Goal: Task Accomplishment & Management: Manage account settings

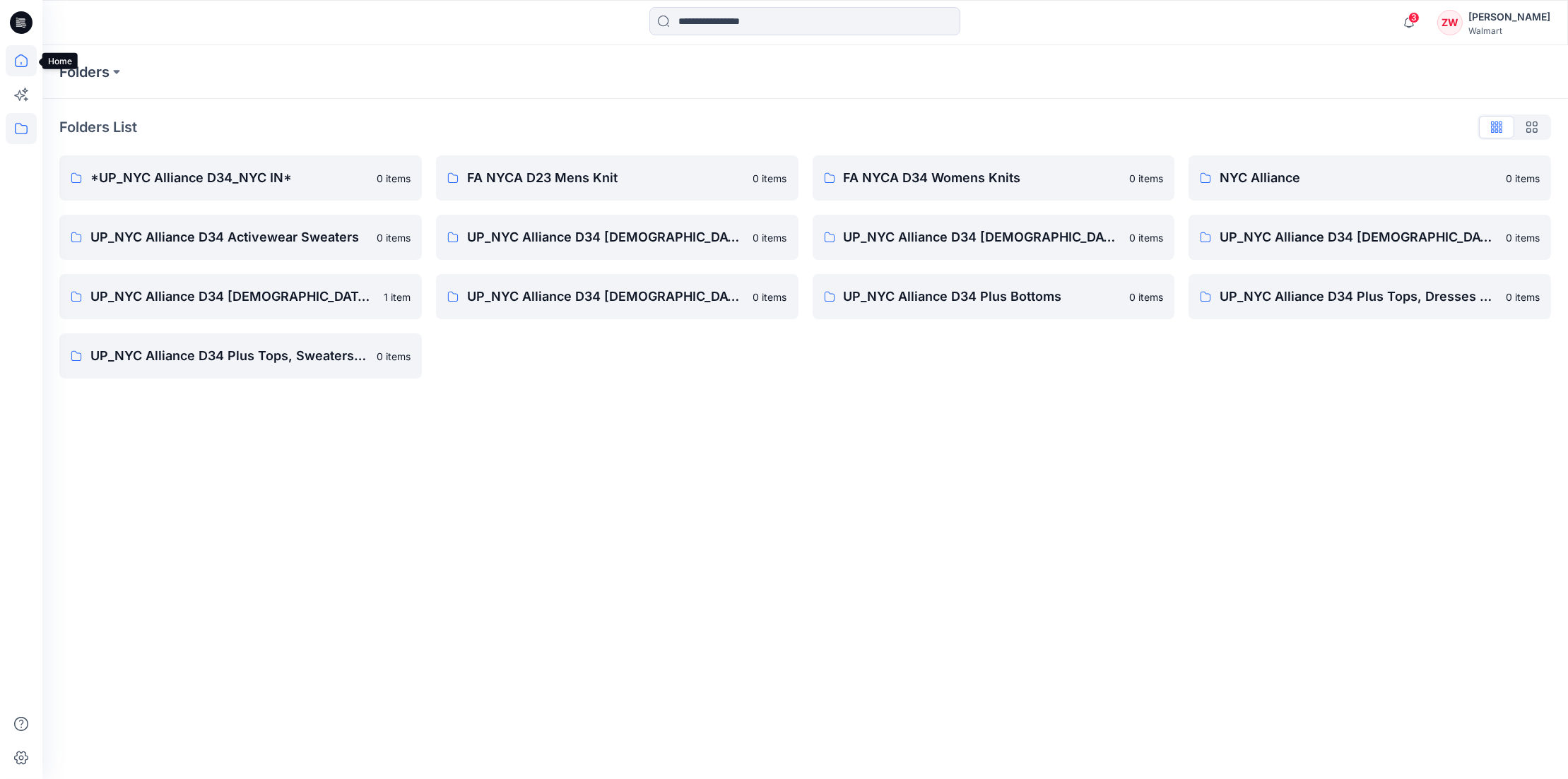
click at [21, 59] on icon at bounding box center [21, 61] width 31 height 31
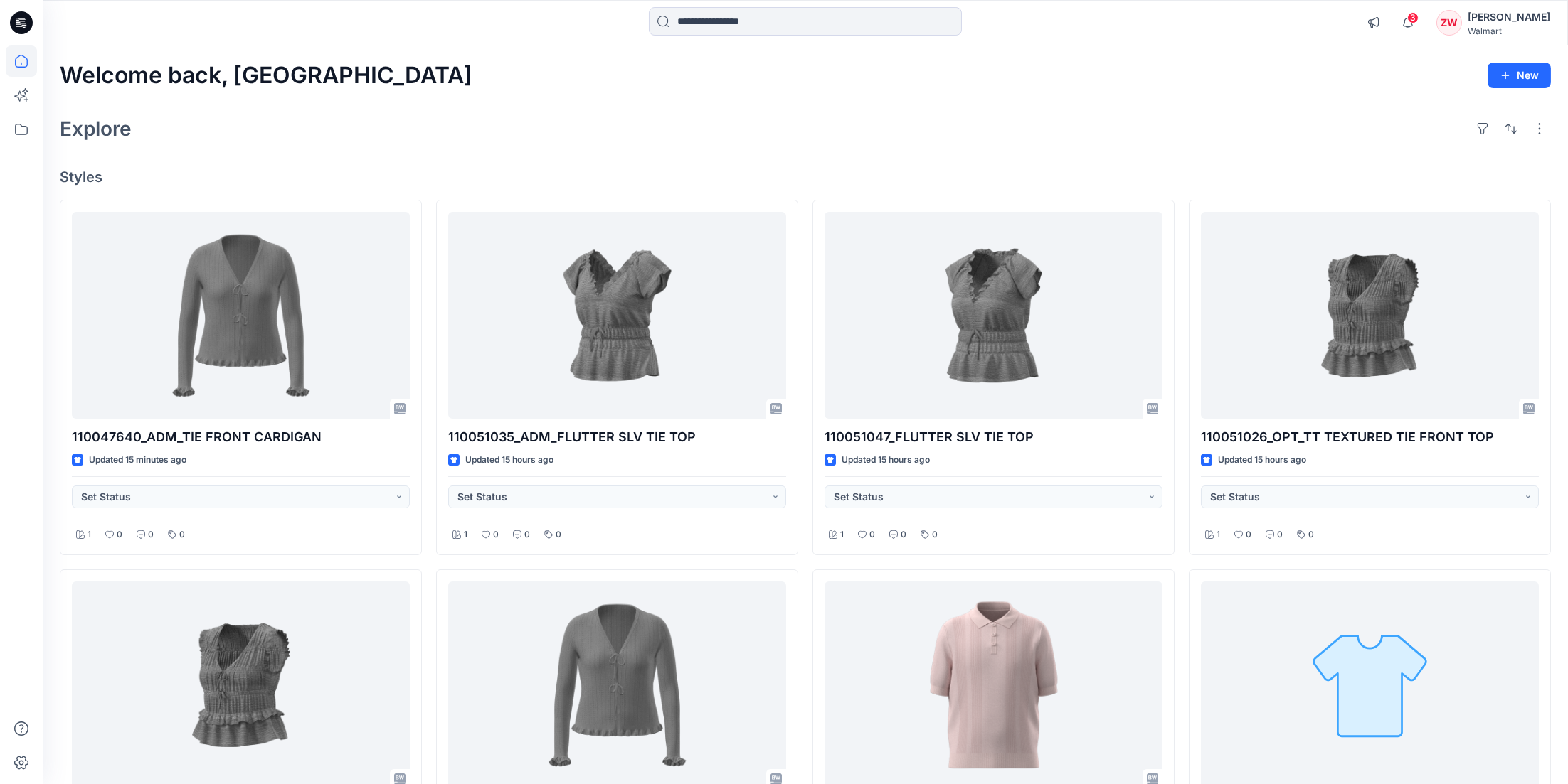
click at [447, 95] on div "Welcome back, Zhonglin New Explore Styles 110047640_ADM_TIE FRONT CARDIGAN Upda…" at bounding box center [805, 704] width 1525 height 1318
click at [1418, 16] on span "3" at bounding box center [1413, 17] width 11 height 11
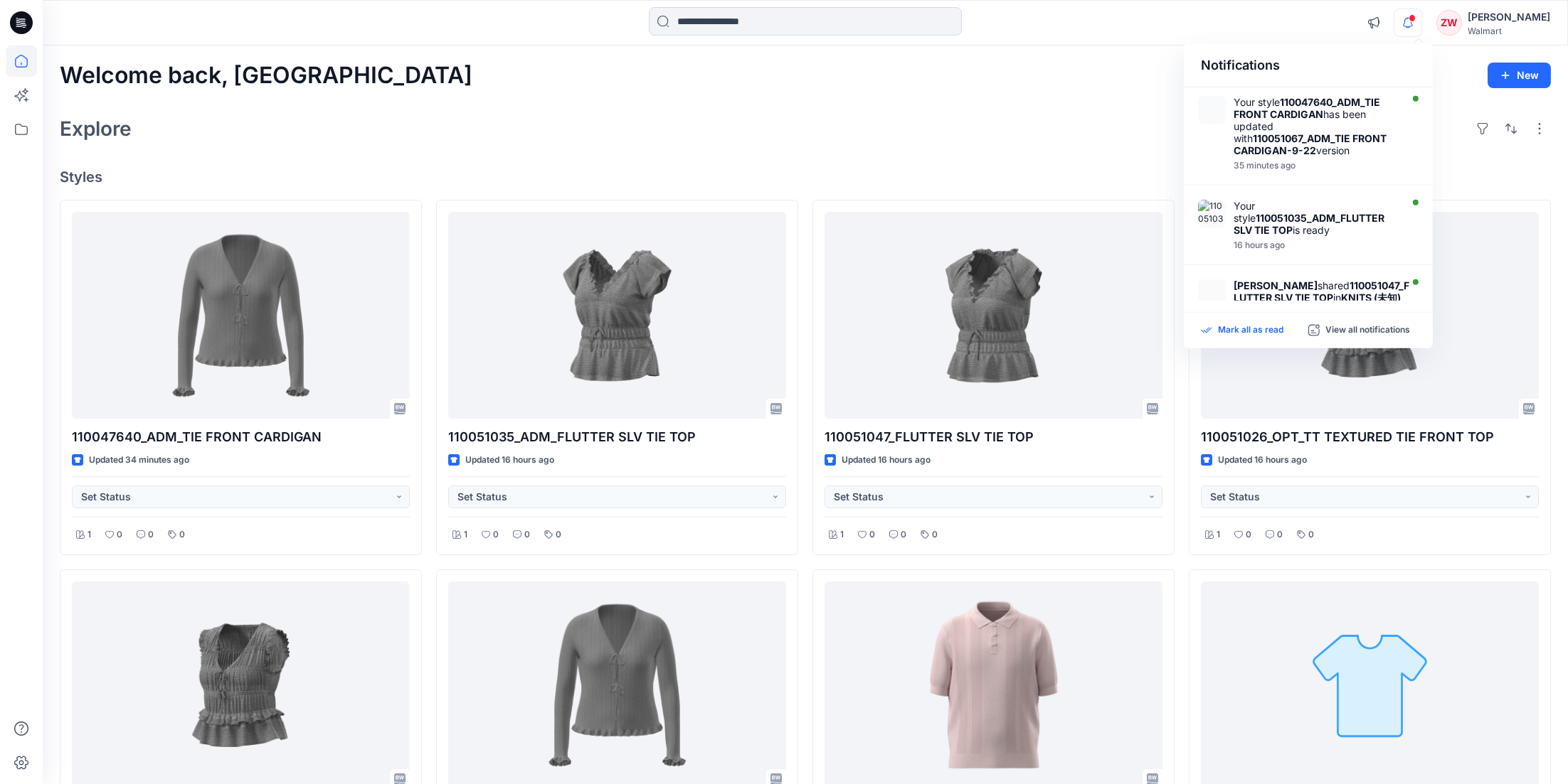
click at [1250, 330] on p "Mark all as read" at bounding box center [1250, 330] width 65 height 13
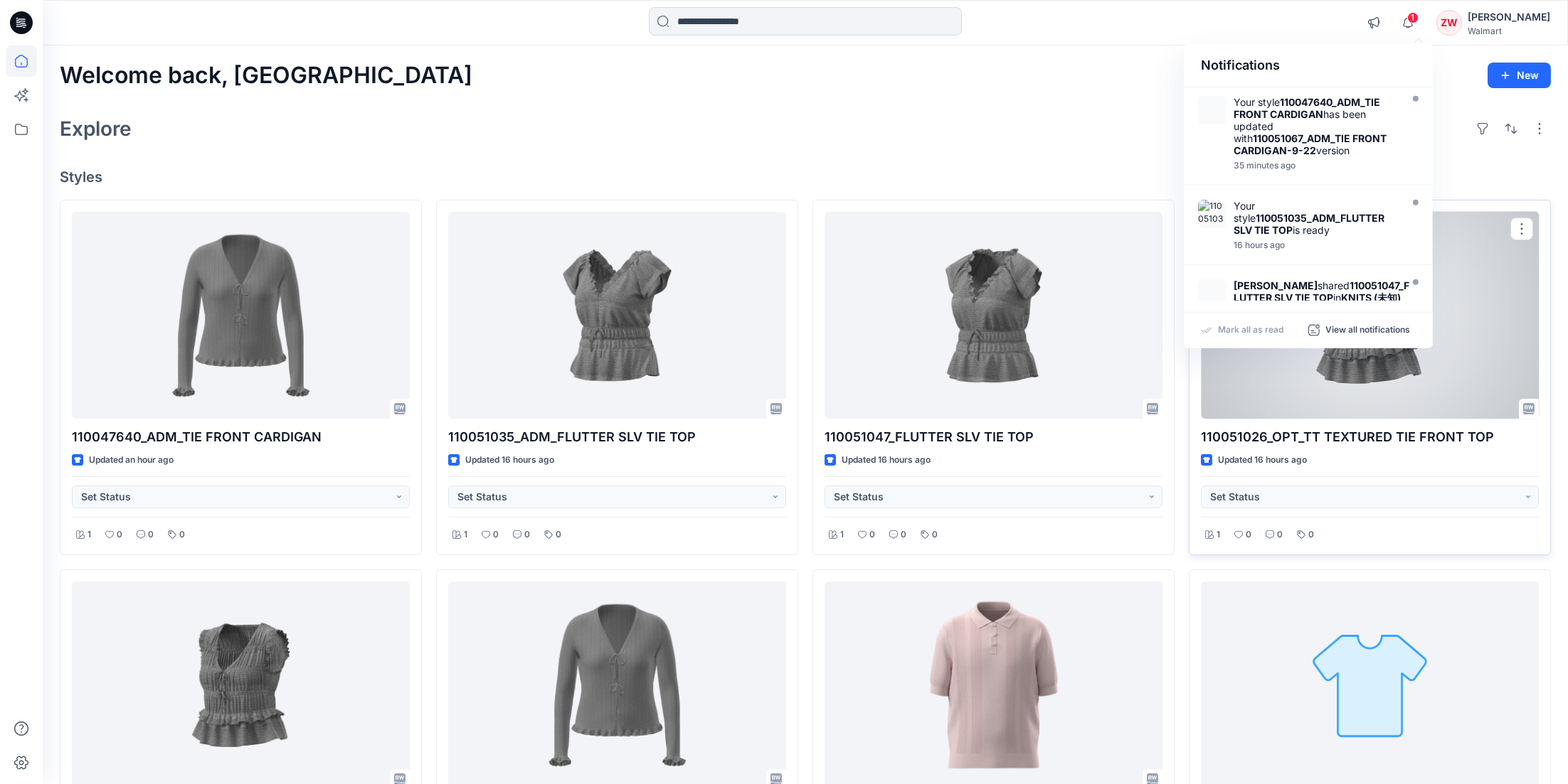
click at [1372, 406] on div at bounding box center [1370, 315] width 338 height 207
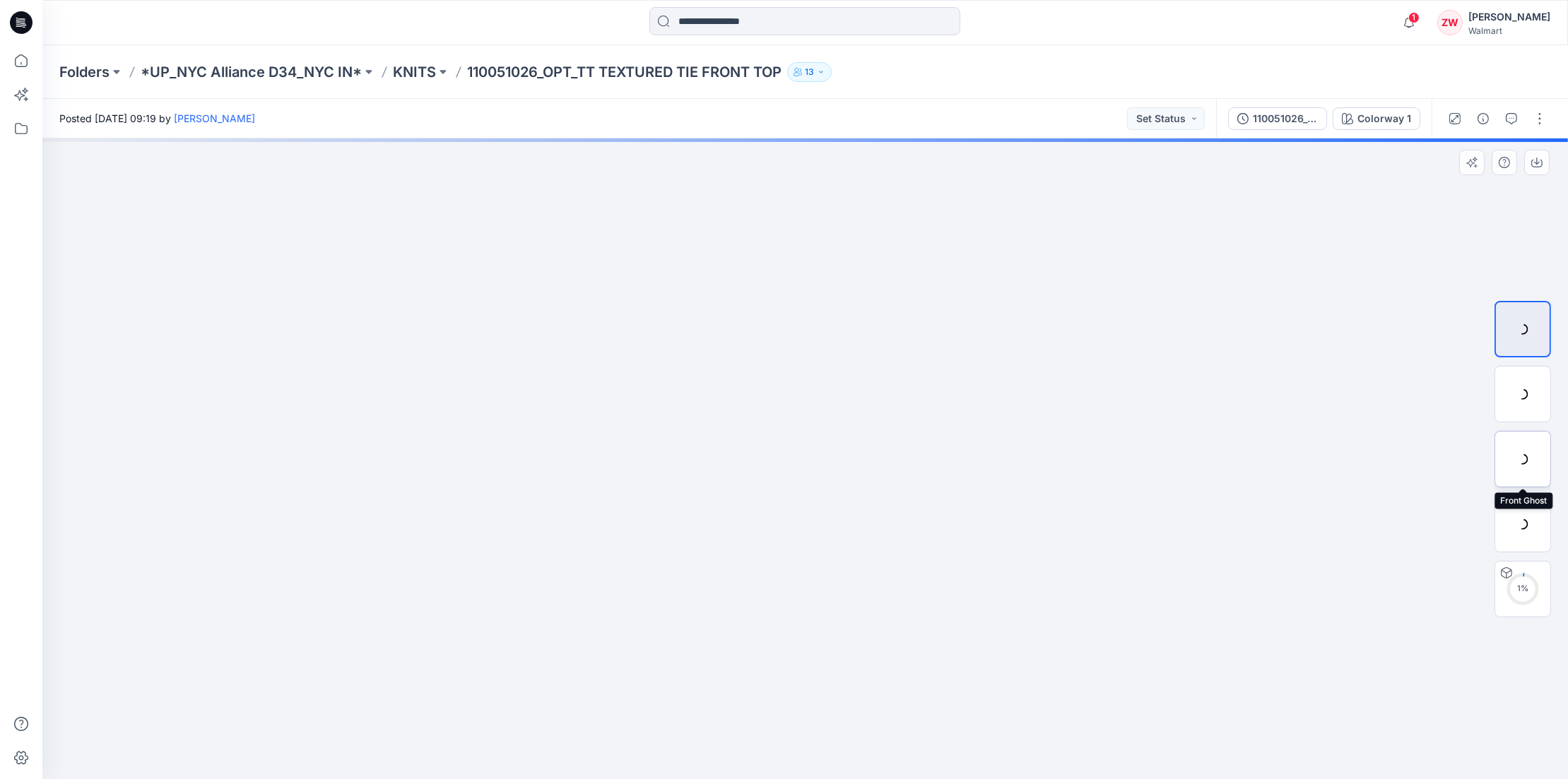
click at [1524, 452] on div at bounding box center [1523, 459] width 56 height 56
click at [1523, 394] on img at bounding box center [1523, 394] width 0 height 0
drag, startPoint x: 881, startPoint y: 415, endPoint x: 887, endPoint y: 596, distance: 181.1
drag, startPoint x: 956, startPoint y: 740, endPoint x: 980, endPoint y: 747, distance: 25.0
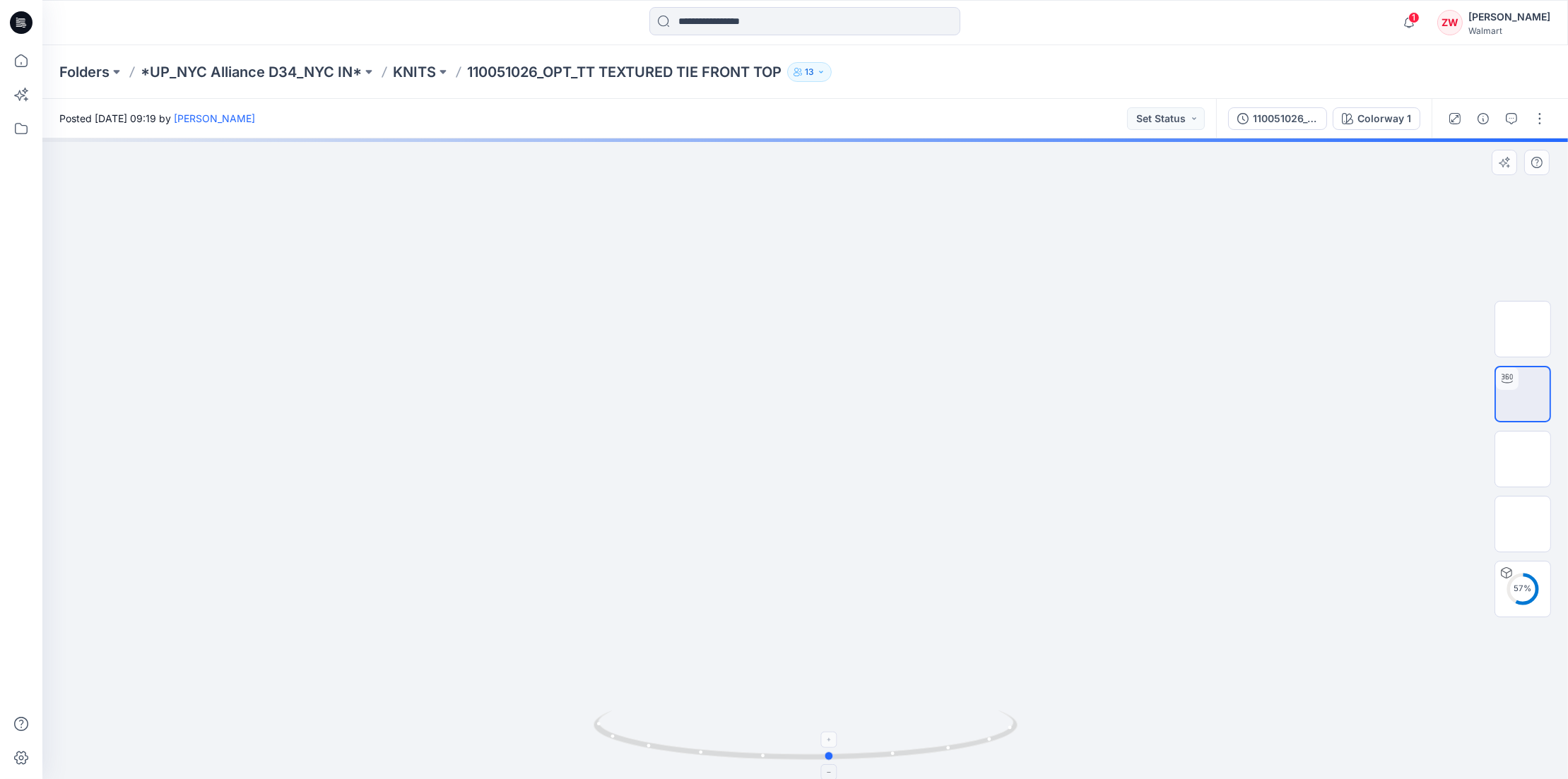
click at [980, 747] on icon at bounding box center [807, 737] width 427 height 53
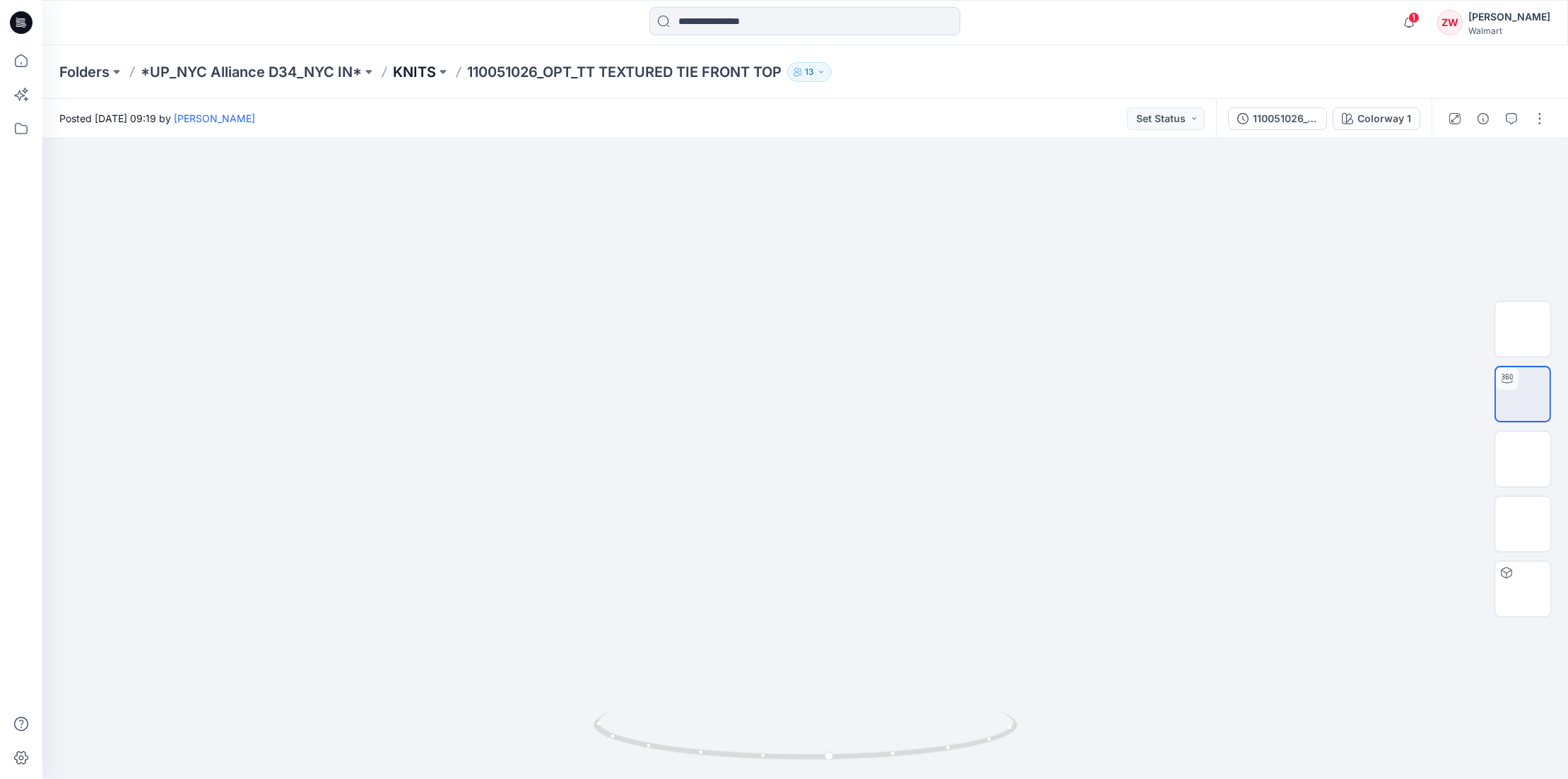
click at [412, 63] on p "KNITS" at bounding box center [414, 71] width 43 height 20
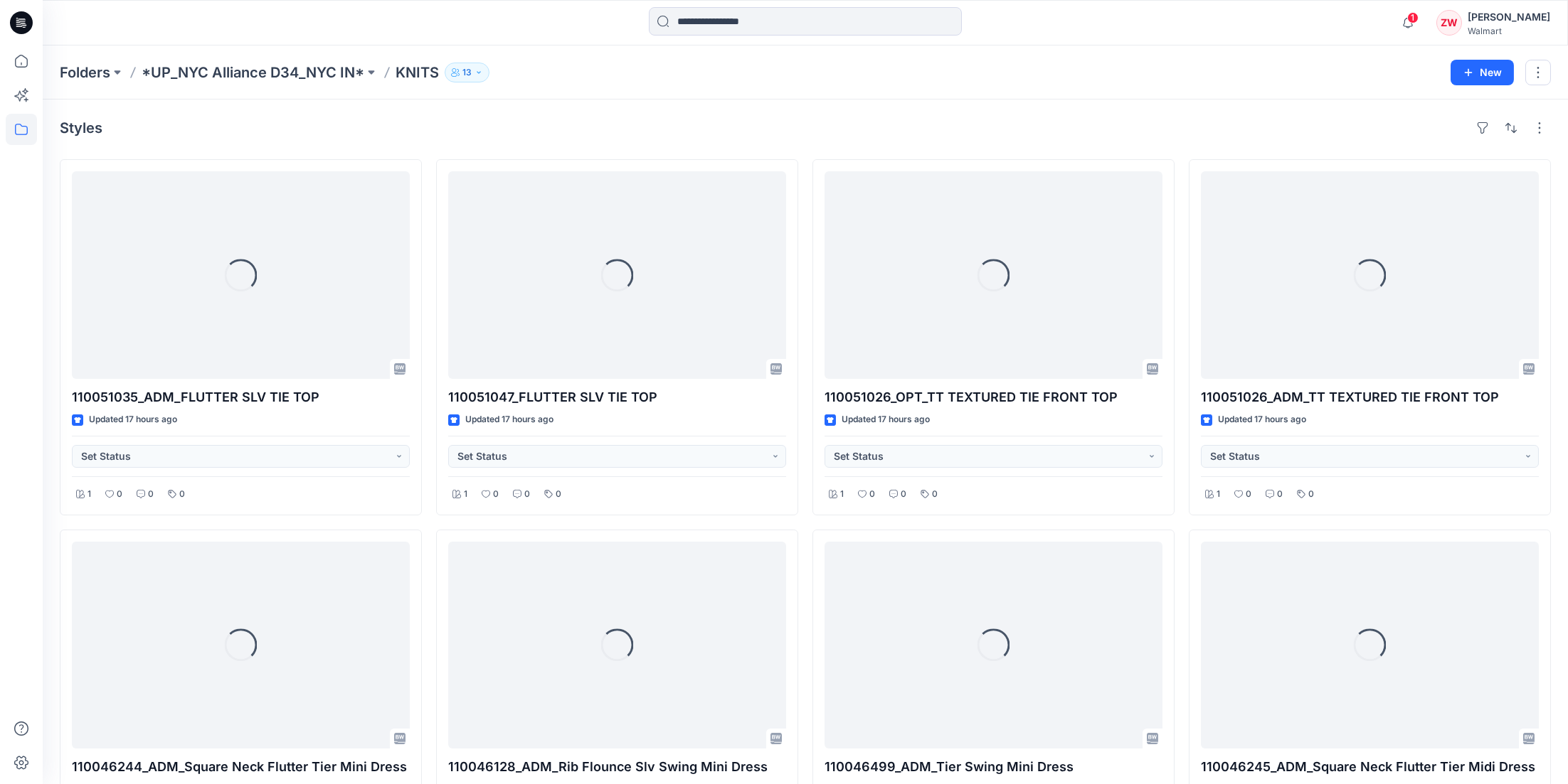
click at [1091, 61] on div "Folders *UP_NYC Alliance D34_NYC IN* KNITS 13 New" at bounding box center [805, 73] width 1525 height 54
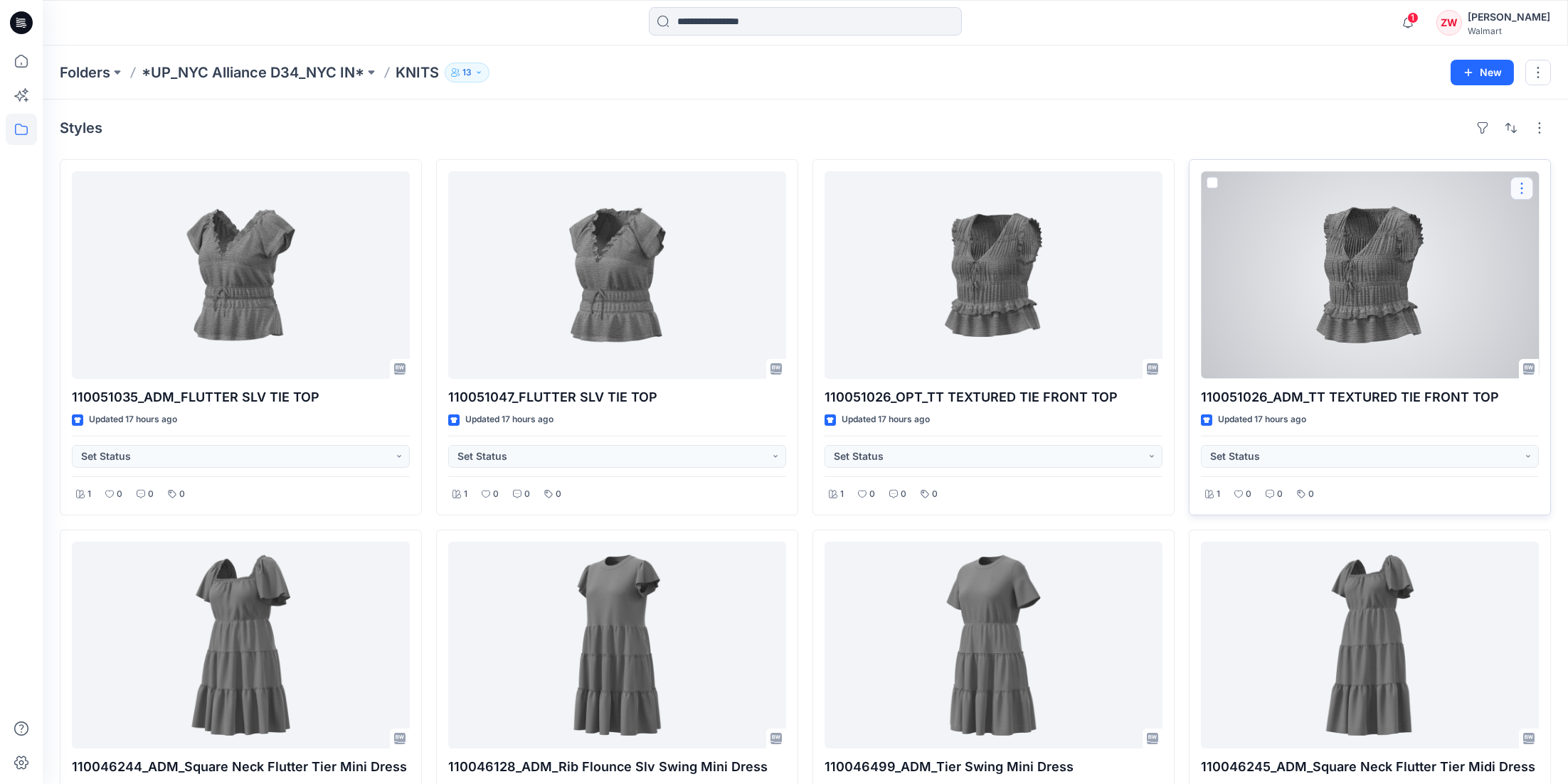
click at [1515, 185] on button "button" at bounding box center [1521, 188] width 23 height 23
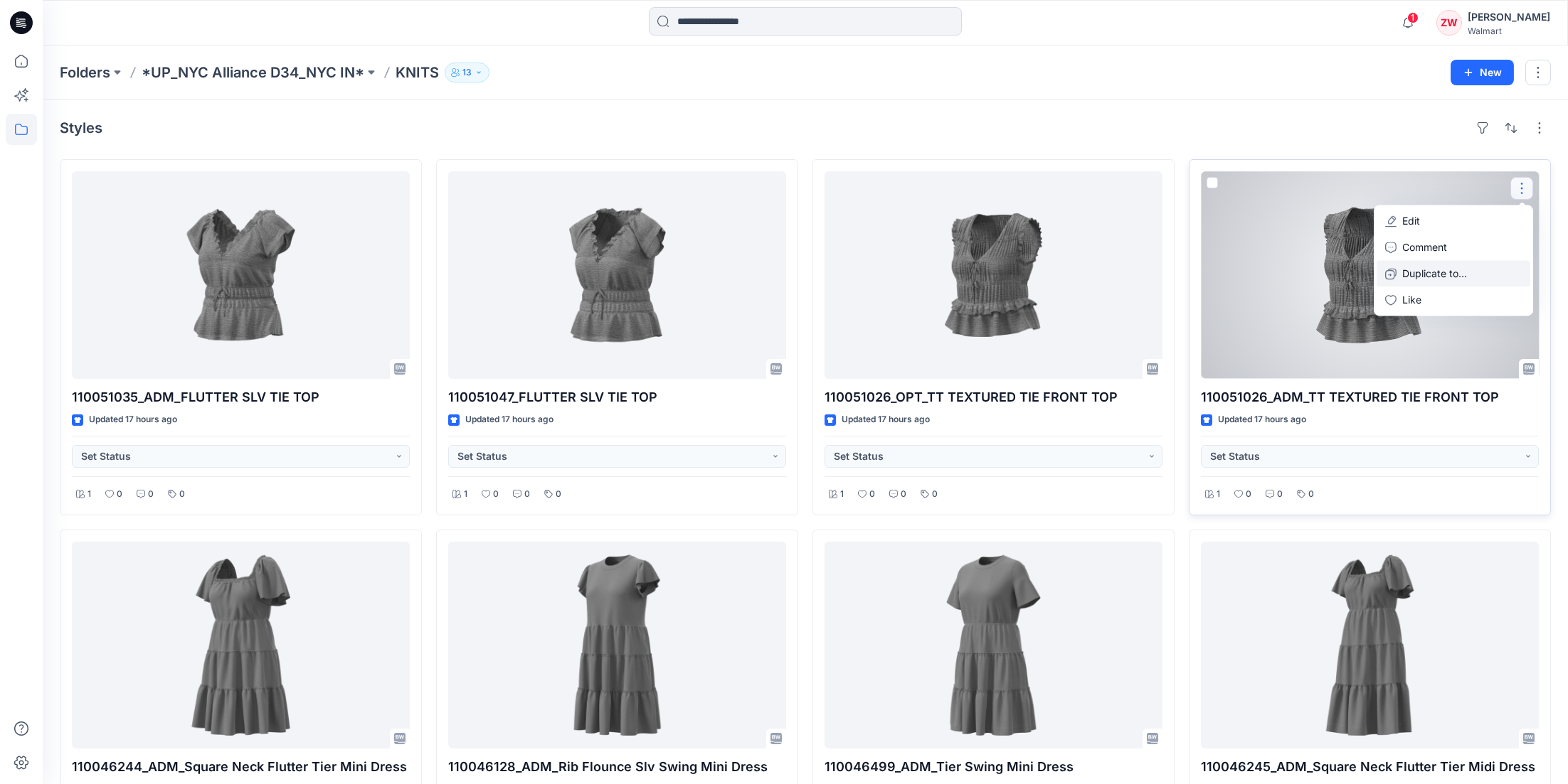
click at [1406, 269] on p "Duplicate to..." at bounding box center [1435, 273] width 65 height 15
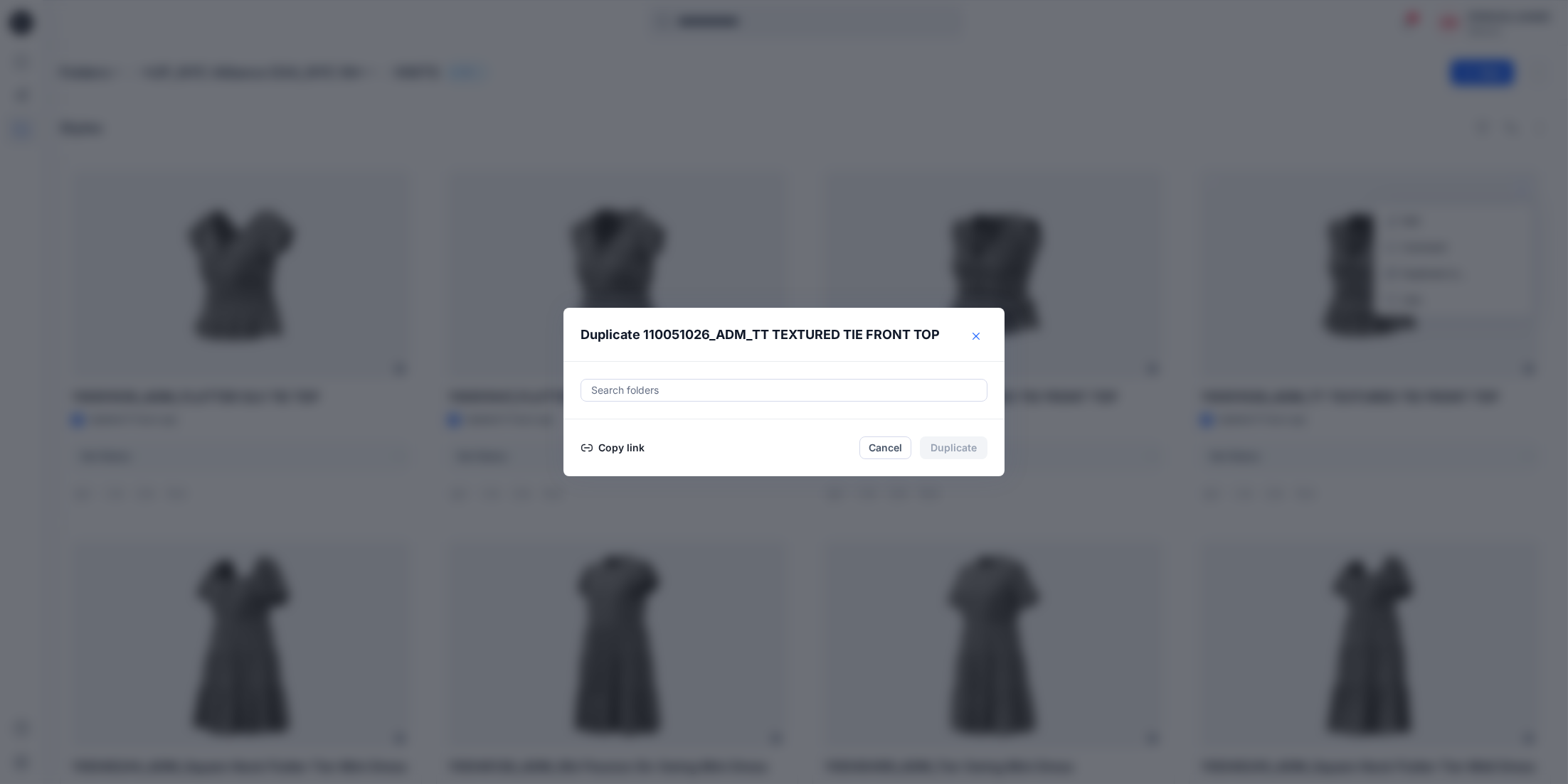
click at [979, 335] on icon "Close" at bounding box center [975, 336] width 7 height 7
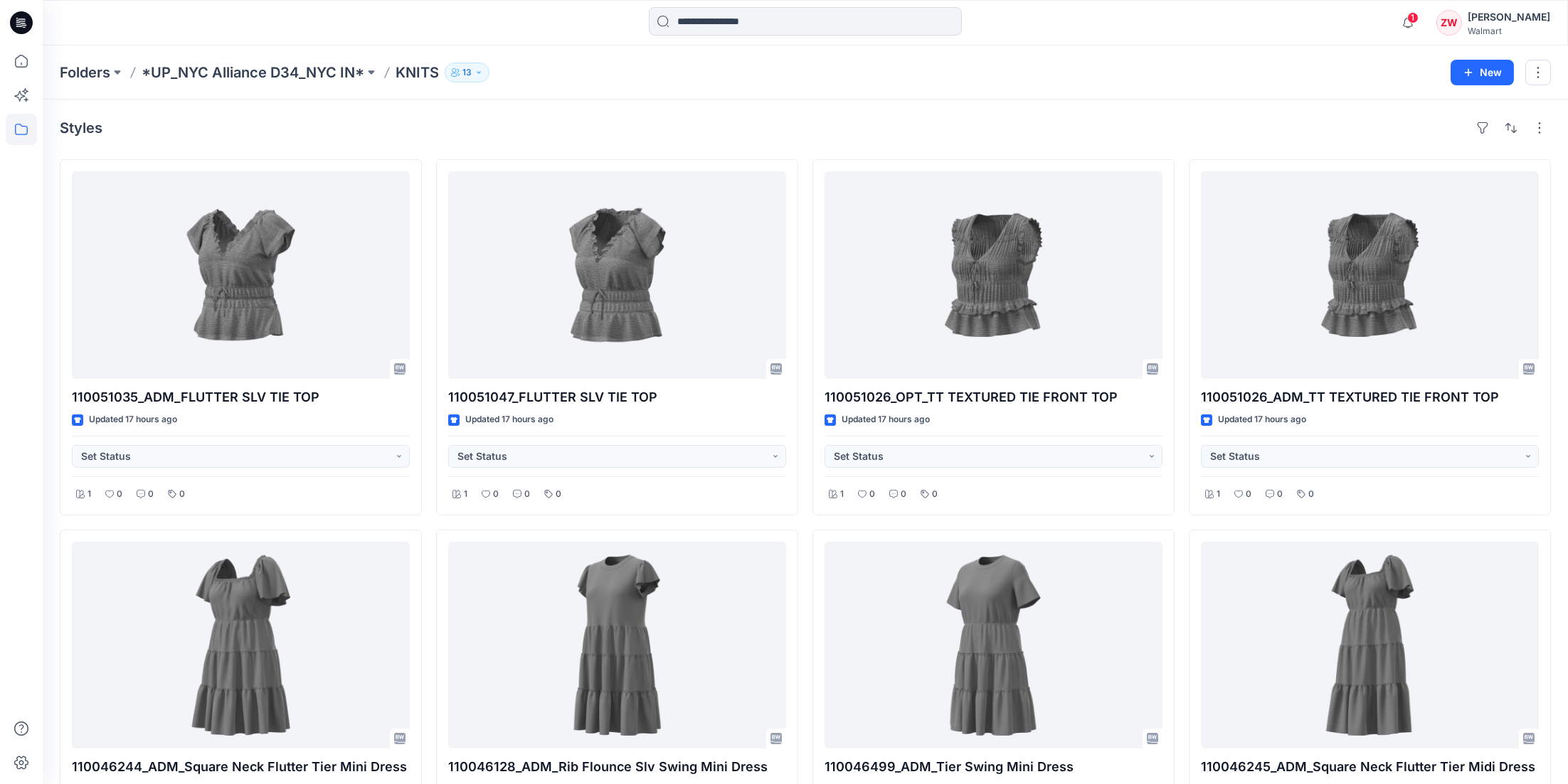
click at [1043, 59] on div "Folders *UP_NYC Alliance D34_NYC IN* KNITS 13 New" at bounding box center [805, 73] width 1525 height 54
click at [1016, 100] on div "Styles 110051035_ADM_FLUTTER SLV TIE TOP Updated 17 hours ago Set Status 1 0 0 …" at bounding box center [805, 711] width 1525 height 1224
click at [3, 55] on div at bounding box center [21, 392] width 43 height 784
click at [13, 65] on icon at bounding box center [21, 62] width 32 height 32
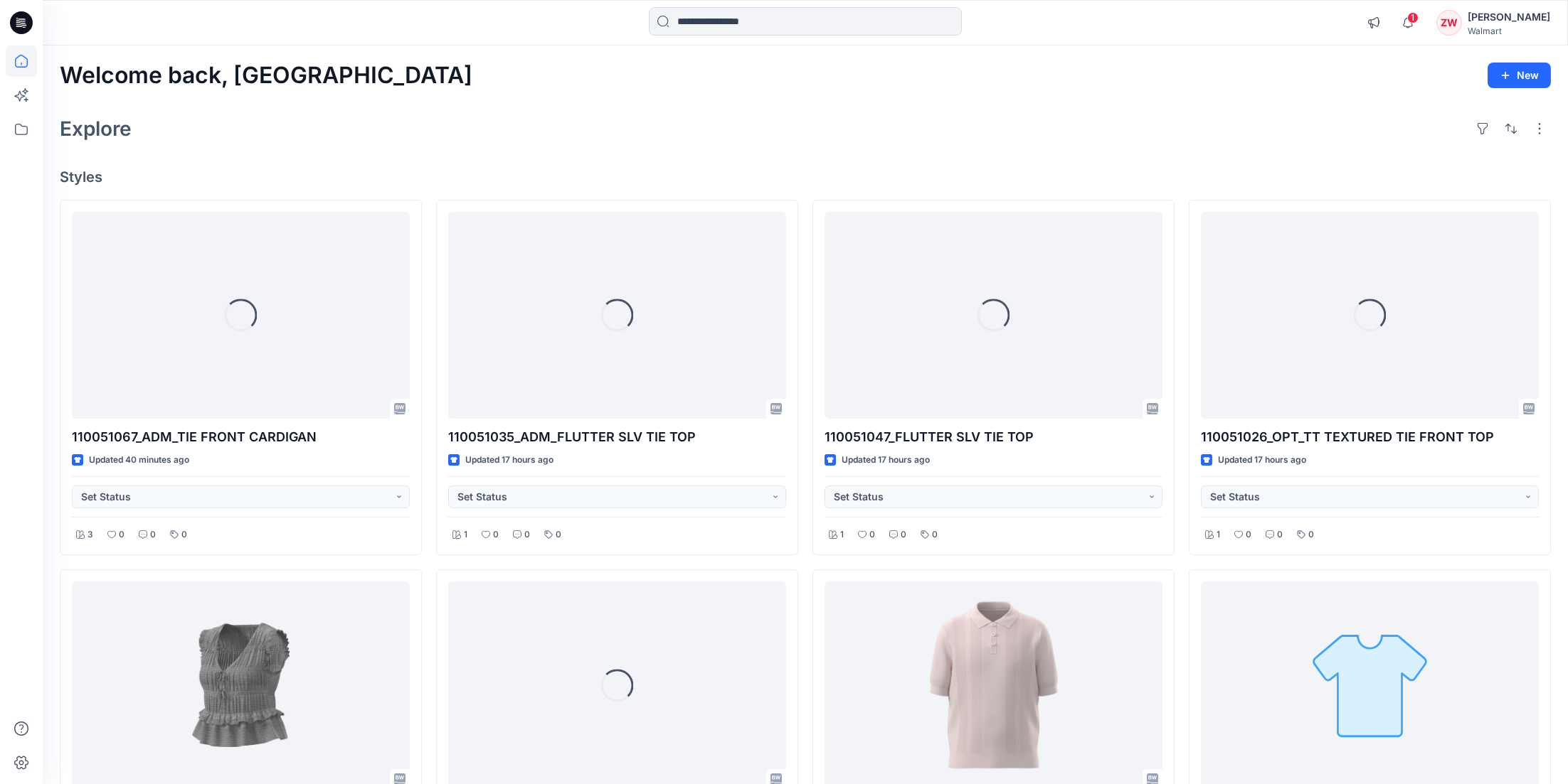
click at [870, 131] on div "Explore" at bounding box center [805, 129] width 1491 height 34
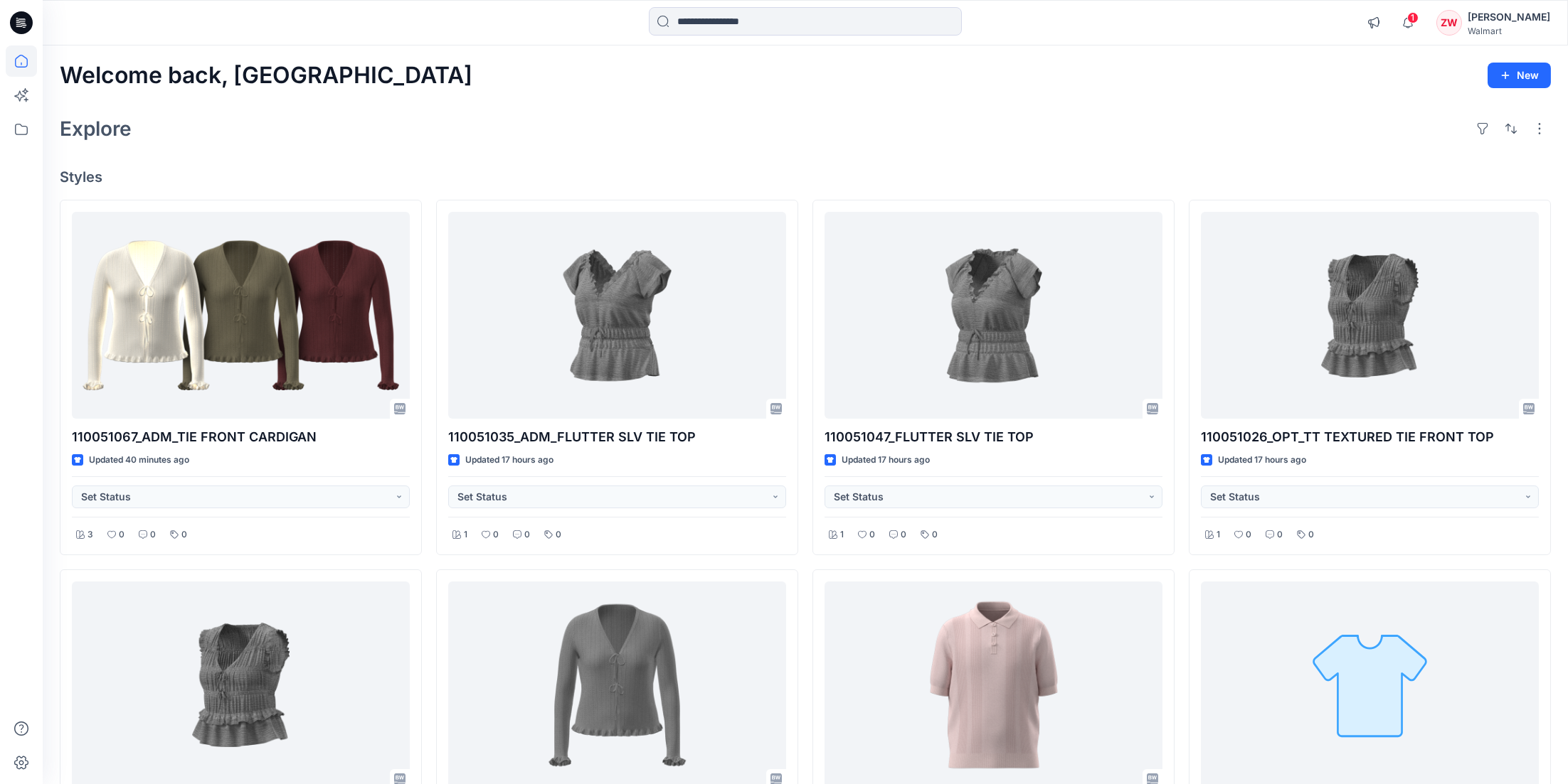
click at [969, 121] on div "Explore" at bounding box center [805, 129] width 1491 height 34
click at [13, 126] on icon at bounding box center [21, 129] width 32 height 32
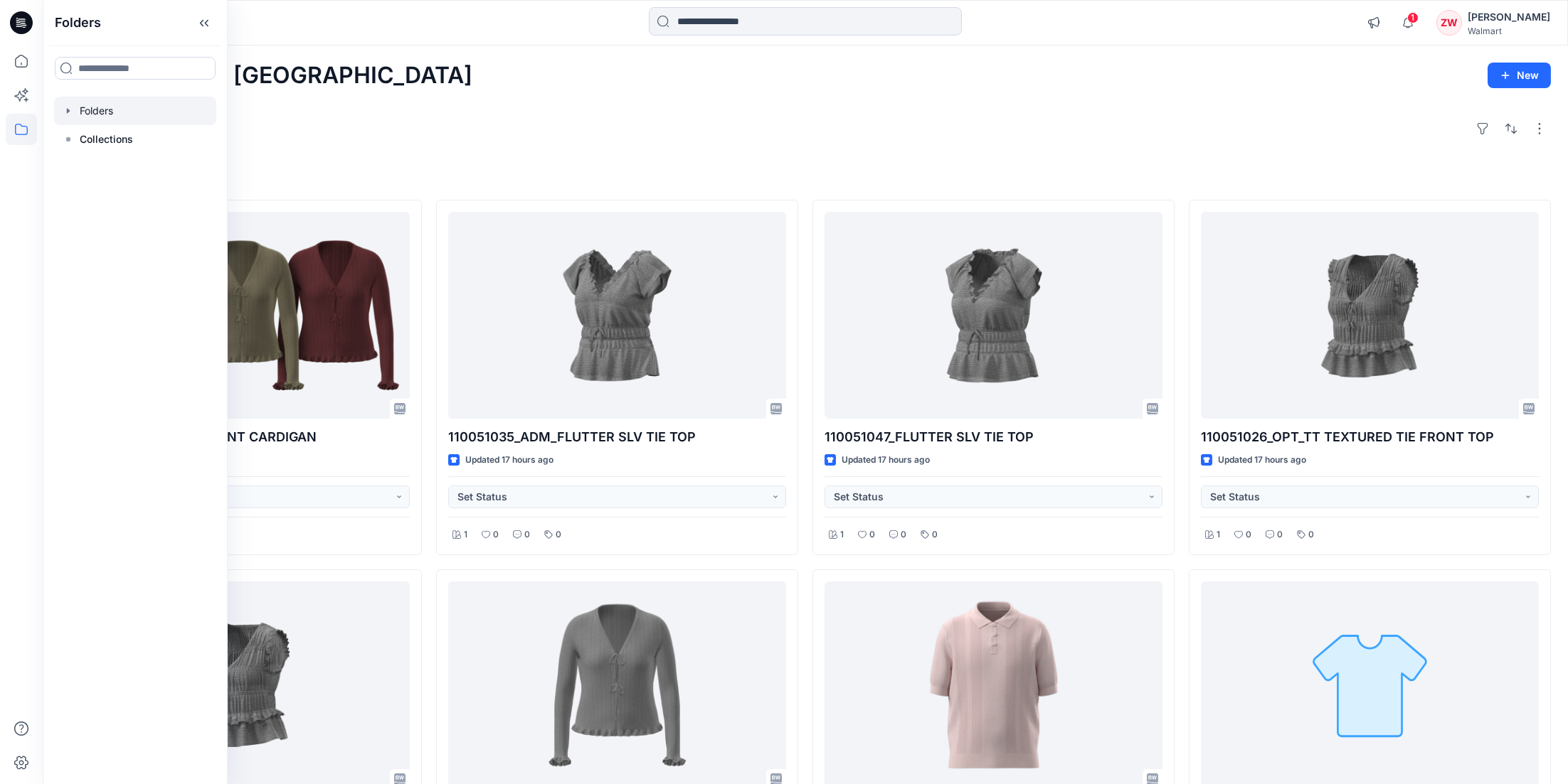
click at [120, 108] on div at bounding box center [136, 111] width 163 height 28
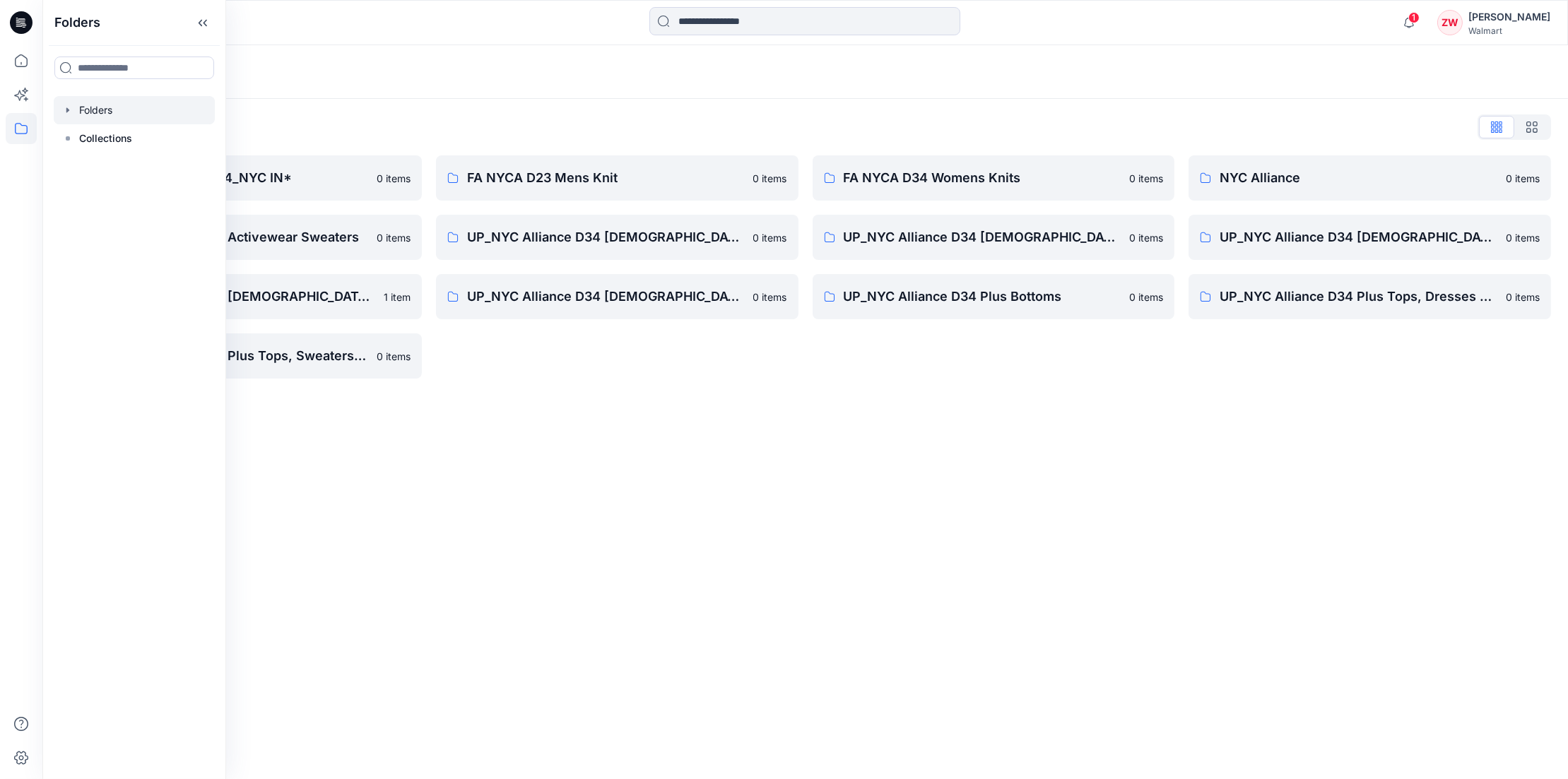
click at [1038, 82] on div "Folders" at bounding box center [805, 72] width 1526 height 54
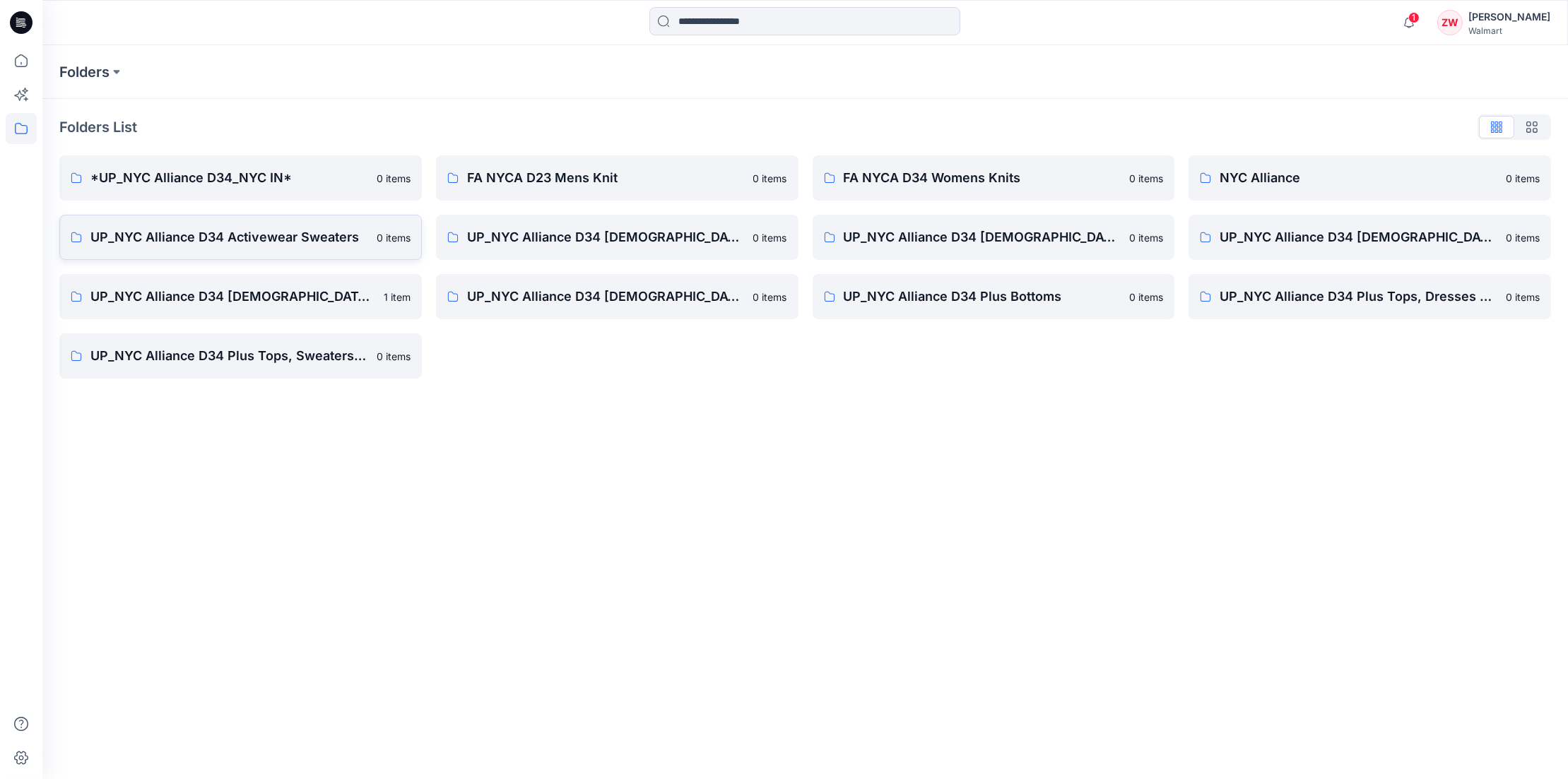
click at [260, 226] on link "UP_NYC Alliance D34 Activewear Sweaters 0 items" at bounding box center [241, 237] width 362 height 45
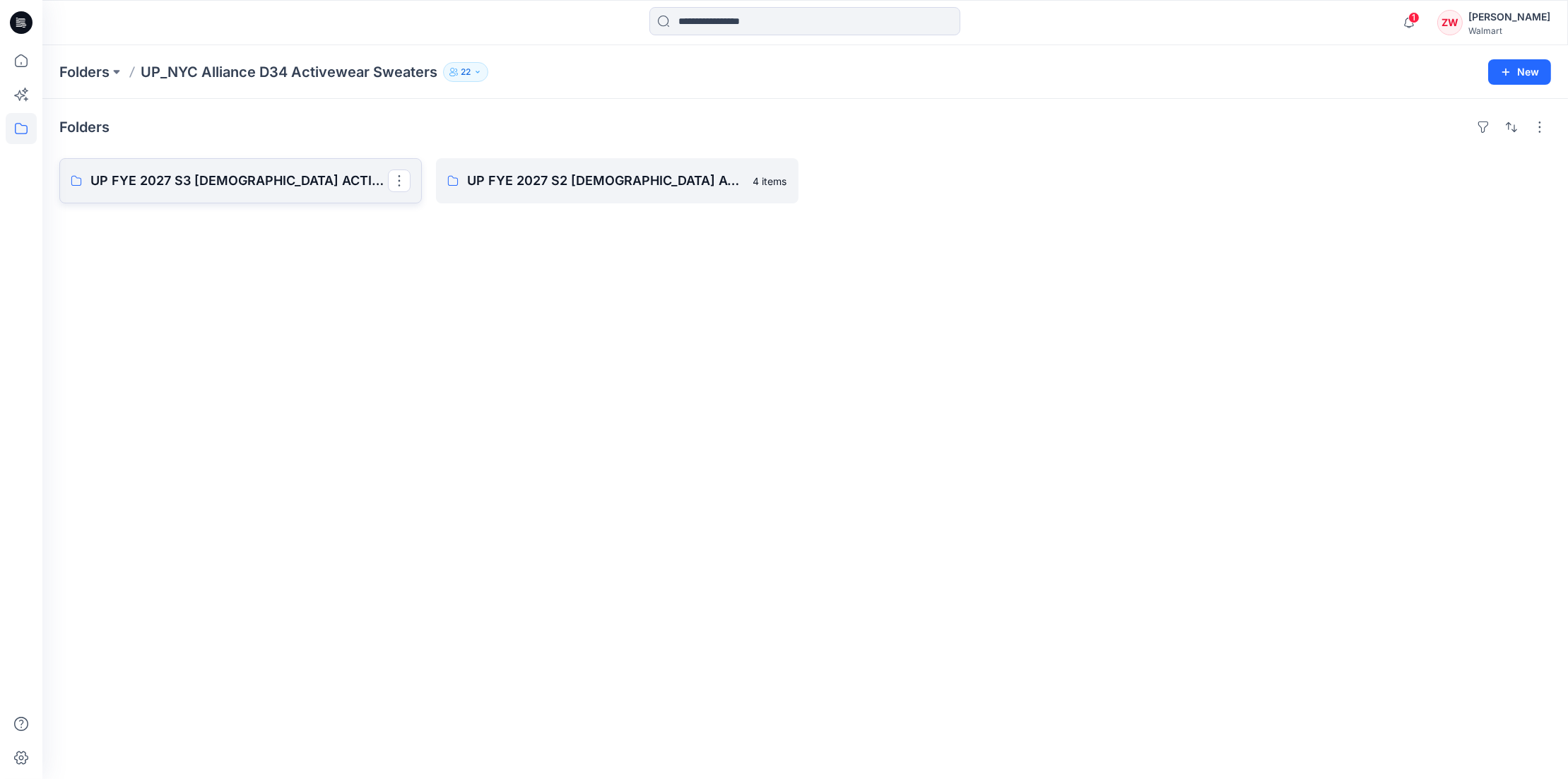
click at [249, 175] on p "UP FYE 2027 S3 LADIES ACTIVE NYC Alliance" at bounding box center [239, 180] width 298 height 20
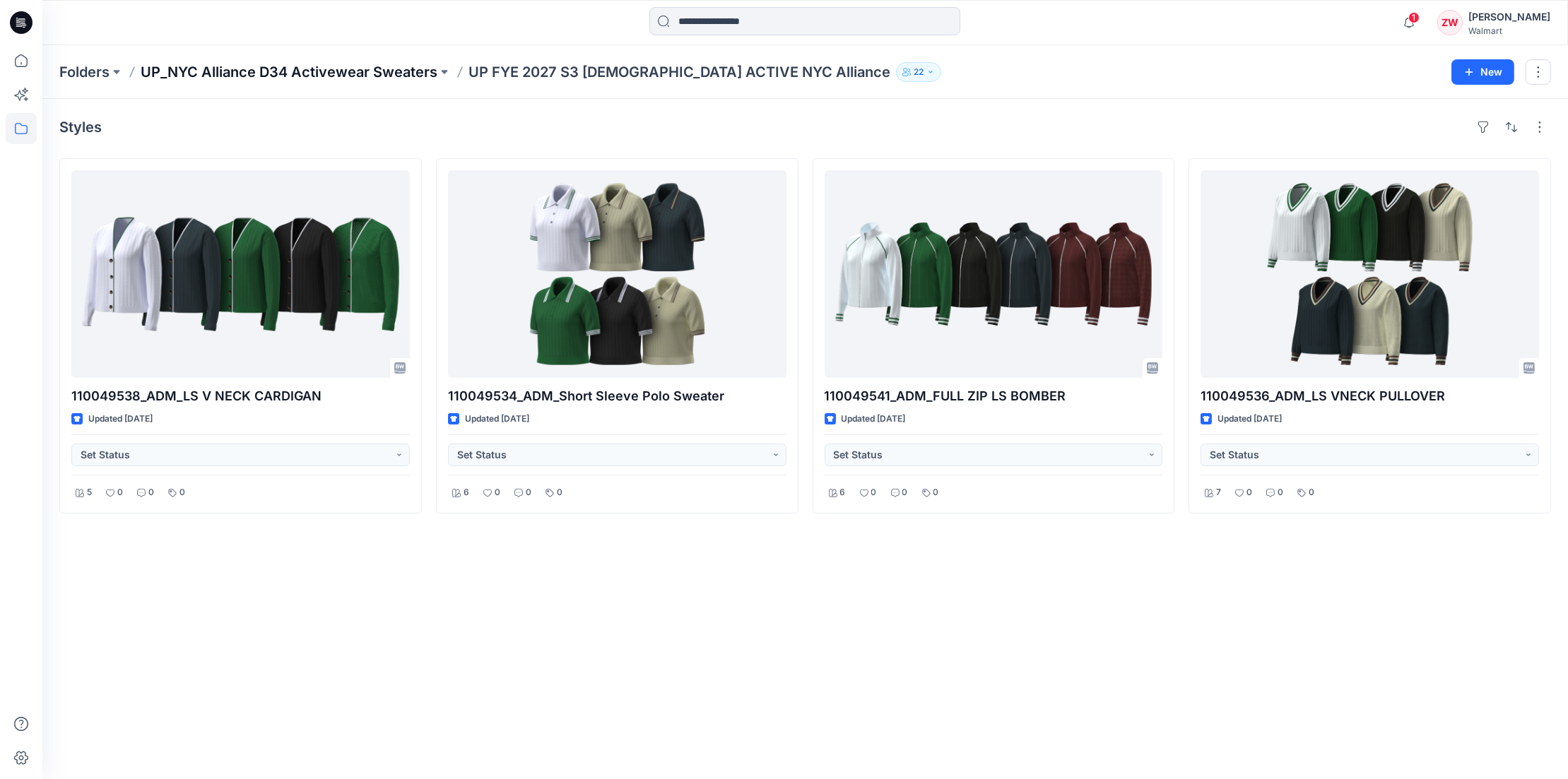
click at [289, 75] on p "UP_NYC Alliance D34 Activewear Sweaters" at bounding box center [289, 71] width 297 height 20
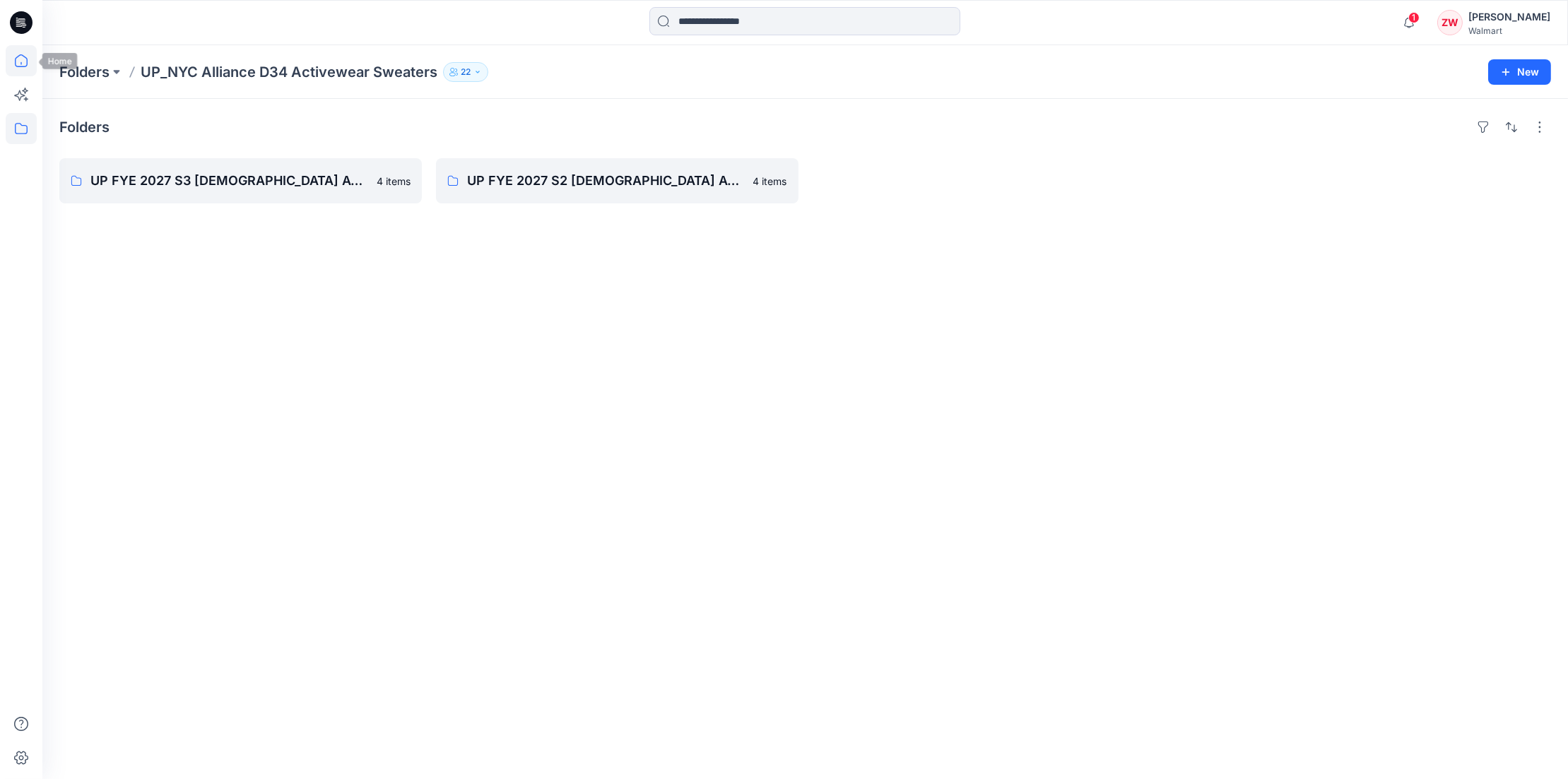
click at [11, 55] on icon at bounding box center [21, 61] width 31 height 31
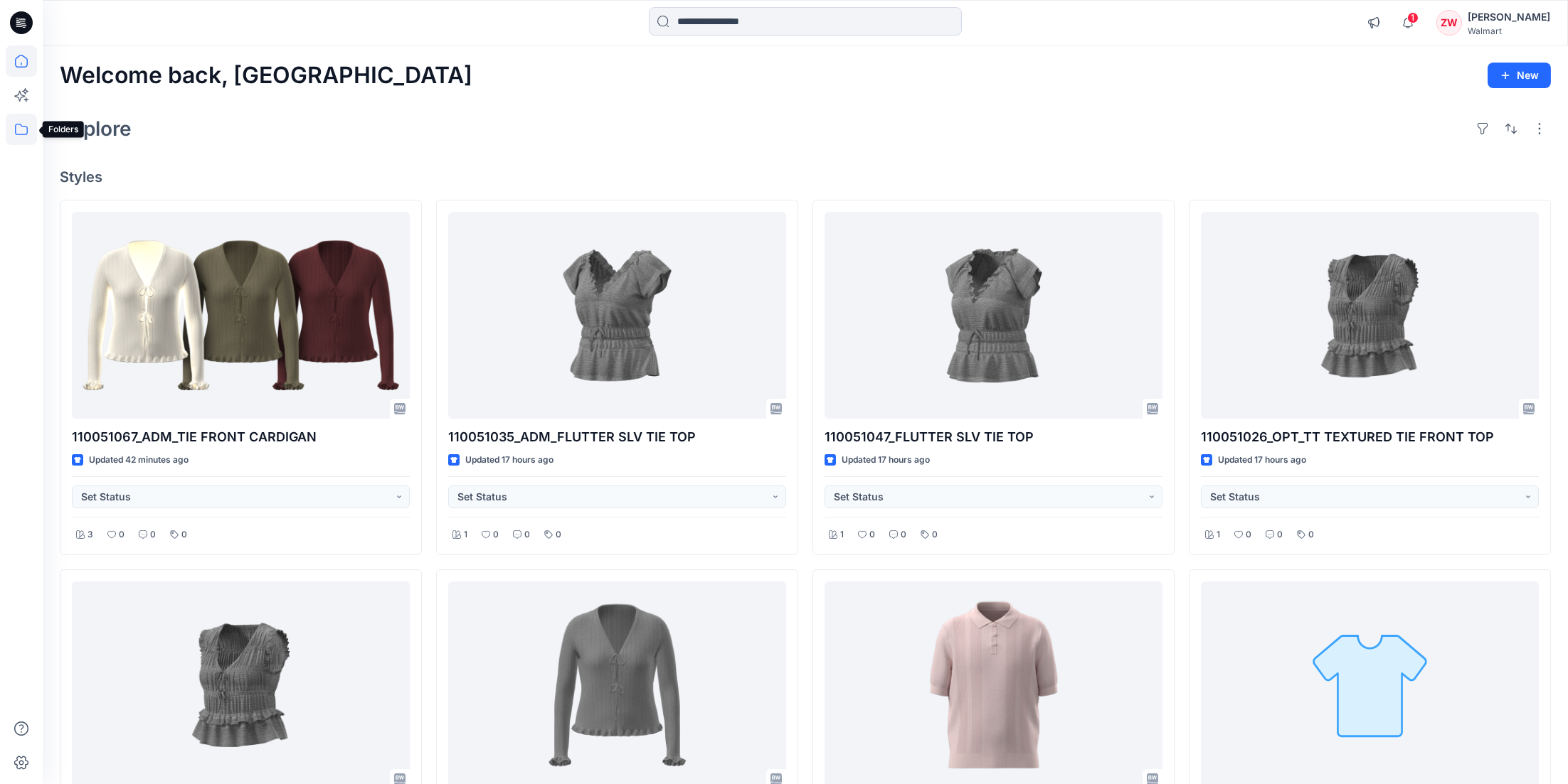
click at [18, 130] on icon at bounding box center [21, 129] width 32 height 32
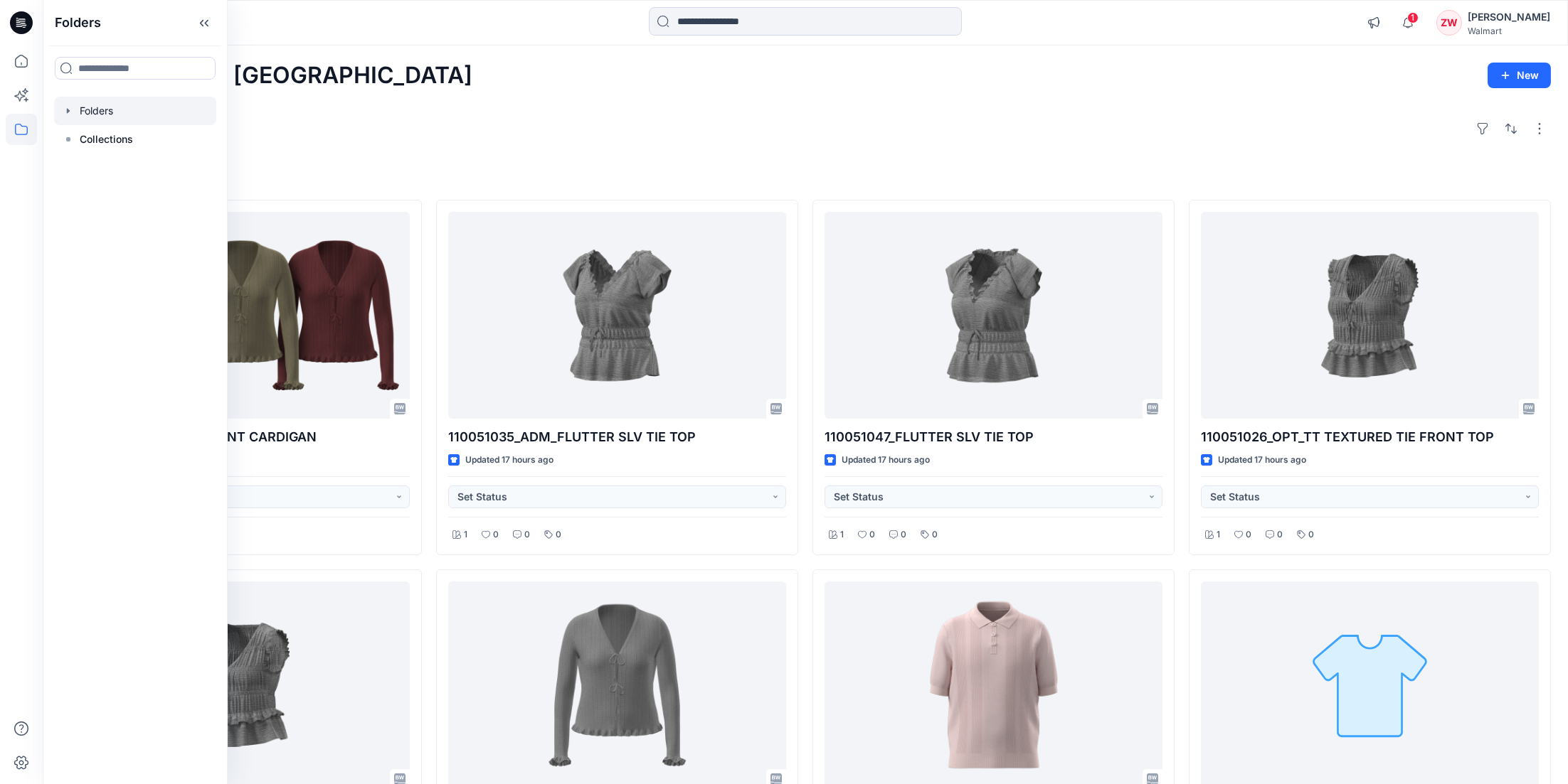
click at [122, 111] on div at bounding box center [136, 111] width 163 height 28
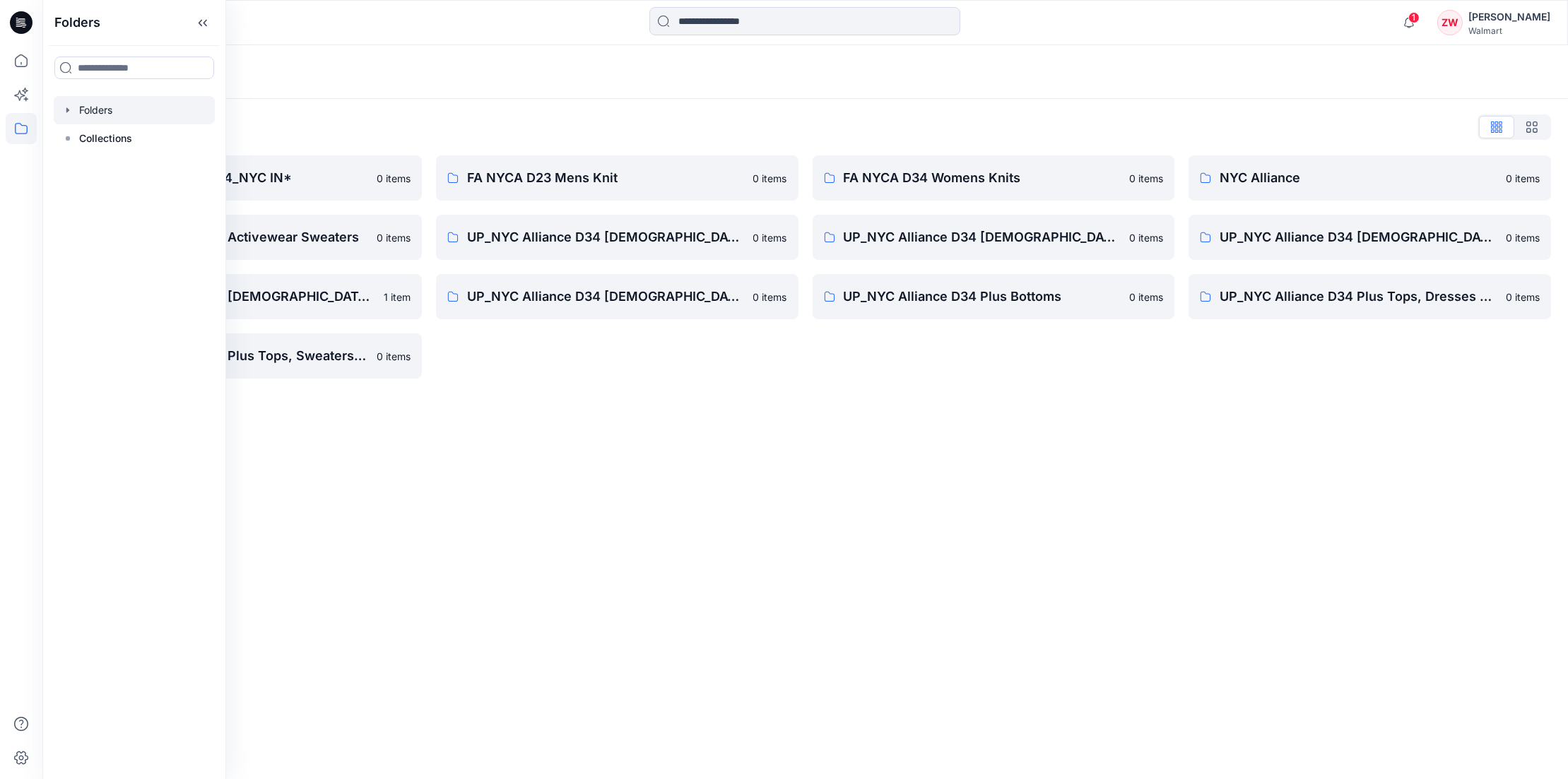
drag, startPoint x: 684, startPoint y: 416, endPoint x: 698, endPoint y: 406, distance: 17.2
click at [684, 416] on div "Folders Folders List *UP_NYC Alliance D34_NYC IN* 0 items UP_NYC Alliance D34 A…" at bounding box center [805, 412] width 1526 height 734
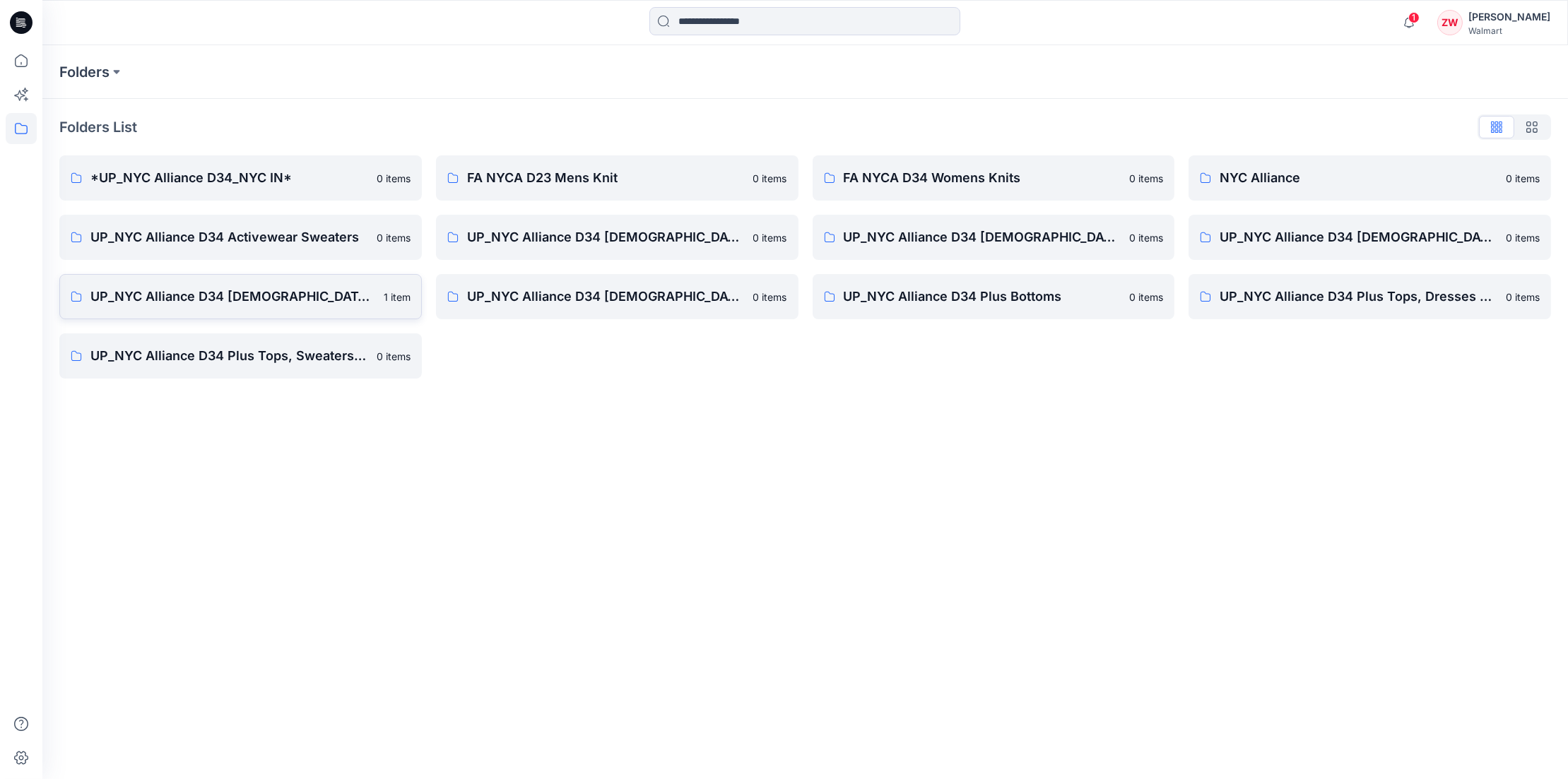
click at [273, 293] on p "UP_NYC Alliance D34 [DEMOGRAPHIC_DATA] Knit Tops" at bounding box center [232, 296] width 285 height 20
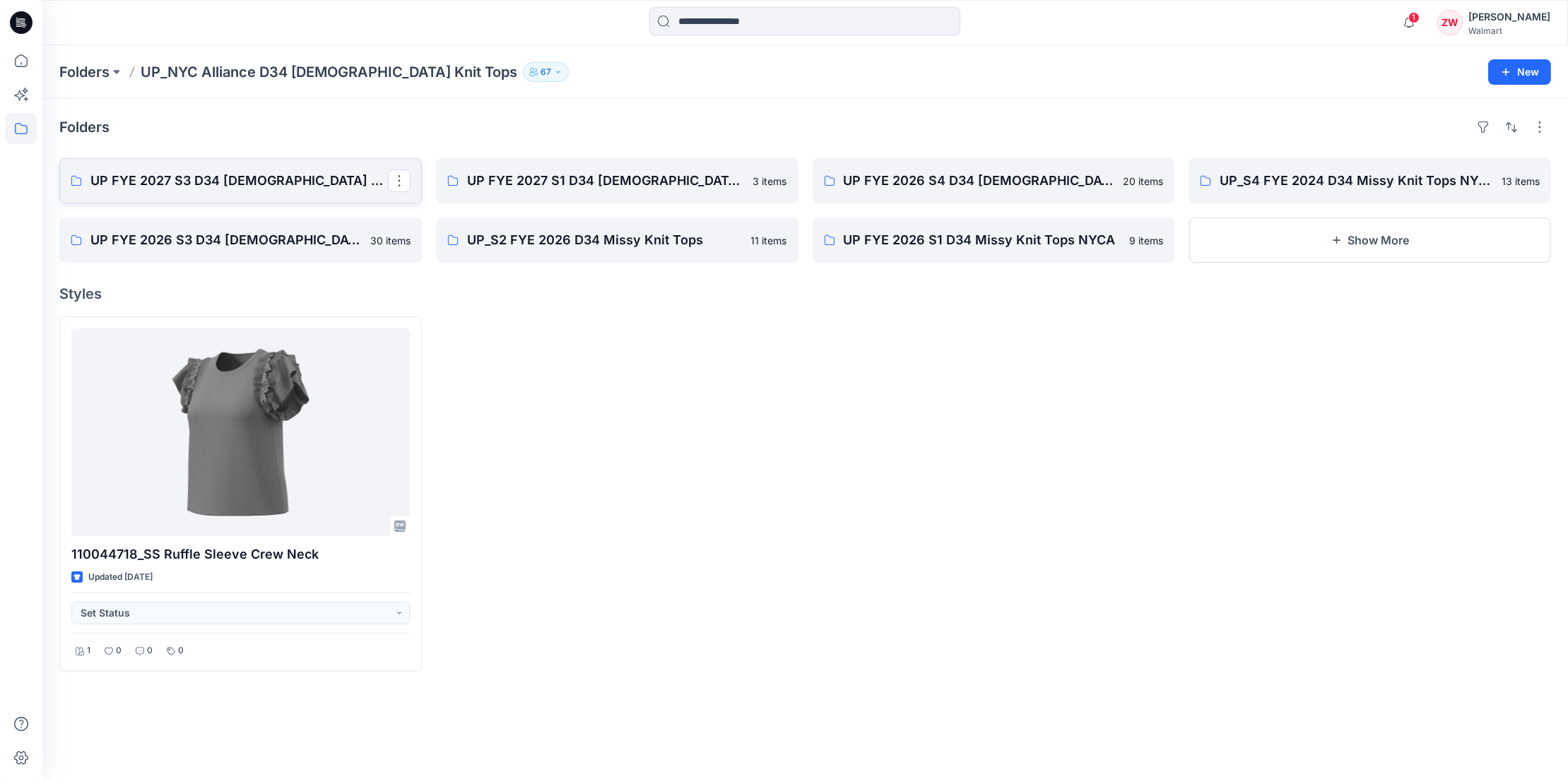
click at [260, 172] on p "UP FYE 2027 S3 D34 [DEMOGRAPHIC_DATA] Knit Tops NYCA" at bounding box center [239, 180] width 298 height 20
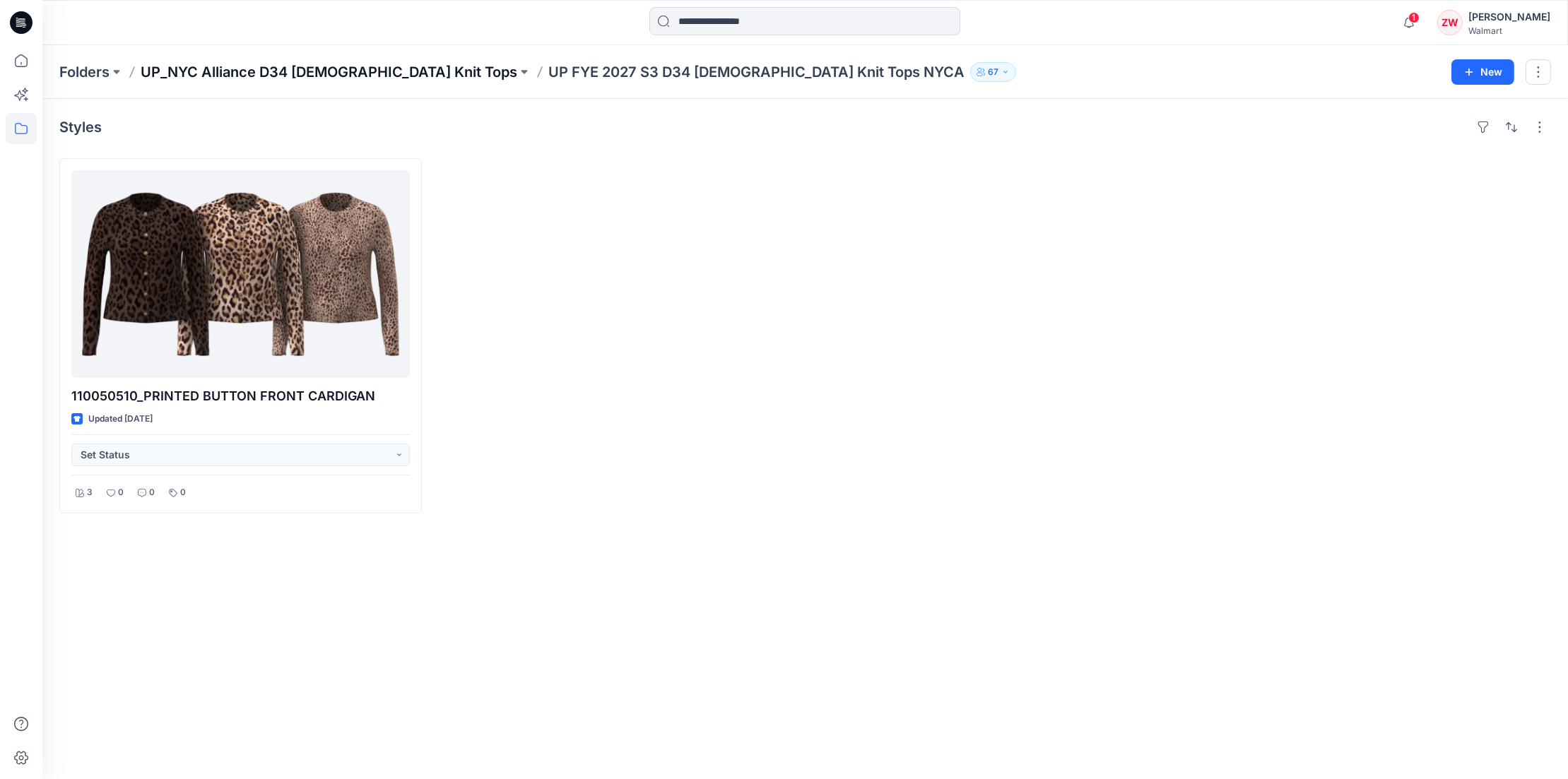
click at [283, 81] on p "UP_NYC Alliance D34 [DEMOGRAPHIC_DATA] Knit Tops" at bounding box center [328, 71] width 376 height 20
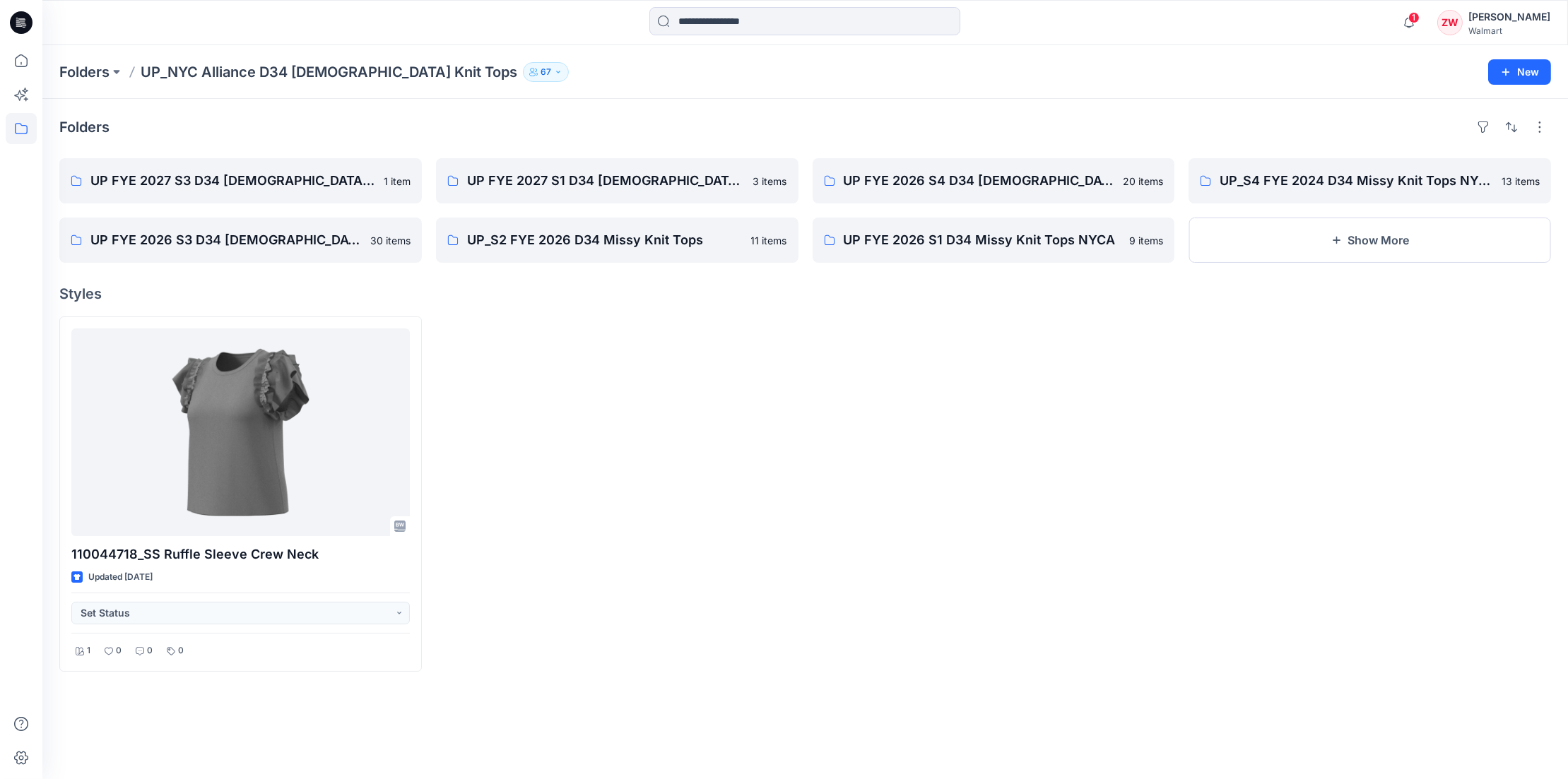
click at [730, 118] on div "Folders" at bounding box center [805, 127] width 1492 height 23
click at [477, 479] on div at bounding box center [617, 494] width 362 height 355
click at [82, 71] on p "Folders" at bounding box center [85, 71] width 50 height 20
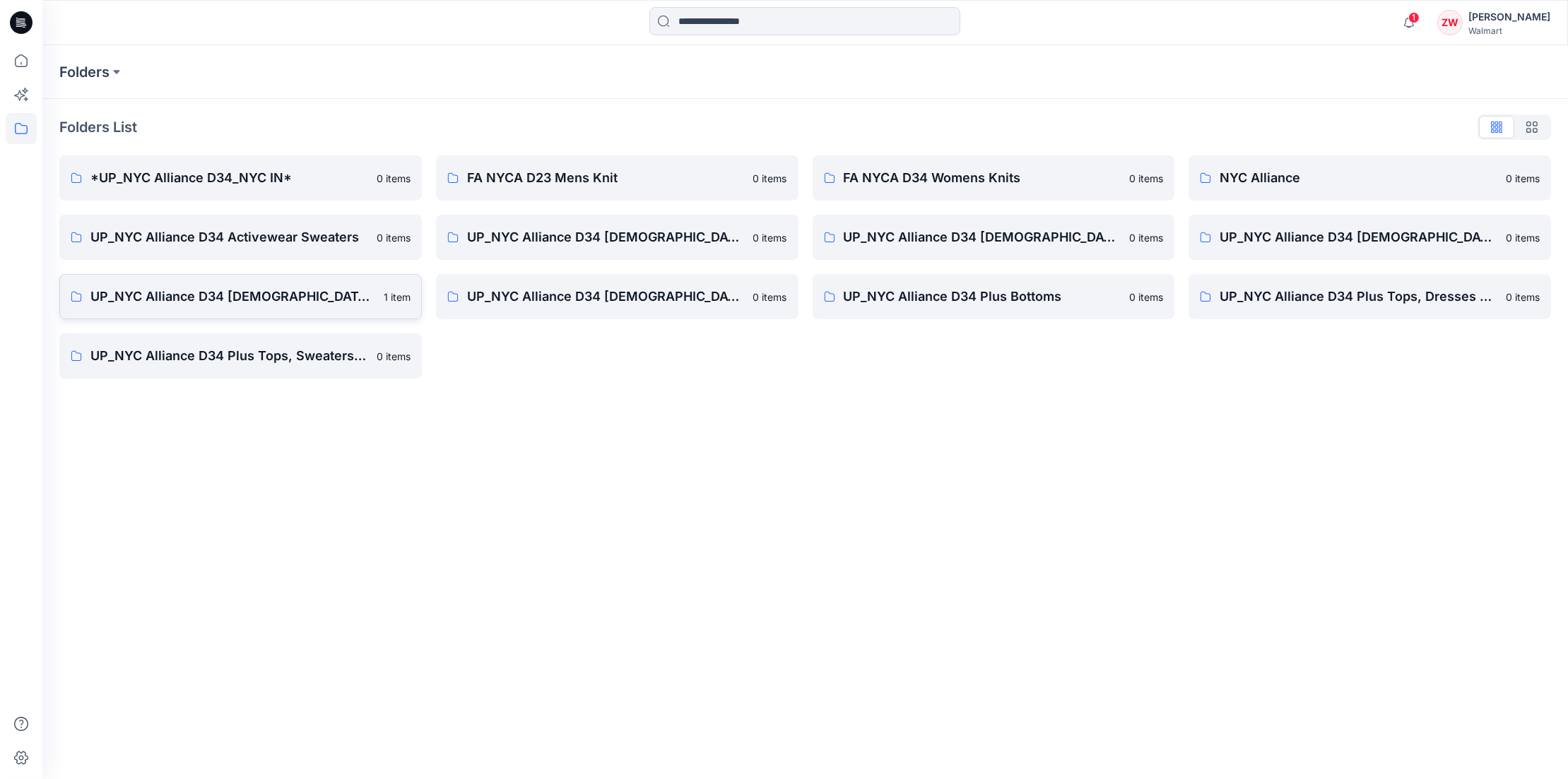
click at [229, 289] on p "UP_NYC Alliance D34 [DEMOGRAPHIC_DATA] Knit Tops" at bounding box center [232, 296] width 285 height 20
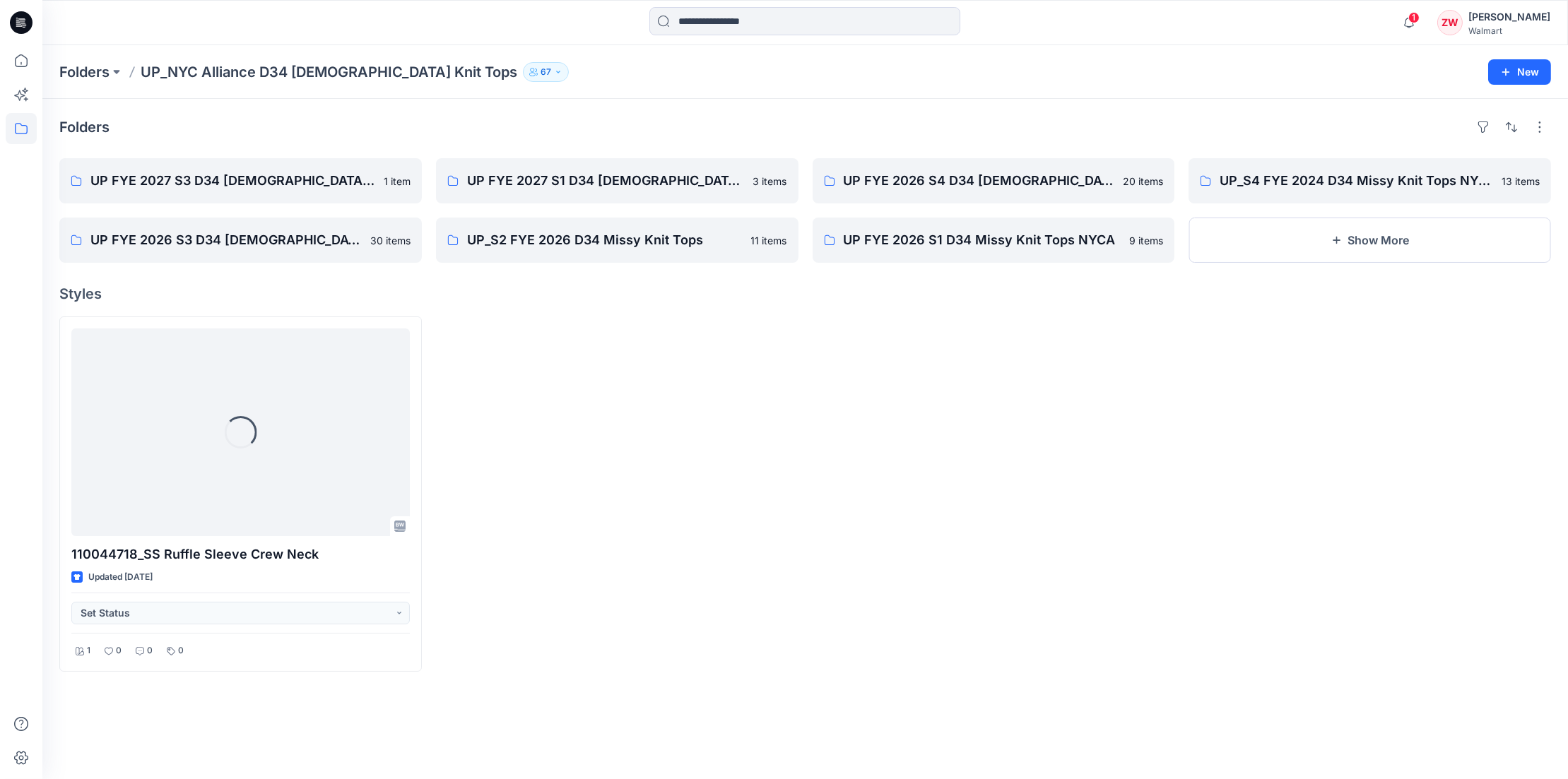
click at [579, 607] on div at bounding box center [617, 494] width 362 height 355
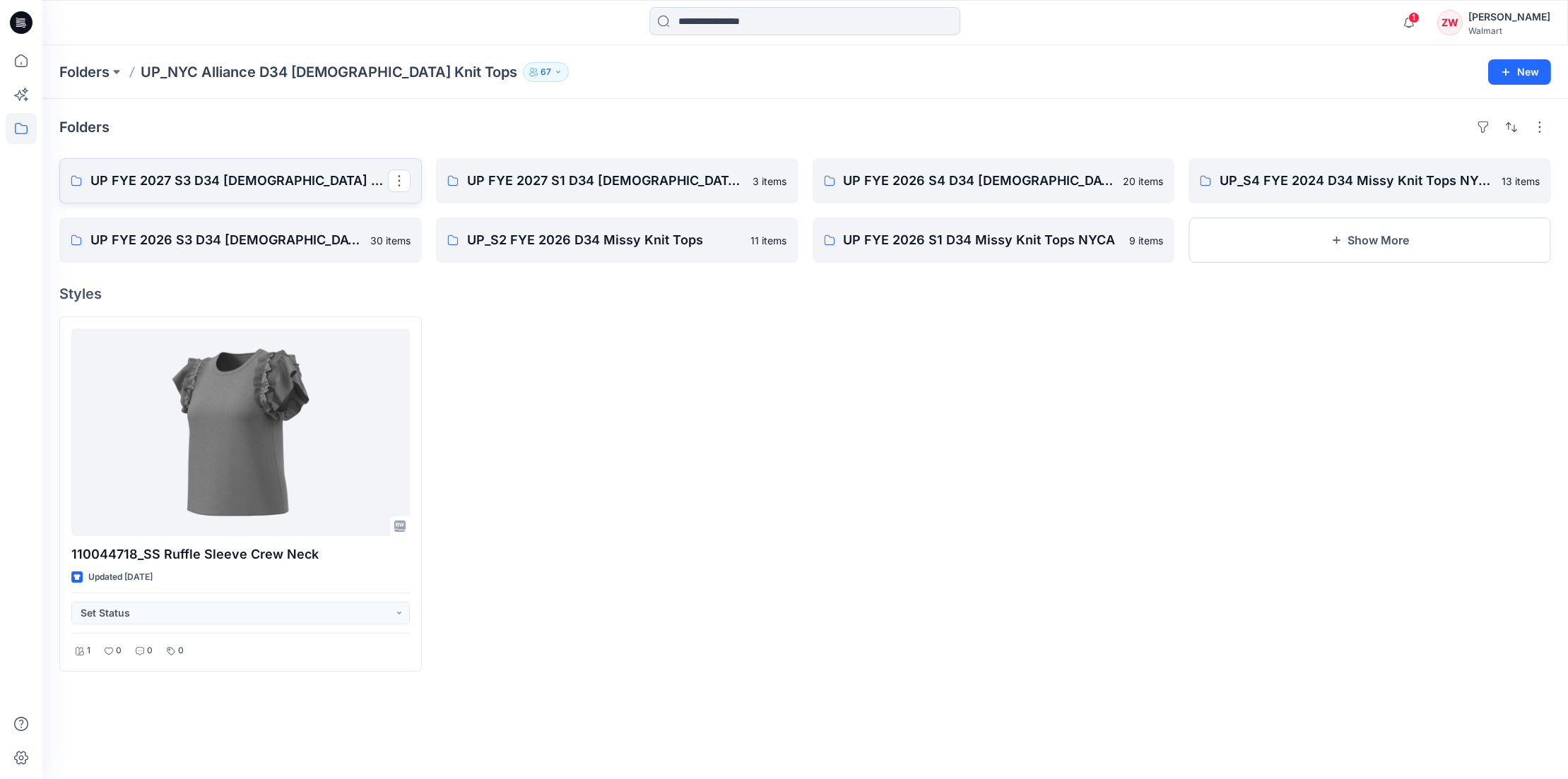
click at [276, 179] on p "UP FYE 2027 S3 D34 [DEMOGRAPHIC_DATA] Knit Tops NYCA" at bounding box center [239, 180] width 298 height 20
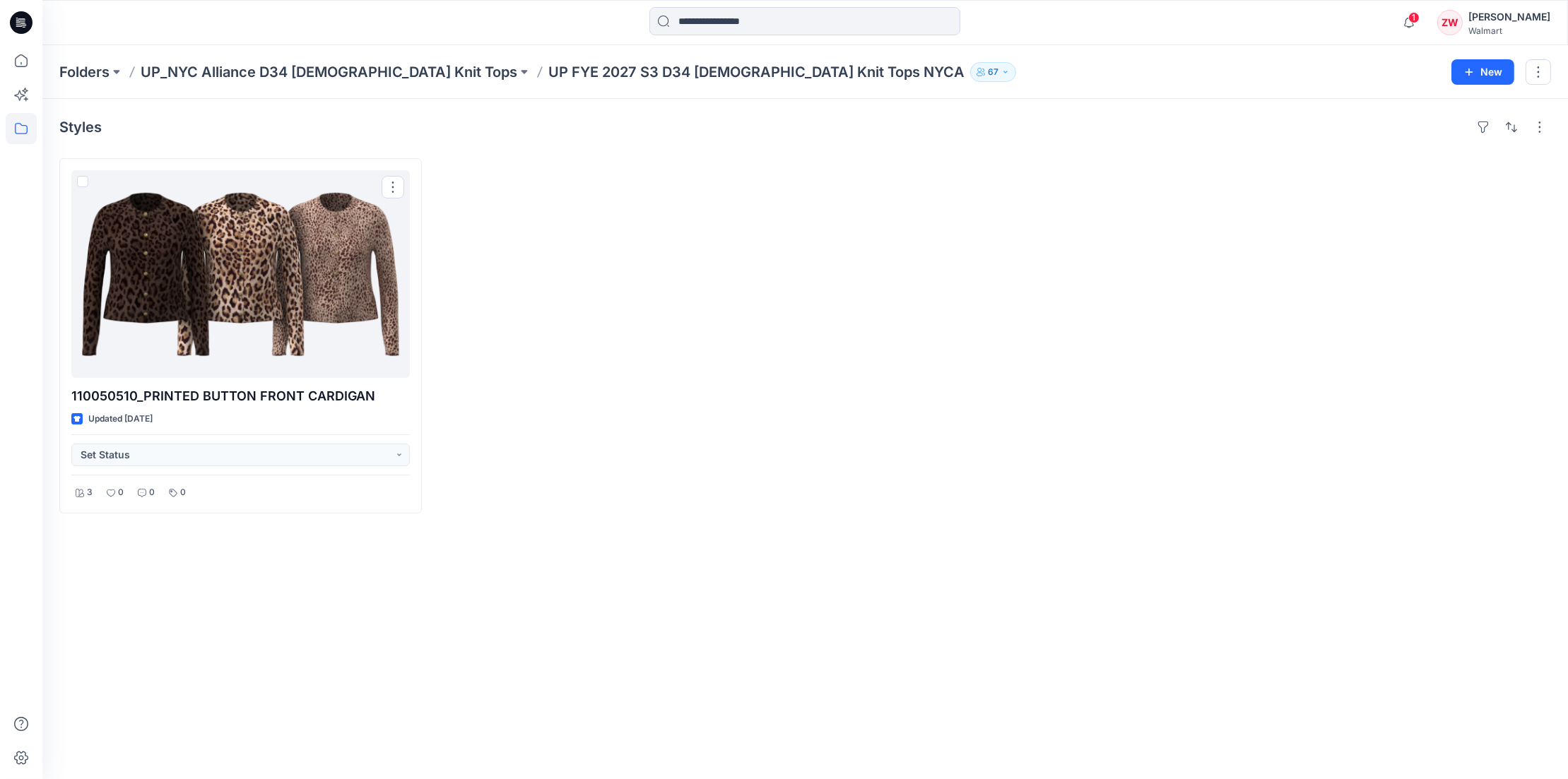
click at [510, 246] on div at bounding box center [617, 335] width 362 height 355
click at [419, 141] on div "Styles 110050510_PRINTED BUTTON FRONT CARDIGAN Updated 13 days ago Set Status 3…" at bounding box center [805, 439] width 1526 height 680
click at [630, 259] on div at bounding box center [617, 335] width 362 height 355
click at [20, 56] on icon at bounding box center [21, 61] width 31 height 31
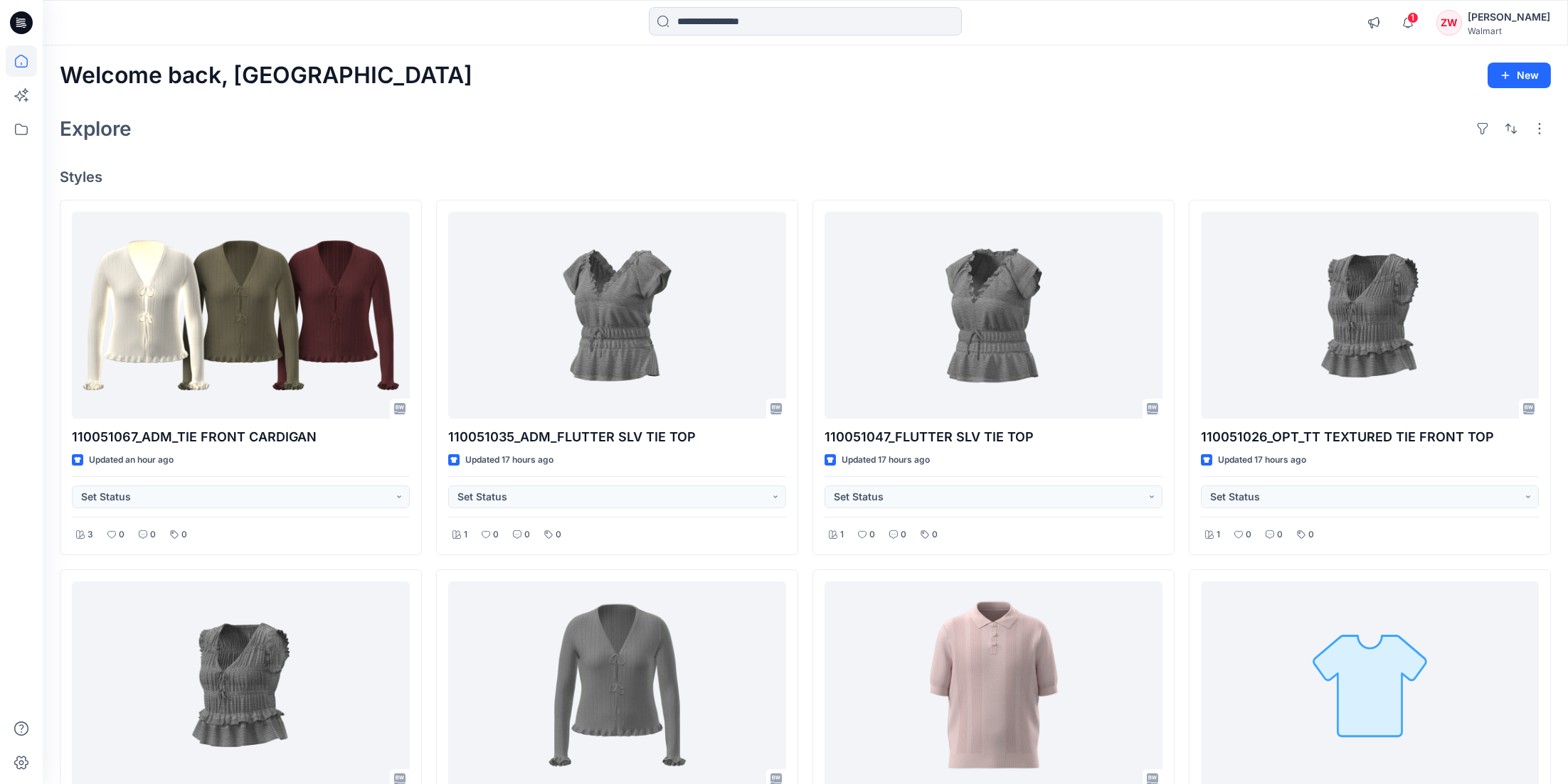
click at [682, 177] on h4 "Styles" at bounding box center [805, 177] width 1491 height 17
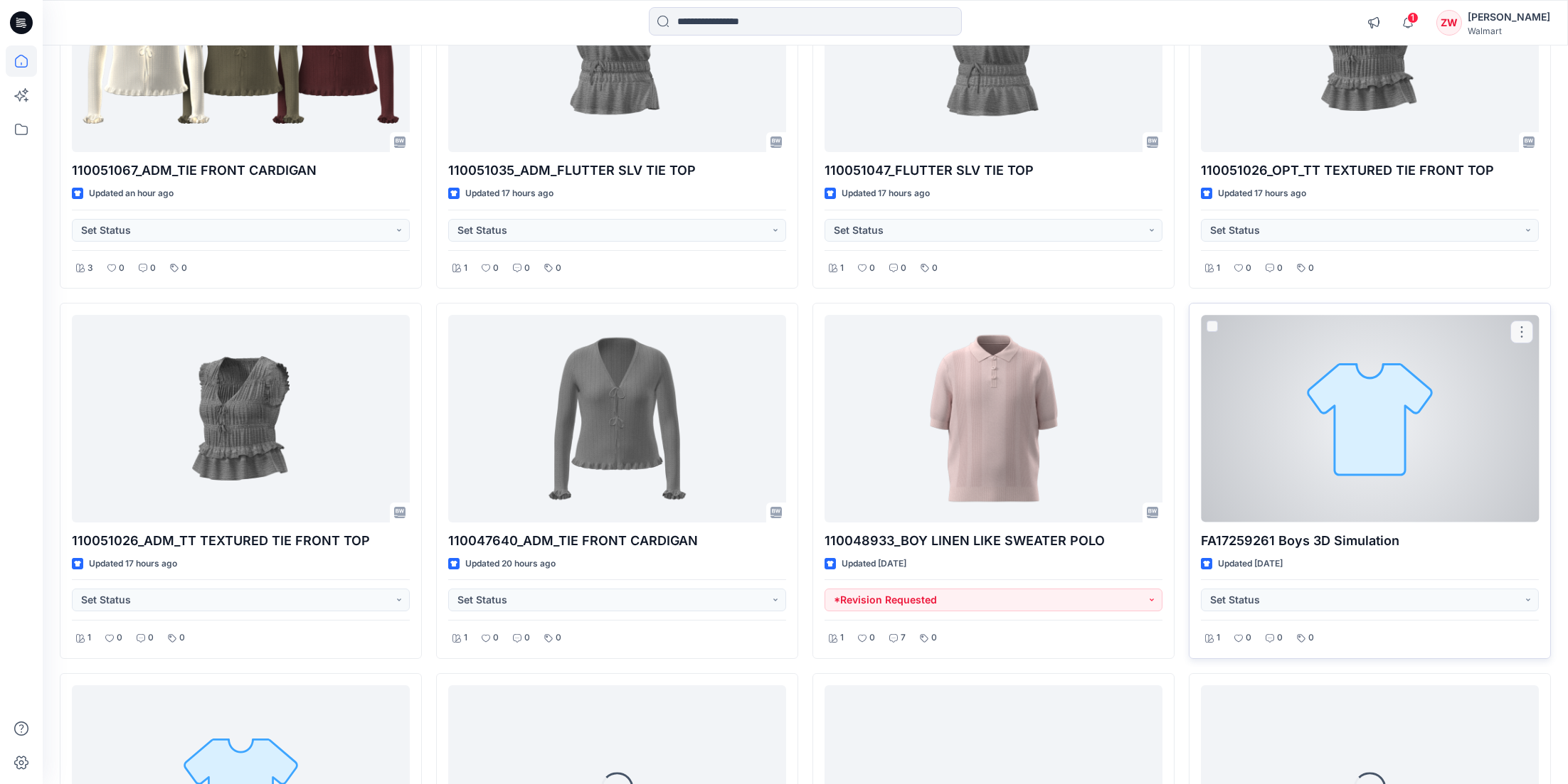
scroll to position [285, 0]
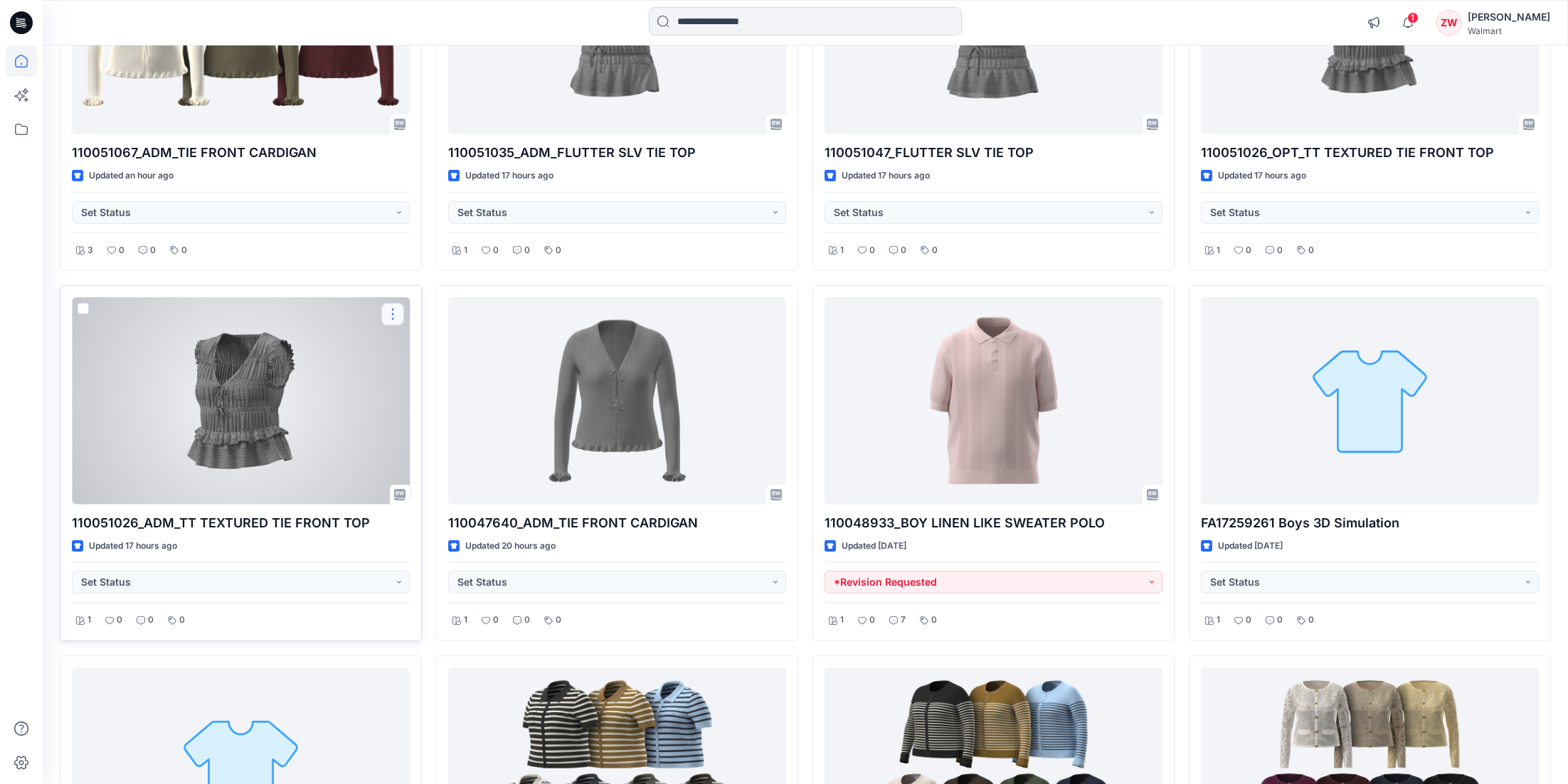
click at [401, 314] on button "button" at bounding box center [392, 314] width 23 height 23
click at [422, 401] on p "Duplicate to..." at bounding box center [442, 400] width 65 height 15
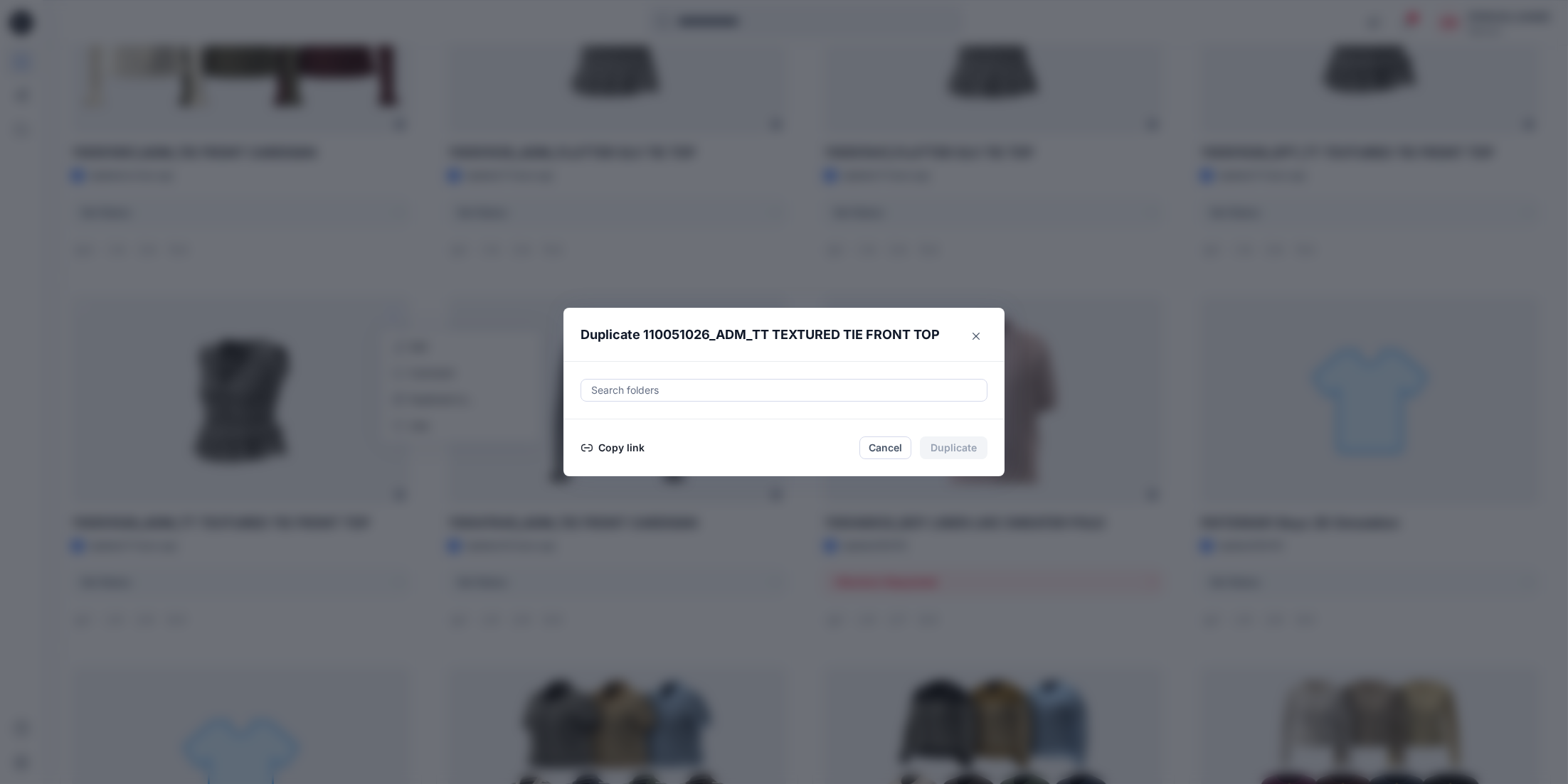
click at [690, 392] on div at bounding box center [784, 390] width 388 height 17
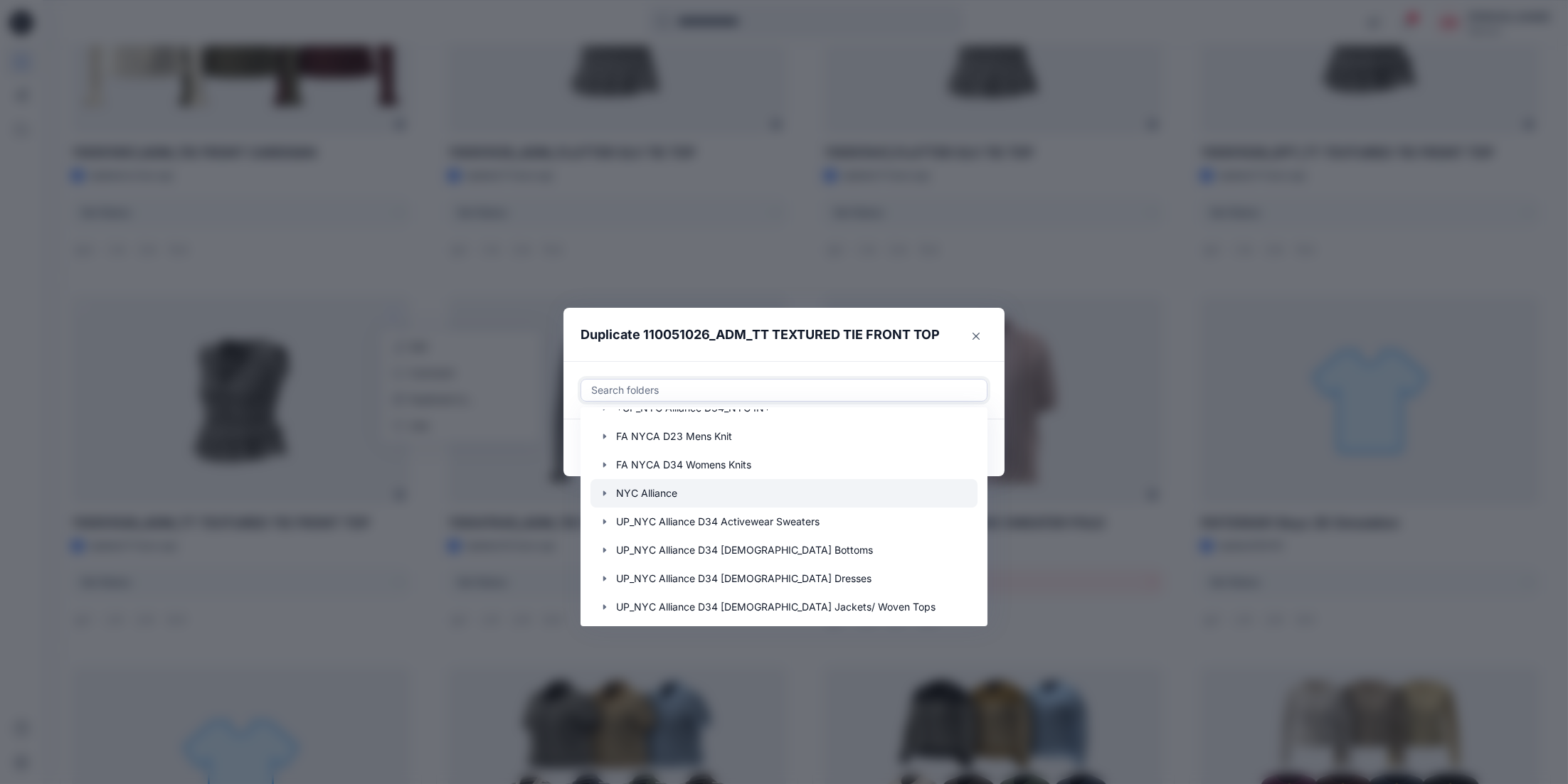
scroll to position [199, 0]
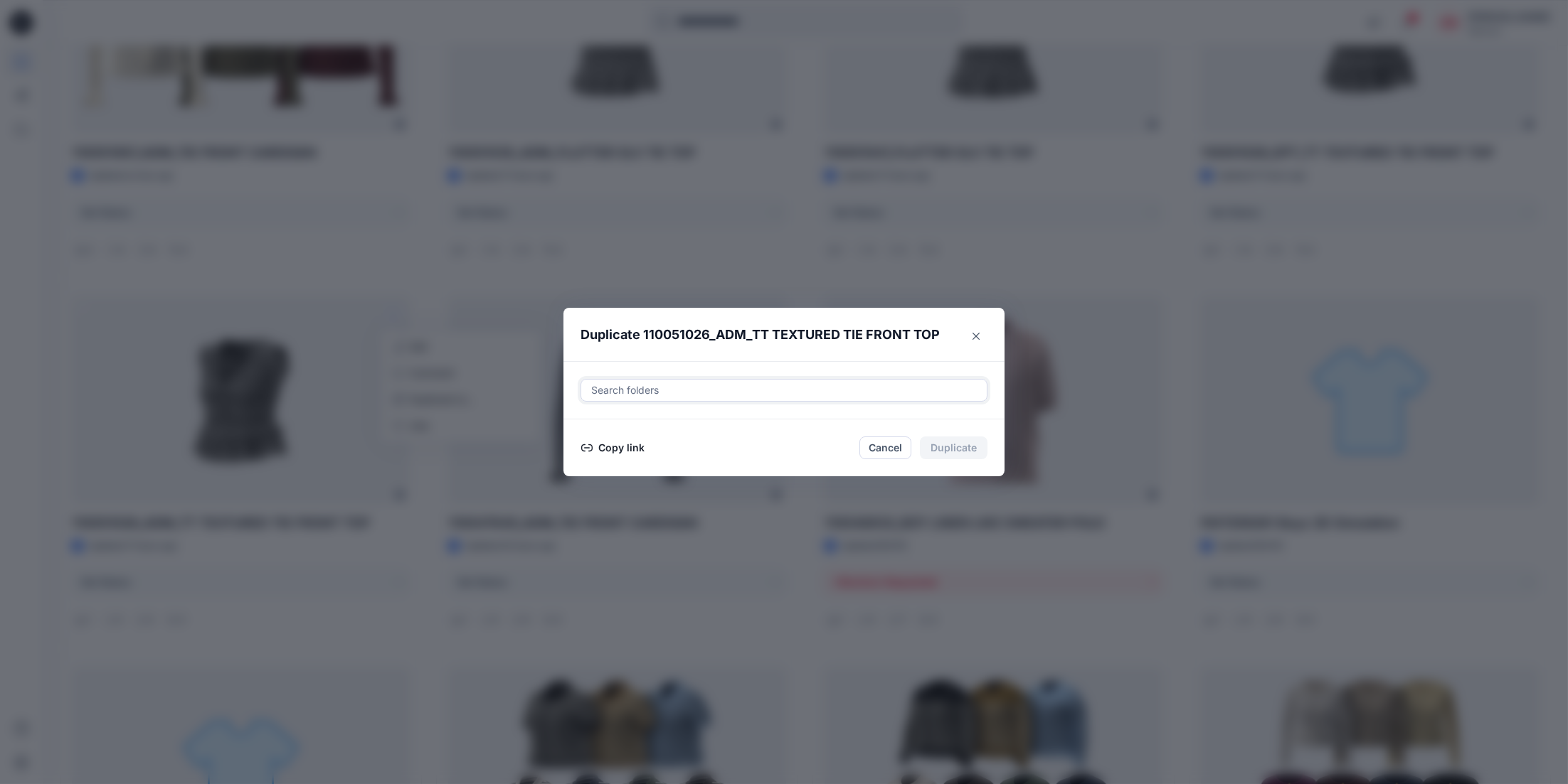
click at [663, 393] on div at bounding box center [784, 390] width 388 height 17
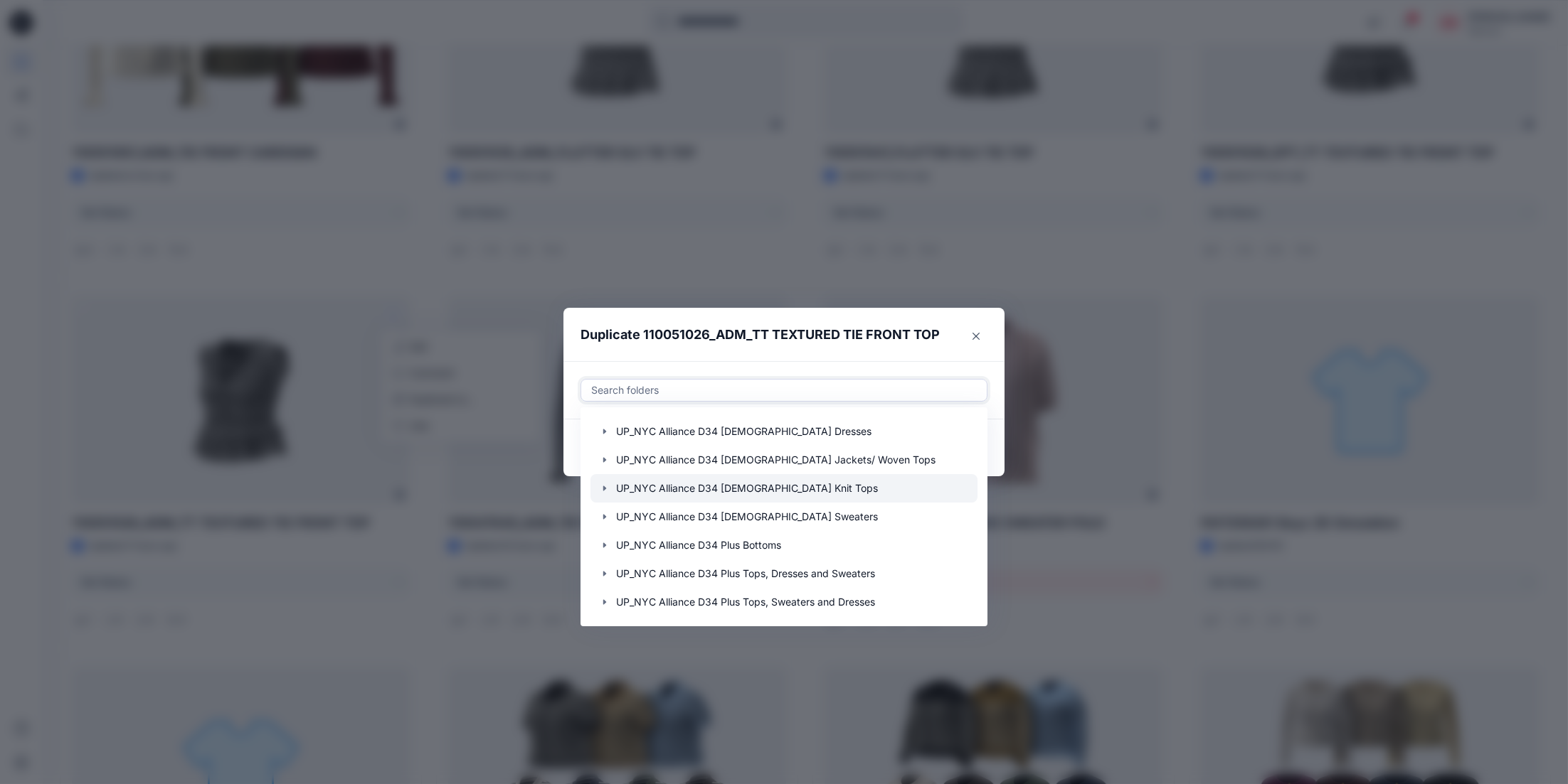
click at [610, 486] on icon "button" at bounding box center [604, 488] width 11 height 11
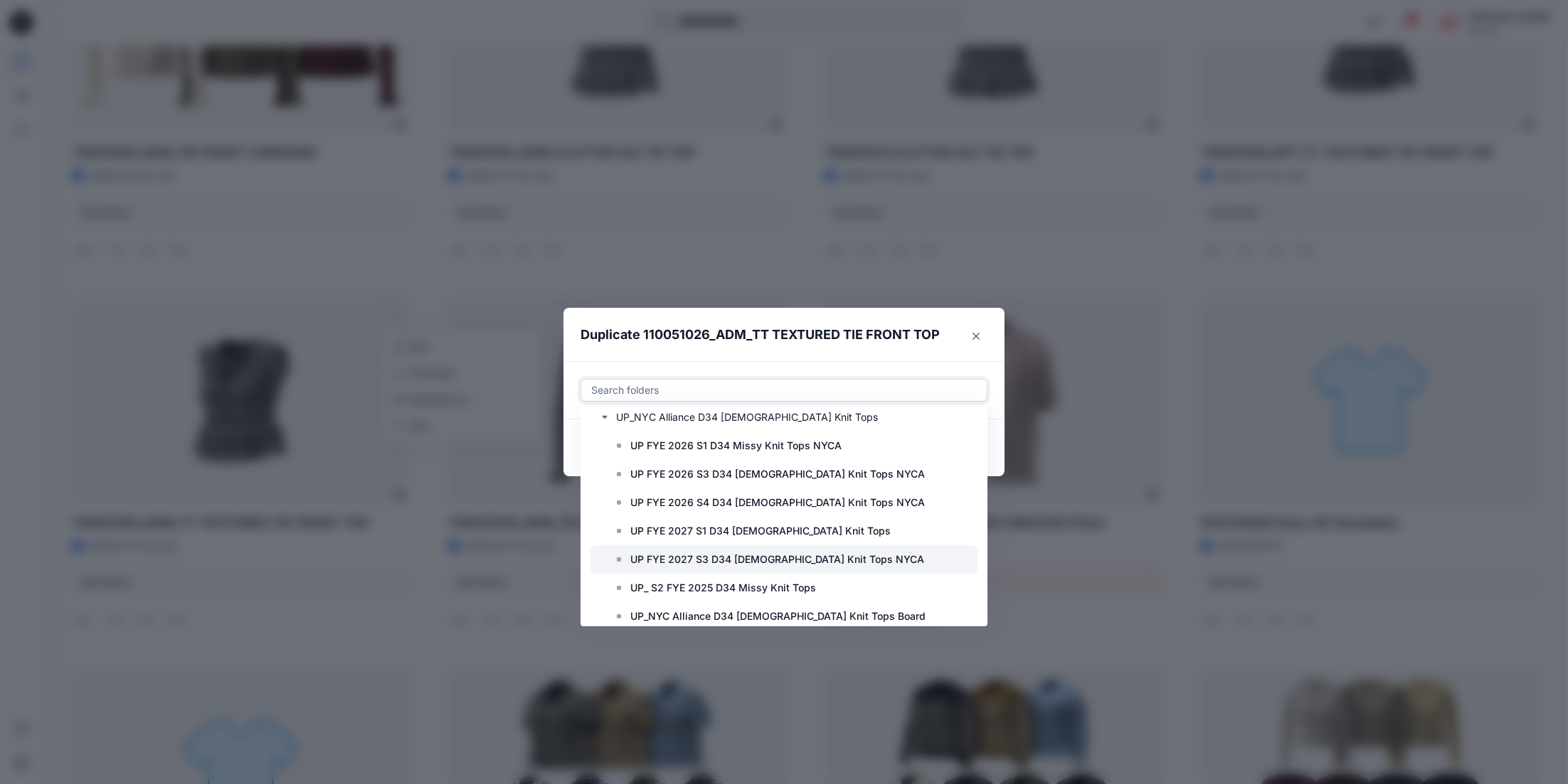
click at [803, 555] on p "UP FYE 2027 S3 D34 [DEMOGRAPHIC_DATA] Knit Tops NYCA" at bounding box center [777, 560] width 294 height 17
click at [863, 302] on div "Duplicate 110051026_ADM_TT TEXTURED TIE FRONT TOP Use Up and Down to choose opt…" at bounding box center [784, 392] width 1568 height 784
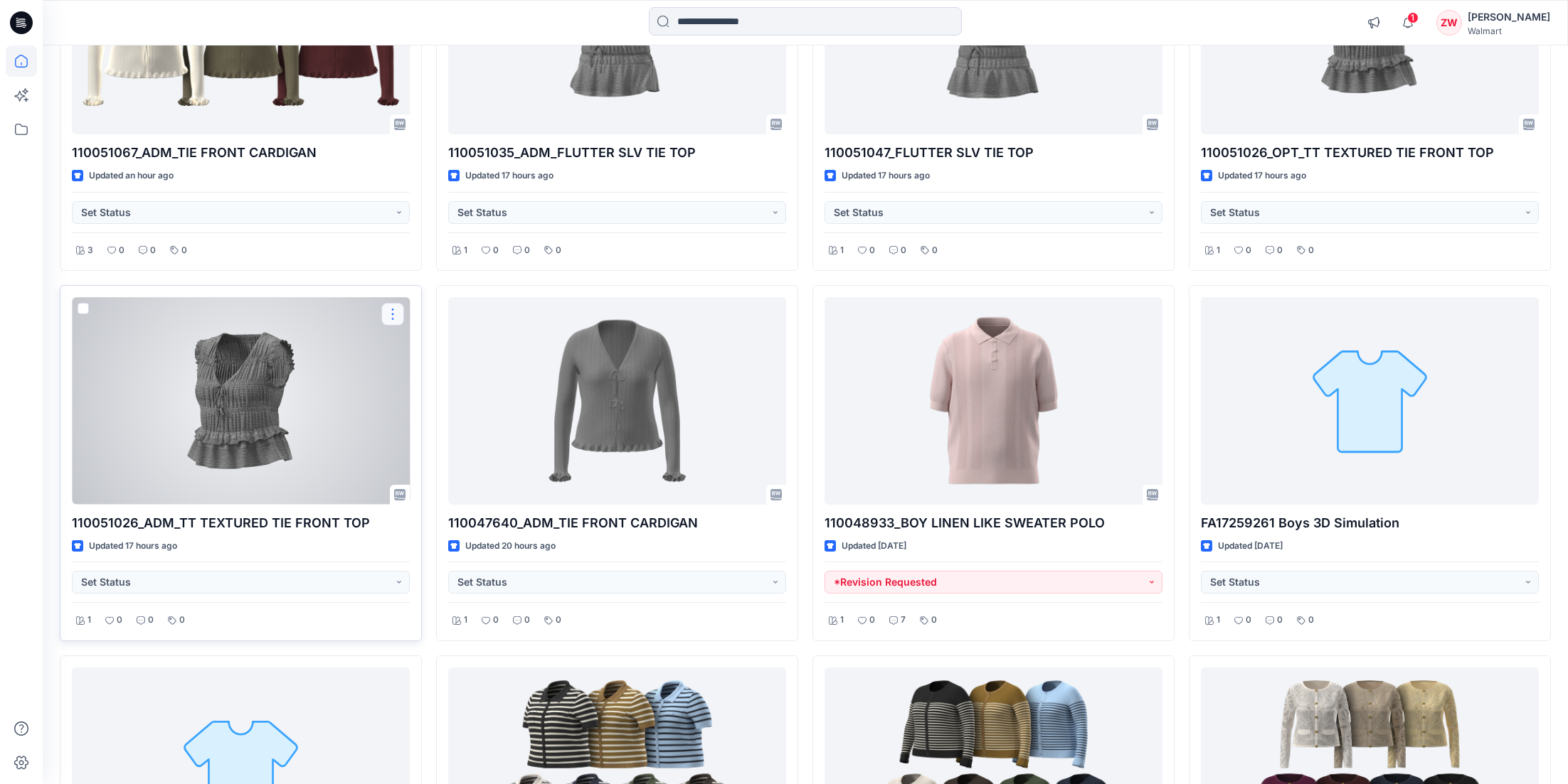
click at [388, 313] on button "button" at bounding box center [392, 314] width 23 height 23
click at [427, 397] on p "Duplicate to..." at bounding box center [442, 400] width 65 height 15
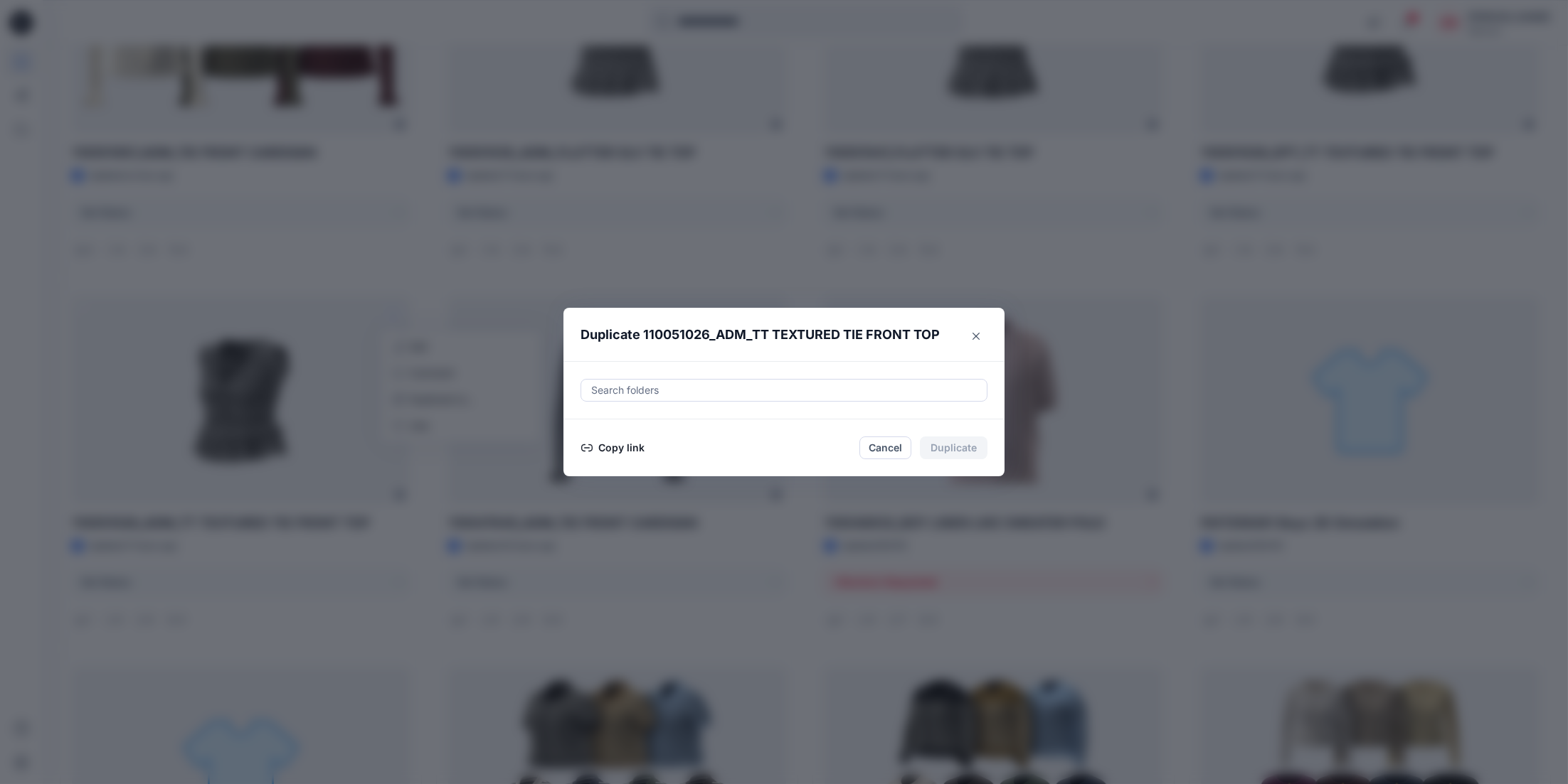
click at [646, 381] on div "Search folders" at bounding box center [784, 390] width 406 height 21
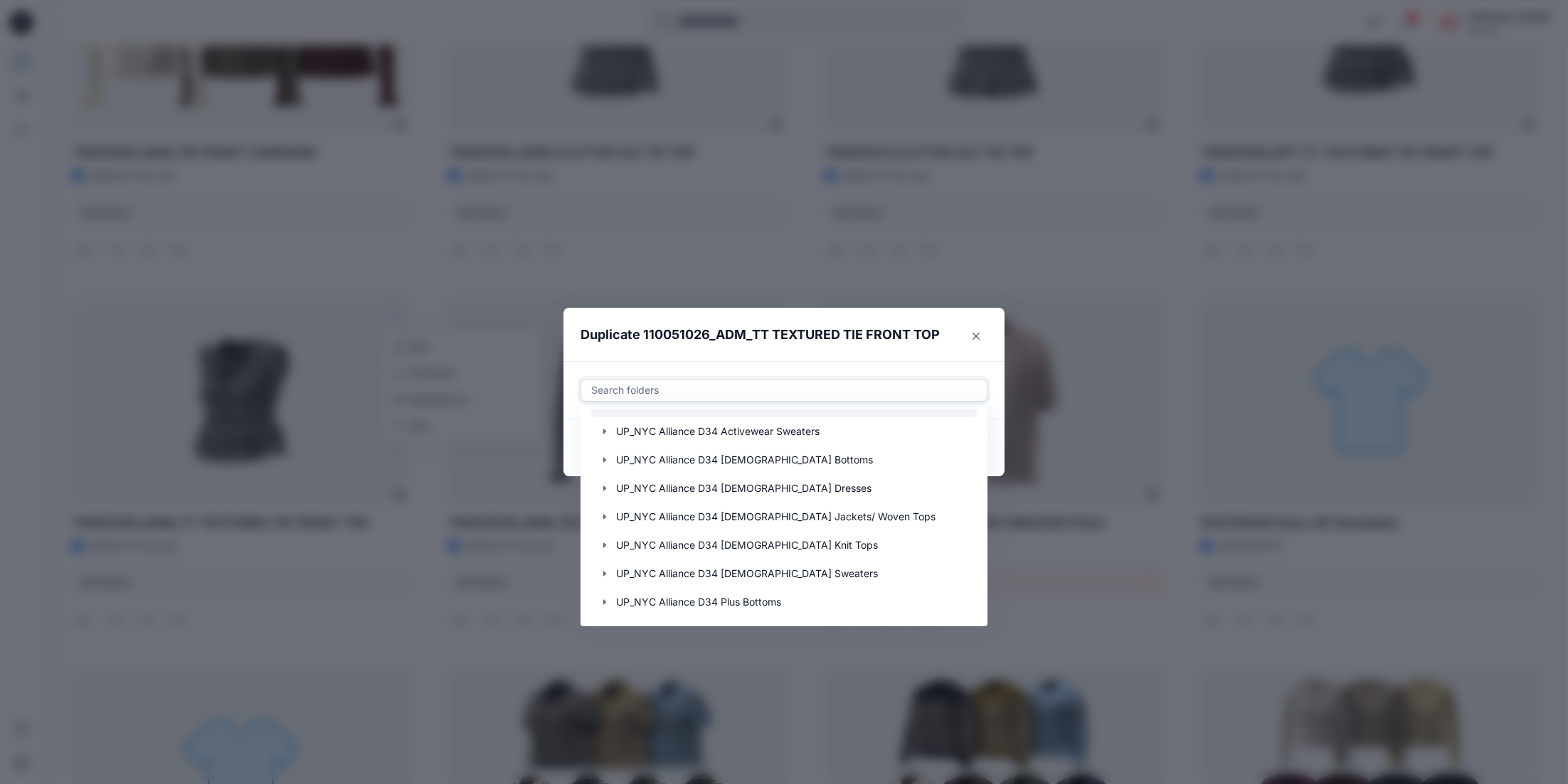
scroll to position [199, 0]
click at [747, 488] on div at bounding box center [784, 488] width 387 height 28
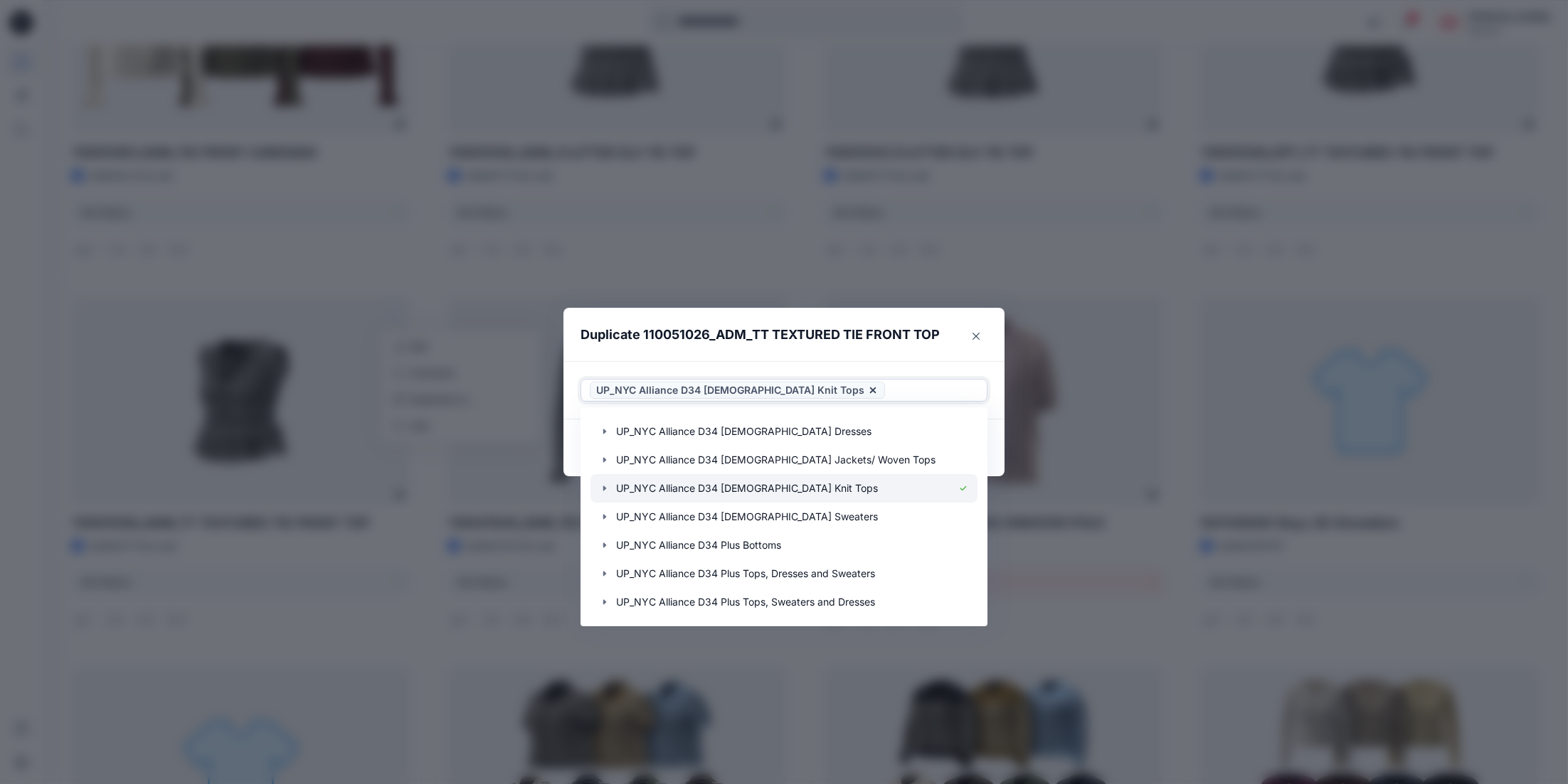
click at [606, 490] on icon "button" at bounding box center [604, 489] width 3 height 5
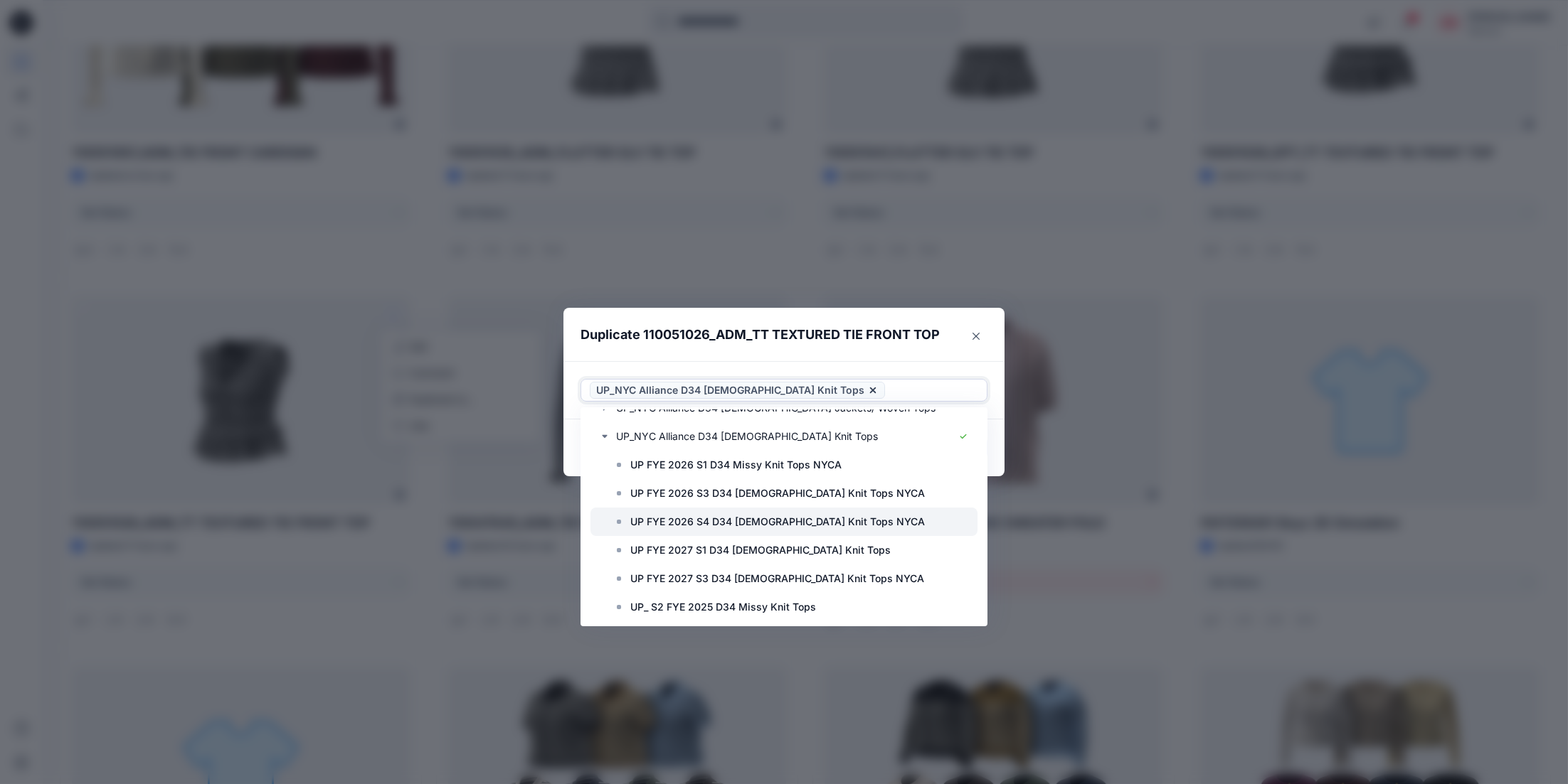
scroll to position [270, 0]
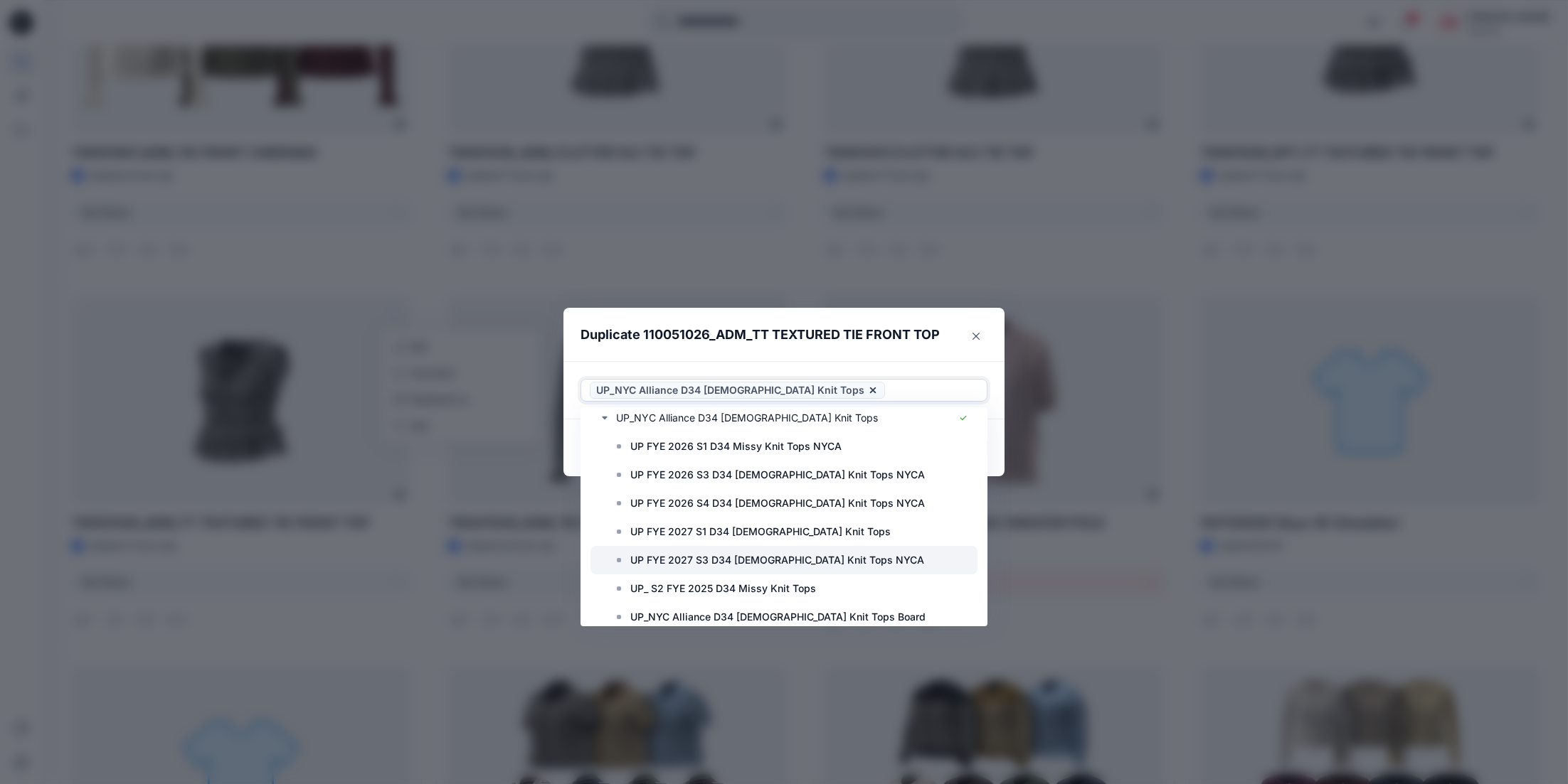
click at [810, 559] on p "UP FYE 2027 S3 D34 [DEMOGRAPHIC_DATA] Knit Tops NYCA" at bounding box center [777, 561] width 294 height 17
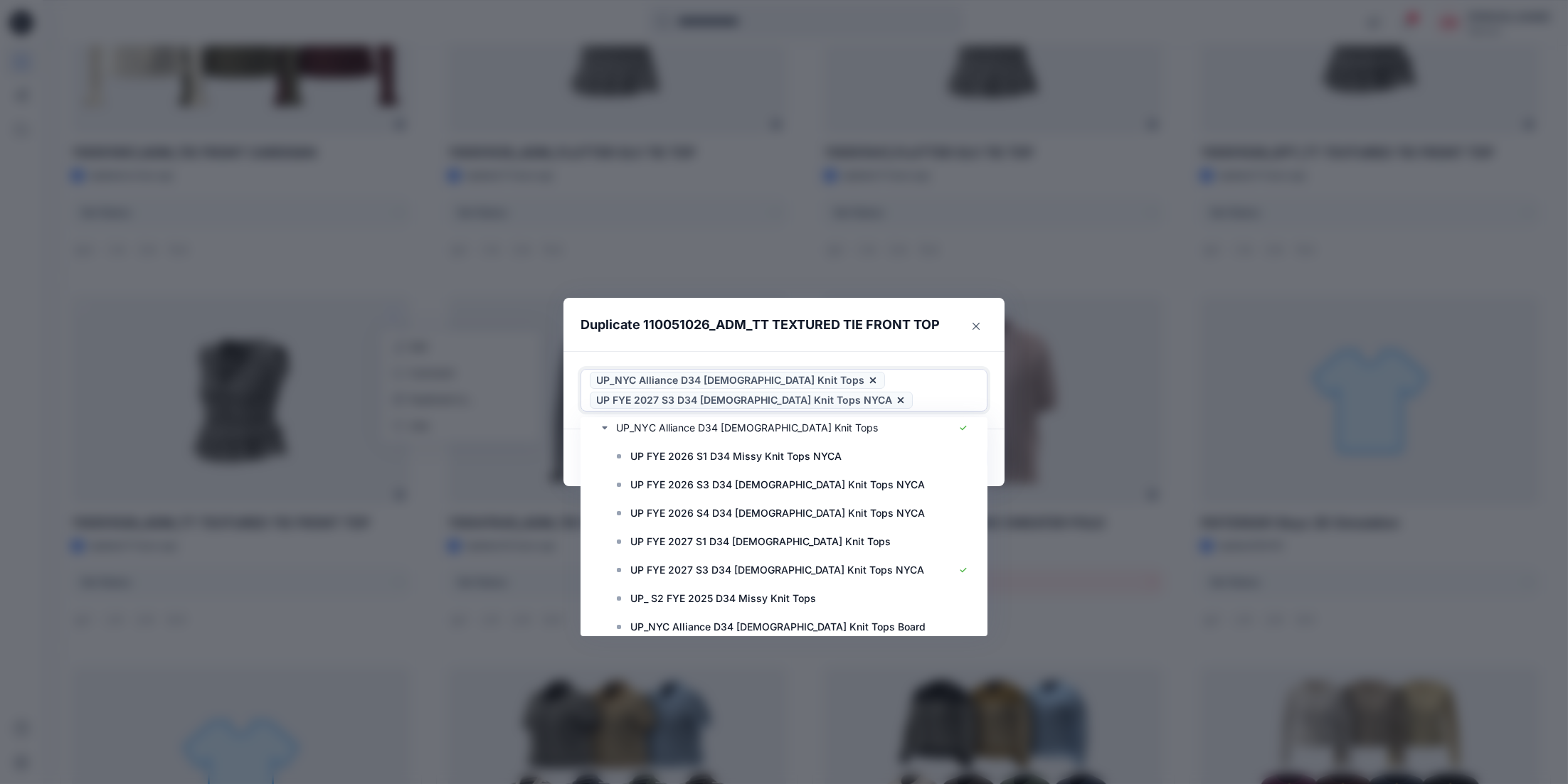
click at [870, 380] on icon at bounding box center [872, 380] width 6 height 6
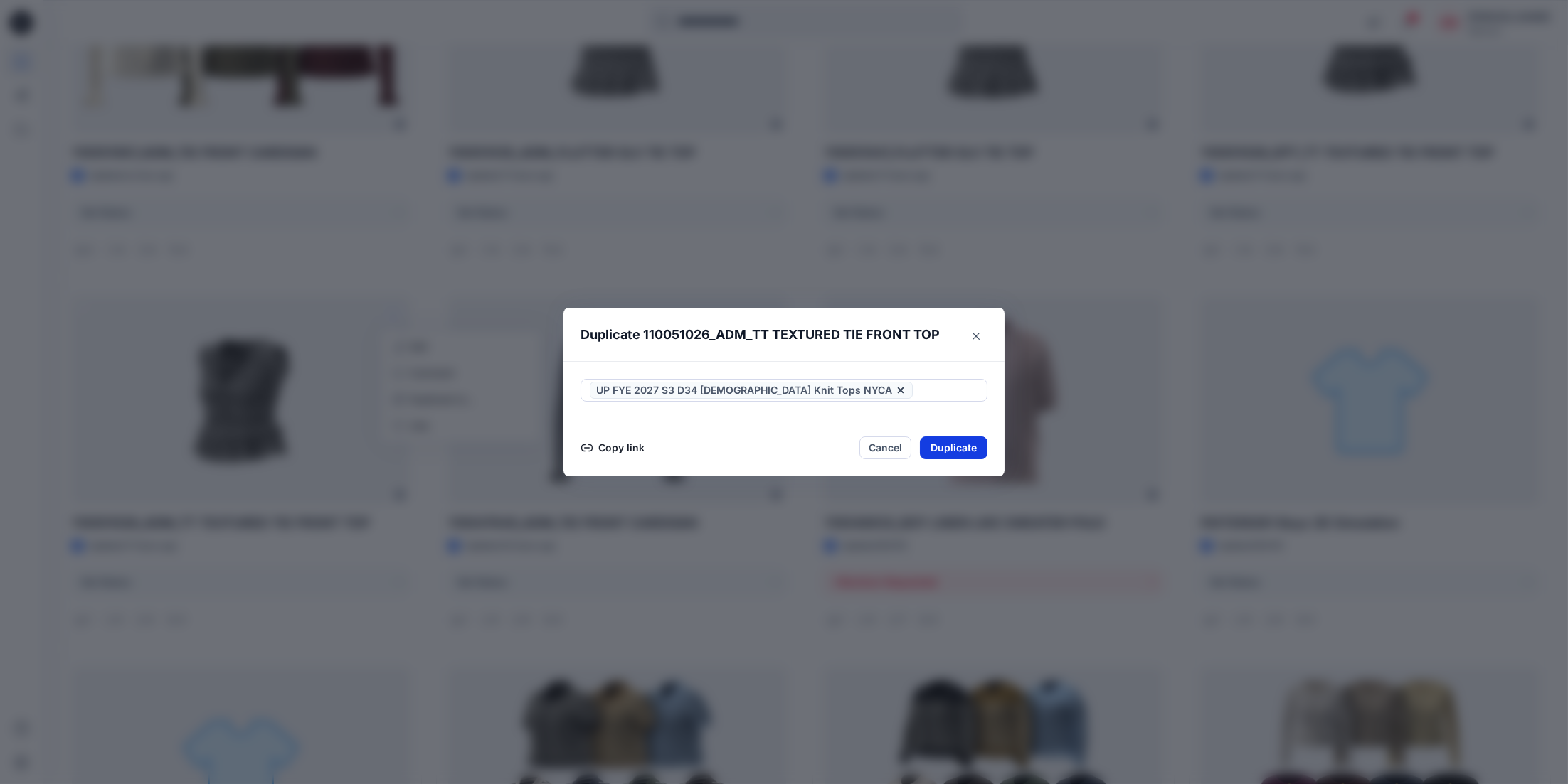
click at [952, 453] on button "Duplicate" at bounding box center [954, 447] width 68 height 23
click at [967, 451] on button "Close" at bounding box center [964, 448] width 47 height 23
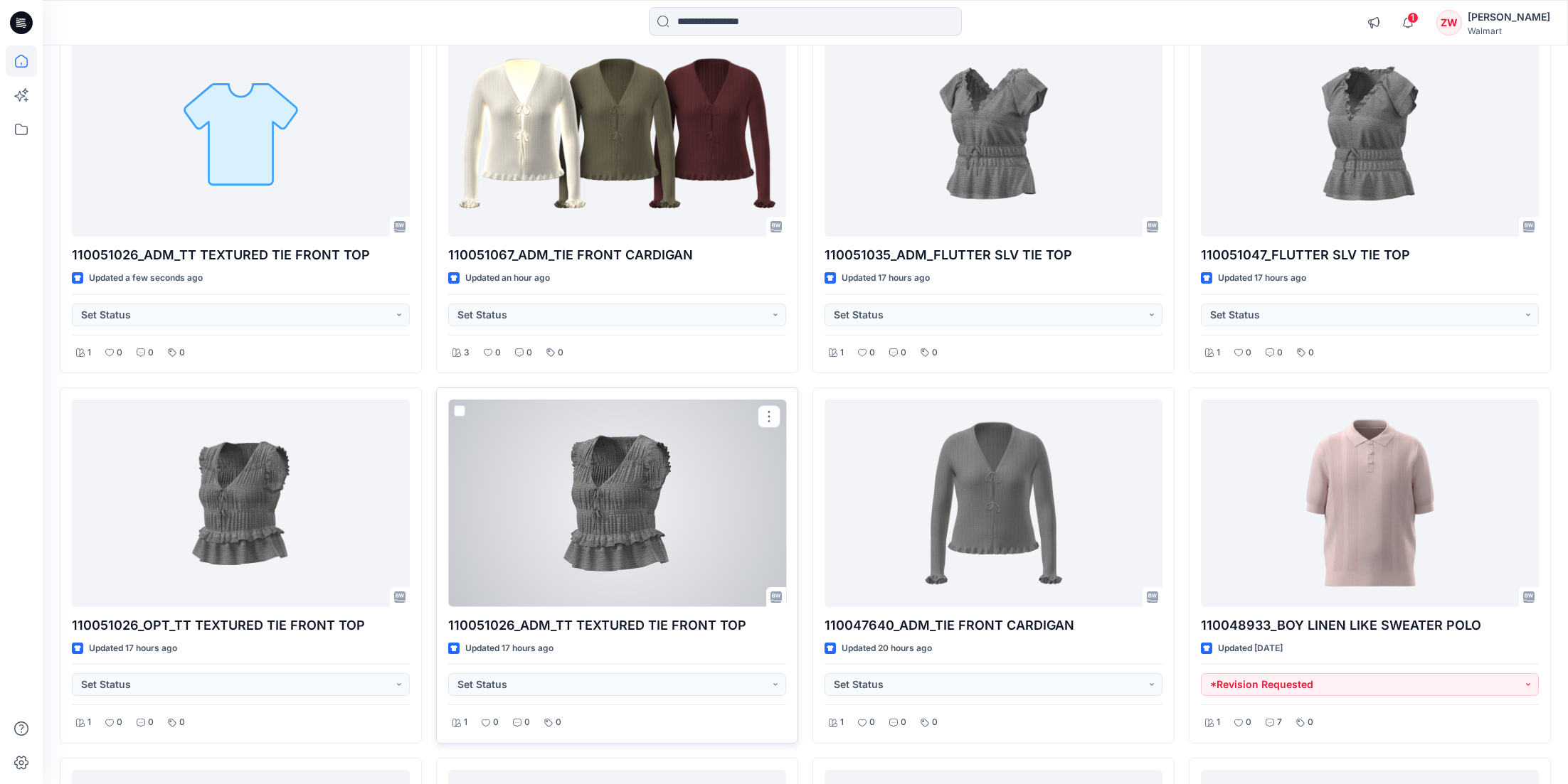
scroll to position [213, 0]
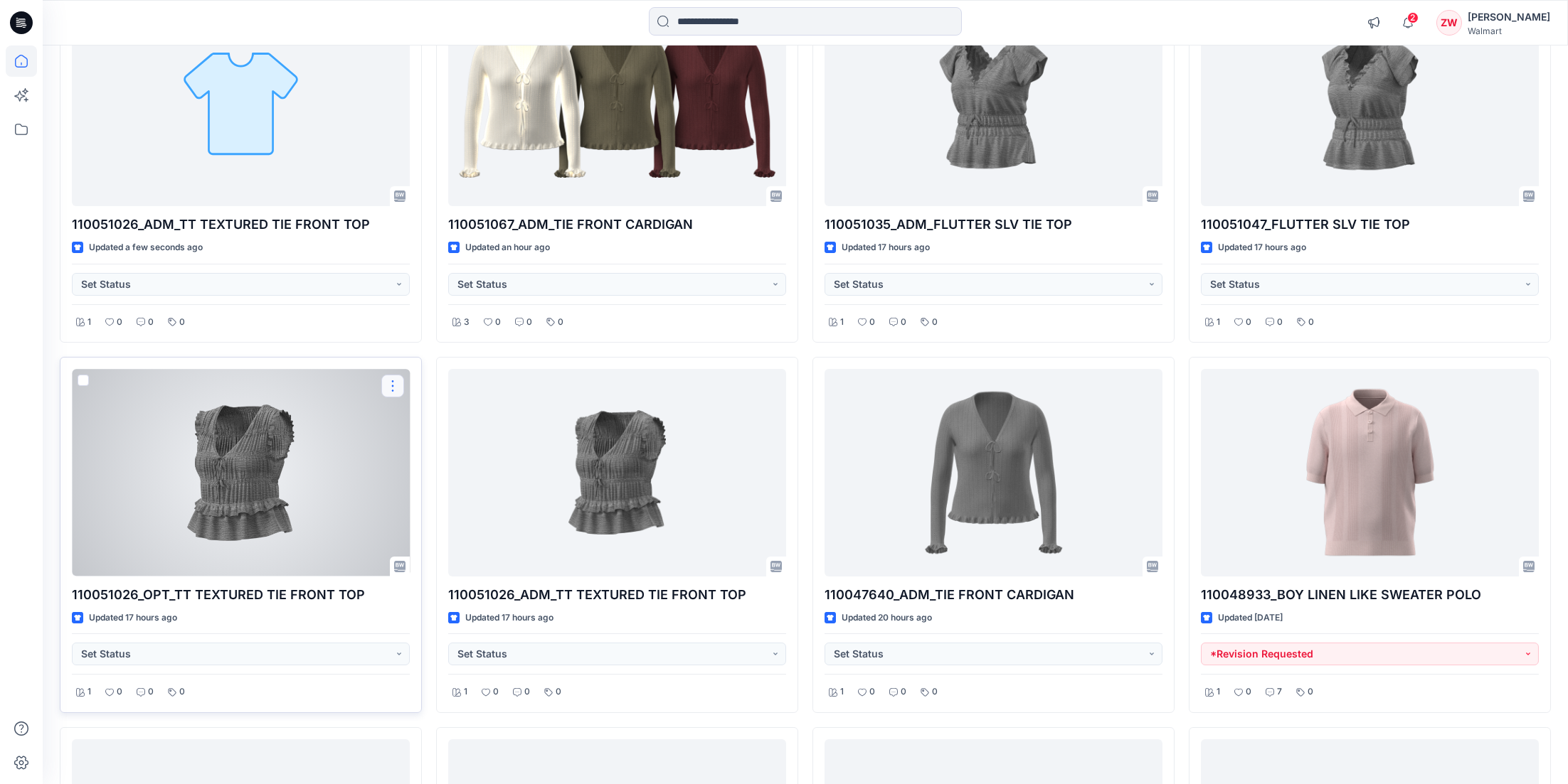
click at [394, 377] on button "button" at bounding box center [392, 386] width 23 height 23
click at [428, 474] on p "Duplicate to..." at bounding box center [442, 472] width 65 height 15
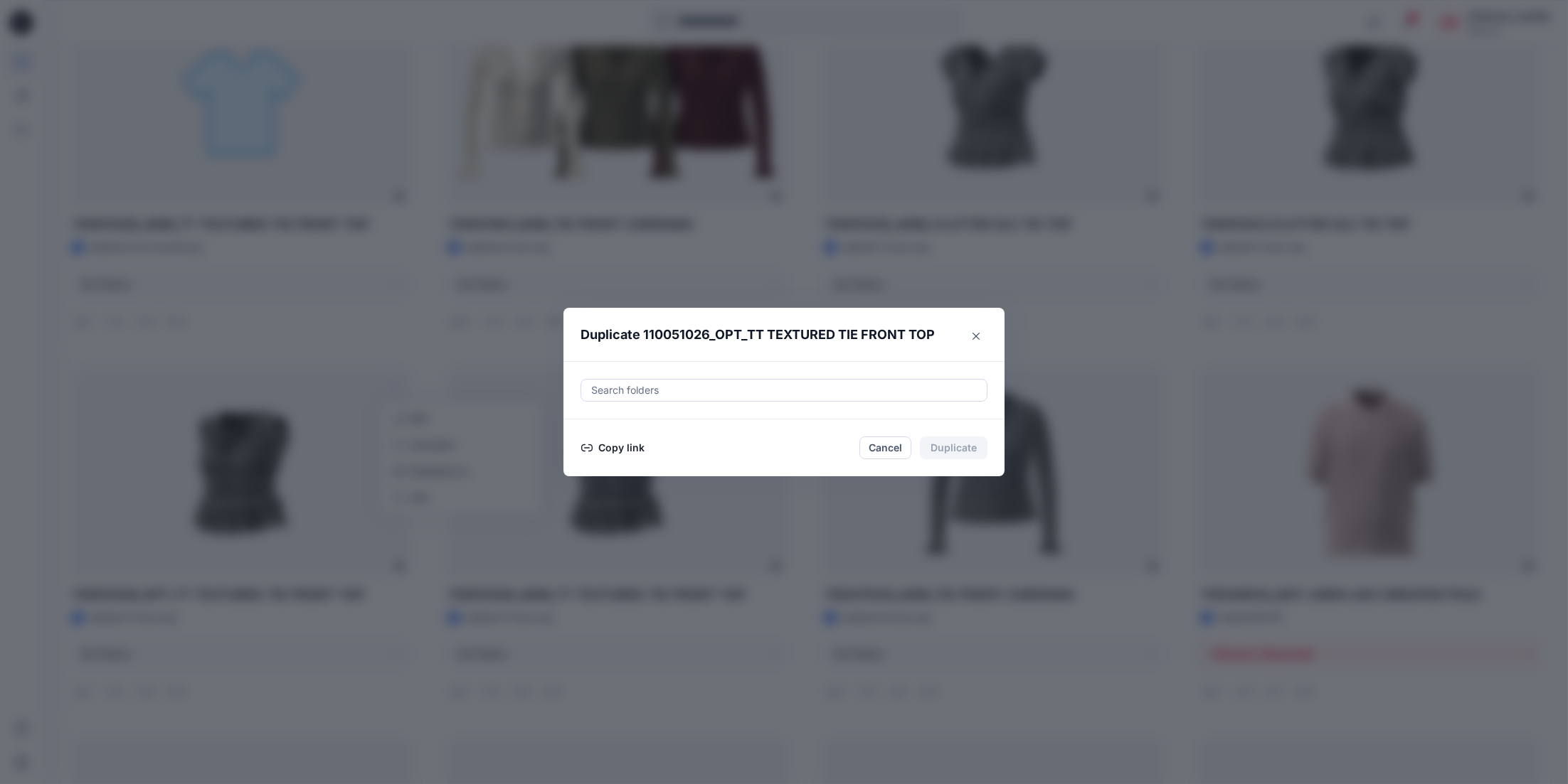
click at [635, 390] on div at bounding box center [784, 390] width 388 height 17
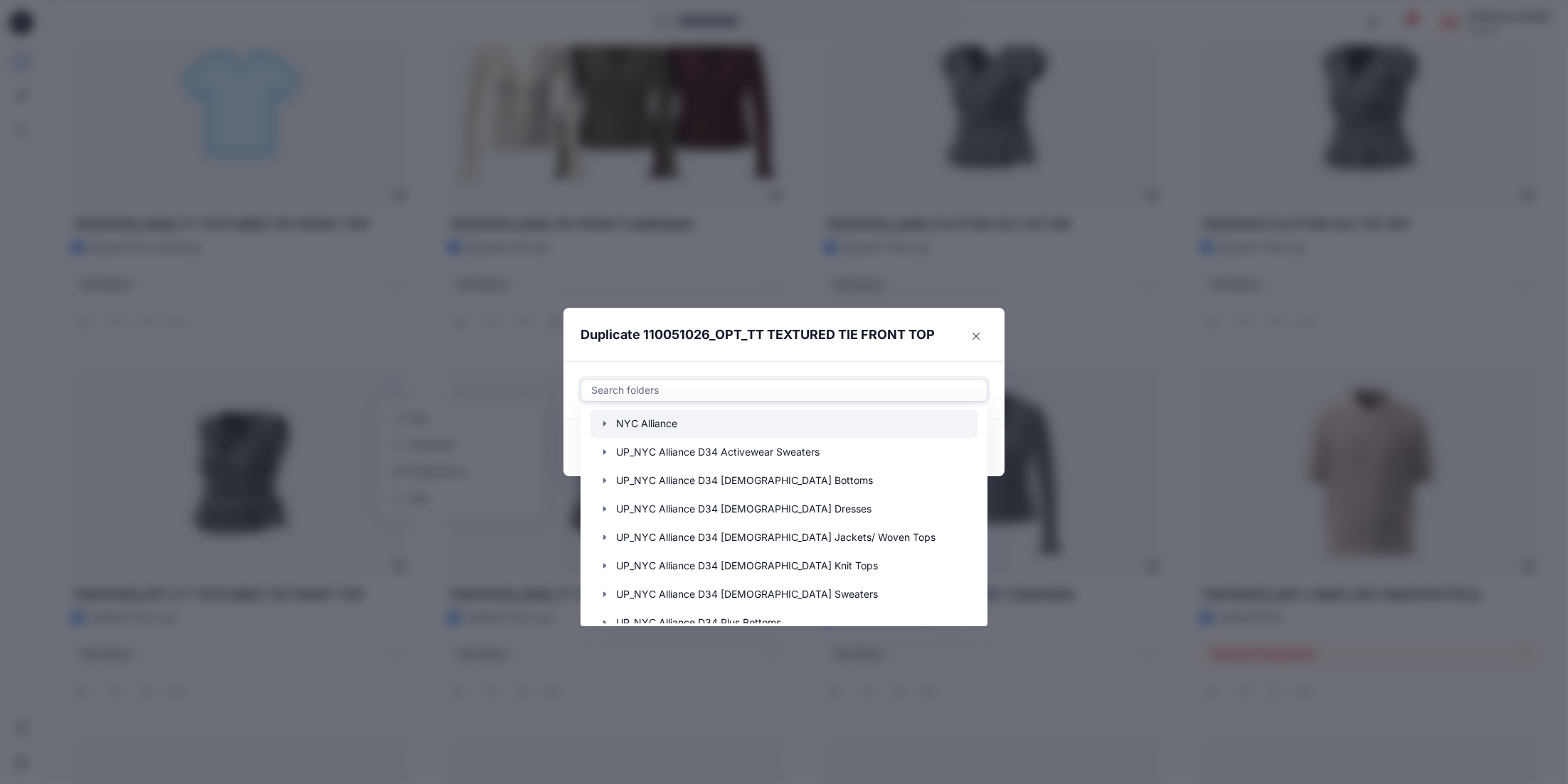
scroll to position [142, 0]
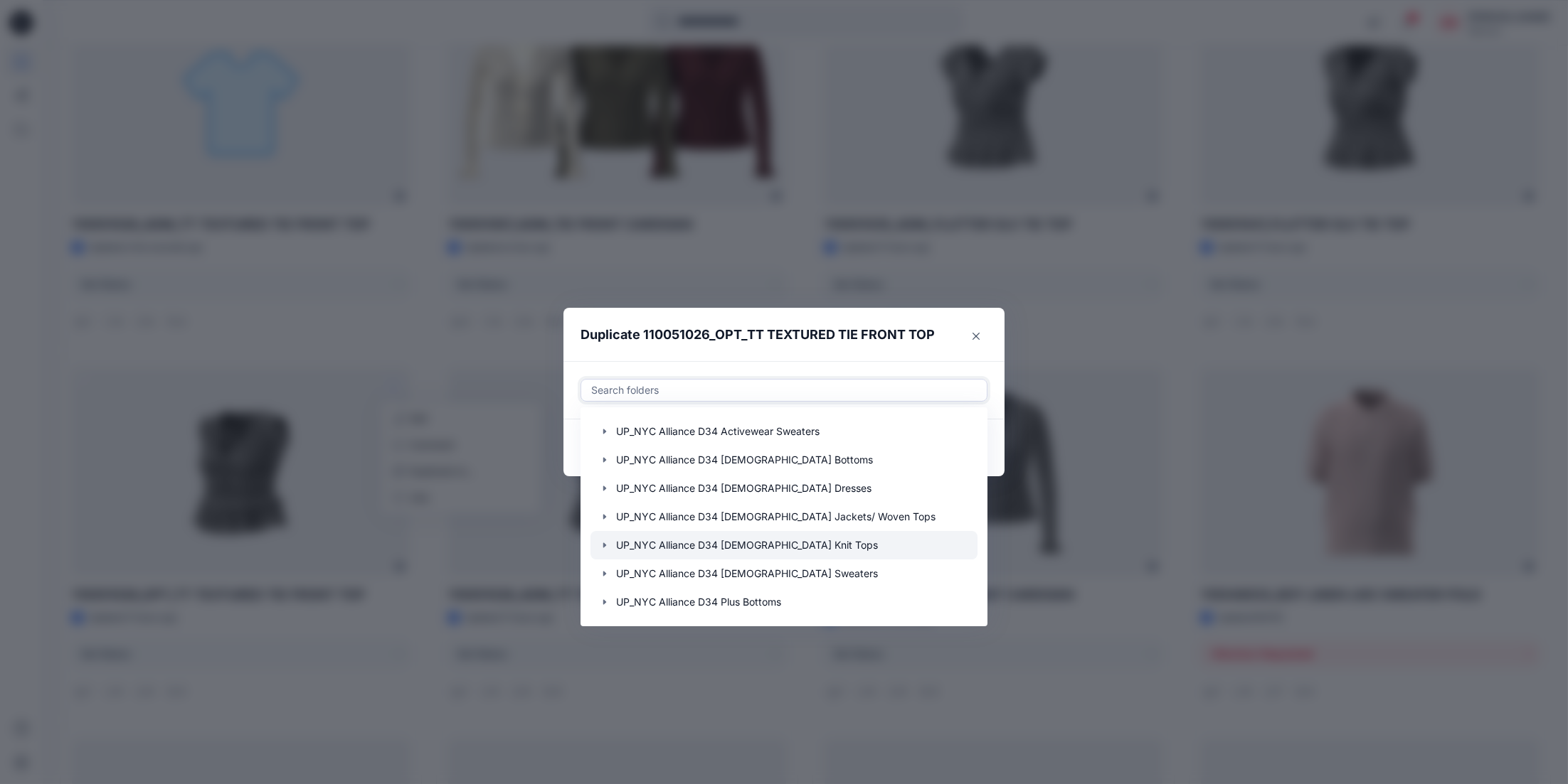
click at [610, 544] on icon "button" at bounding box center [604, 545] width 11 height 11
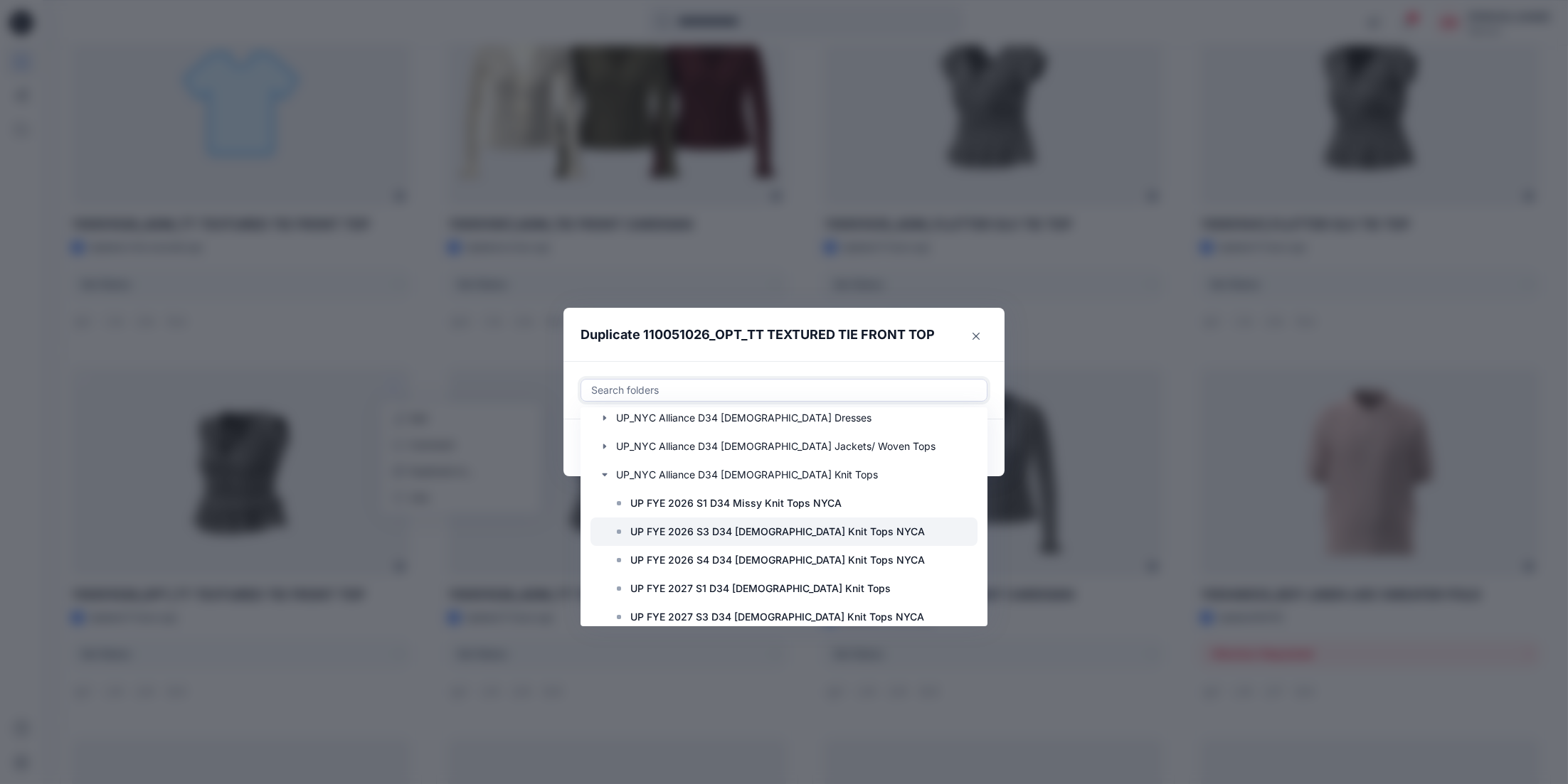
scroll to position [285, 0]
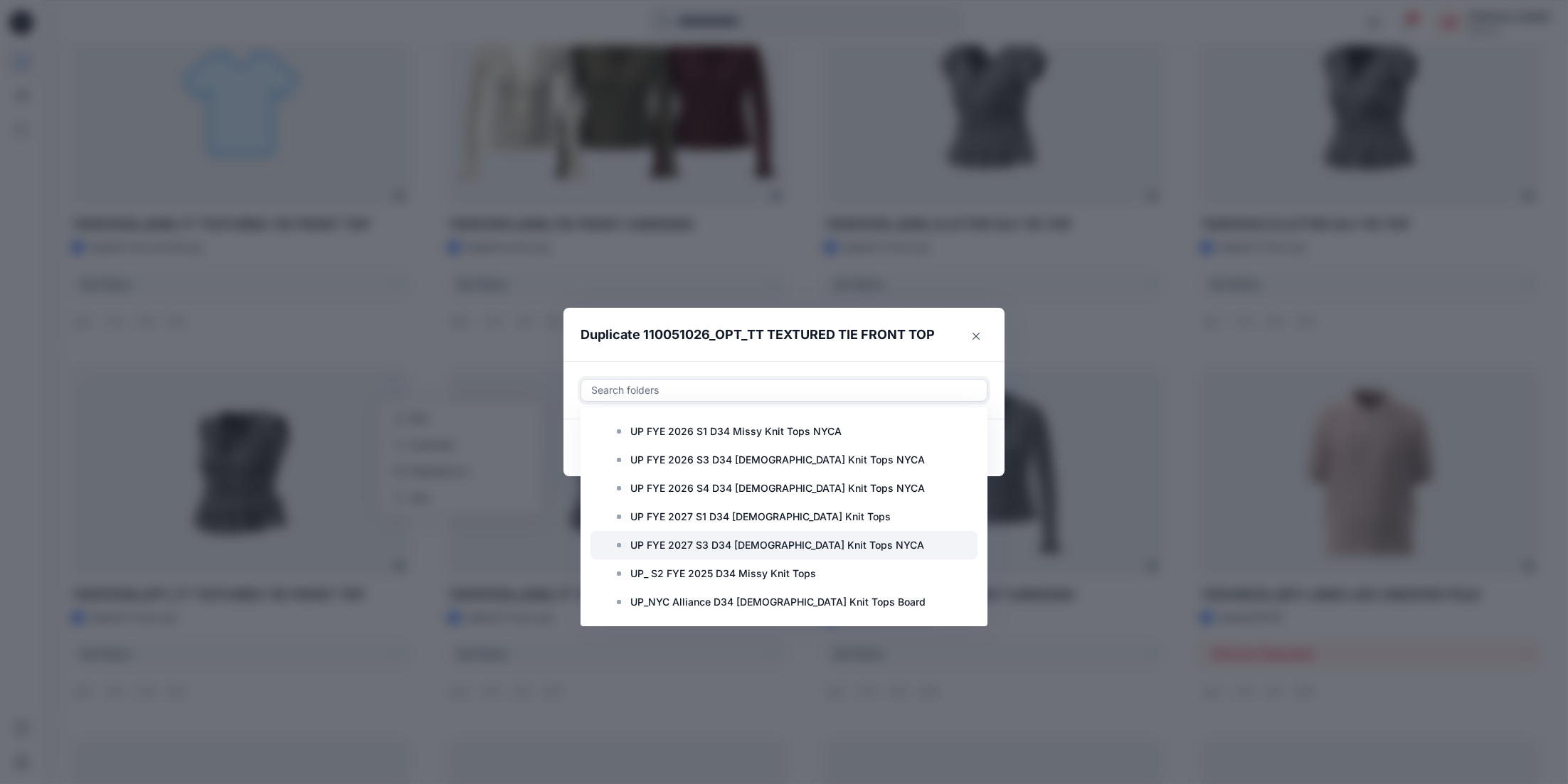
click at [713, 544] on p "UP FYE 2027 S3 D34 [DEMOGRAPHIC_DATA] Knit Tops NYCA" at bounding box center [777, 546] width 294 height 17
click at [877, 349] on header "Duplicate 110051026_OPT_TT TEXTURED TIE FRONT TOP" at bounding box center [769, 334] width 413 height 54
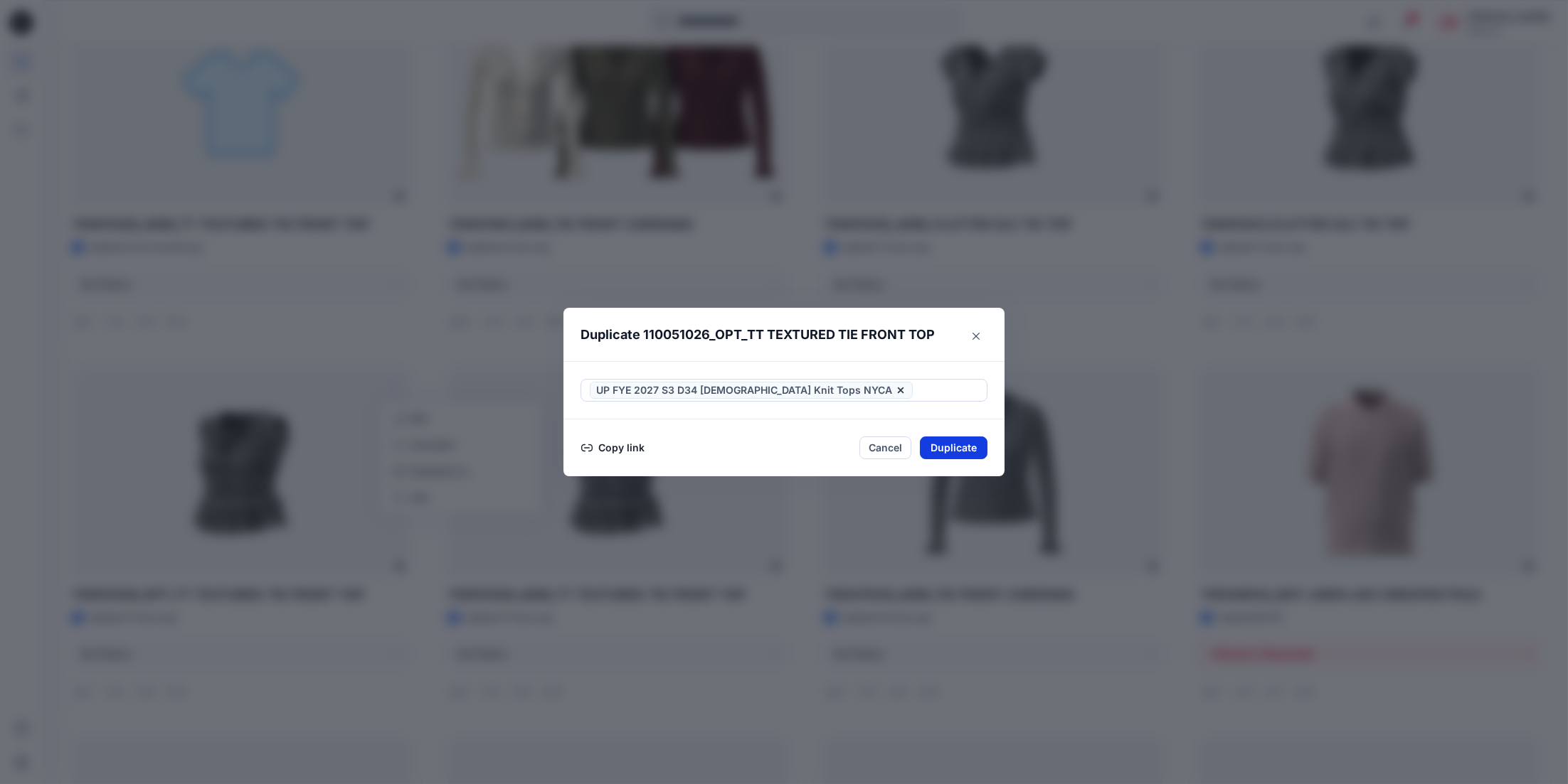
click at [960, 439] on button "Duplicate" at bounding box center [954, 447] width 68 height 23
click at [979, 338] on icon "Close" at bounding box center [975, 335] width 7 height 7
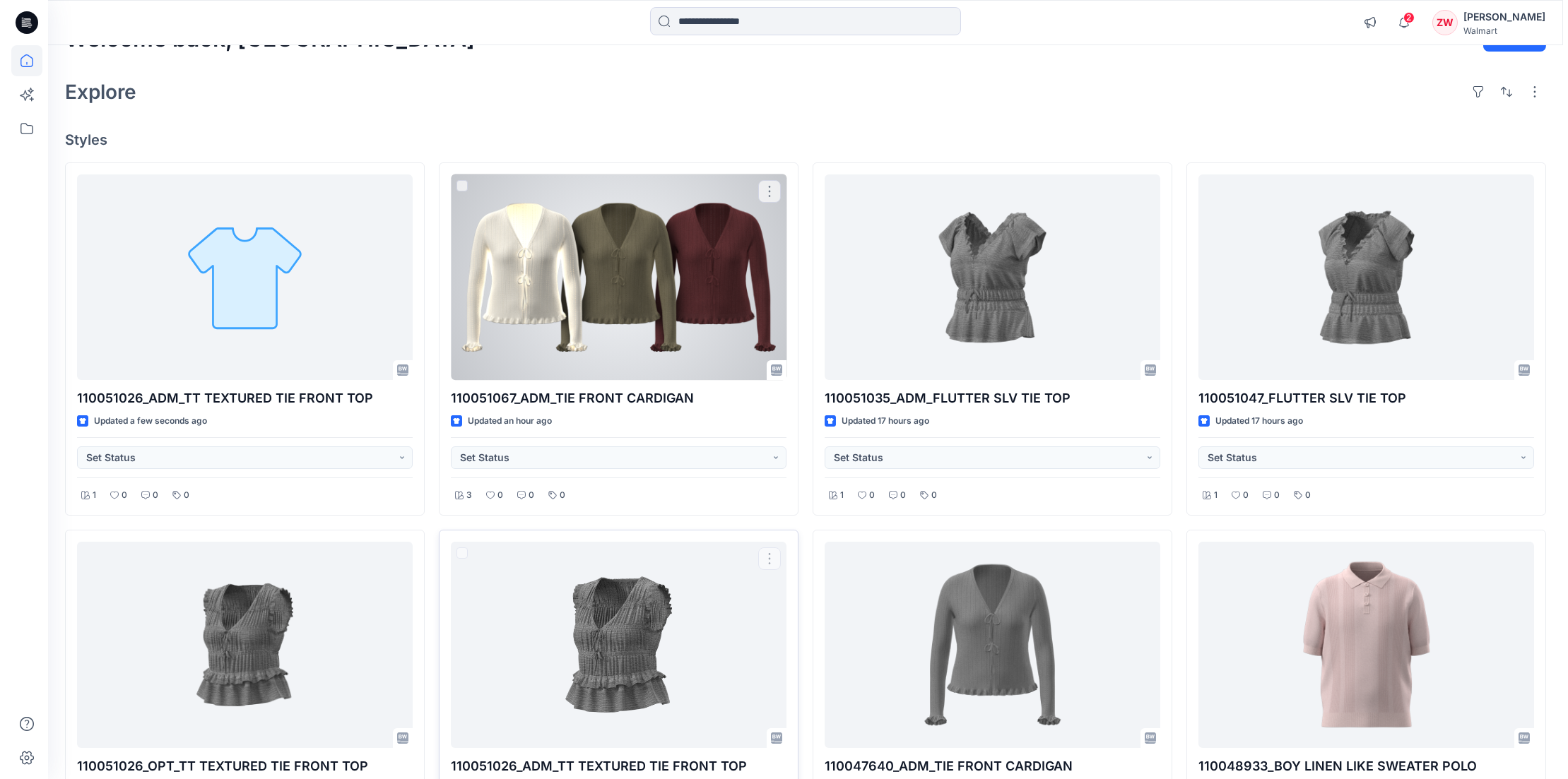
scroll to position [0, 0]
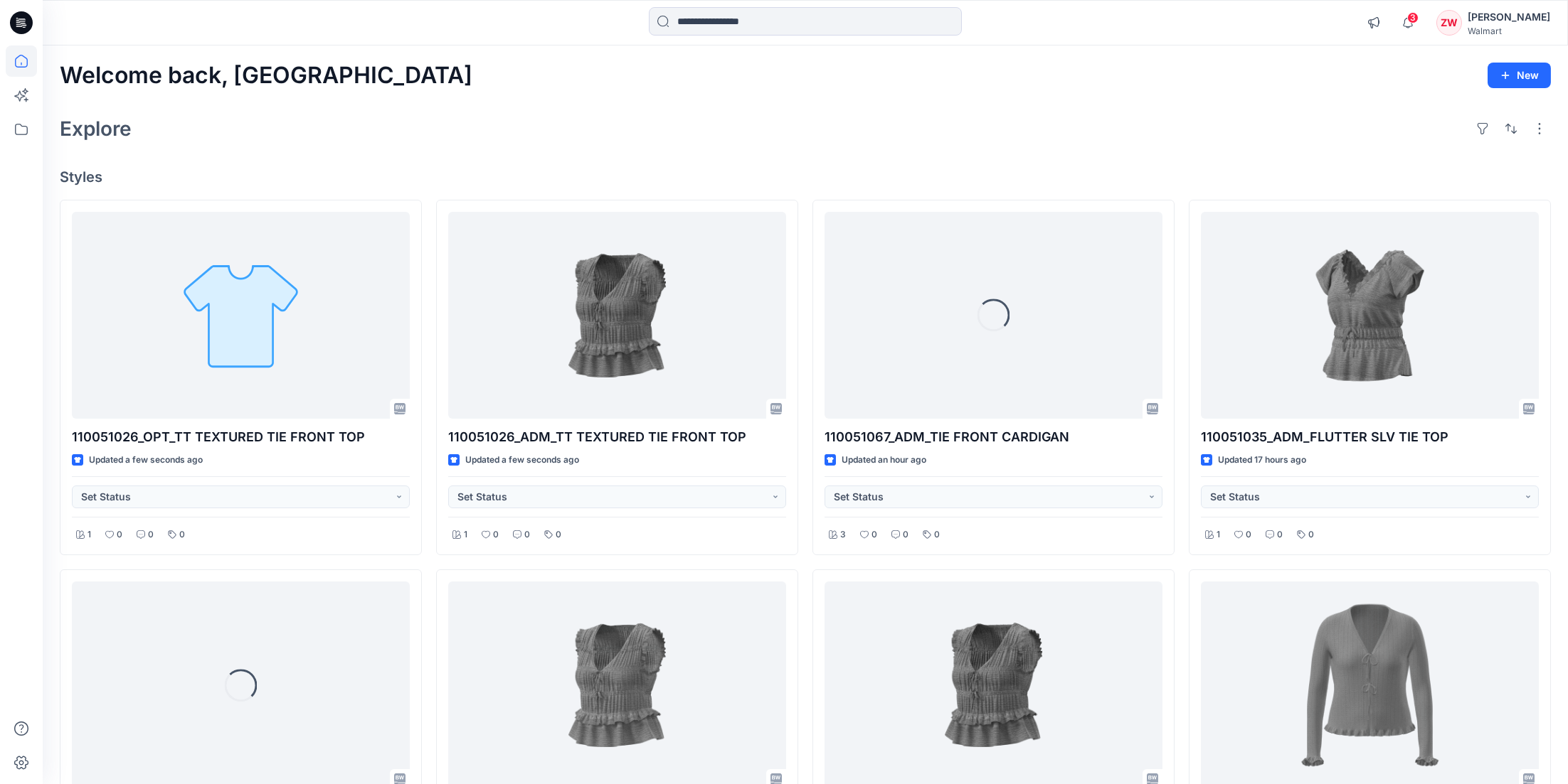
click at [277, 140] on div "Explore" at bounding box center [805, 129] width 1491 height 34
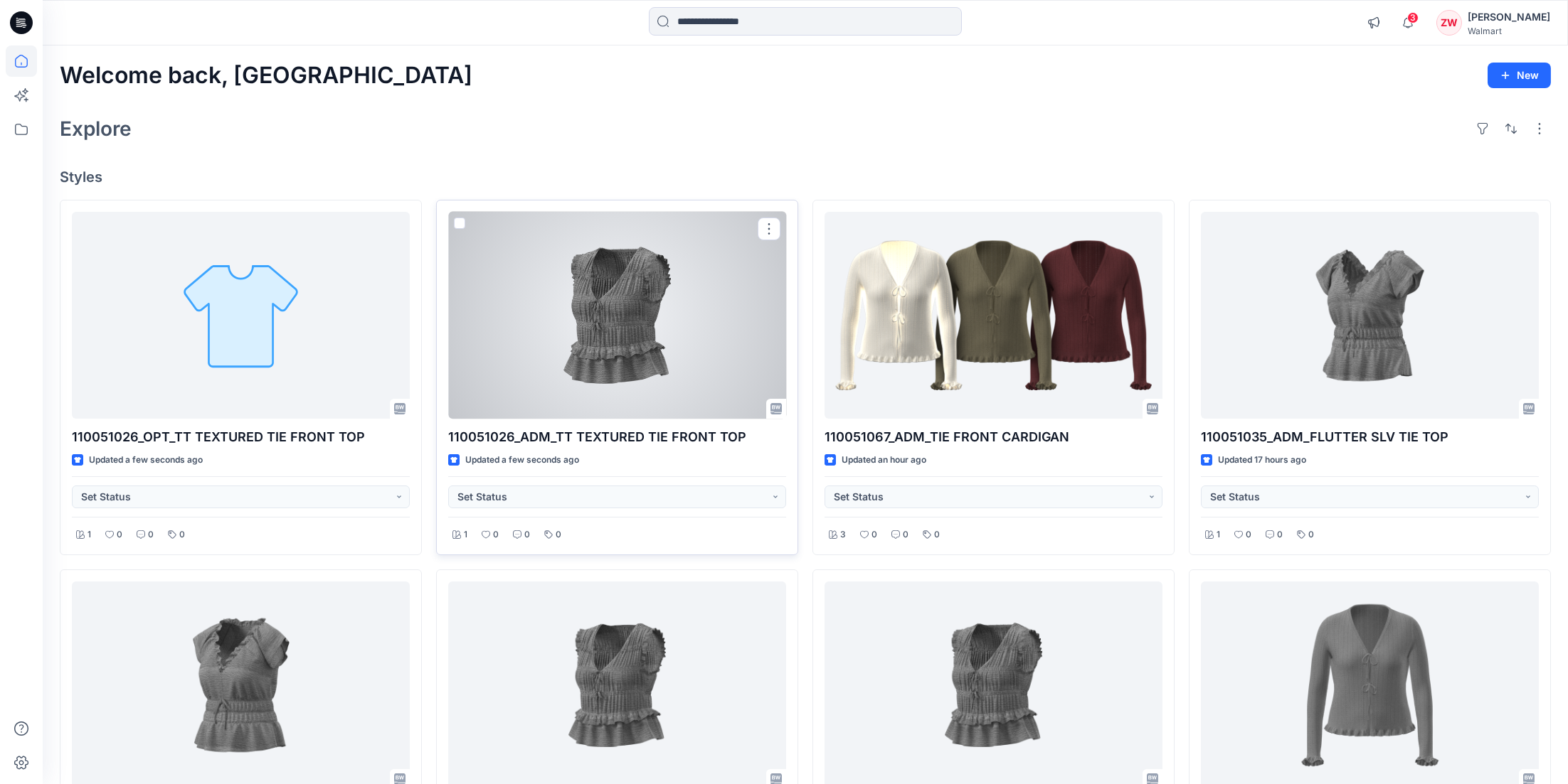
click at [601, 300] on div at bounding box center [617, 315] width 338 height 207
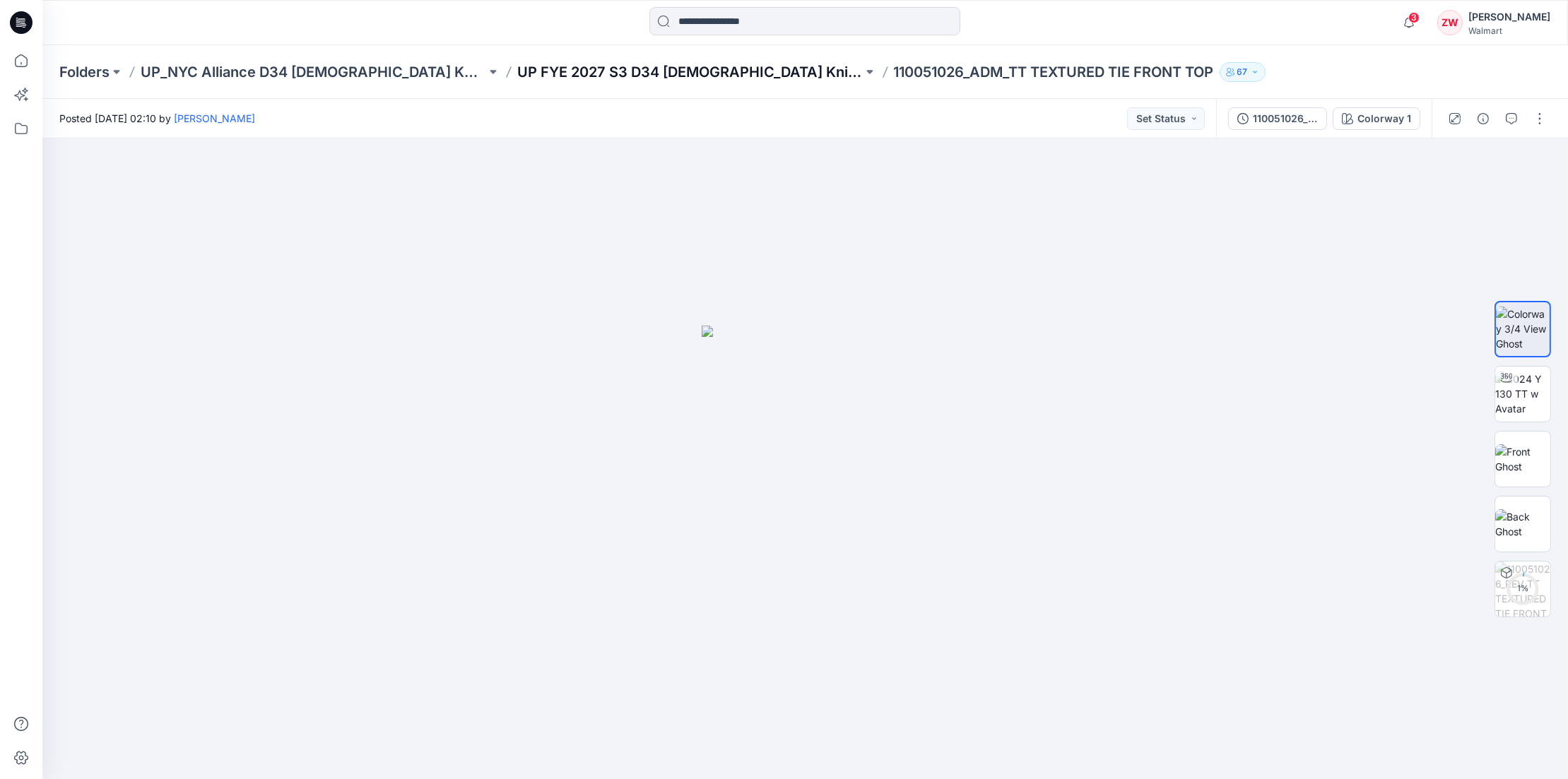
click at [644, 71] on p "UP FYE 2027 S3 D34 [DEMOGRAPHIC_DATA] Knit Tops NYCA" at bounding box center [690, 71] width 346 height 20
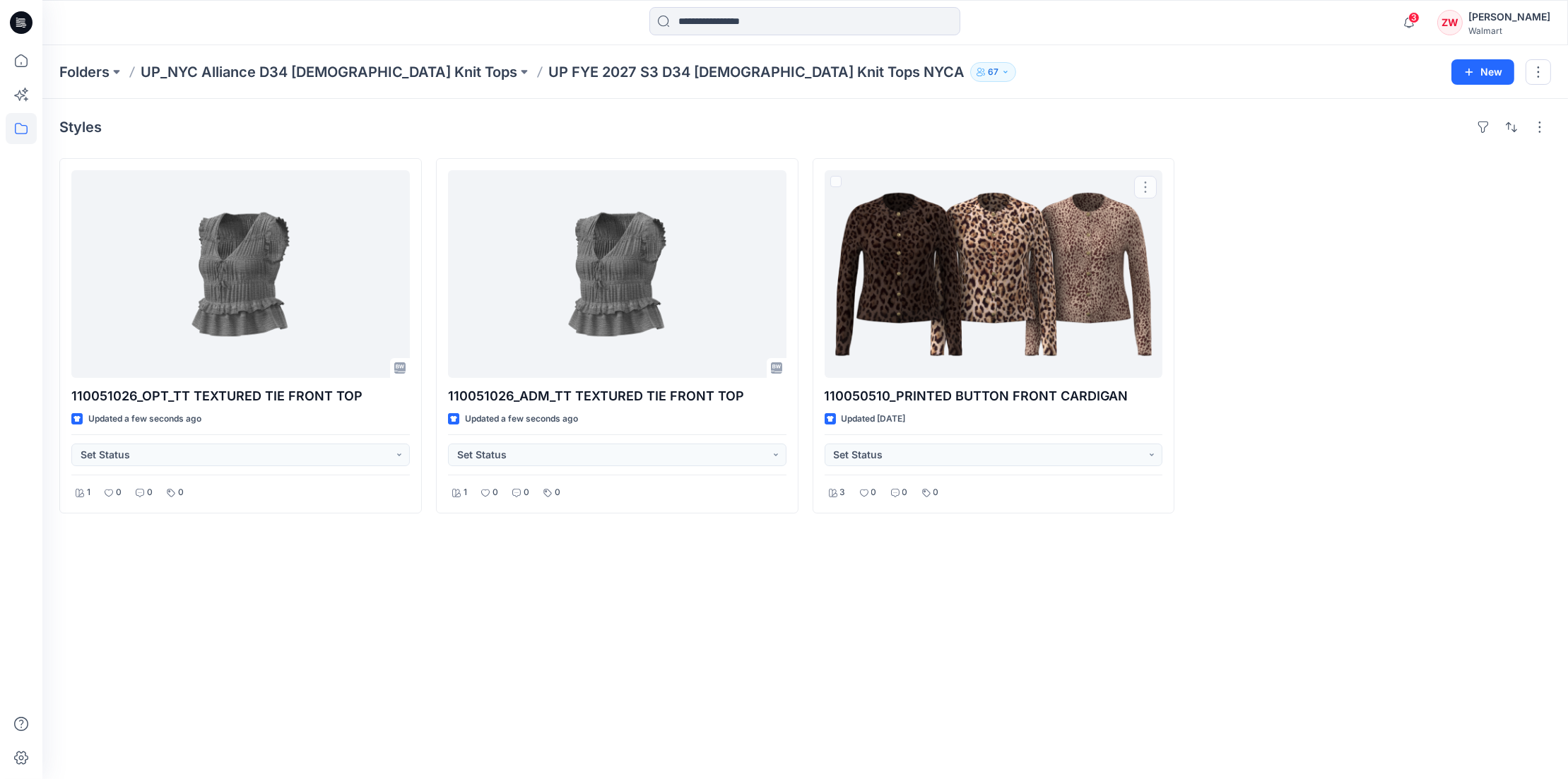
click at [921, 104] on div "Styles 110051026_OPT_TT TEXTURED TIE FRONT TOP Updated a few seconds ago Set St…" at bounding box center [805, 439] width 1526 height 680
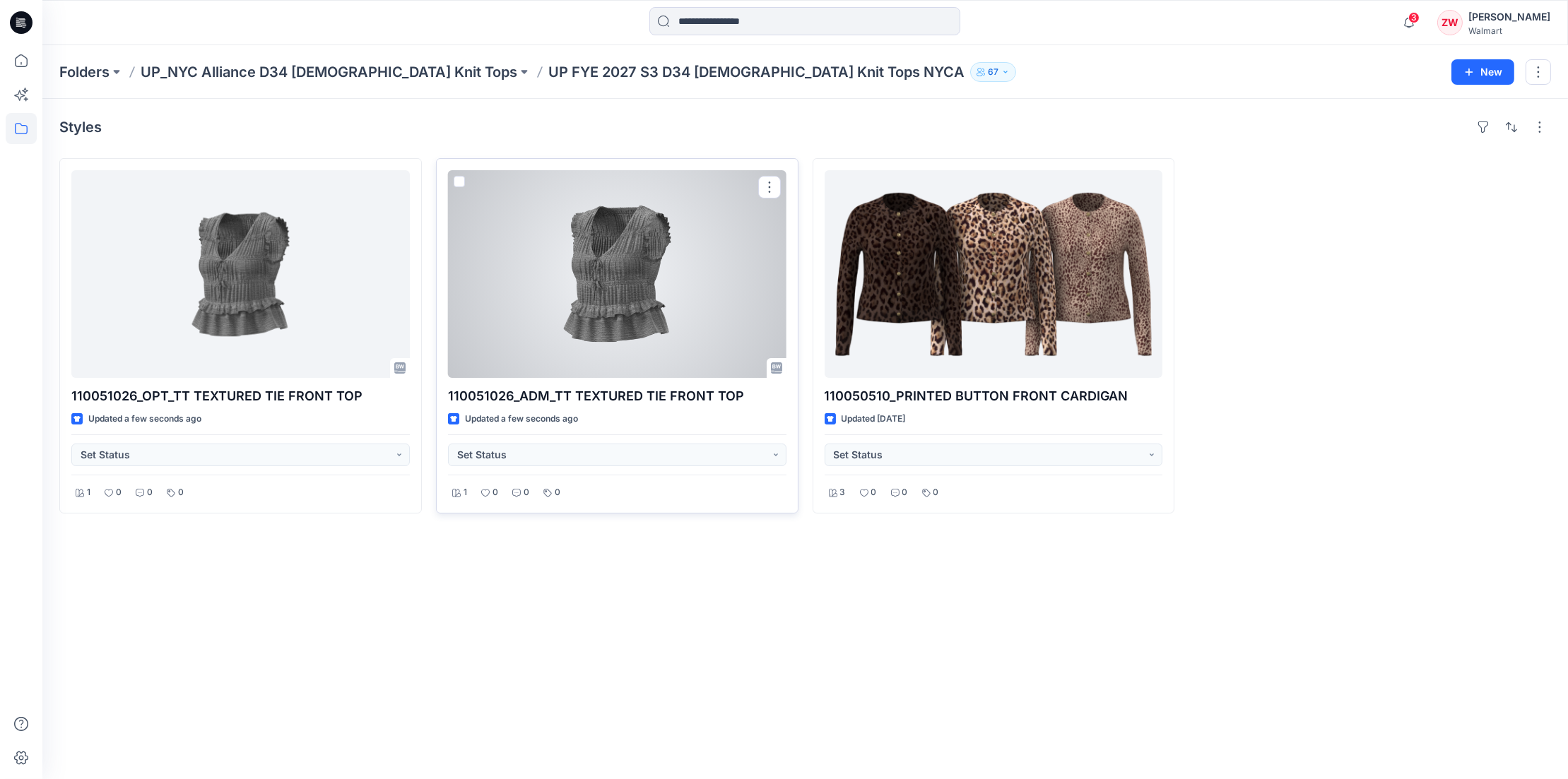
click at [713, 254] on div at bounding box center [618, 274] width 339 height 208
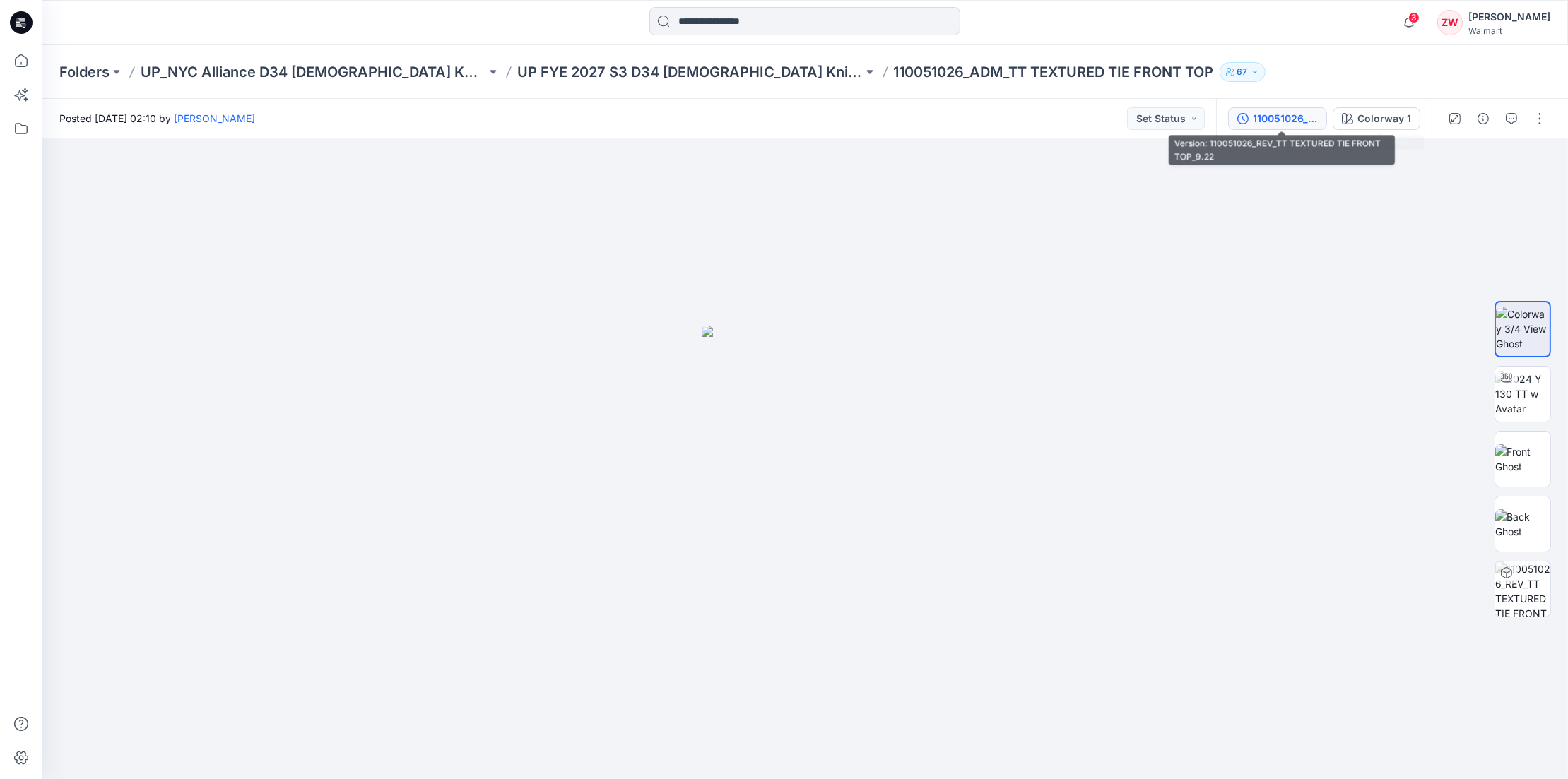
click at [1280, 121] on div "110051026_REV_TT TEXTURED TIE FRONT TOP_9.22" at bounding box center [1285, 119] width 65 height 16
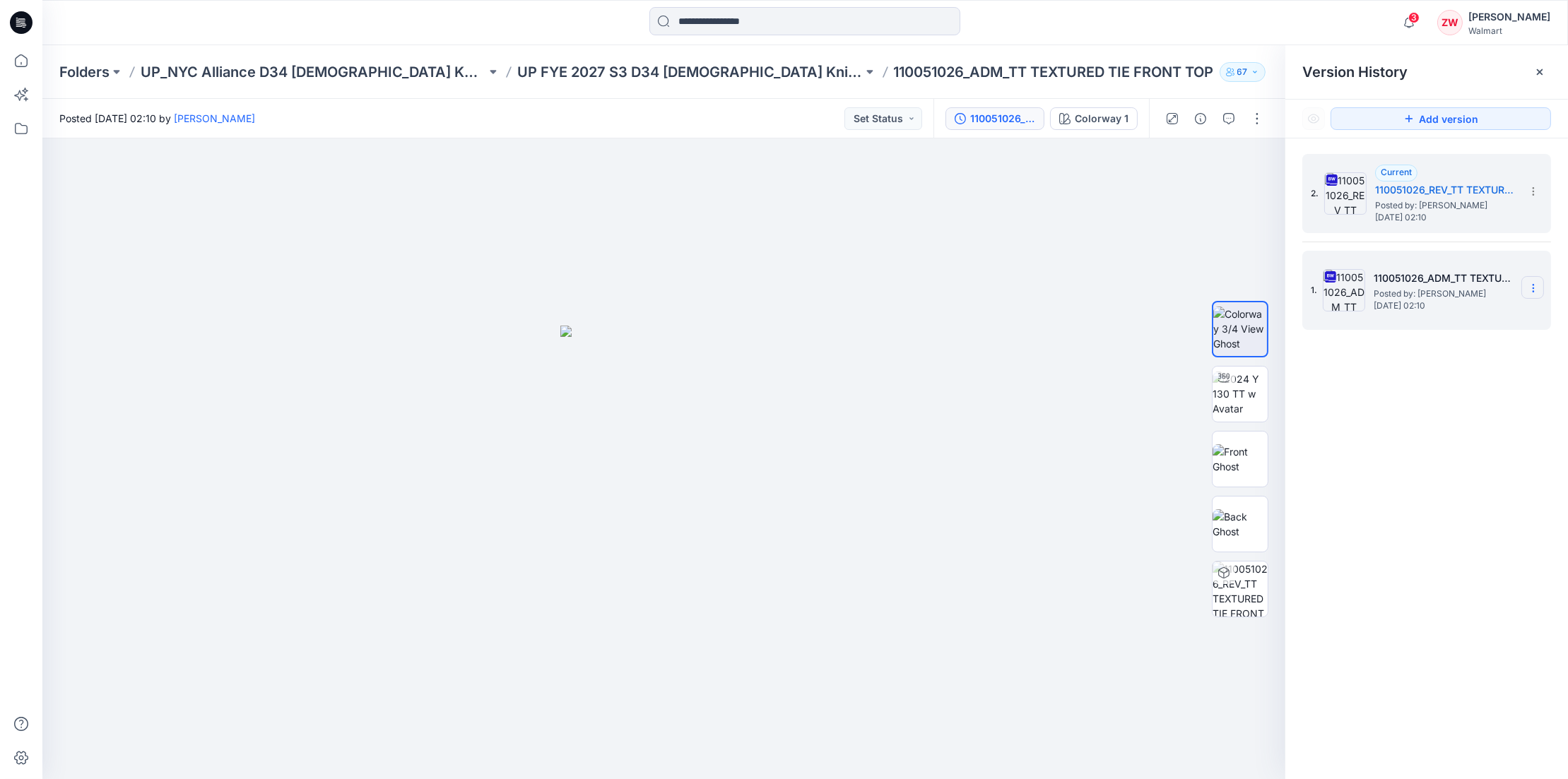
click at [1534, 283] on icon at bounding box center [1534, 288] width 11 height 11
click at [1419, 433] on span "Delete Version" at bounding box center [1436, 435] width 67 height 17
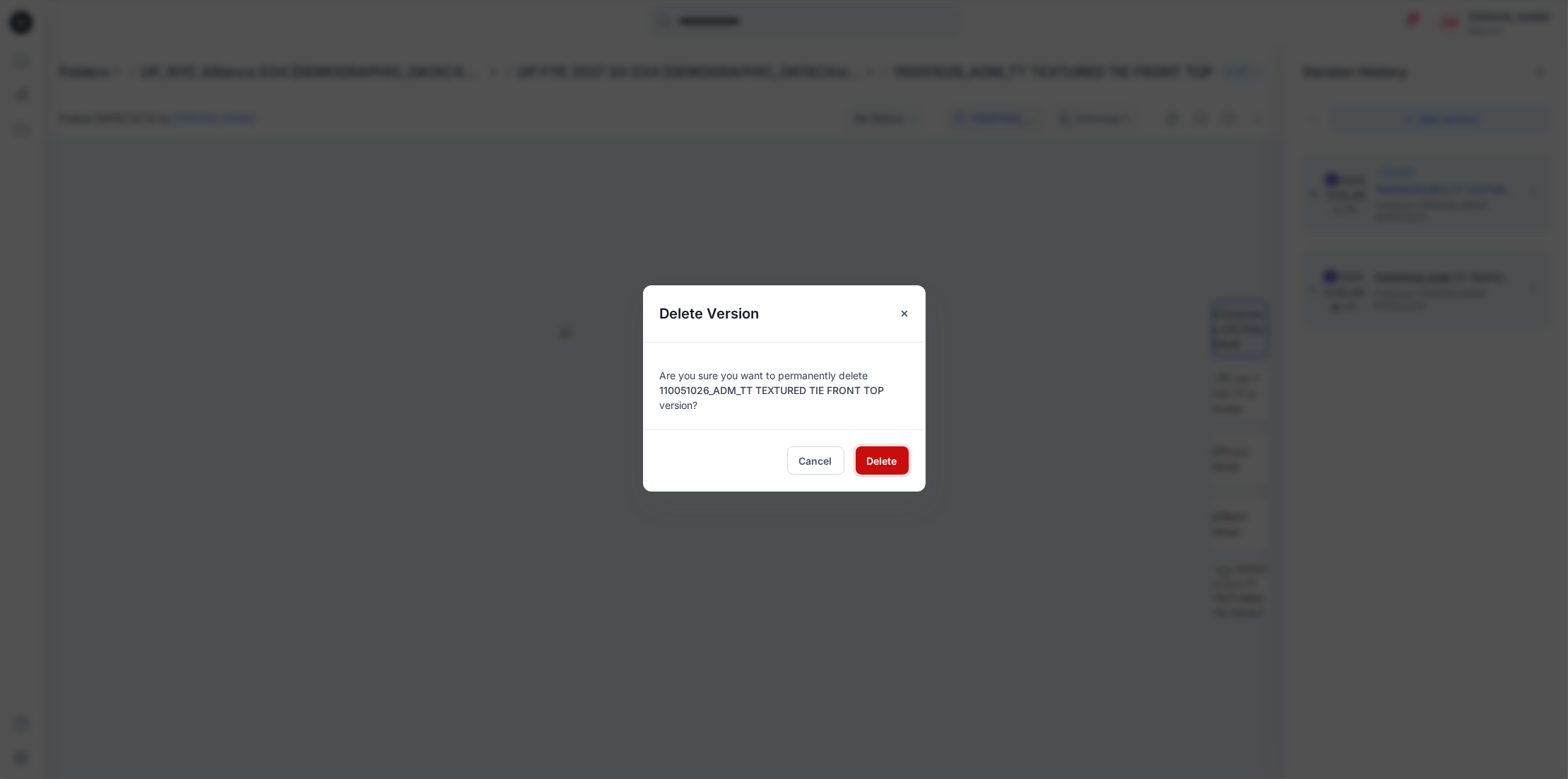
click at [870, 461] on span "Delete" at bounding box center [882, 461] width 31 height 15
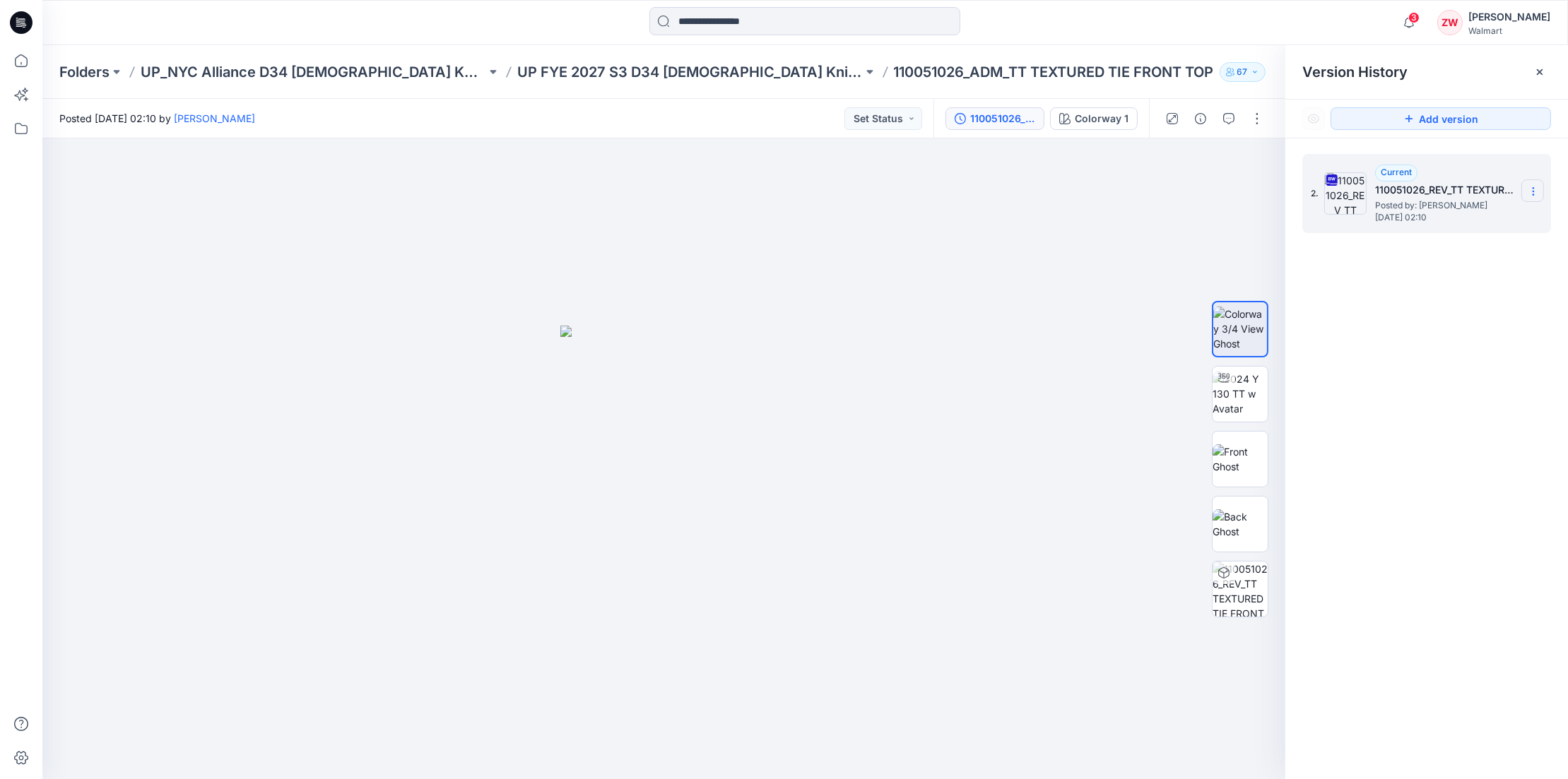
click at [1533, 184] on section at bounding box center [1533, 190] width 23 height 23
click at [1457, 272] on span "Rename Version" at bounding box center [1439, 276] width 74 height 17
click at [1433, 183] on input "**********" at bounding box center [1464, 189] width 155 height 23
drag, startPoint x: 1509, startPoint y: 187, endPoint x: 1570, endPoint y: 187, distance: 61.0
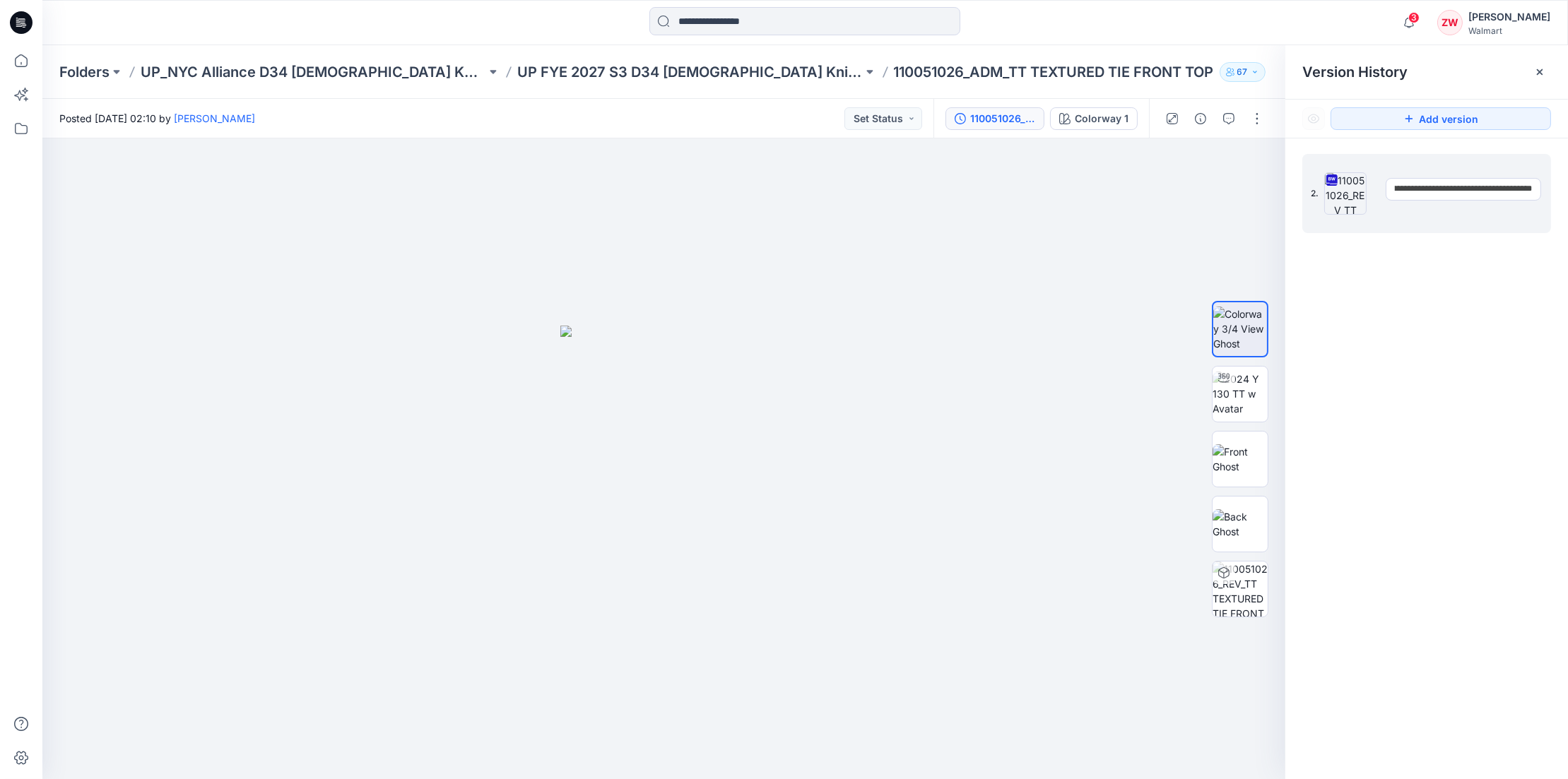
click at [1567, 187] on html "3 Notifications Your style 110047640_ADM_TIE FRONT CARDIGAN has been updated wi…" at bounding box center [784, 390] width 1568 height 779
drag, startPoint x: 1456, startPoint y: 190, endPoint x: 1195, endPoint y: 190, distance: 261.0
click at [1192, 190] on div "**********" at bounding box center [805, 459] width 1526 height 641
click at [1450, 183] on input "**********" at bounding box center [1464, 189] width 155 height 23
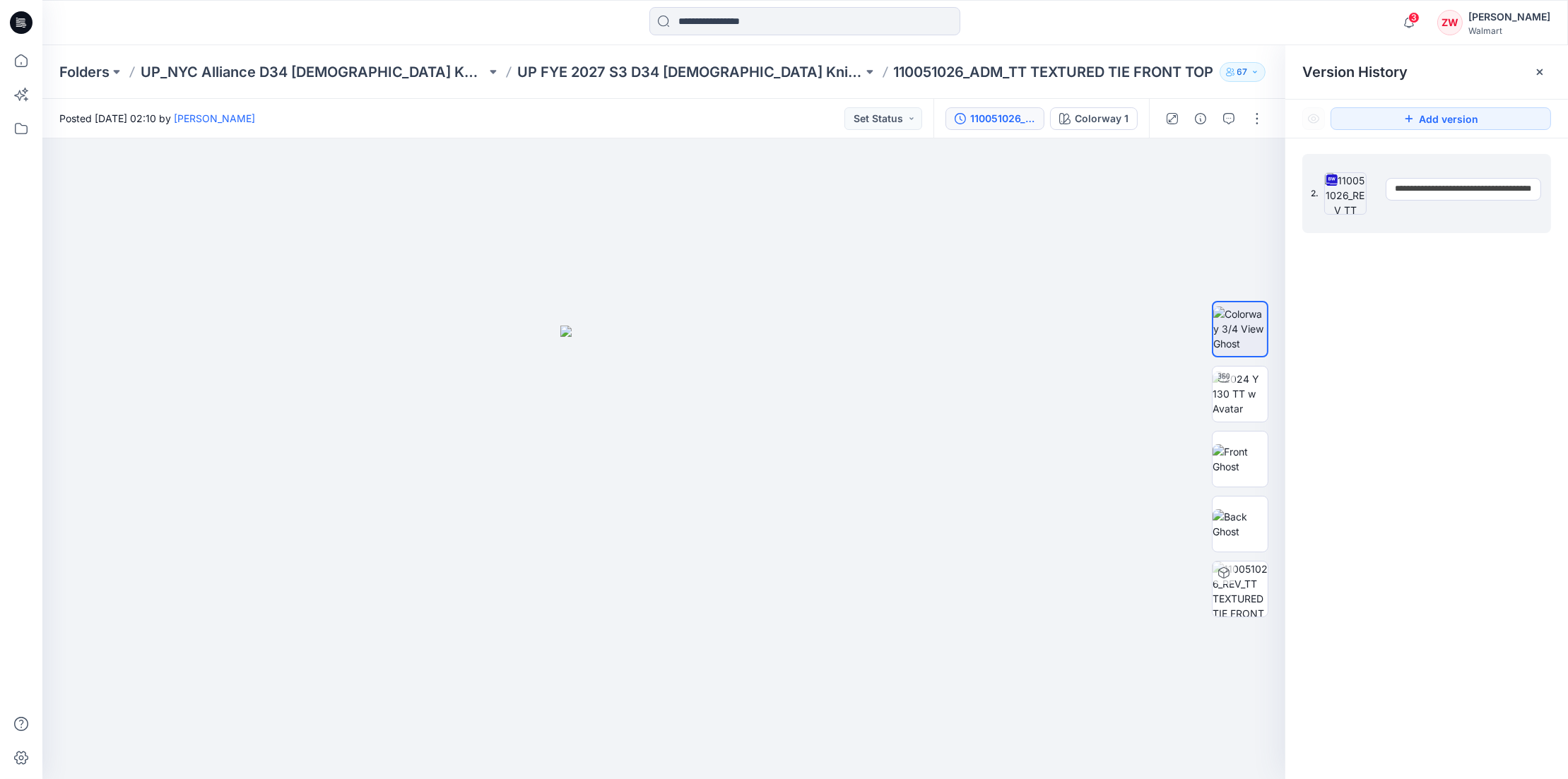
drag, startPoint x: 1459, startPoint y: 187, endPoint x: 1442, endPoint y: 184, distance: 17.3
click at [1442, 184] on input "**********" at bounding box center [1464, 189] width 155 height 23
click at [1456, 186] on input "**********" at bounding box center [1464, 189] width 155 height 23
drag, startPoint x: 1456, startPoint y: 187, endPoint x: 1443, endPoint y: 185, distance: 13.2
click at [1443, 185] on input "**********" at bounding box center [1464, 189] width 155 height 23
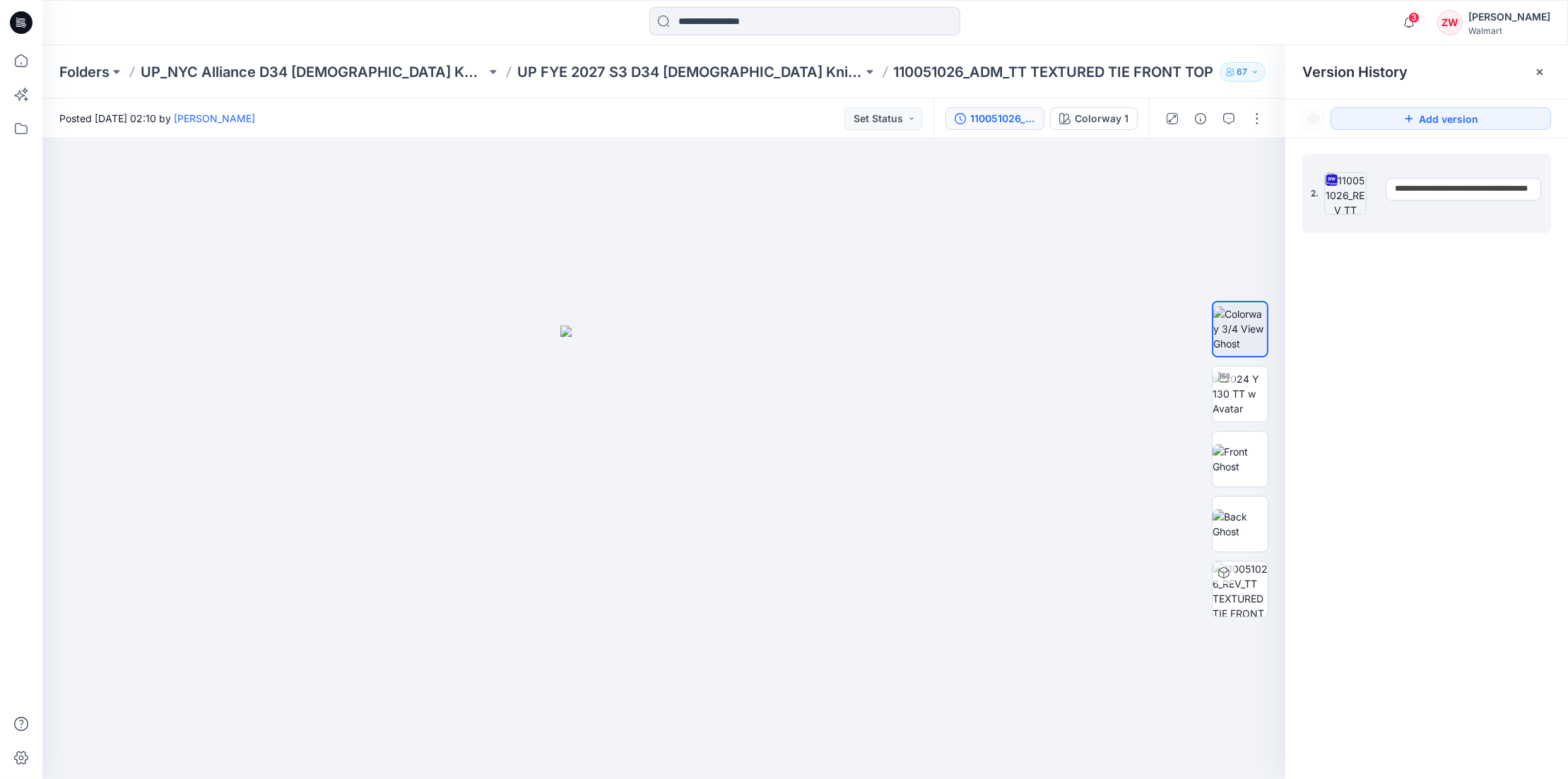
type input "**********"
click at [1487, 343] on div "2. Current 110051026_REV_TT TEXTURED TIE FRONT TOP_9.22 Posted by: Zhonglin Wan…" at bounding box center [1427, 469] width 283 height 661
drag, startPoint x: 1487, startPoint y: 343, endPoint x: 1370, endPoint y: 305, distance: 123.0
click at [1370, 305] on div "2. Current 110051026_REV_TT TEXTURED TIE FRONT TOP_9.22 Posted by: Zhonglin Wan…" at bounding box center [1427, 469] width 283 height 661
click at [563, 68] on p "UP FYE 2027 S3 D34 [DEMOGRAPHIC_DATA] Knit Tops NYCA" at bounding box center [690, 71] width 346 height 20
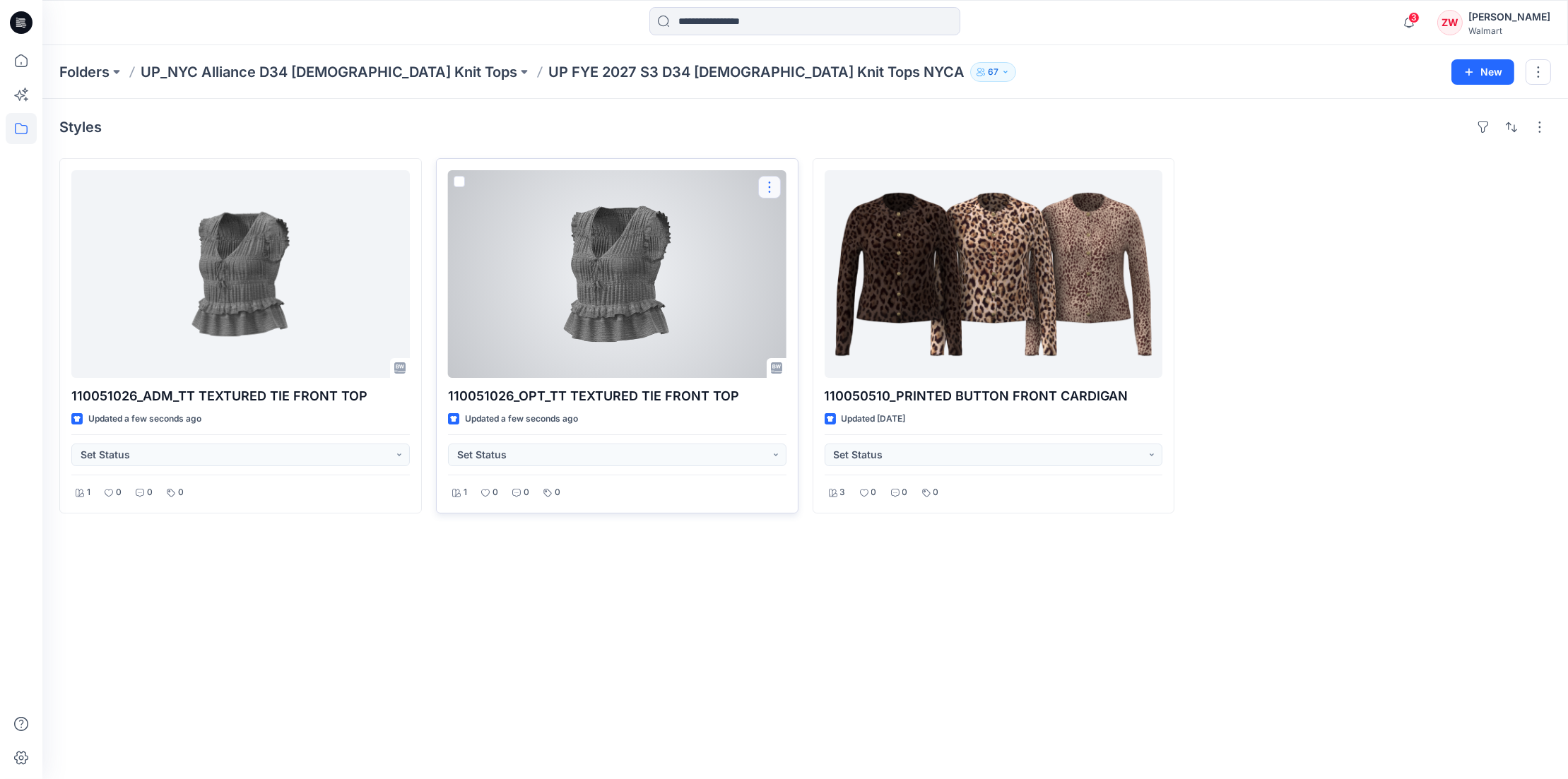
click at [771, 183] on button "button" at bounding box center [769, 187] width 23 height 23
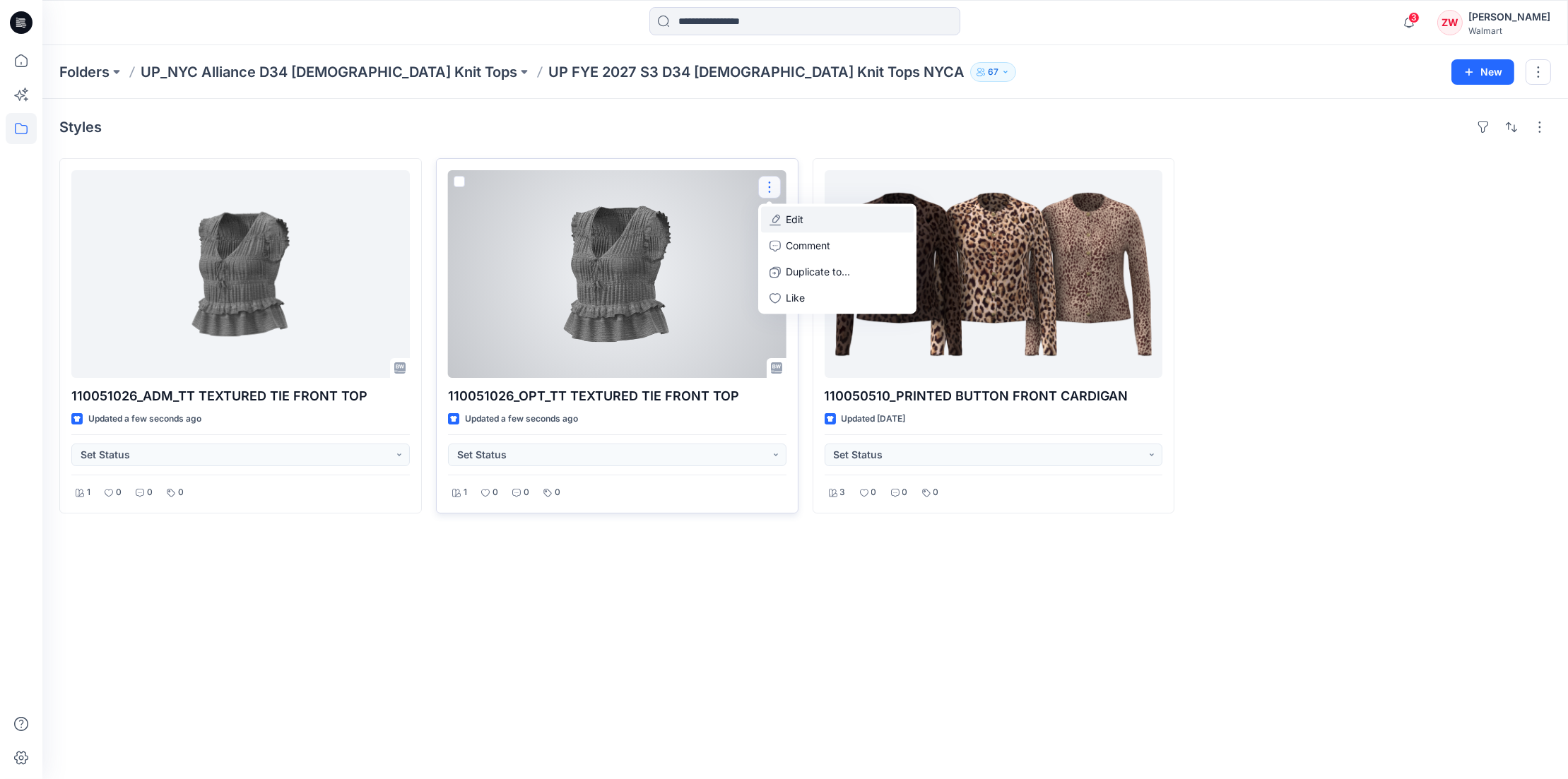
click at [800, 219] on p "Edit" at bounding box center [795, 219] width 18 height 15
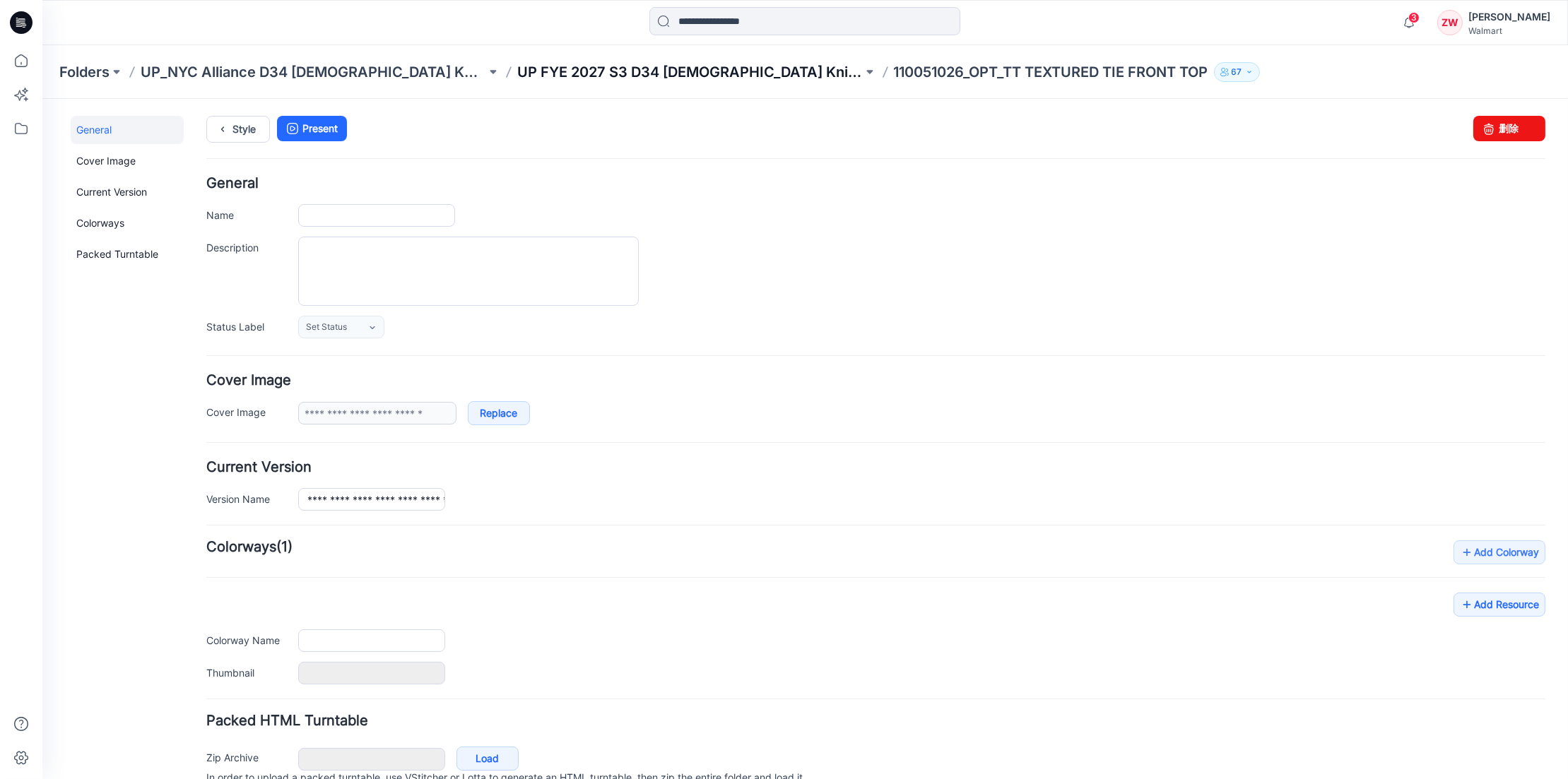
type input "**********"
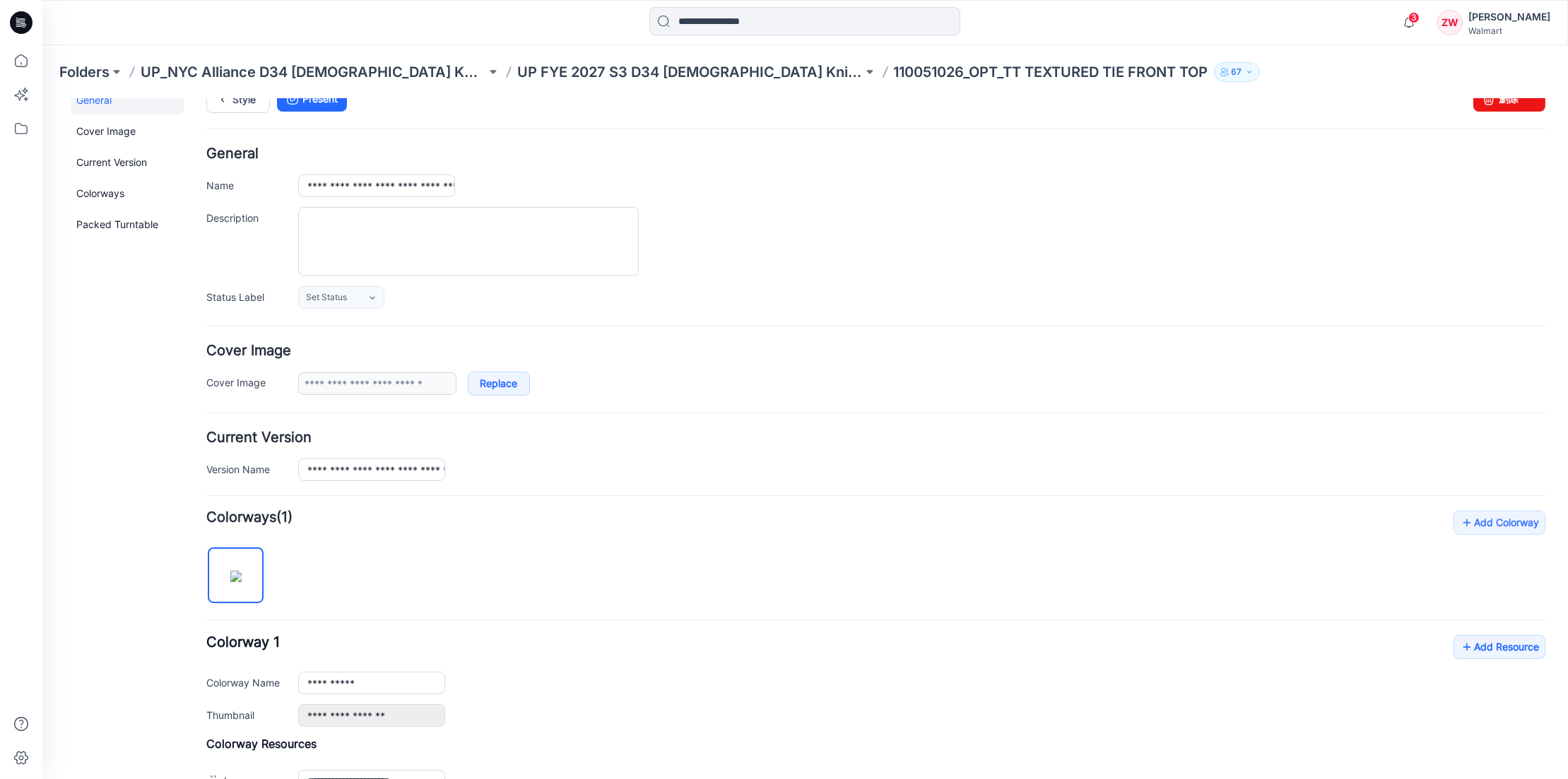
scroll to position [70, 0]
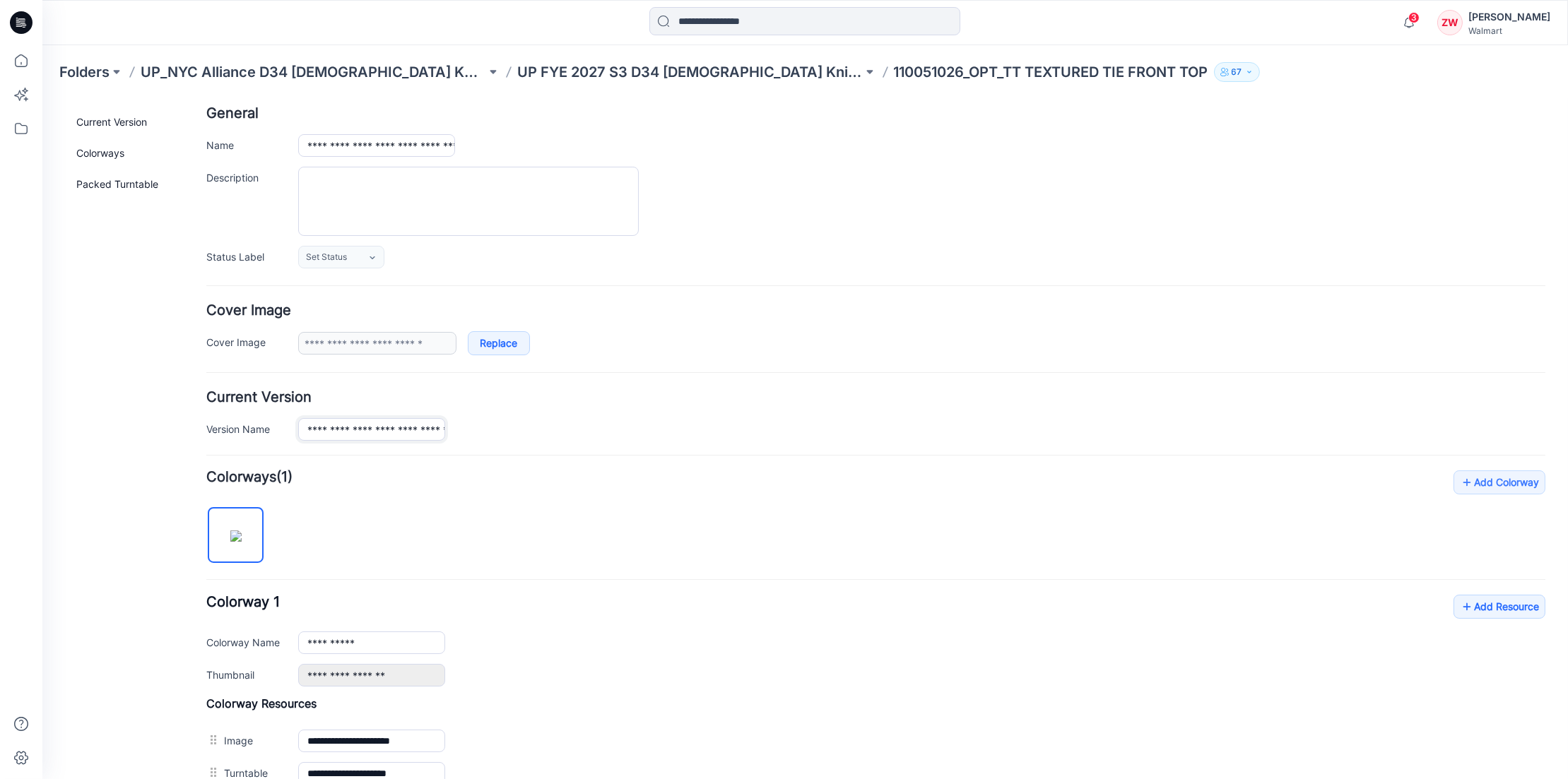
click at [378, 422] on input "**********" at bounding box center [372, 429] width 147 height 23
drag, startPoint x: 379, startPoint y: 420, endPoint x: 363, endPoint y: 418, distance: 16.1
click at [363, 418] on input "**********" at bounding box center [372, 429] width 147 height 23
click at [855, 390] on h4 "Current Version" at bounding box center [876, 397] width 1339 height 13
click at [655, 71] on p "UP FYE 2027 S3 D34 [DEMOGRAPHIC_DATA] Knit Tops NYCA" at bounding box center [690, 71] width 346 height 20
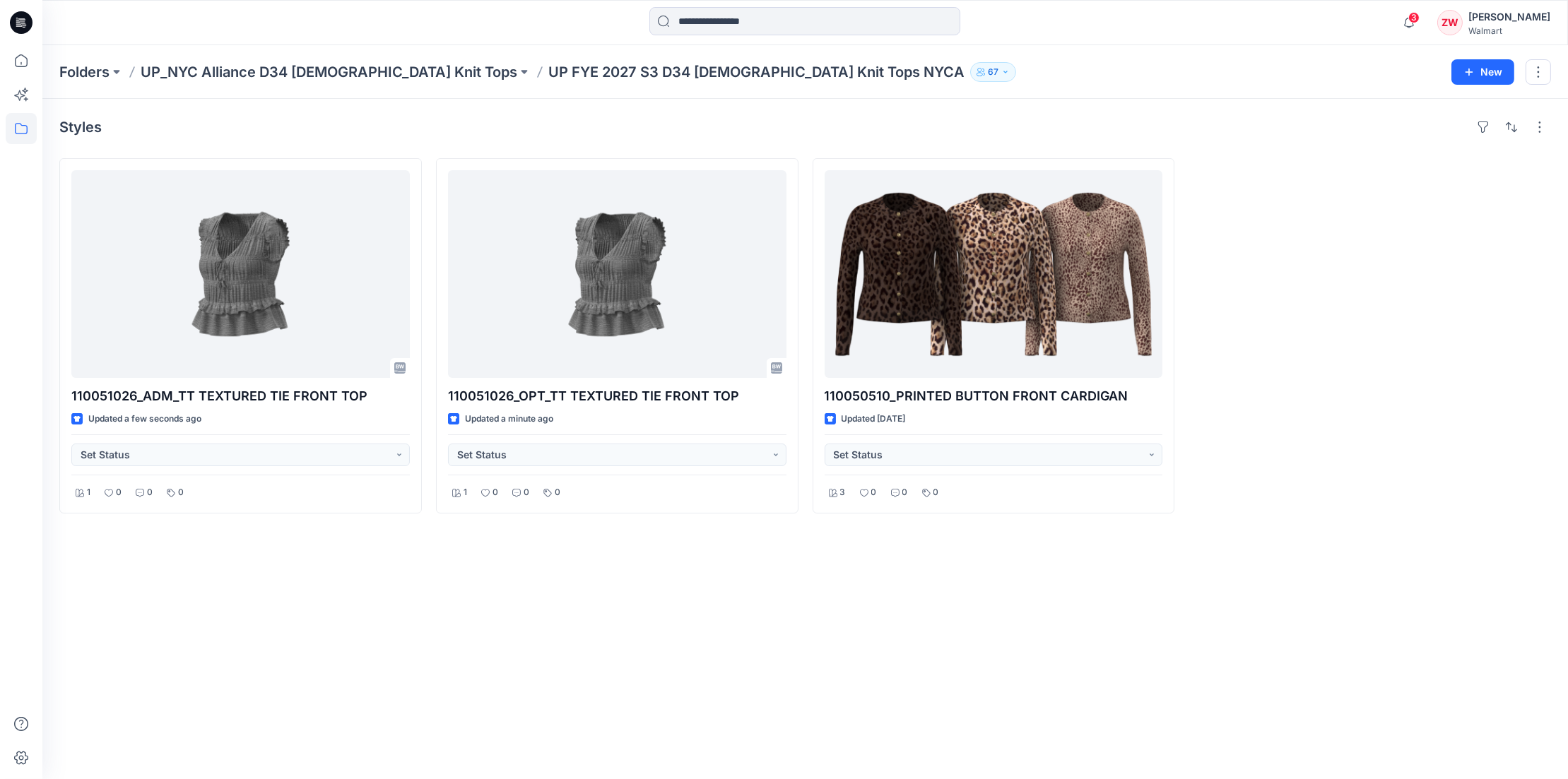
click at [1103, 73] on div "Folders UP_NYC Alliance D34 [DEMOGRAPHIC_DATA] Knit Tops UP FYE 2027 S3 D34 [DE…" at bounding box center [750, 71] width 1381 height 20
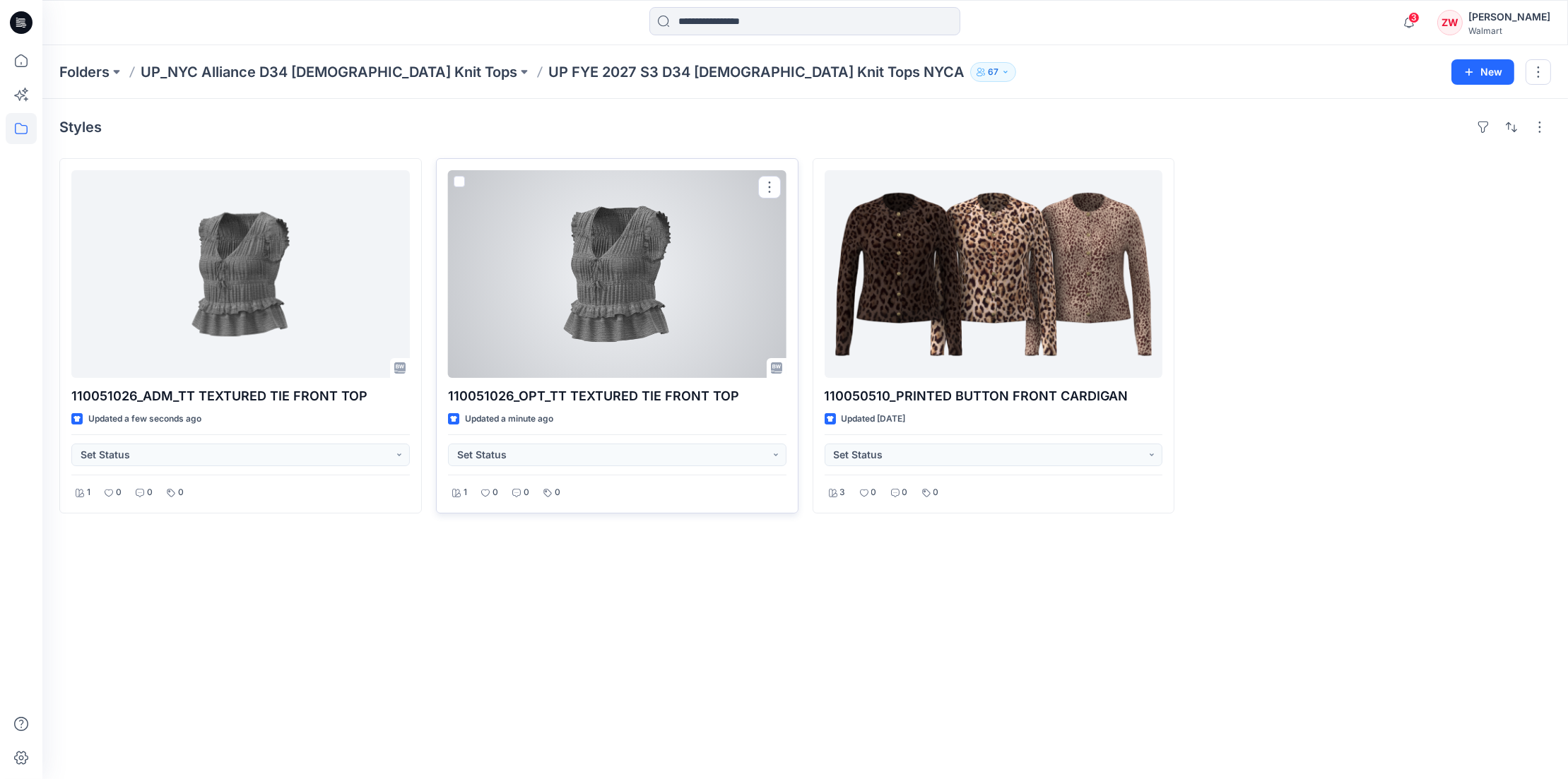
click at [603, 290] on div at bounding box center [618, 274] width 339 height 208
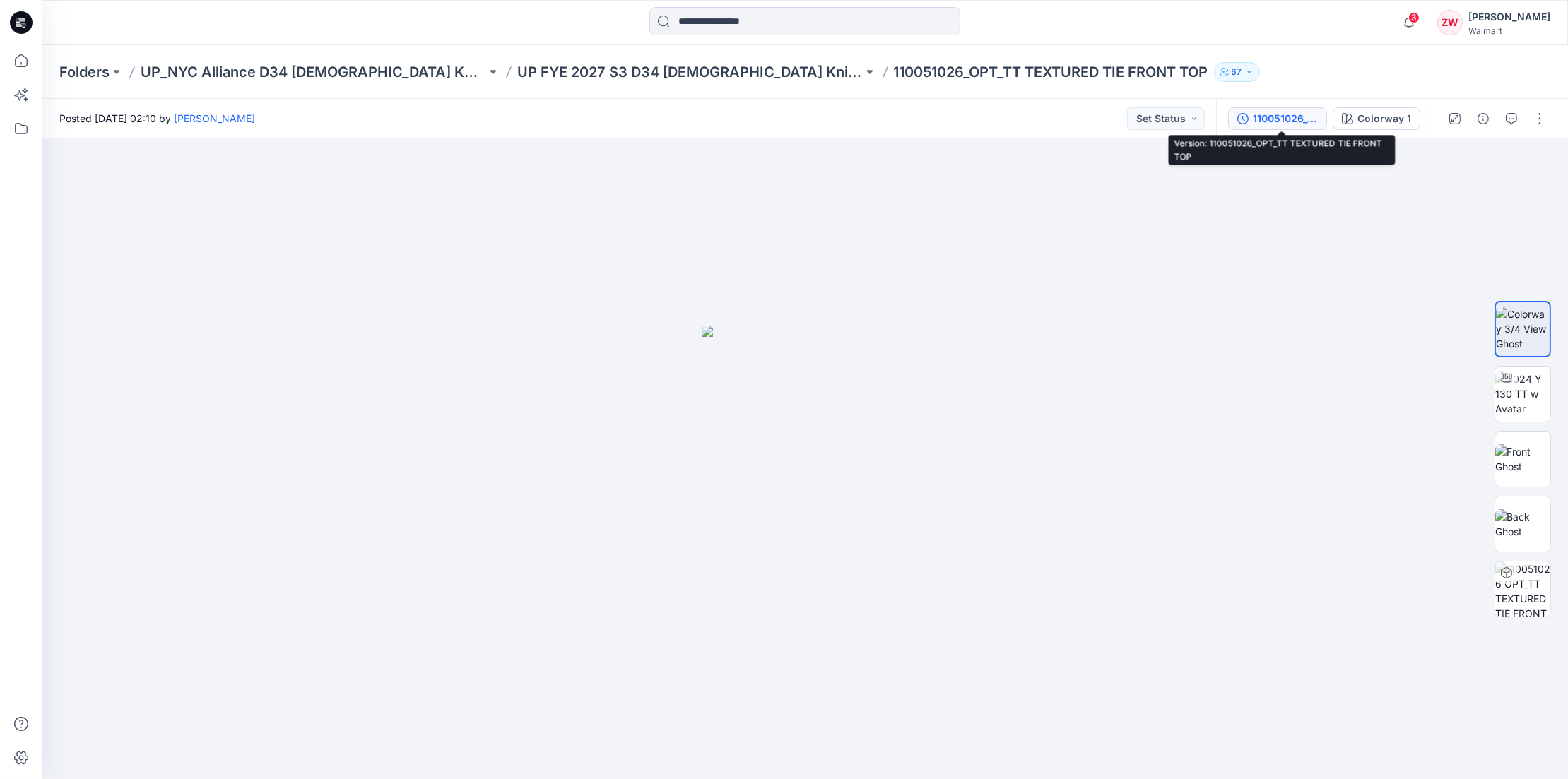
click at [1290, 107] on button "110051026_OPT_TT TEXTURED TIE FRONT TOP" at bounding box center [1278, 118] width 99 height 23
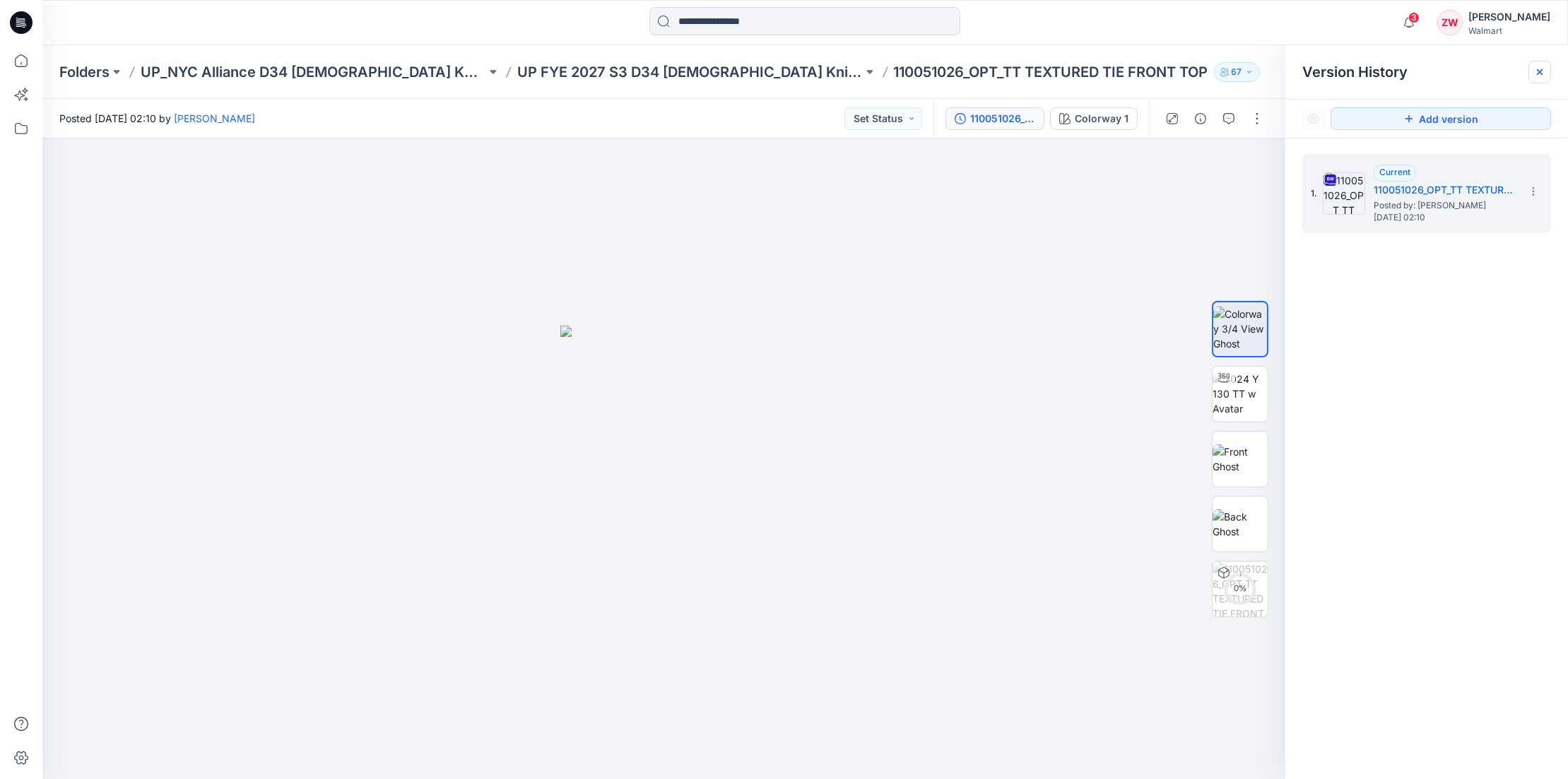
click at [1535, 68] on icon at bounding box center [1540, 72] width 11 height 11
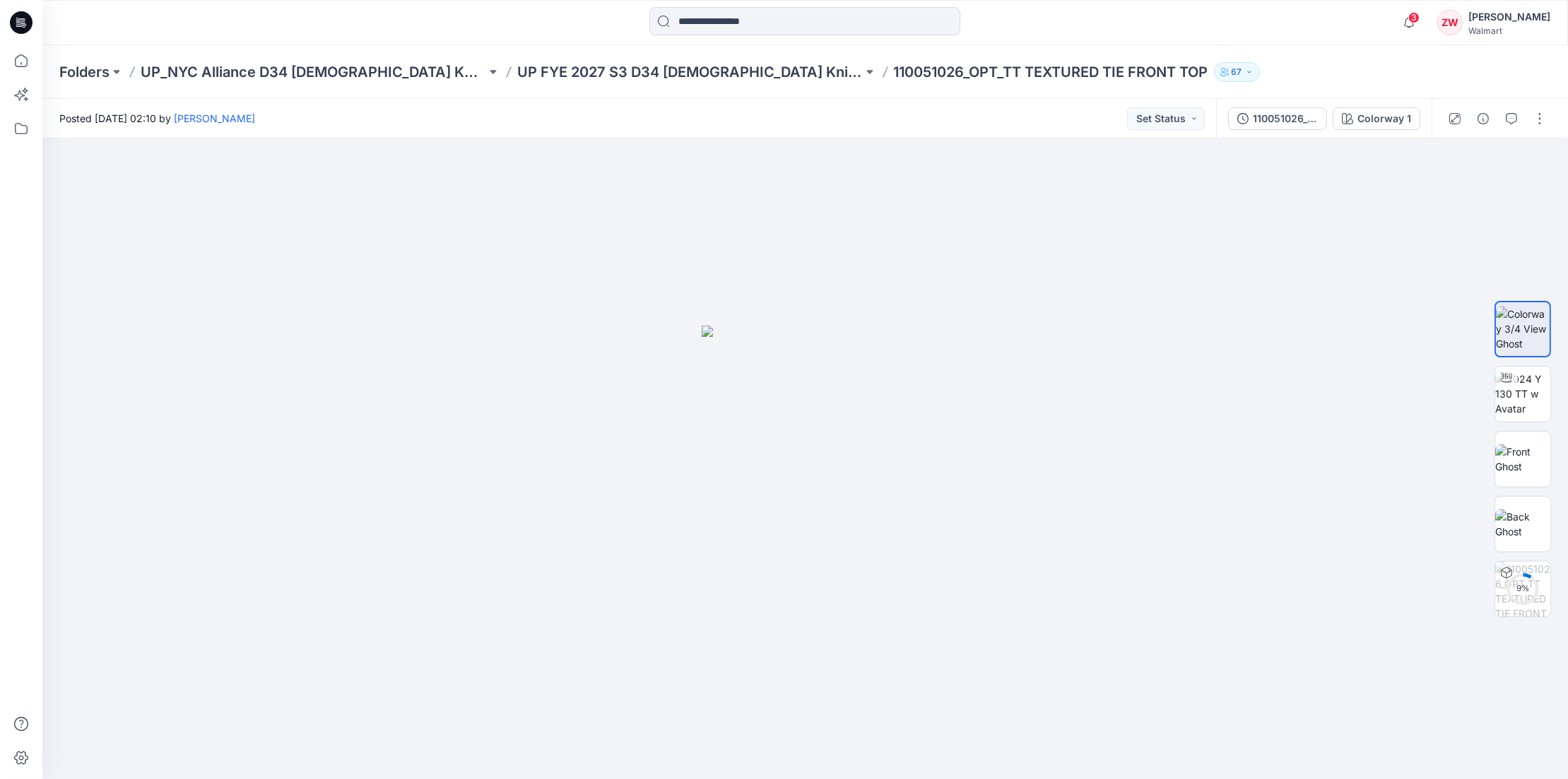
click at [616, 61] on div "Folders UP_NYC Alliance D34 [DEMOGRAPHIC_DATA] Knit Tops UP FYE 2027 S3 D34 [DE…" at bounding box center [805, 72] width 1526 height 54
click at [627, 72] on p "UP FYE 2027 S3 D34 [DEMOGRAPHIC_DATA] Knit Tops NYCA" at bounding box center [690, 71] width 346 height 20
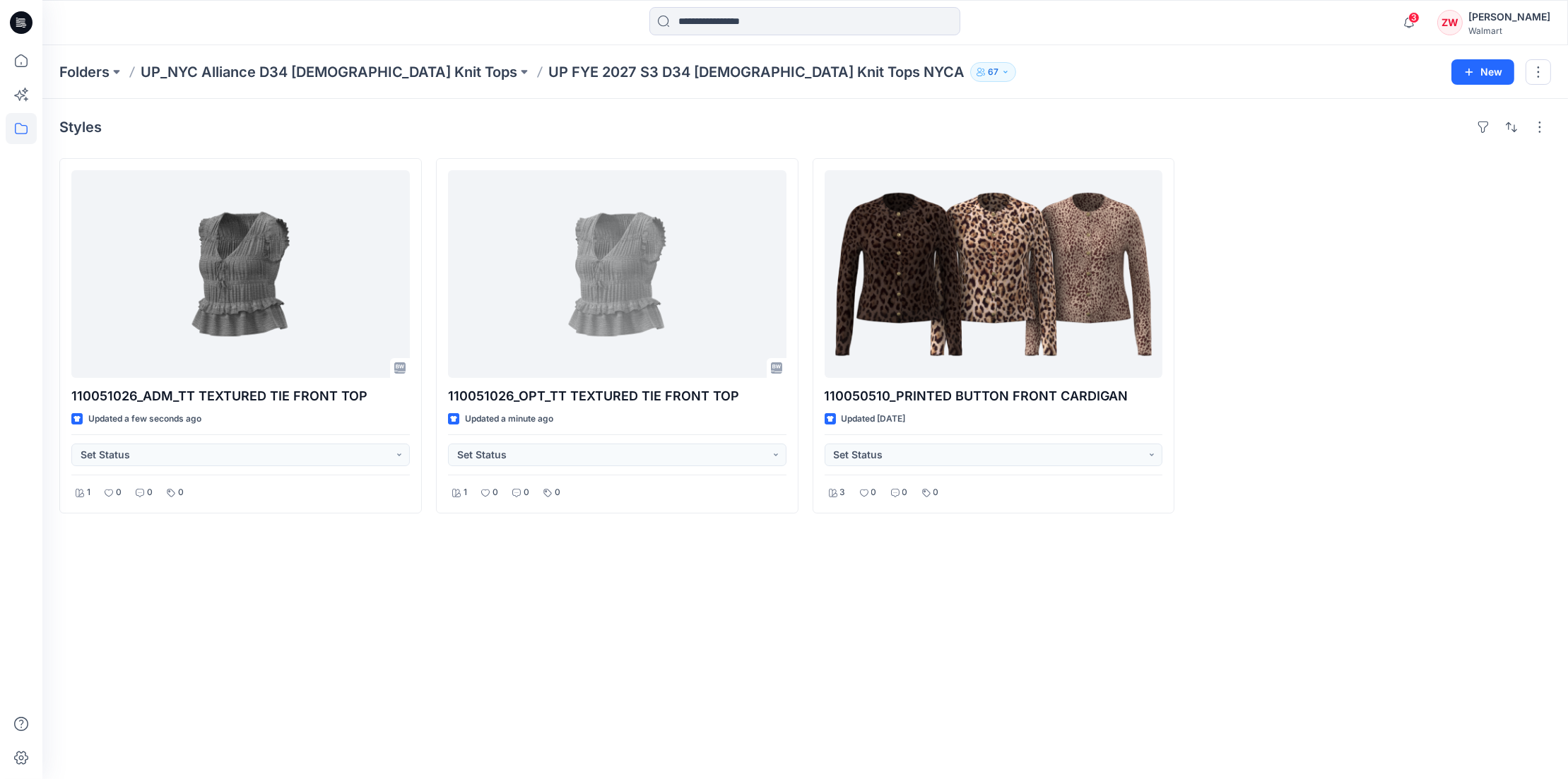
click at [554, 46] on div "Folders UP_NYC Alliance D34 Ladies Knit Tops UP FYE 2027 S3 D34 Ladies Knit Top…" at bounding box center [805, 72] width 1526 height 54
click at [488, 646] on div "Styles 110051026_ADM_TT TEXTURED TIE FRONT TOP Updated a few seconds ago Set St…" at bounding box center [805, 439] width 1526 height 680
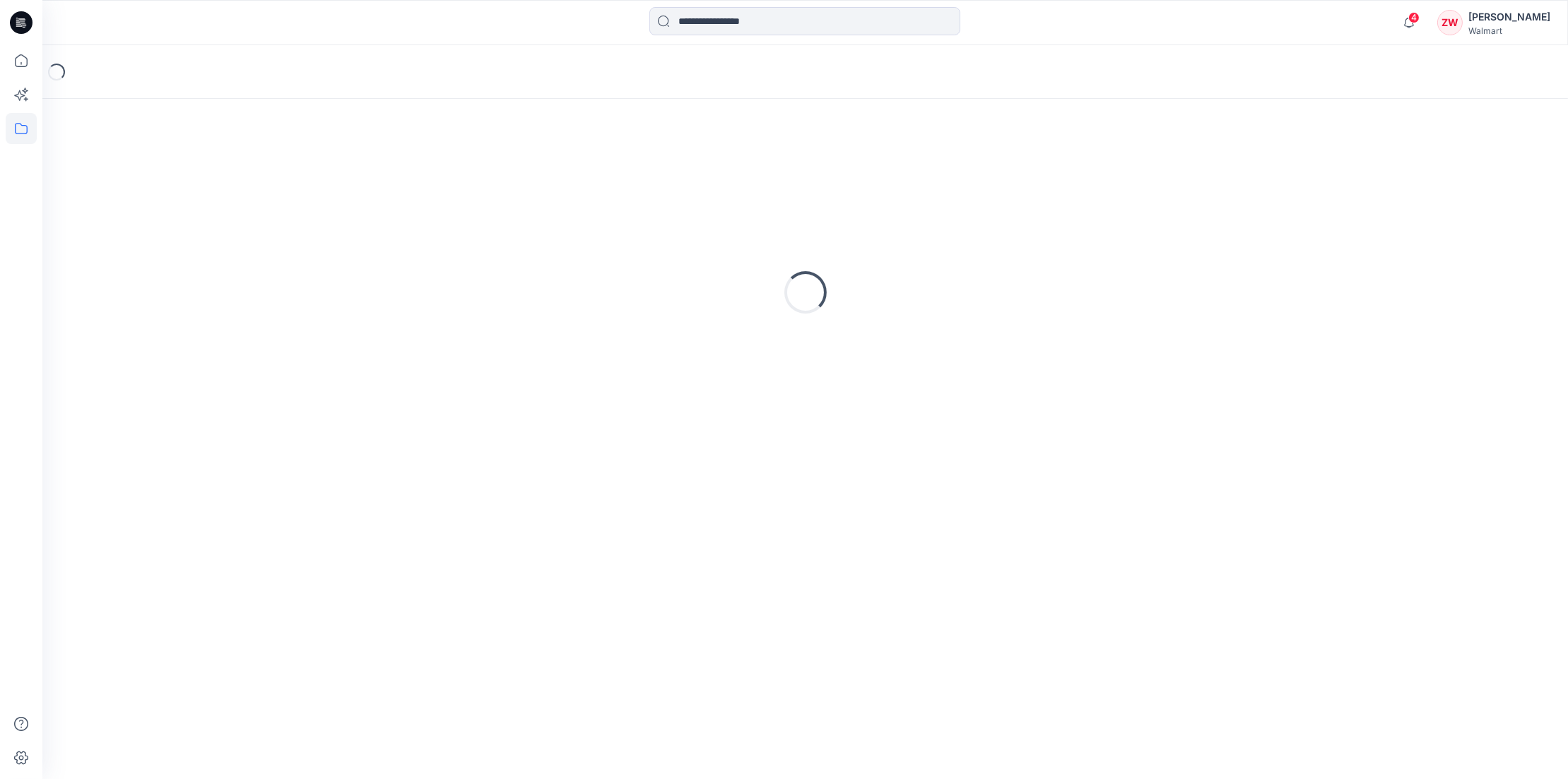
click at [1366, 131] on div "Loading..." at bounding box center [805, 292] width 1492 height 353
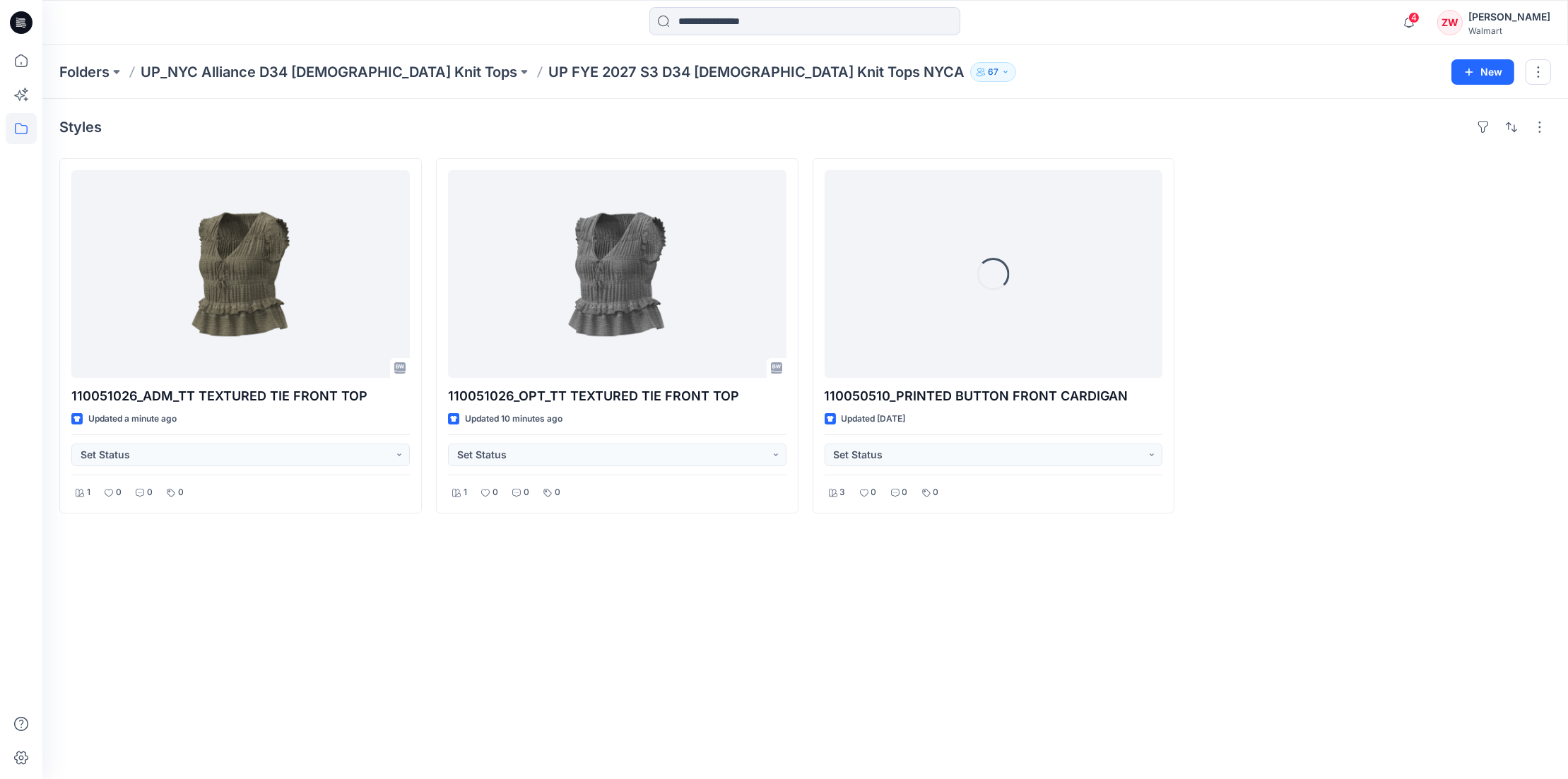
click at [1365, 125] on div "Styles" at bounding box center [805, 127] width 1492 height 23
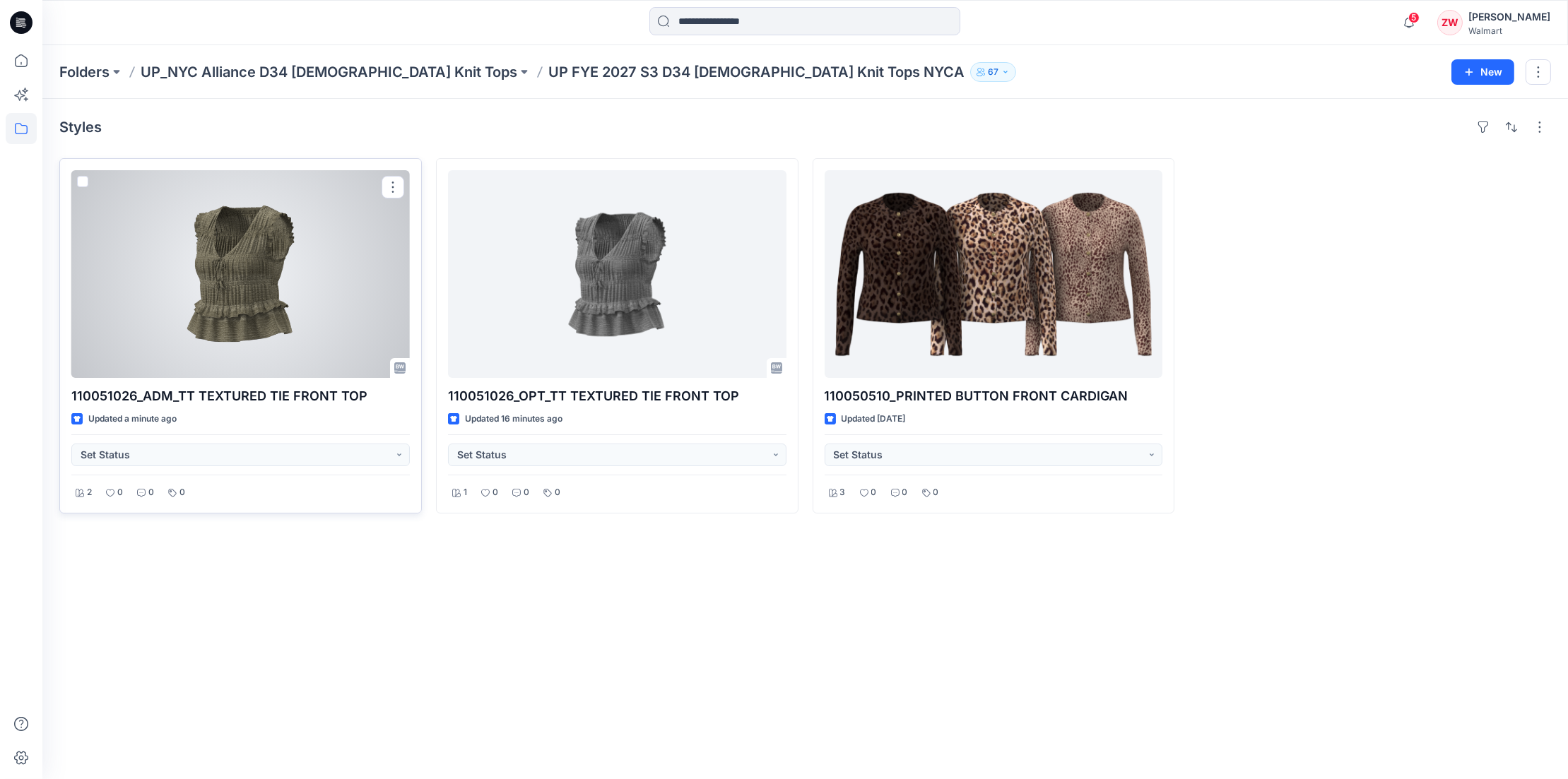
click at [230, 292] on div at bounding box center [241, 274] width 339 height 208
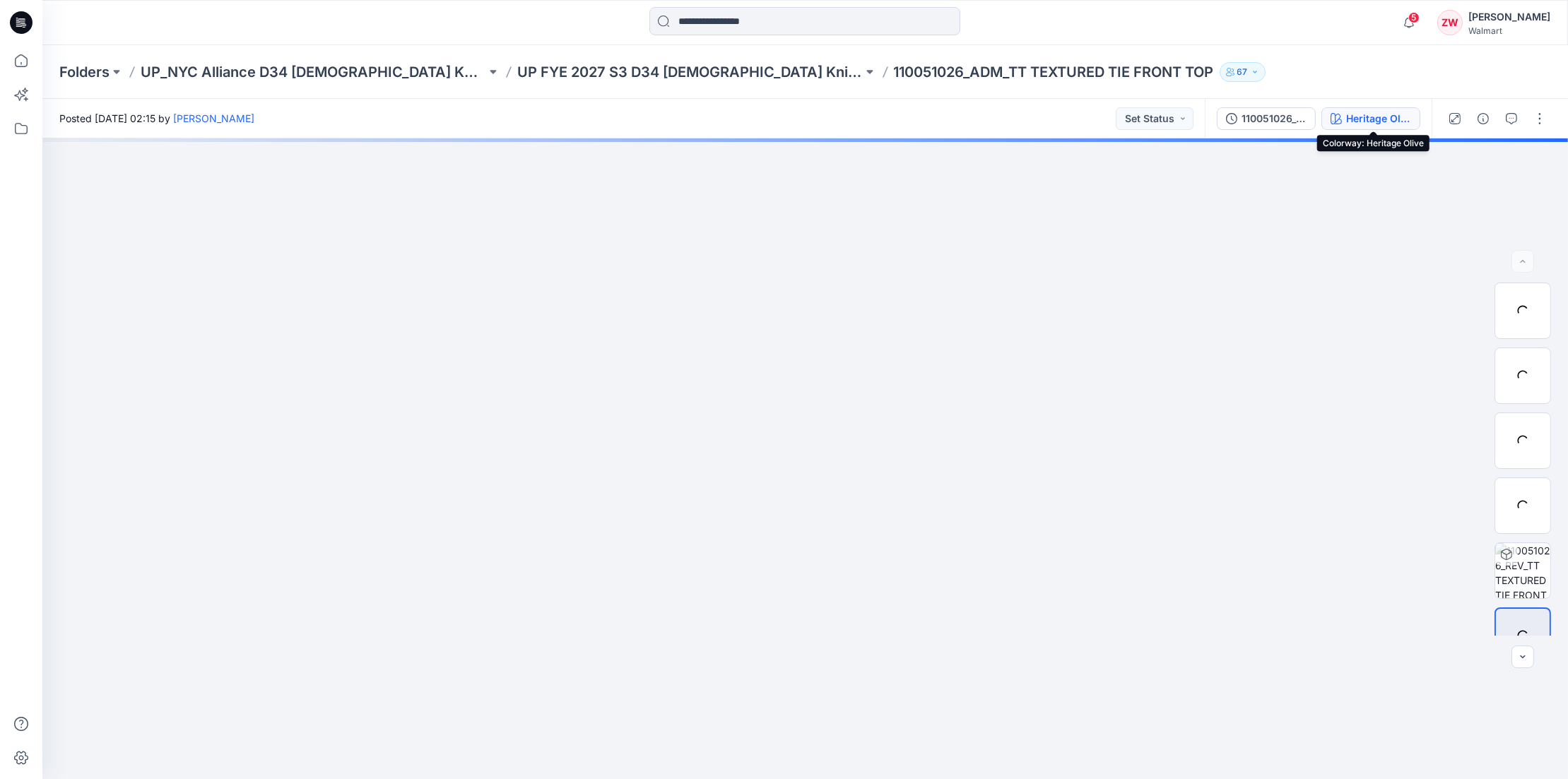
click at [1367, 115] on div "Heritage Olive" at bounding box center [1378, 119] width 65 height 16
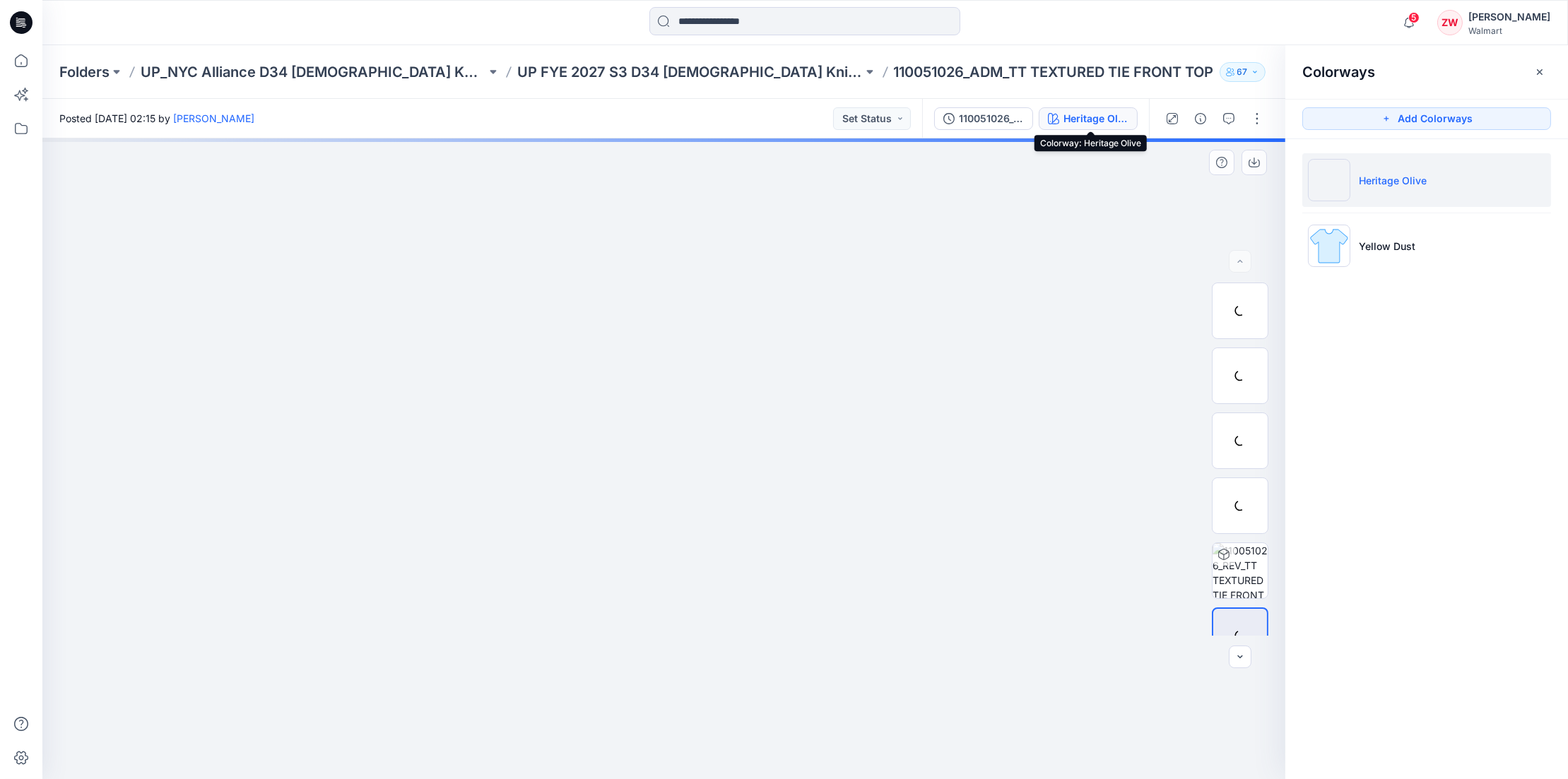
click at [1047, 264] on div at bounding box center [664, 459] width 1243 height 641
click at [663, 67] on p "UP FYE 2027 S3 D34 [DEMOGRAPHIC_DATA] Knit Tops NYCA" at bounding box center [690, 71] width 346 height 20
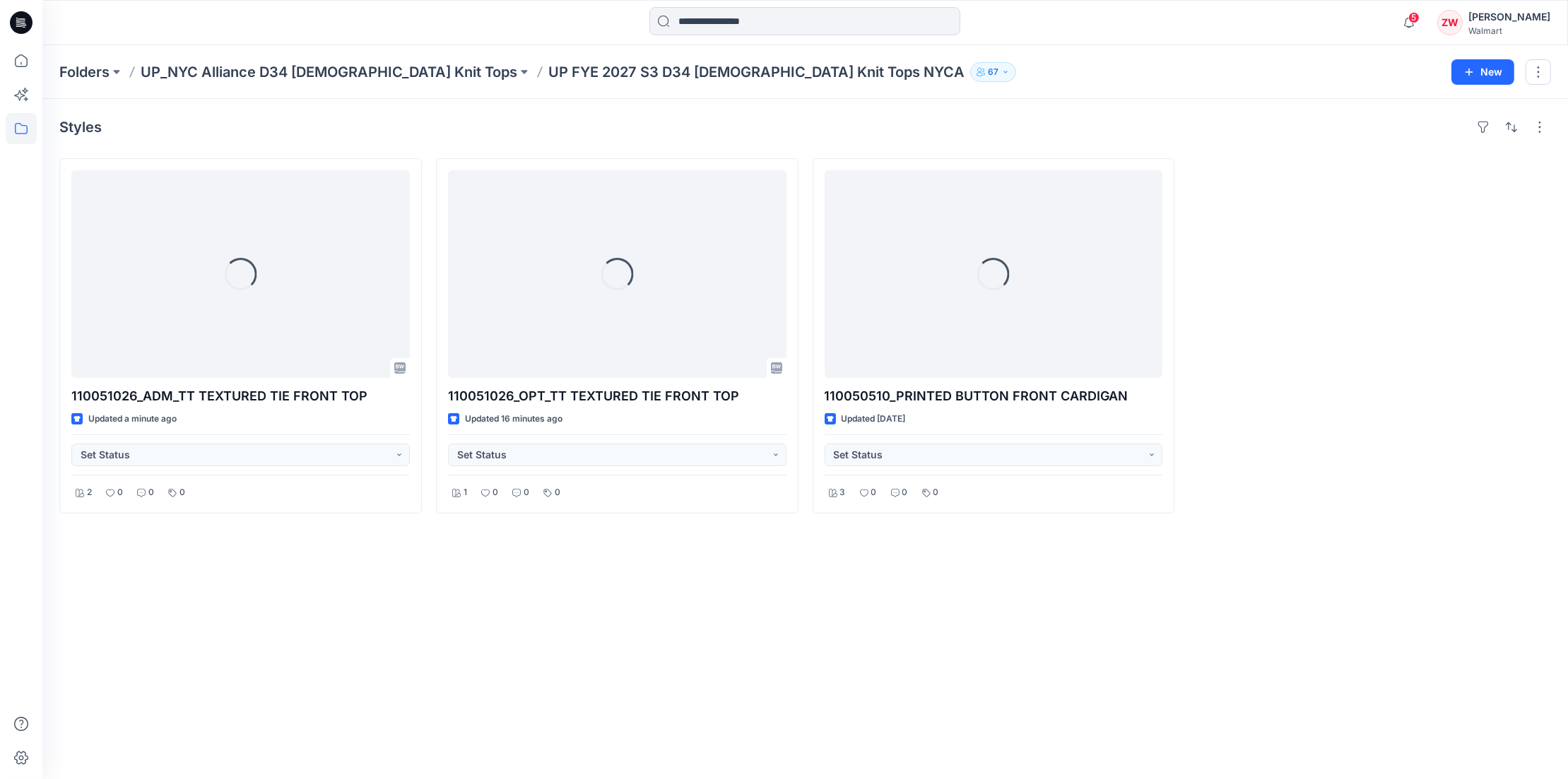
click at [1127, 49] on div "Folders UP_NYC Alliance D34 Ladies Knit Tops UP FYE 2027 S3 D34 Ladies Knit Top…" at bounding box center [805, 72] width 1526 height 54
click at [1345, 242] on div at bounding box center [1370, 335] width 362 height 355
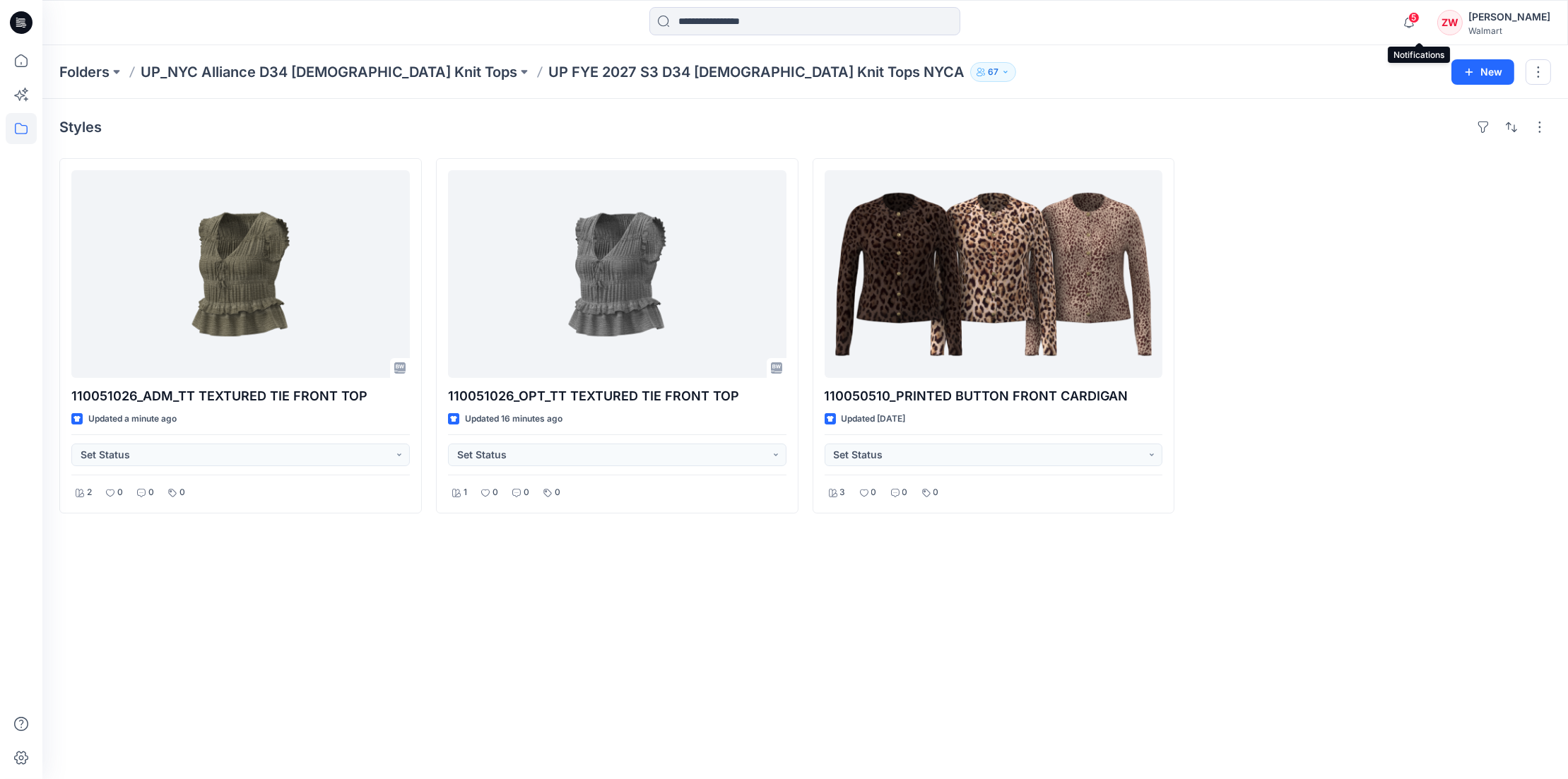
click at [1420, 20] on span "5" at bounding box center [1414, 17] width 11 height 11
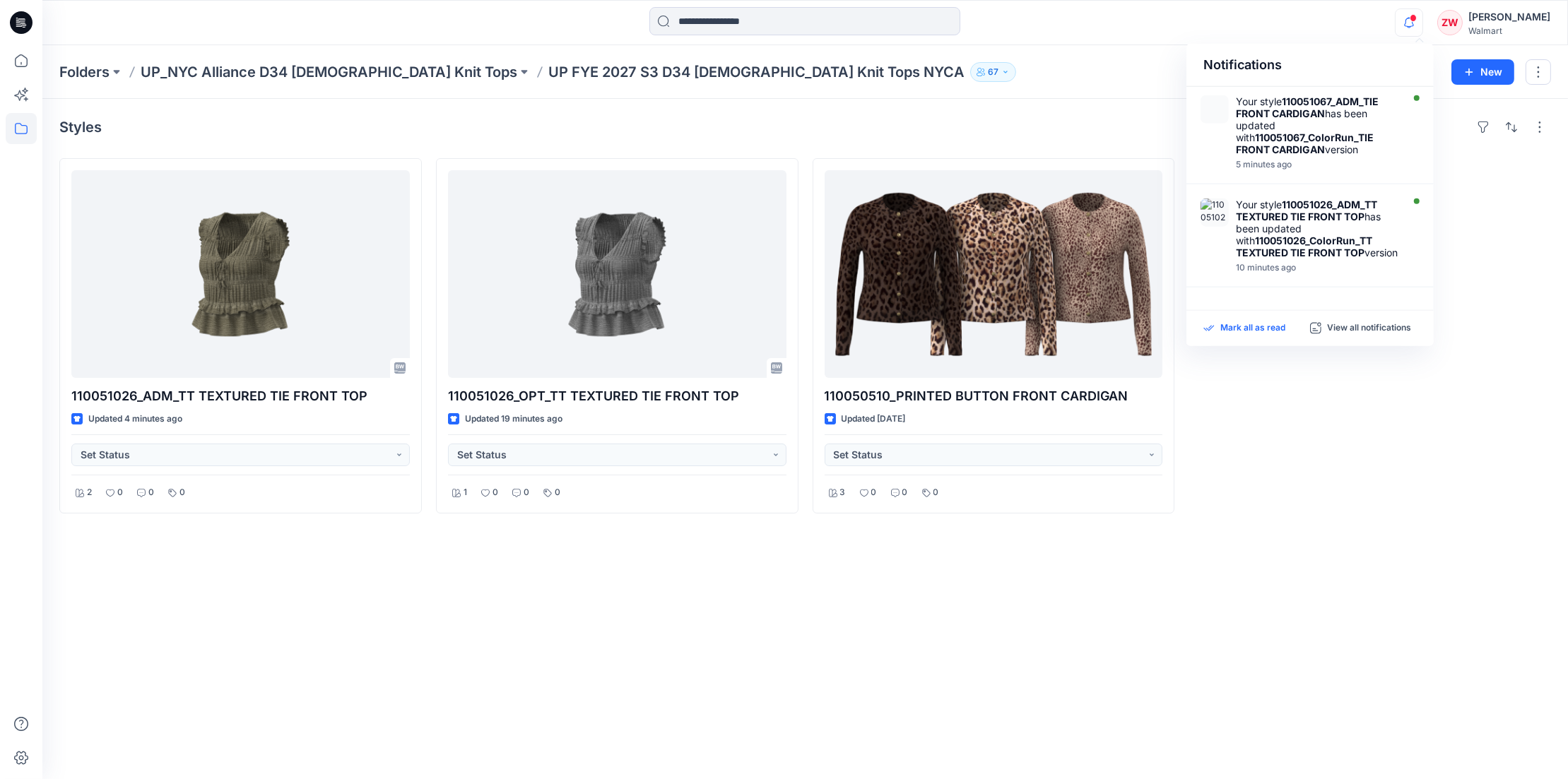
click at [1262, 328] on p "Mark all as read" at bounding box center [1253, 328] width 65 height 13
click at [1316, 30] on div "Notifications Your style 110051067_ADM_TIE FRONT CARDIGAN has been updated with…" at bounding box center [804, 23] width 1525 height 31
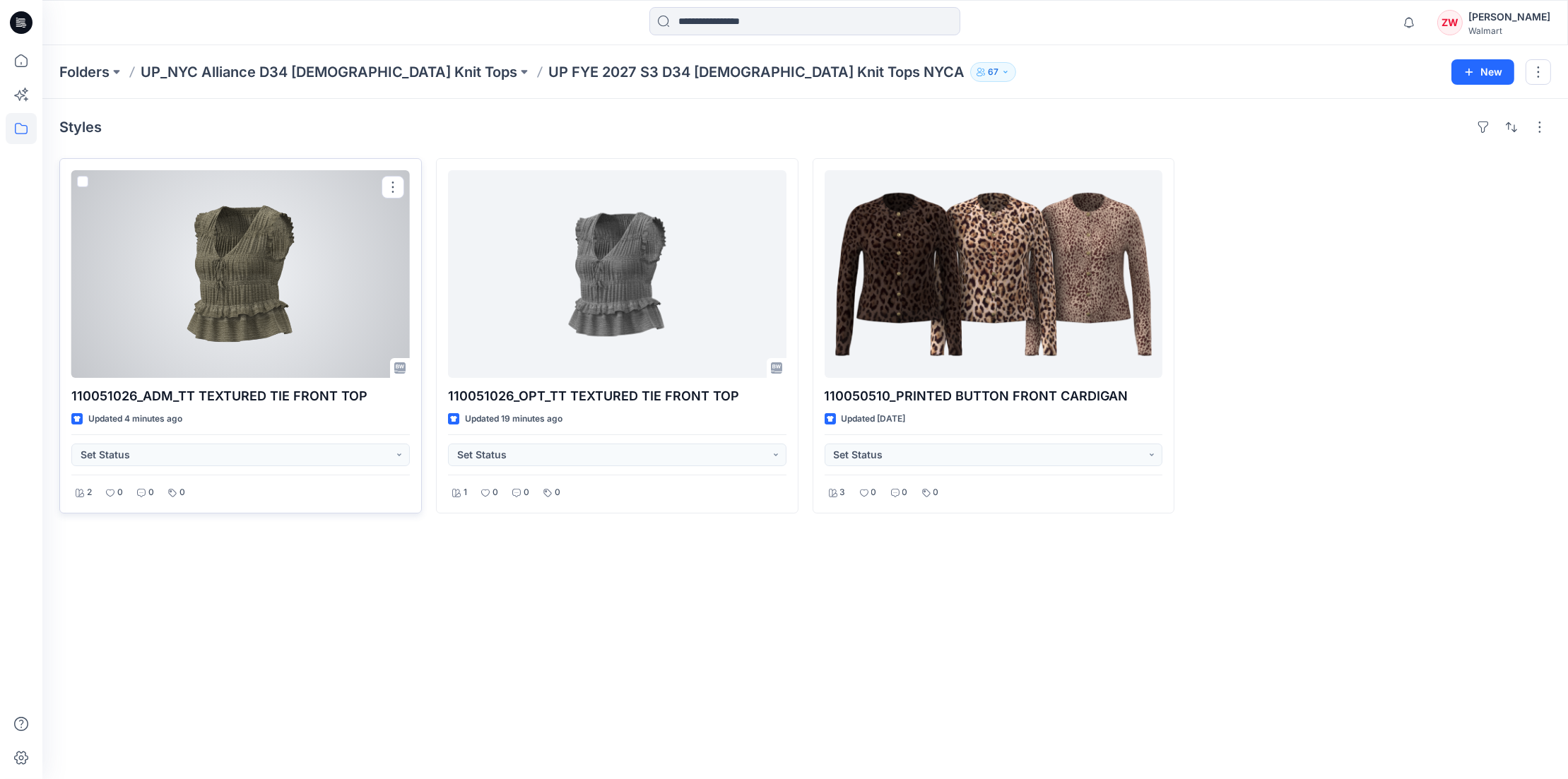
click at [234, 343] on div at bounding box center [241, 274] width 339 height 208
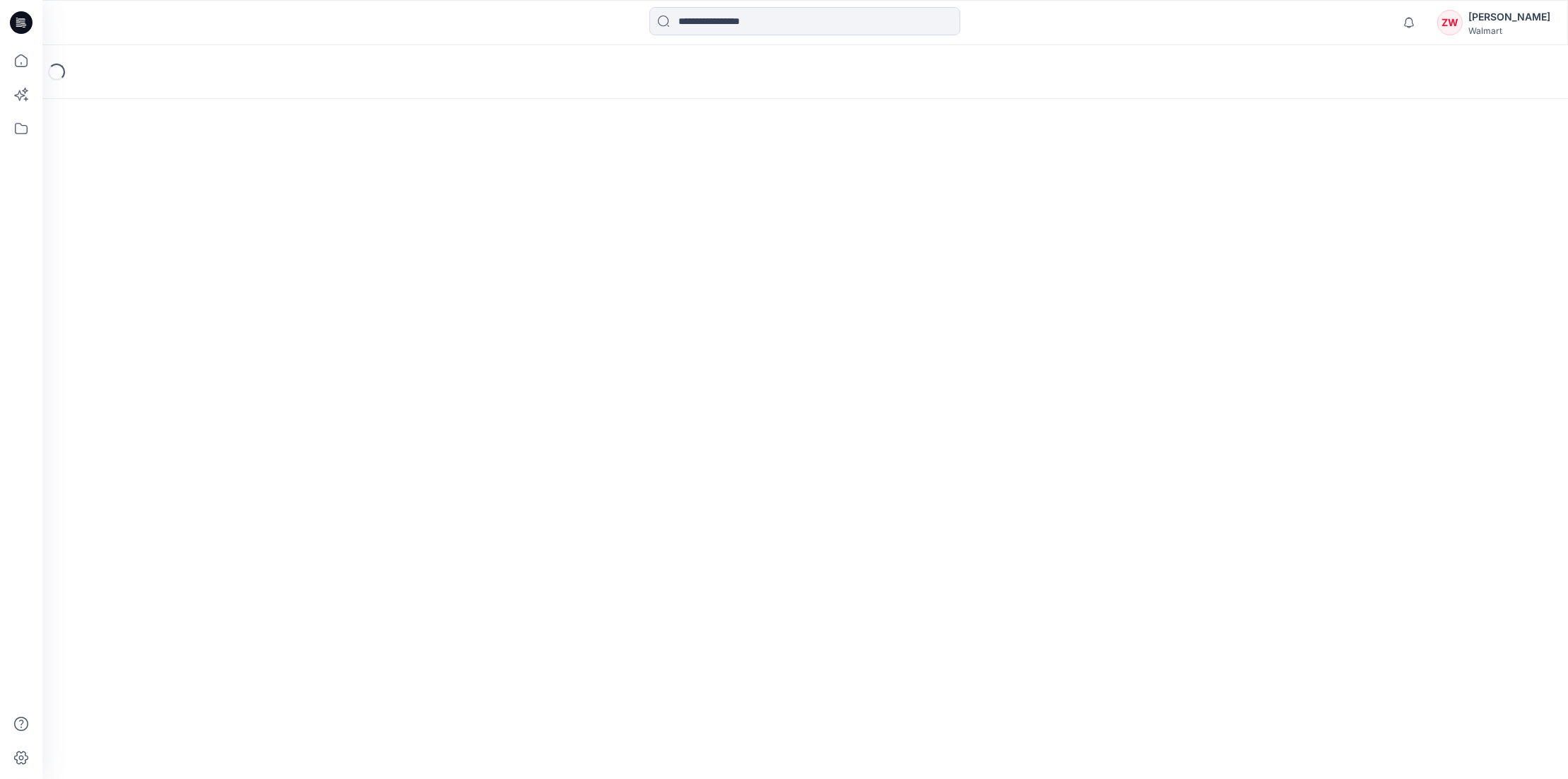
click at [1251, 45] on div "Loading..." at bounding box center [805, 72] width 1526 height 54
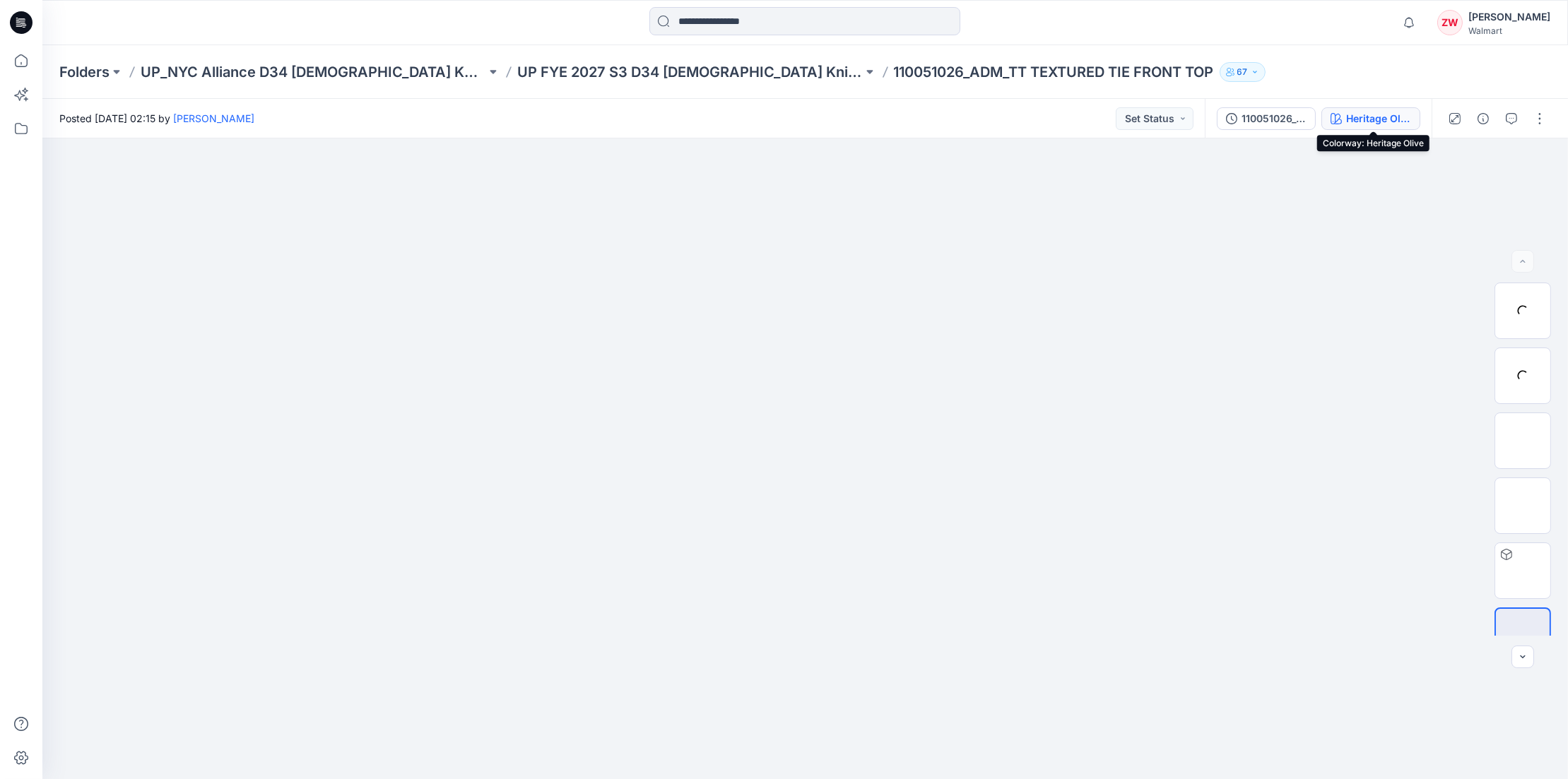
click at [1367, 118] on div "Heritage Olive" at bounding box center [1378, 119] width 65 height 16
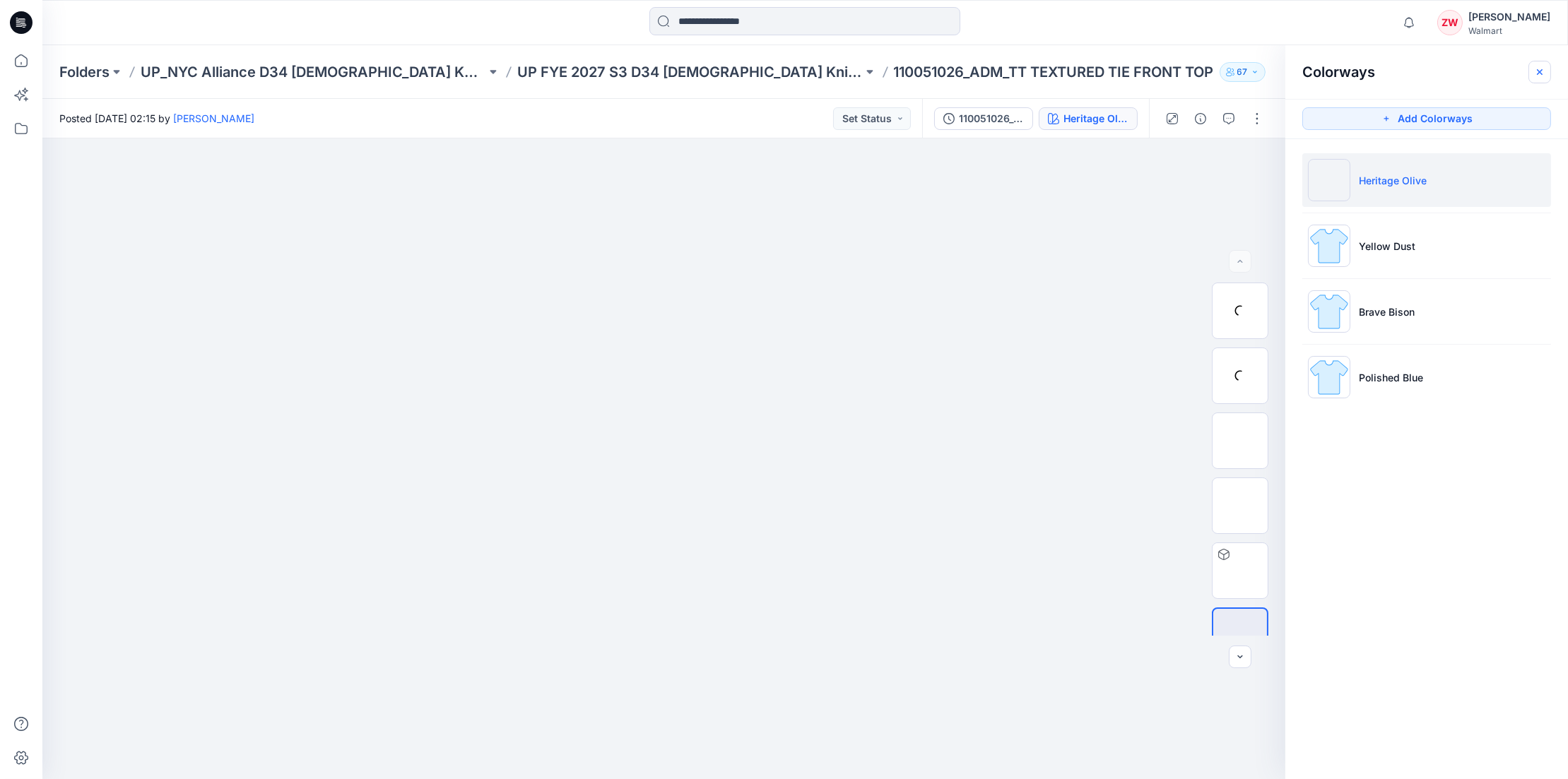
click at [1540, 68] on icon "button" at bounding box center [1540, 72] width 11 height 11
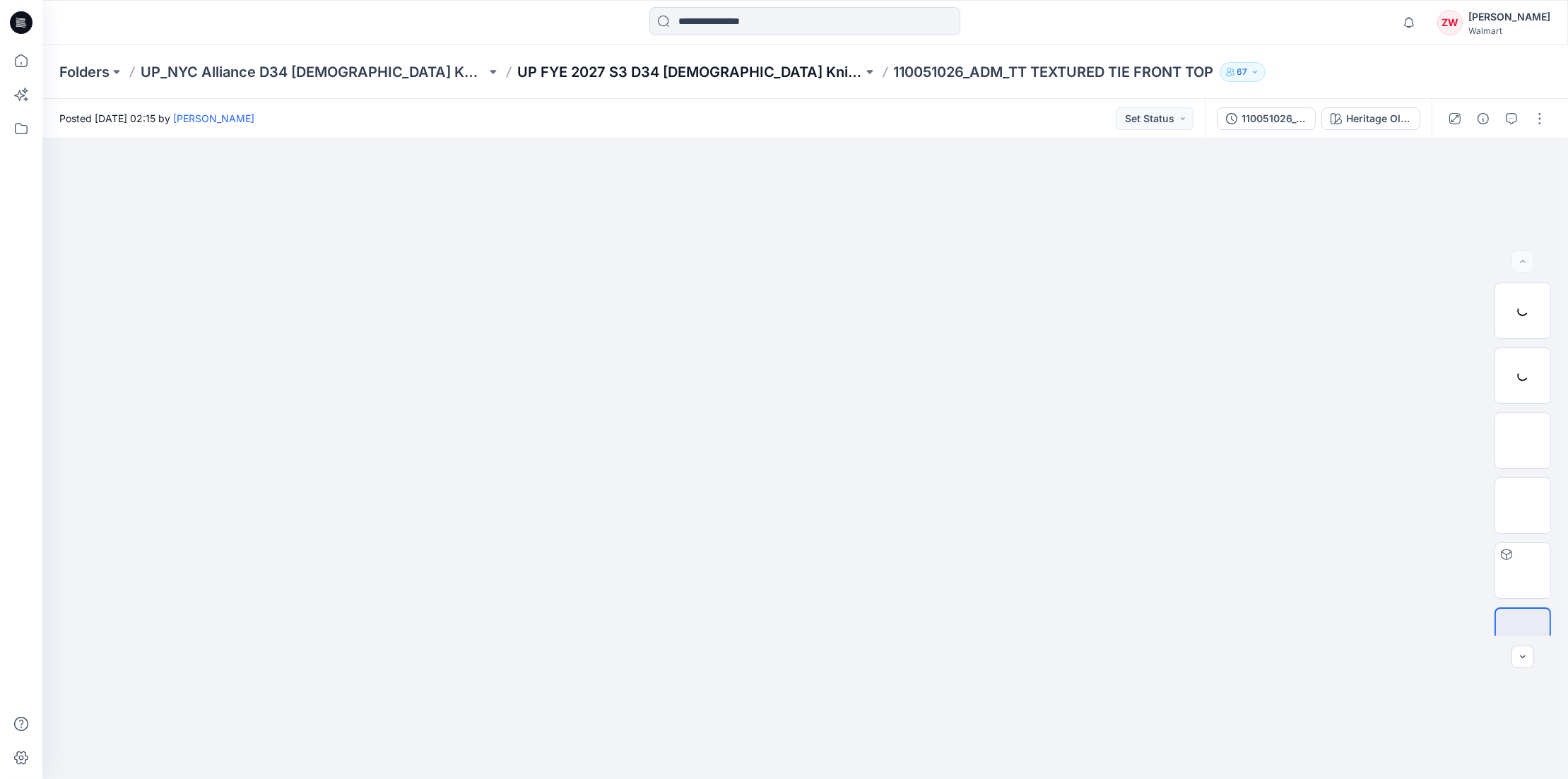
click at [708, 64] on p "UP FYE 2027 S3 D34 [DEMOGRAPHIC_DATA] Knit Tops NYCA" at bounding box center [690, 71] width 346 height 20
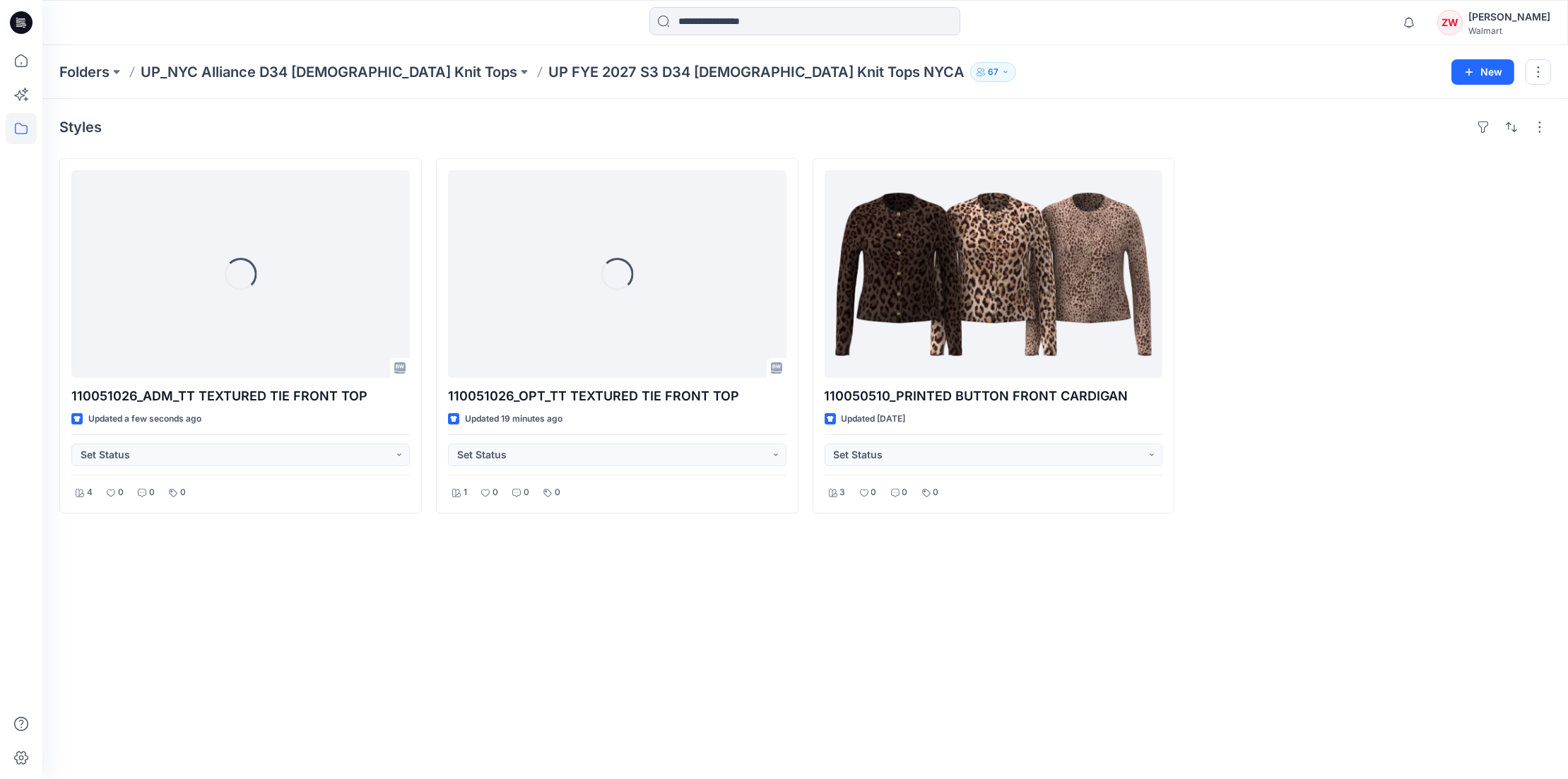
click at [1316, 257] on div at bounding box center [1370, 335] width 362 height 355
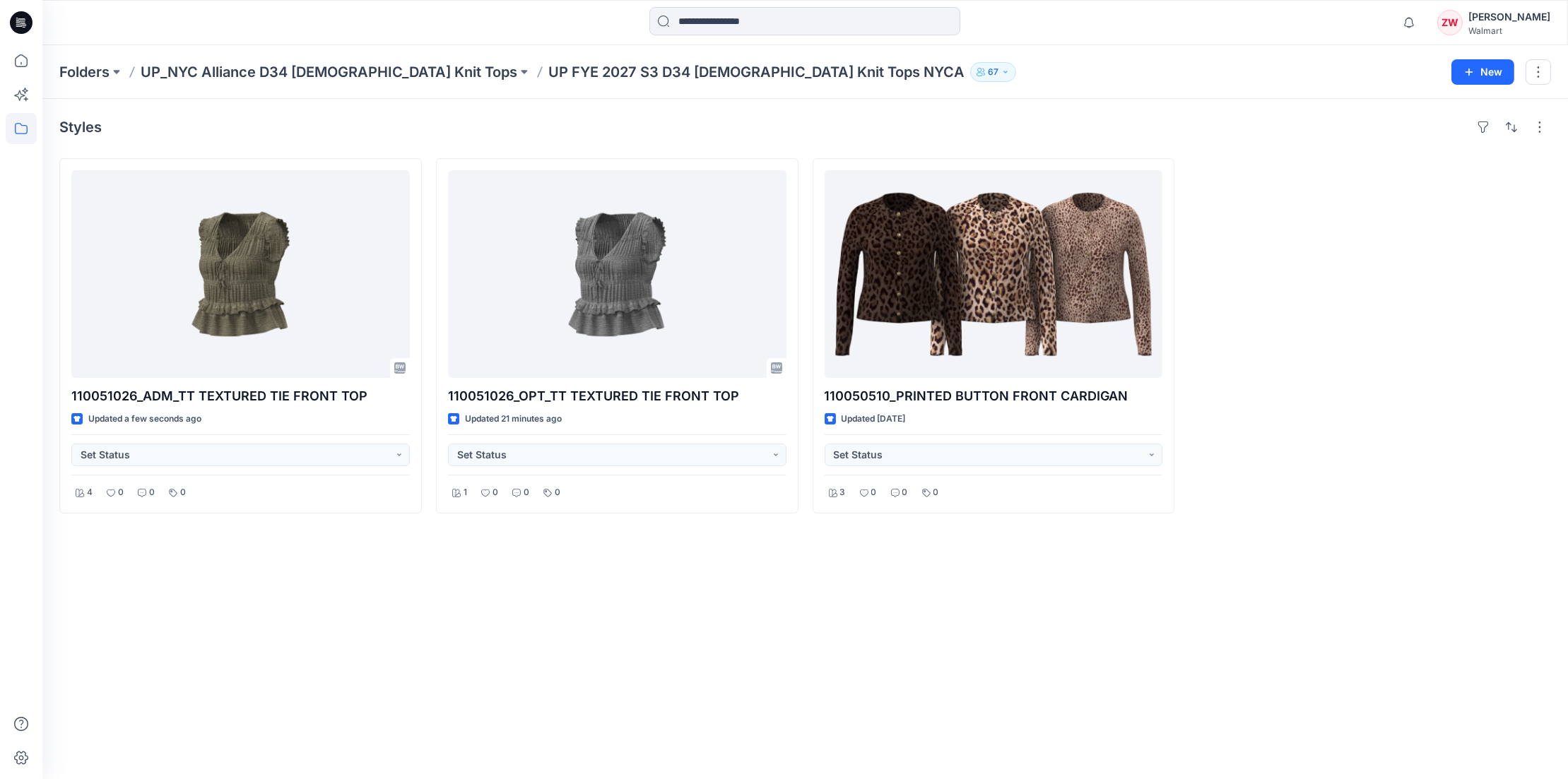
drag, startPoint x: 559, startPoint y: 617, endPoint x: 599, endPoint y: 613, distance: 40.2
click at [563, 618] on div "Styles 110051026_ADM_TT TEXTURED TIE FRONT TOP Updated a few seconds ago Set St…" at bounding box center [805, 439] width 1526 height 680
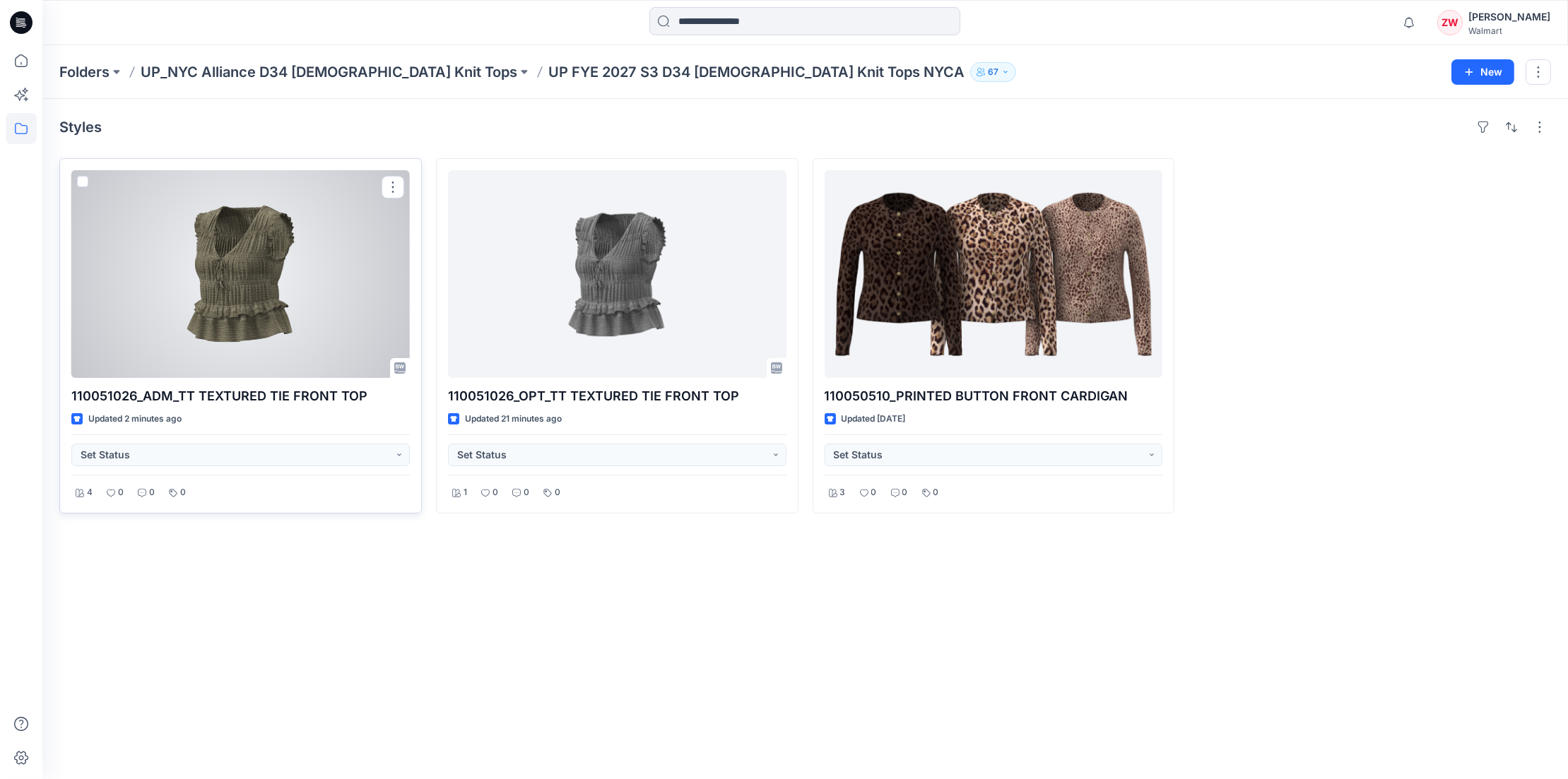
click at [334, 290] on div at bounding box center [241, 274] width 339 height 208
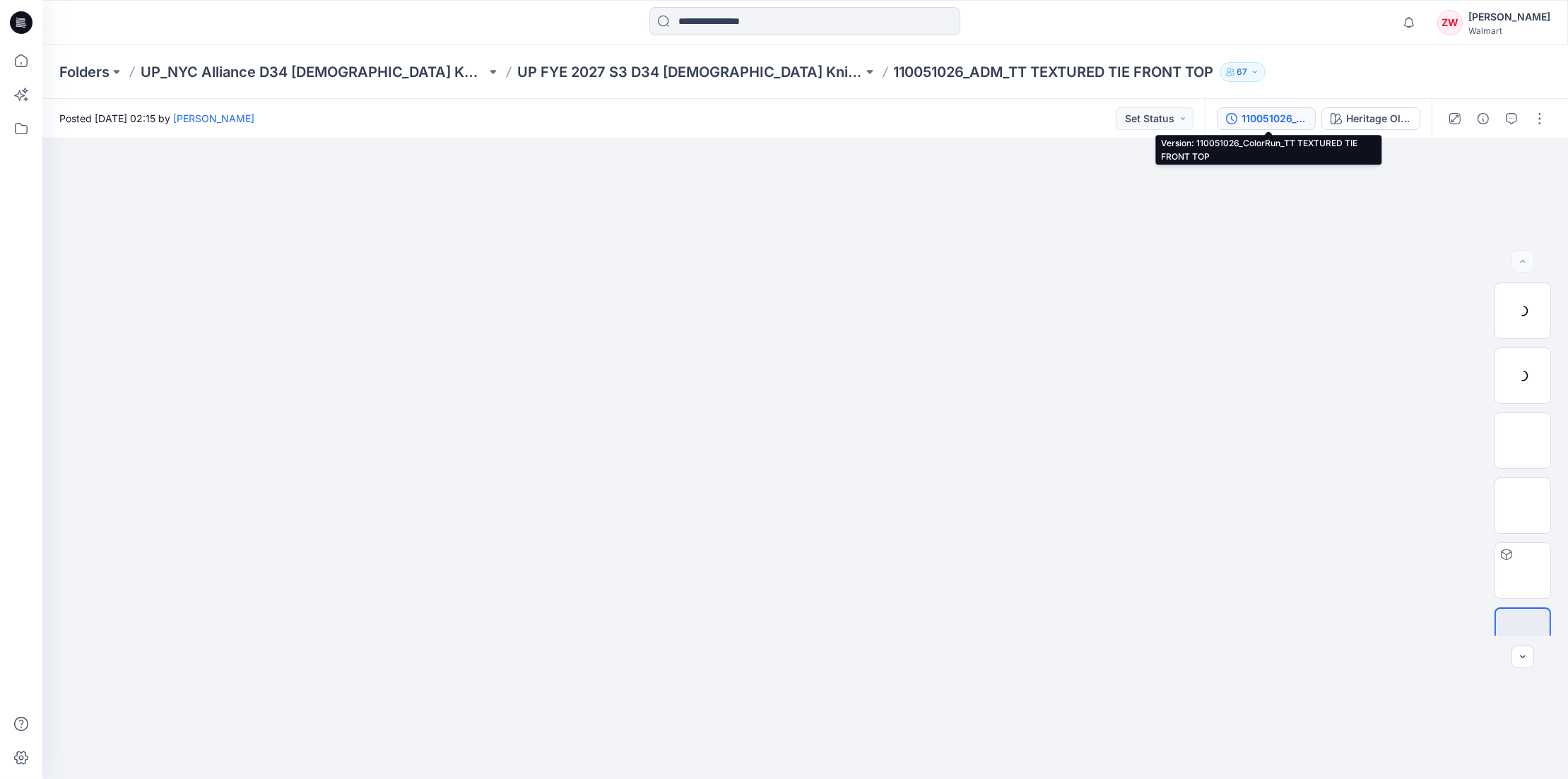
click at [1260, 116] on div "110051026_ColorRun_TT TEXTURED TIE FRONT TOP" at bounding box center [1274, 119] width 65 height 16
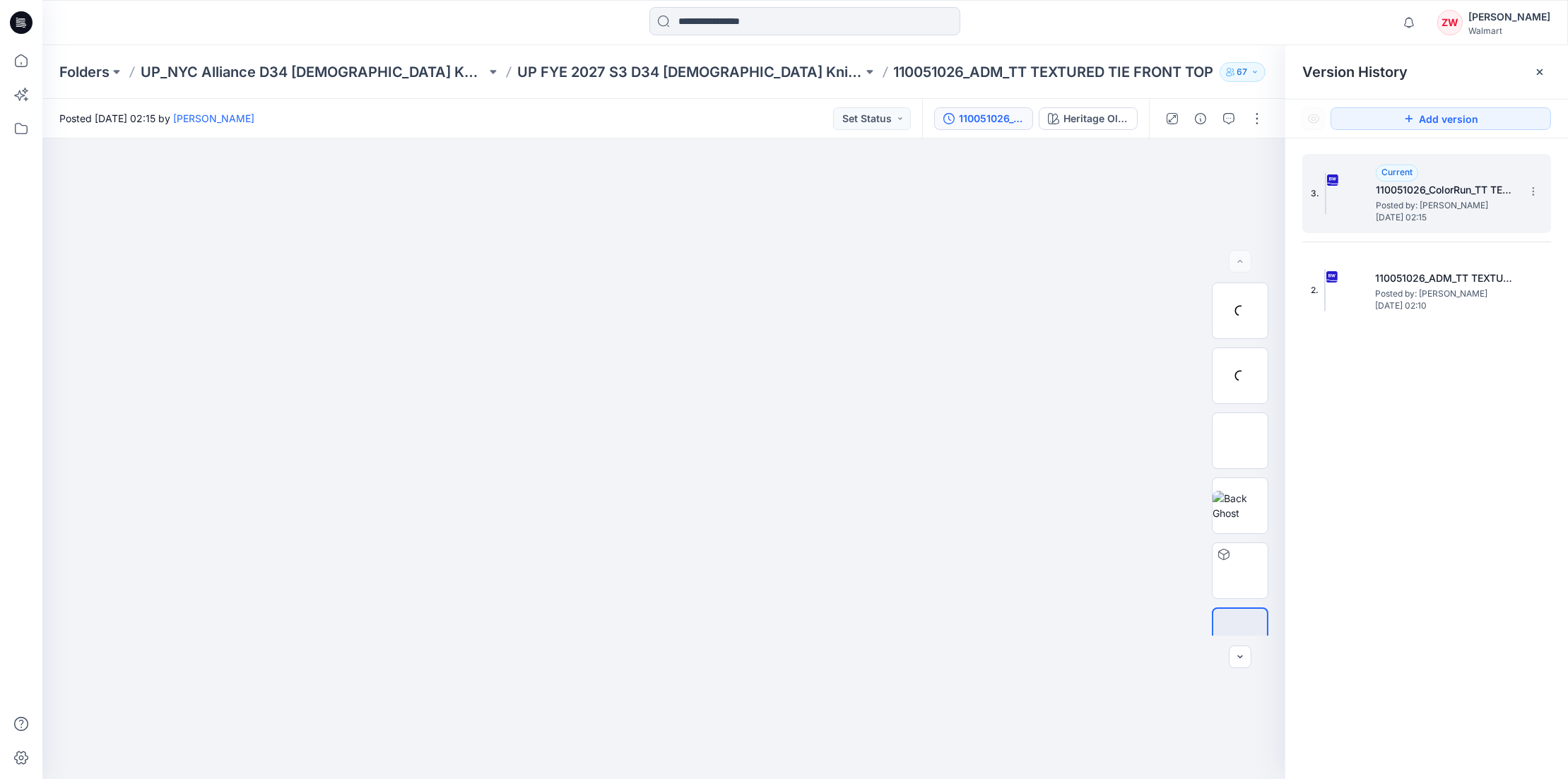
click at [1453, 208] on span "Posted by: [PERSON_NAME]" at bounding box center [1446, 205] width 141 height 14
click at [1541, 68] on icon at bounding box center [1540, 72] width 11 height 11
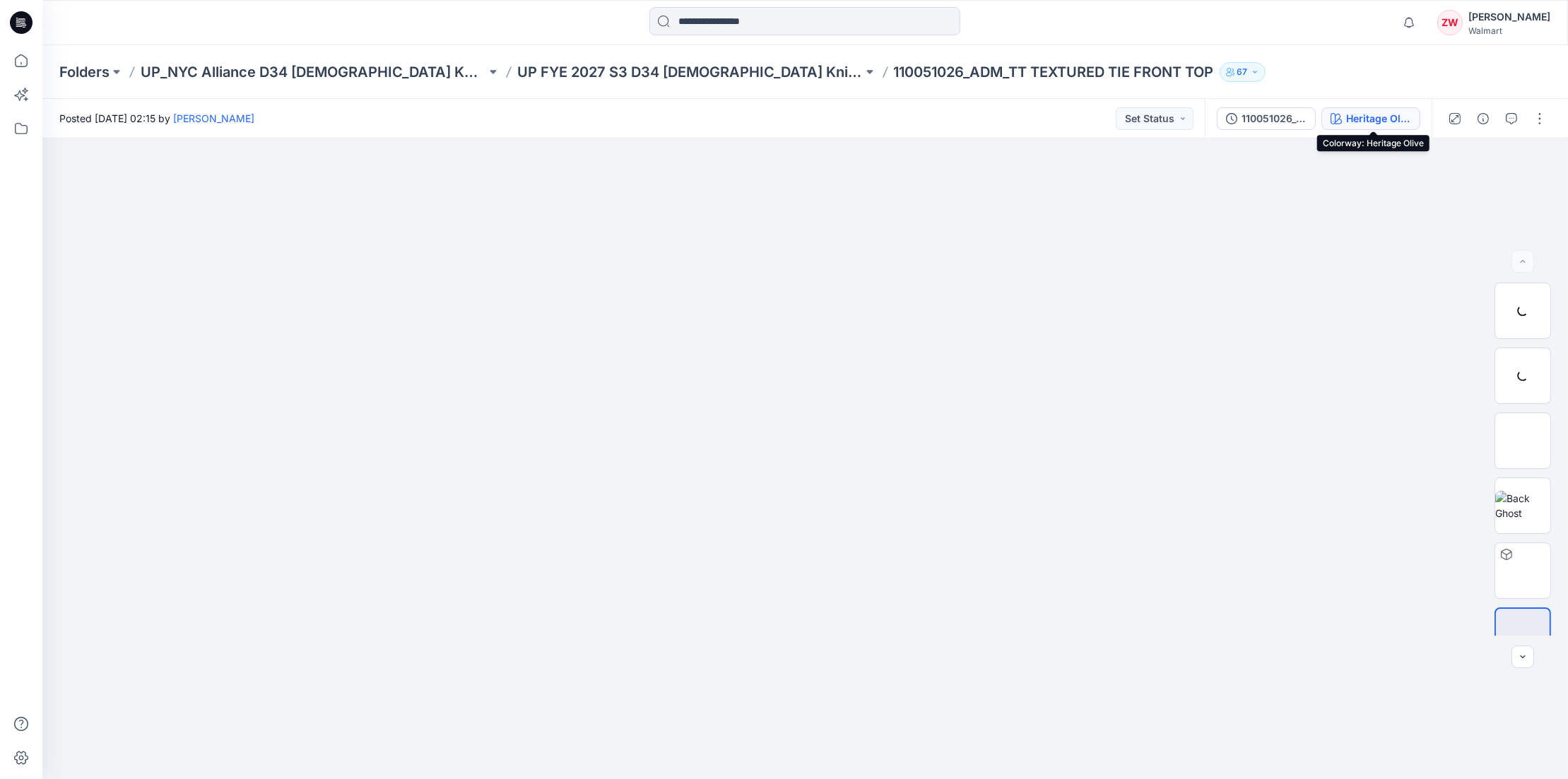
click at [1394, 120] on div "Heritage Olive" at bounding box center [1378, 119] width 65 height 16
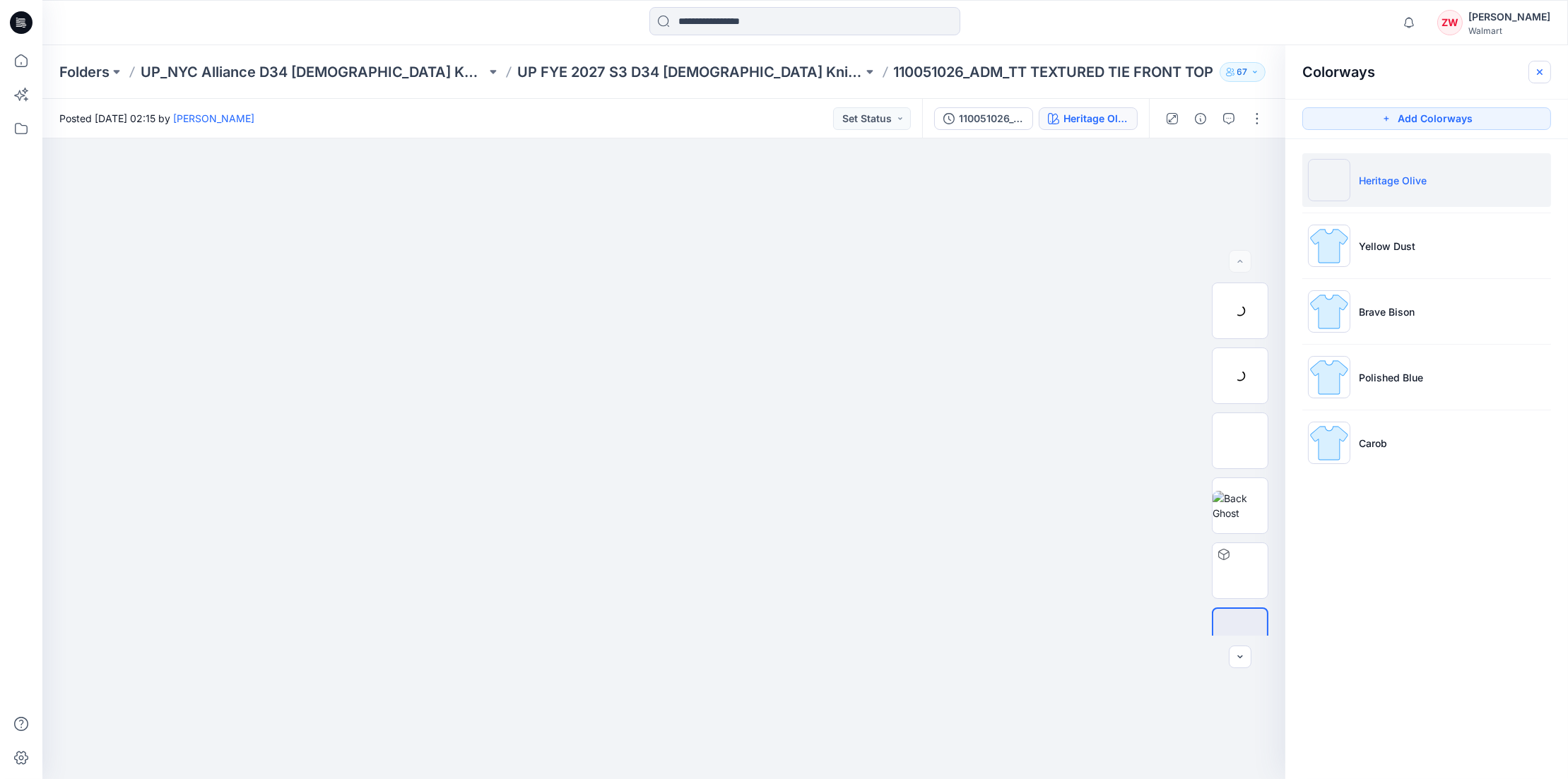
click at [1535, 71] on icon "button" at bounding box center [1540, 72] width 11 height 11
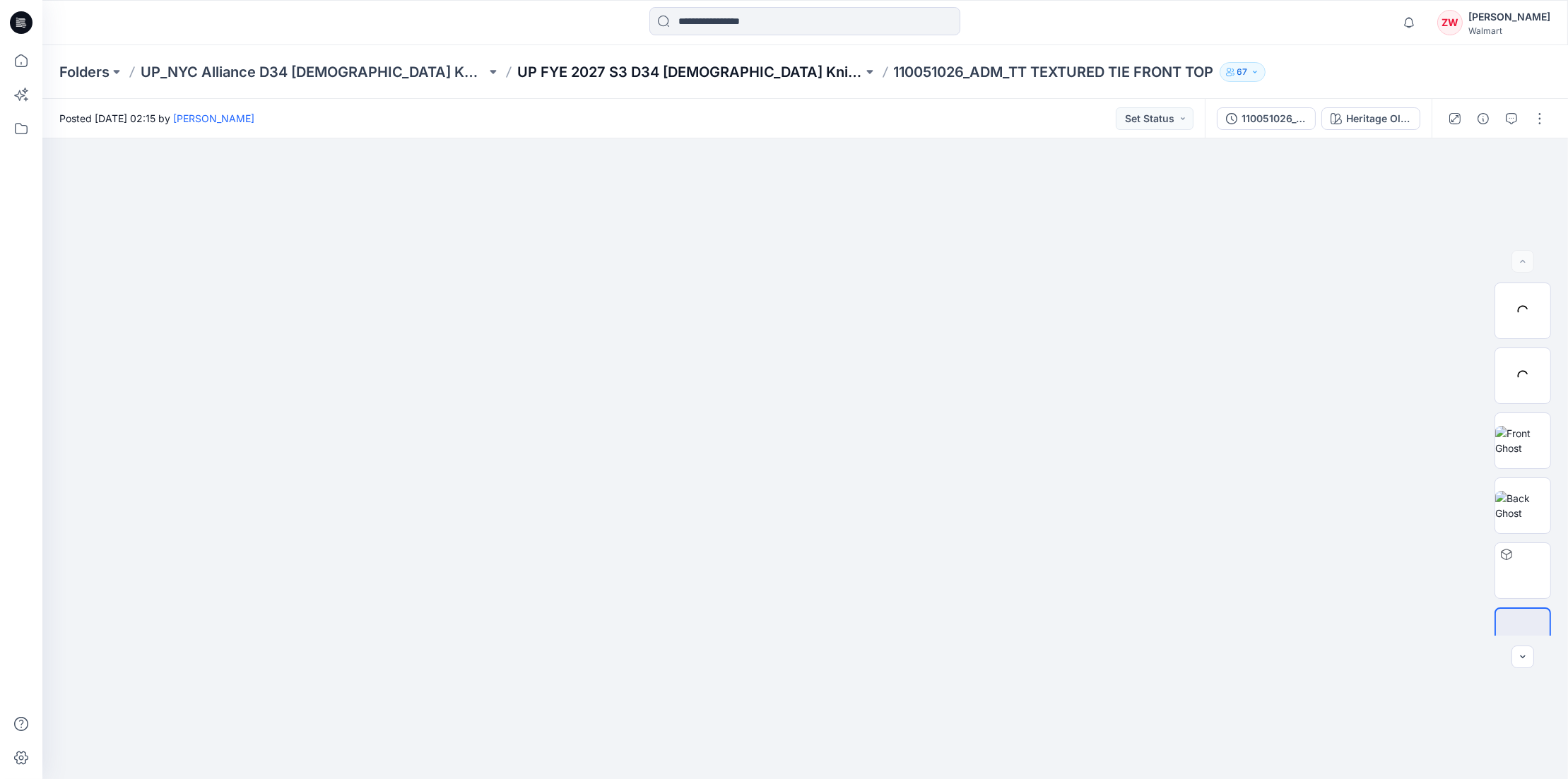
click at [621, 68] on p "UP FYE 2027 S3 D34 [DEMOGRAPHIC_DATA] Knit Tops NYCA" at bounding box center [690, 71] width 346 height 20
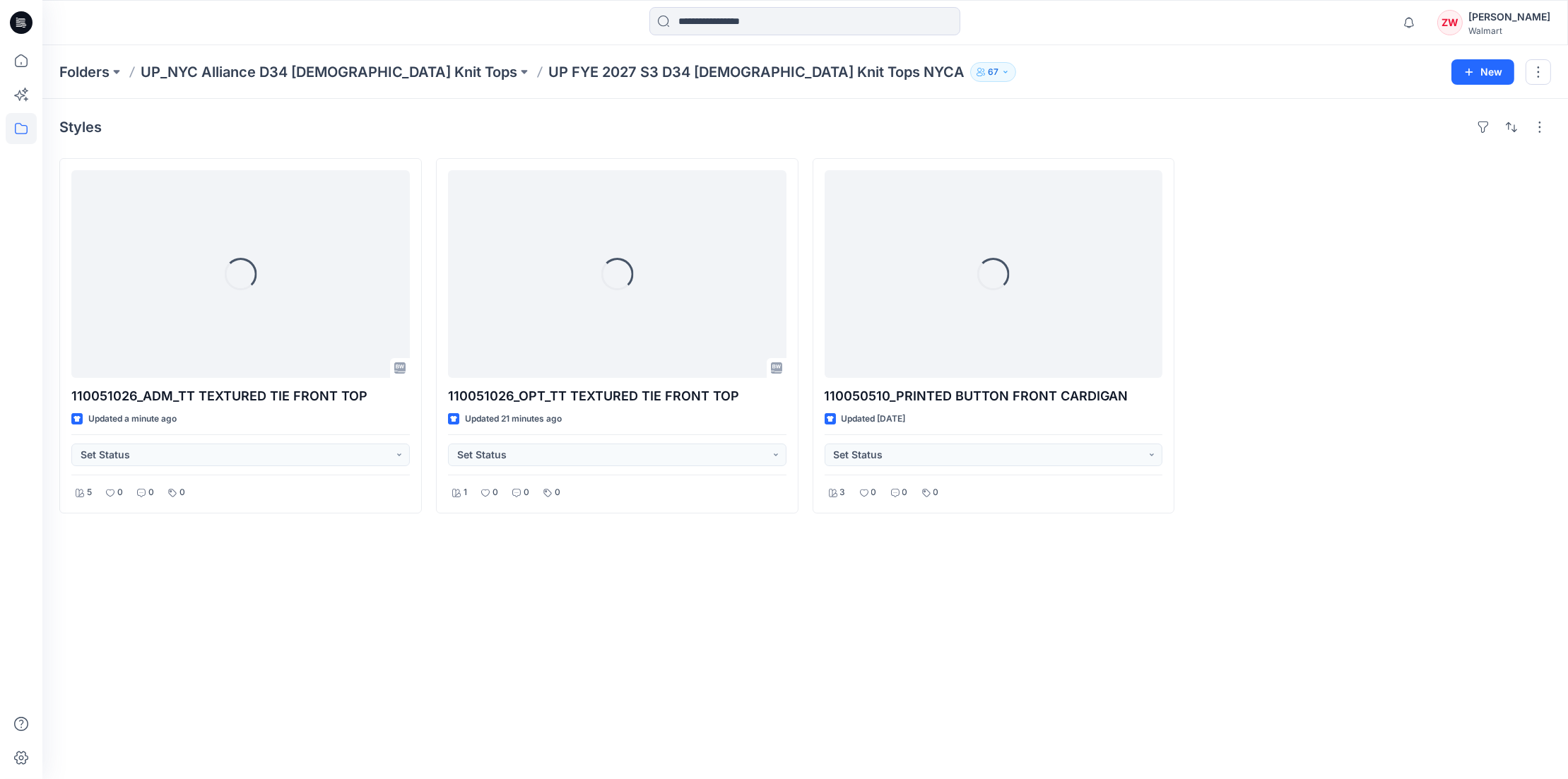
click at [549, 708] on div "Styles Loading... 110051026_ADM_TT TEXTURED TIE FRONT TOP Updated a minute ago …" at bounding box center [805, 439] width 1526 height 680
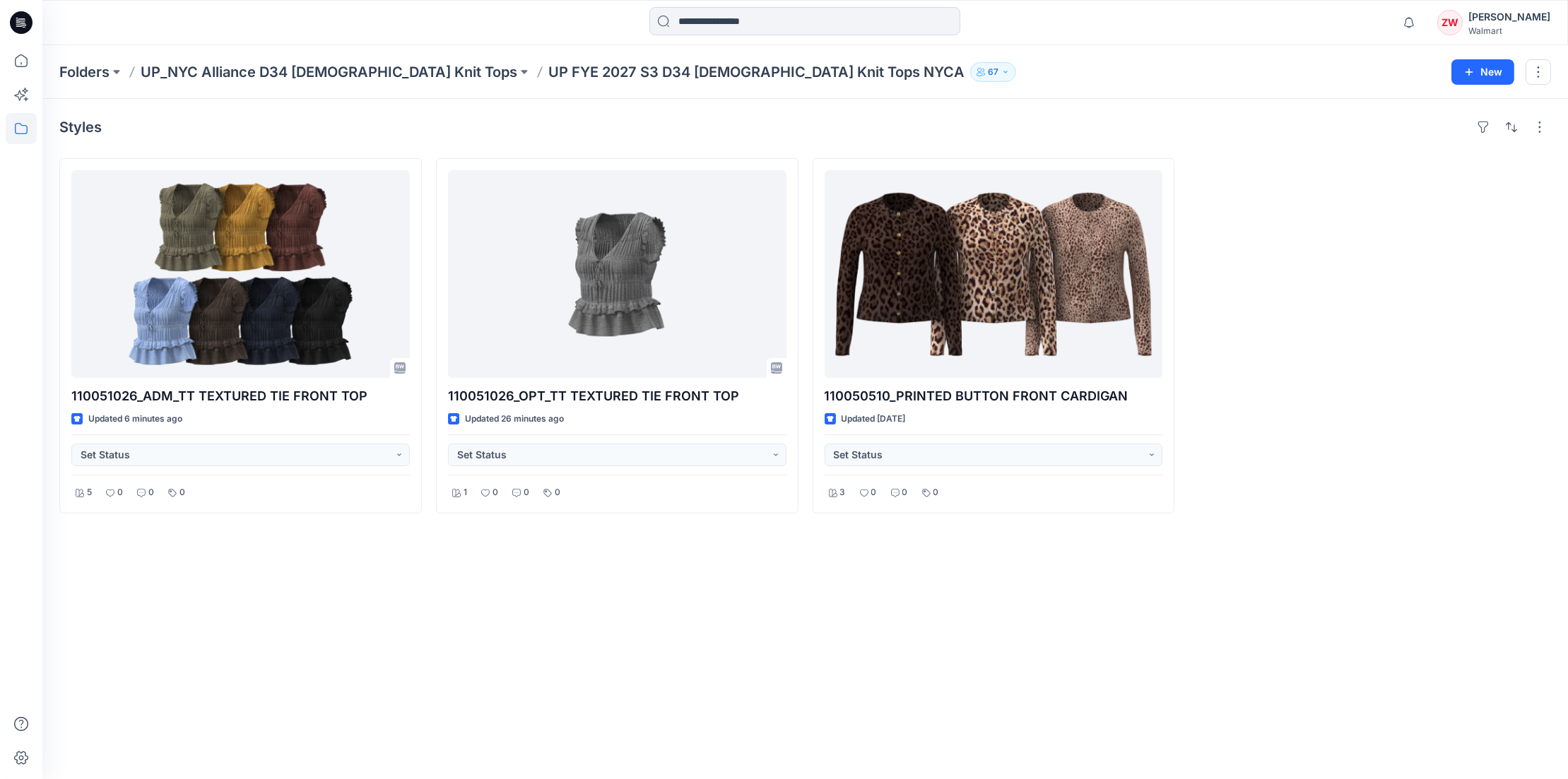
click at [583, 592] on div "Styles 110051026_ADM_TT TEXTURED TIE FRONT TOP Updated 6 minutes ago Set Status…" at bounding box center [805, 439] width 1526 height 680
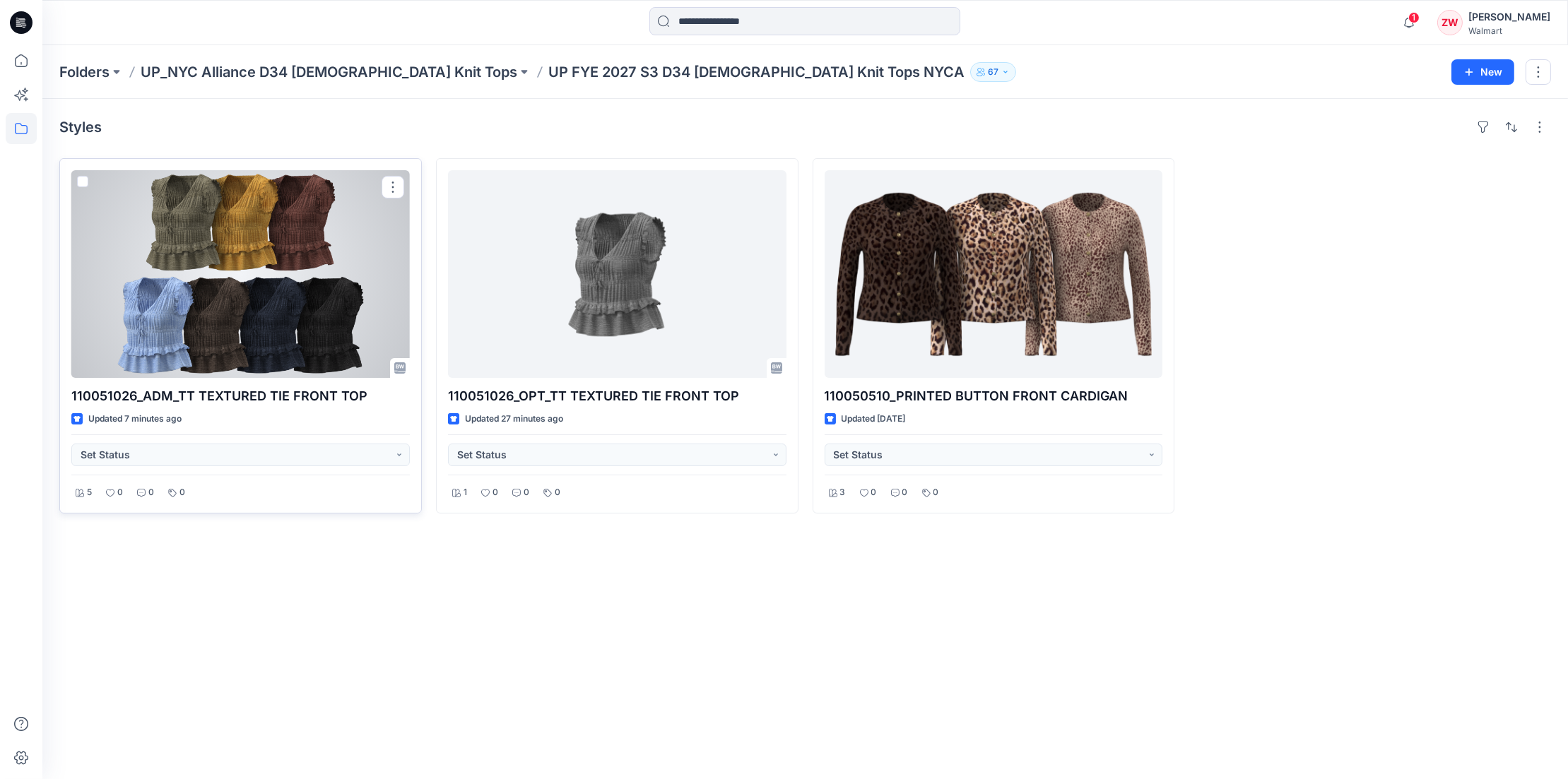
click at [270, 241] on div at bounding box center [241, 274] width 339 height 208
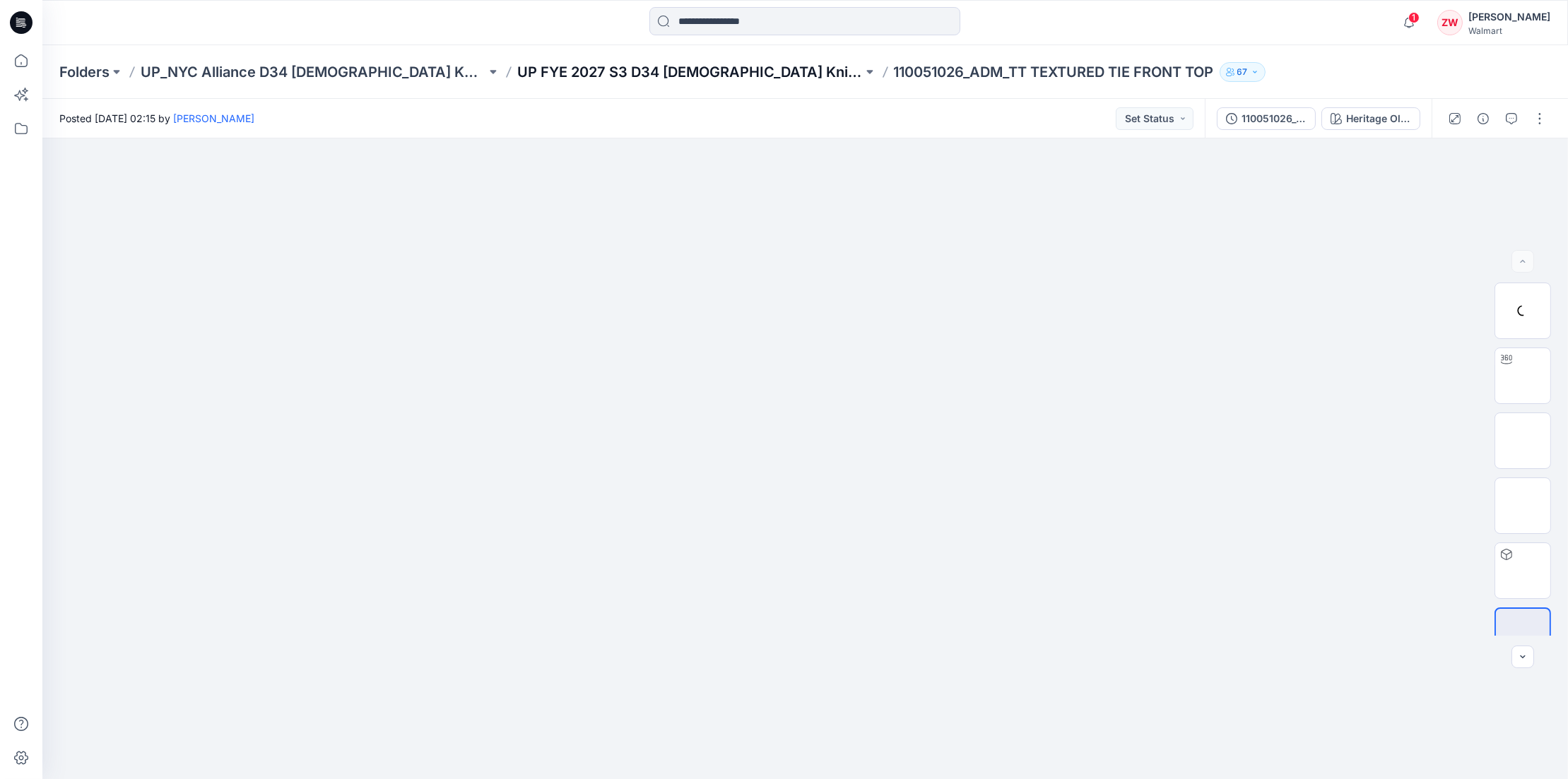
click at [589, 63] on p "UP FYE 2027 S3 D34 [DEMOGRAPHIC_DATA] Knit Tops NYCA" at bounding box center [690, 71] width 346 height 20
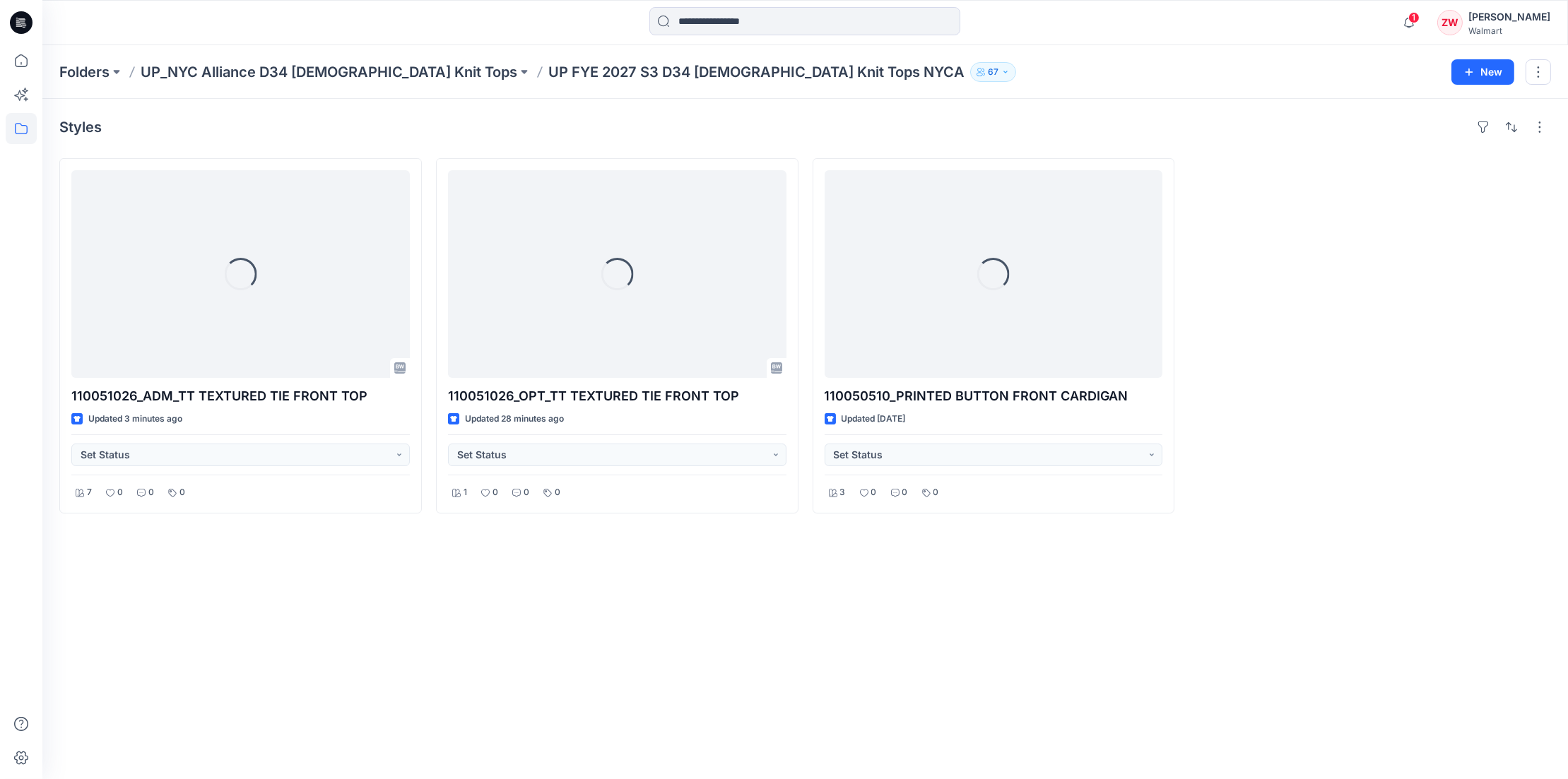
click at [622, 129] on div "Styles" at bounding box center [805, 127] width 1492 height 23
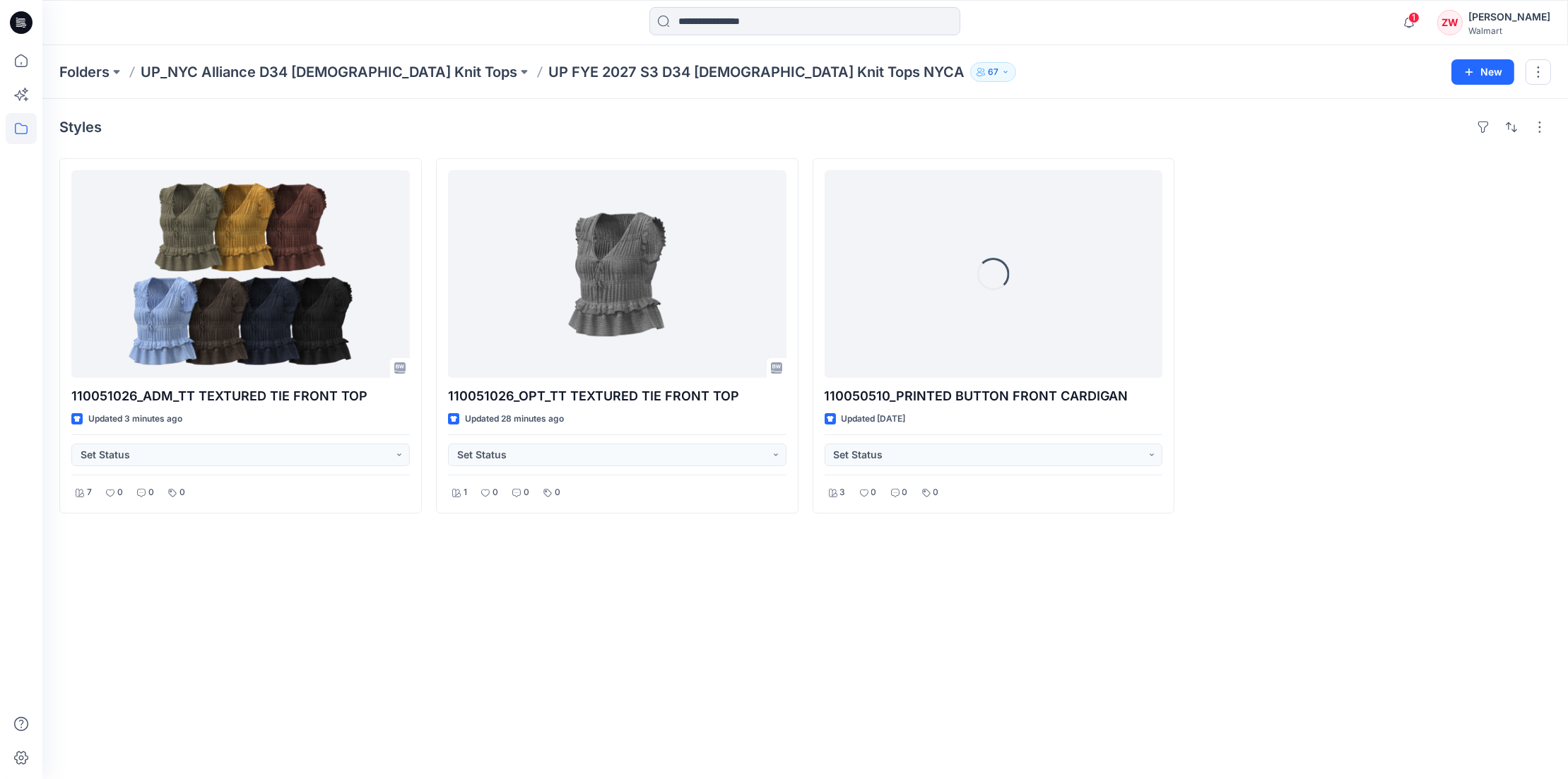
click at [1380, 255] on div at bounding box center [1370, 335] width 362 height 355
click at [1420, 19] on span "1" at bounding box center [1414, 17] width 11 height 11
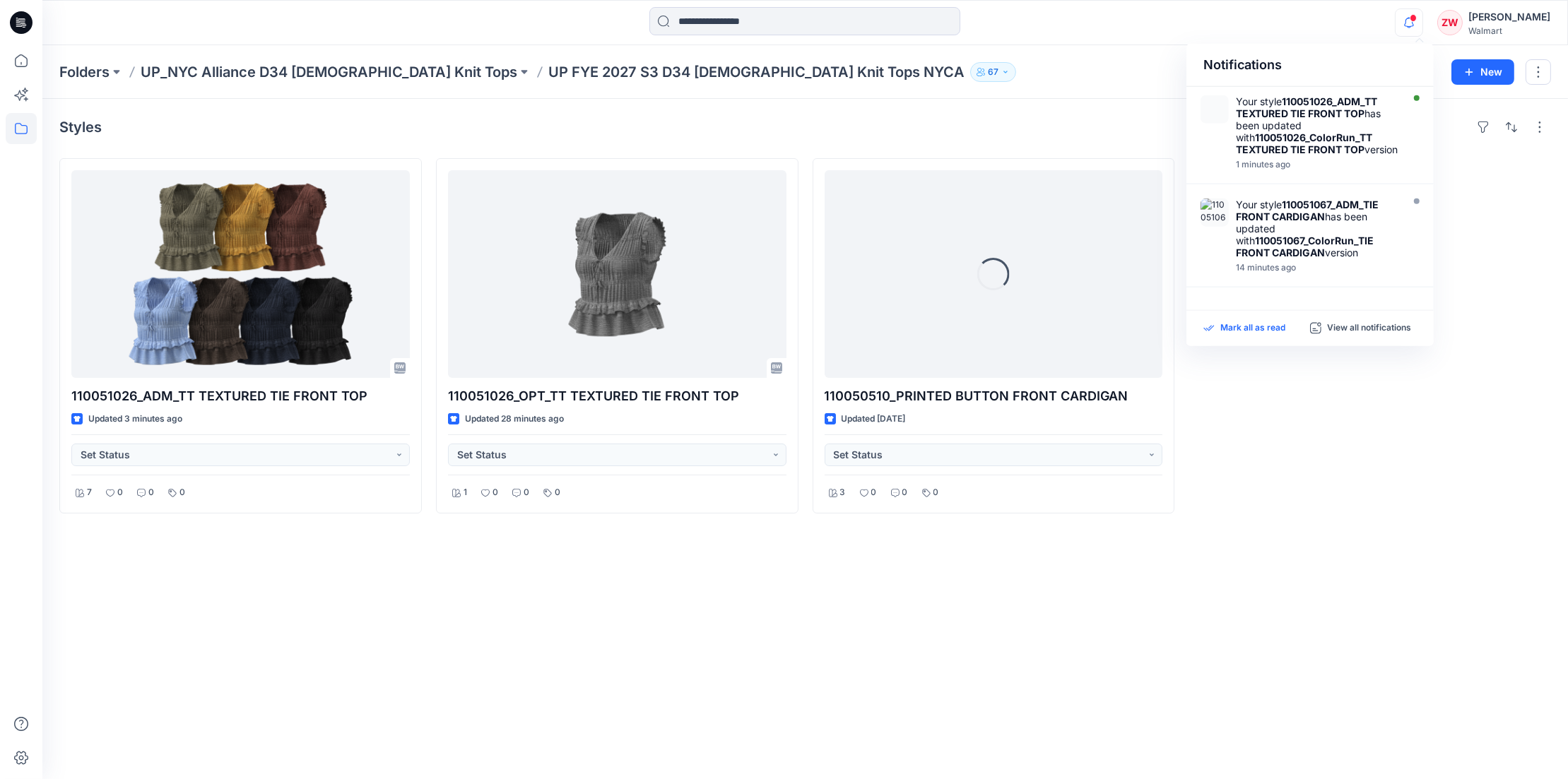
click at [1245, 333] on p "Mark all as read" at bounding box center [1253, 328] width 65 height 13
drag, startPoint x: 1296, startPoint y: 456, endPoint x: 1308, endPoint y: 447, distance: 15.0
click at [1299, 455] on div at bounding box center [1370, 335] width 362 height 355
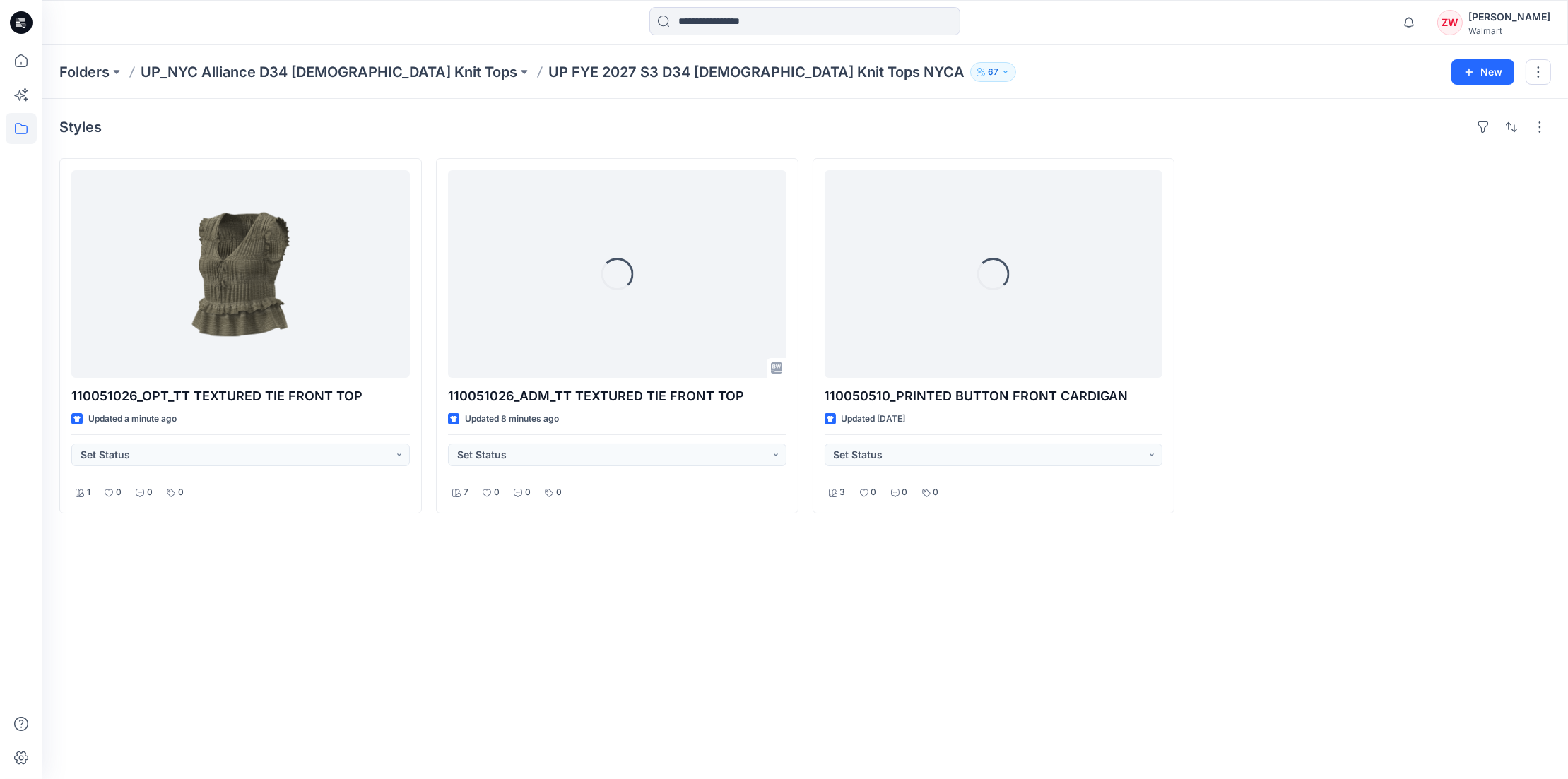
click at [891, 100] on div "Styles 110051026_OPT_TT TEXTURED TIE FRONT TOP Updated a minute ago Set Status …" at bounding box center [805, 439] width 1526 height 680
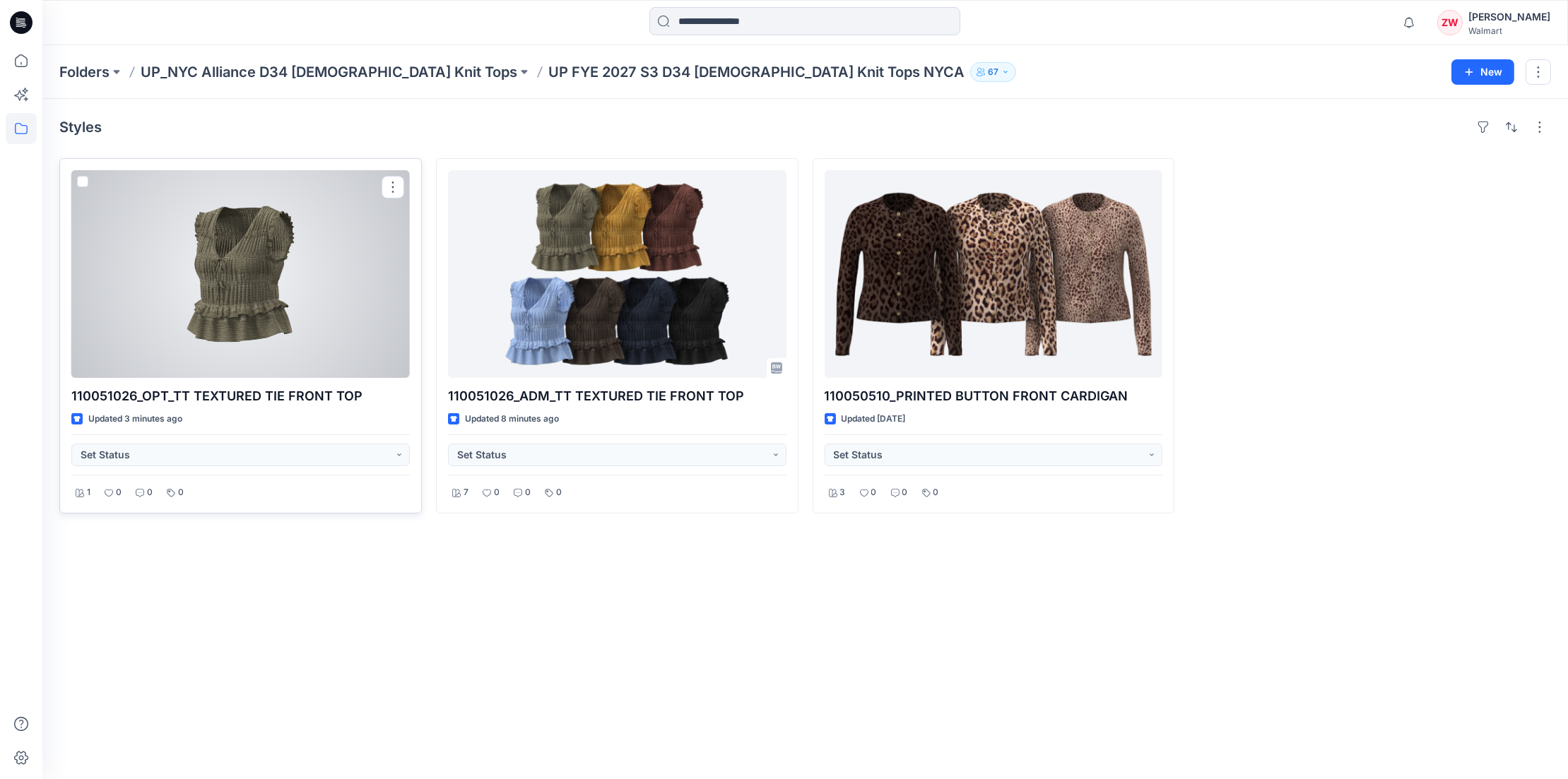
click at [253, 326] on div at bounding box center [241, 274] width 339 height 208
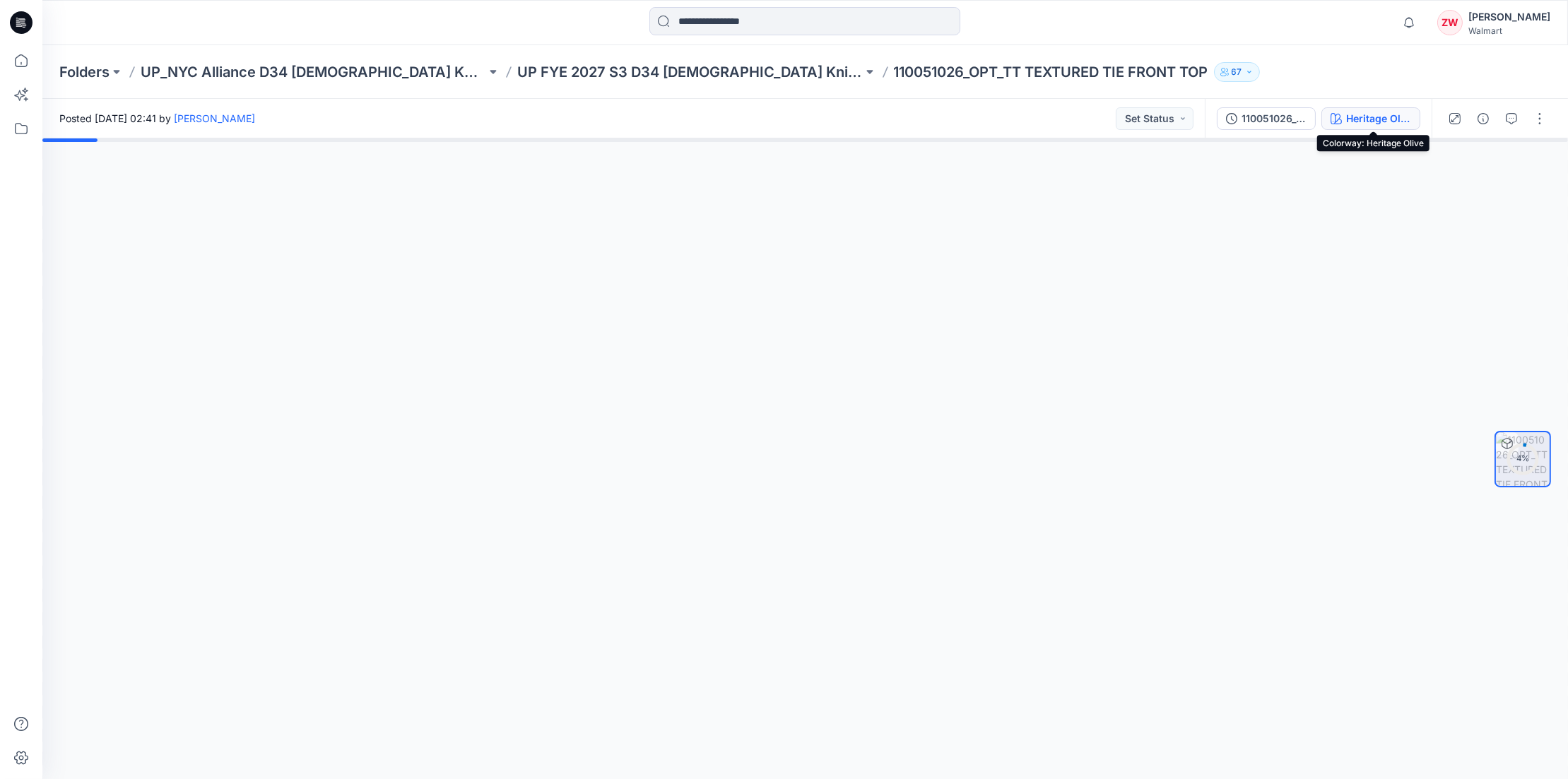
click at [1374, 118] on div "Heritage Olive" at bounding box center [1378, 119] width 65 height 16
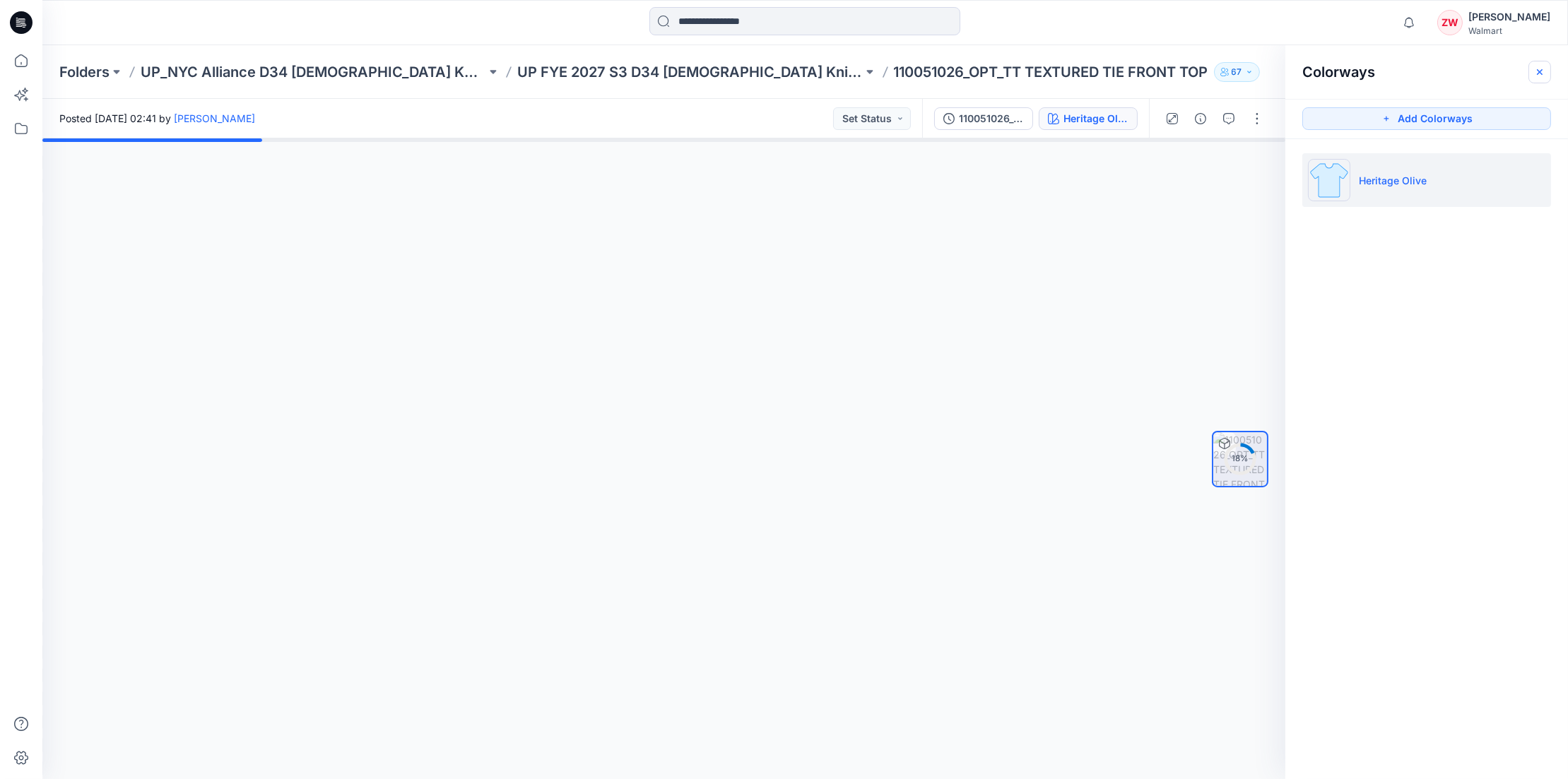
click at [1535, 72] on icon "button" at bounding box center [1540, 72] width 11 height 11
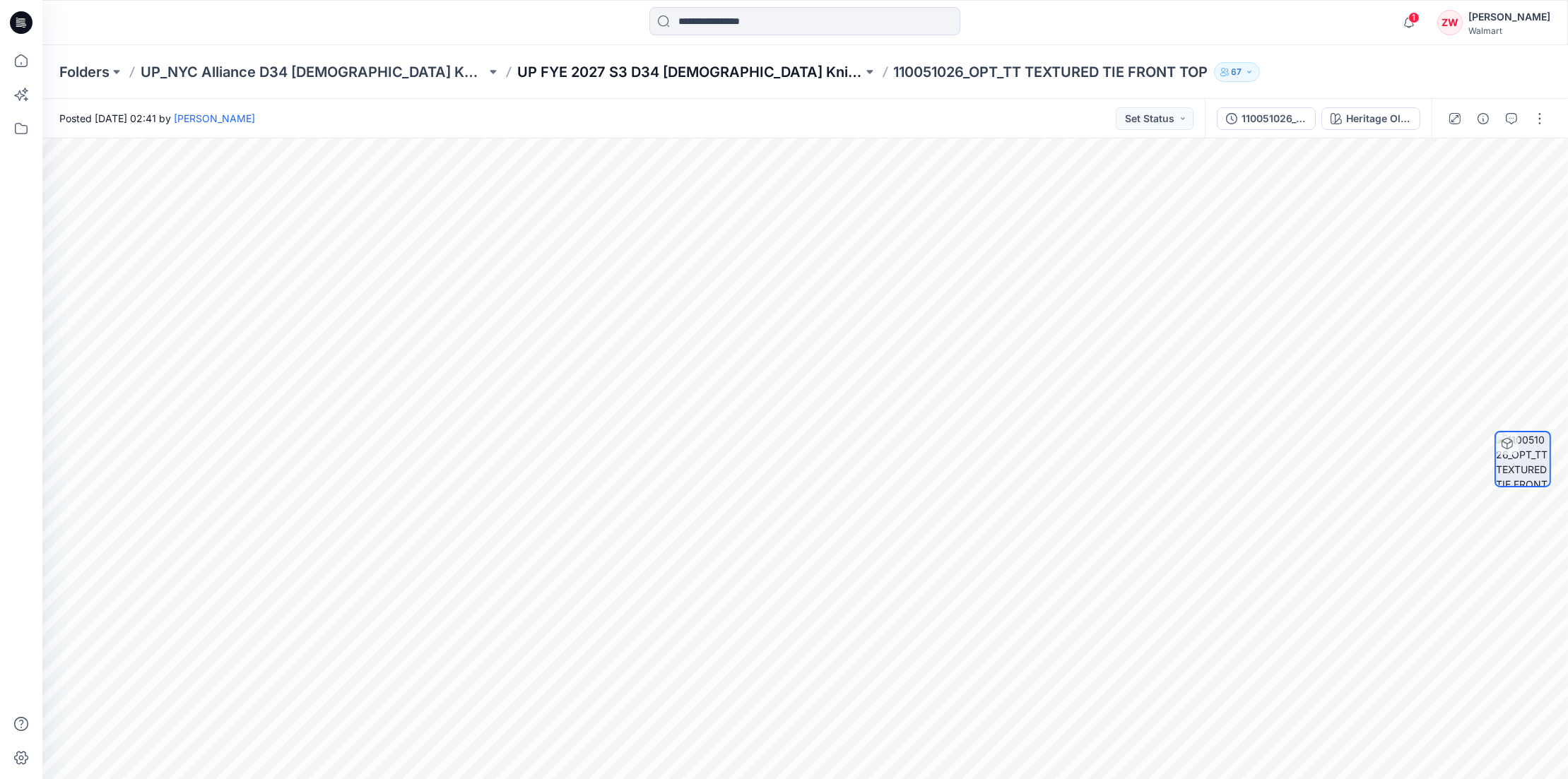
click at [666, 77] on p "UP FYE 2027 S3 D34 [DEMOGRAPHIC_DATA] Knit Tops NYCA" at bounding box center [690, 71] width 346 height 20
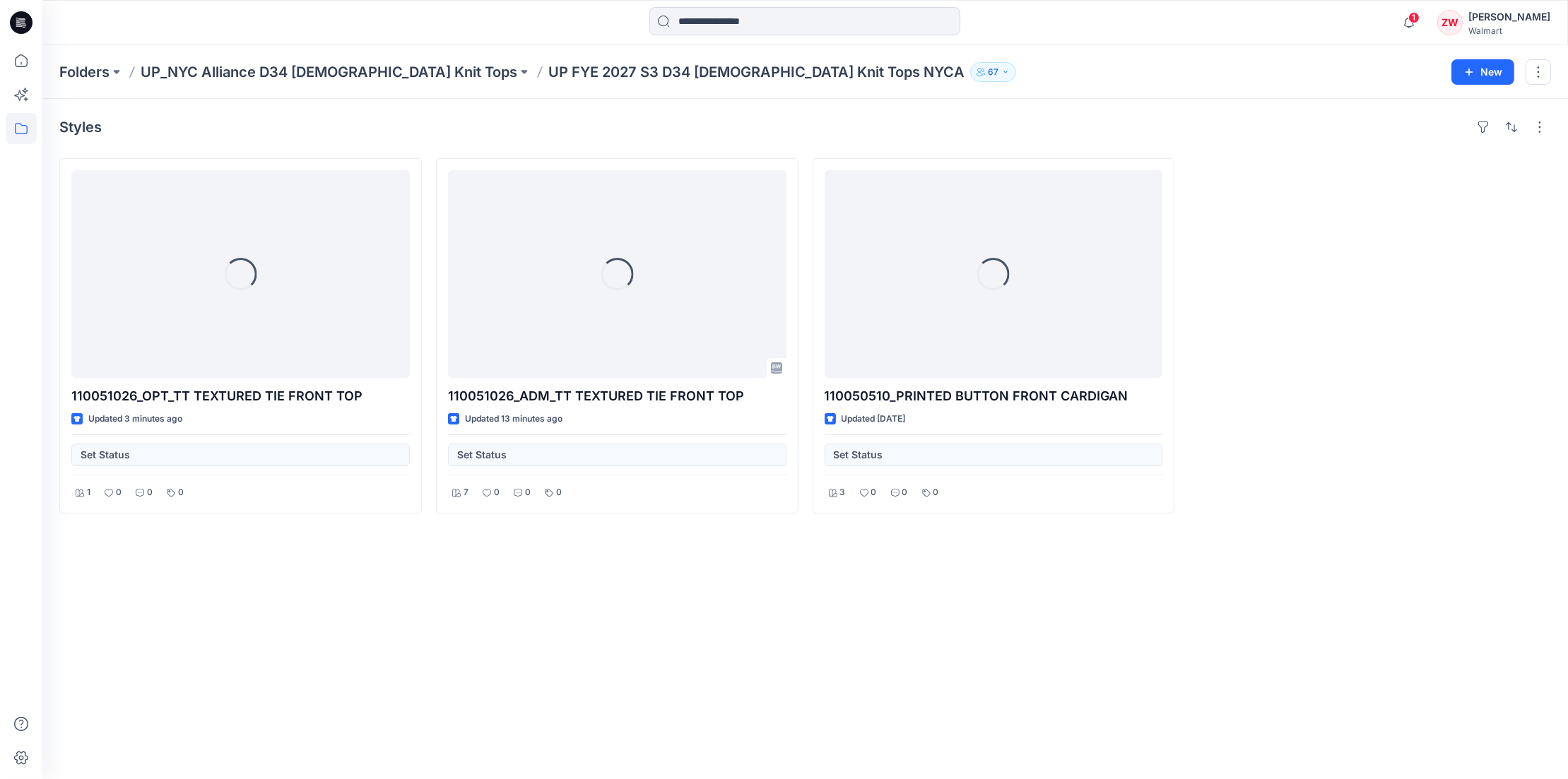
click at [957, 63] on div "Folders UP_NYC Alliance D34 [DEMOGRAPHIC_DATA] Knit Tops UP FYE 2027 S3 D34 [DE…" at bounding box center [750, 71] width 1381 height 20
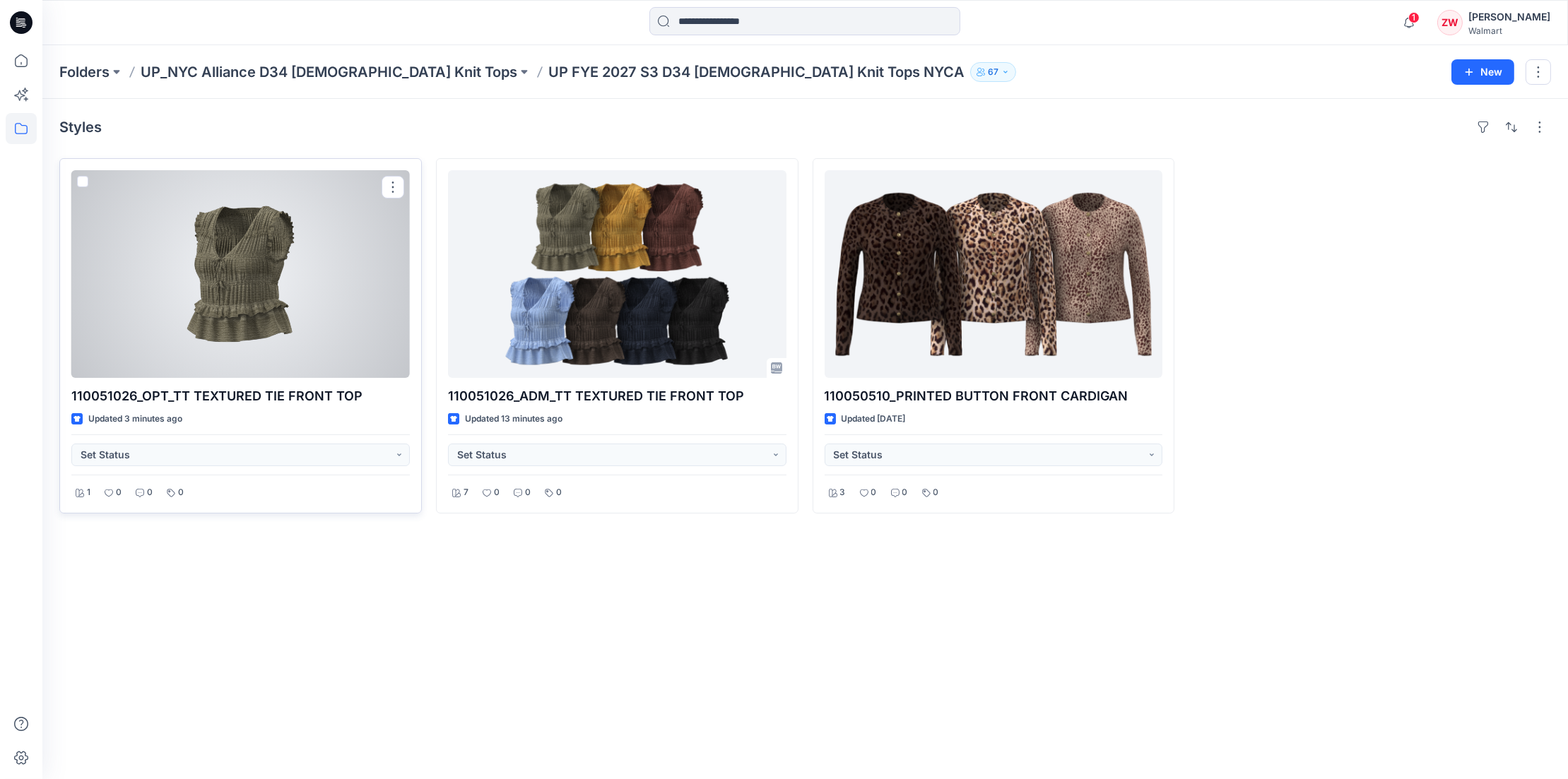
click at [156, 312] on div at bounding box center [241, 274] width 339 height 208
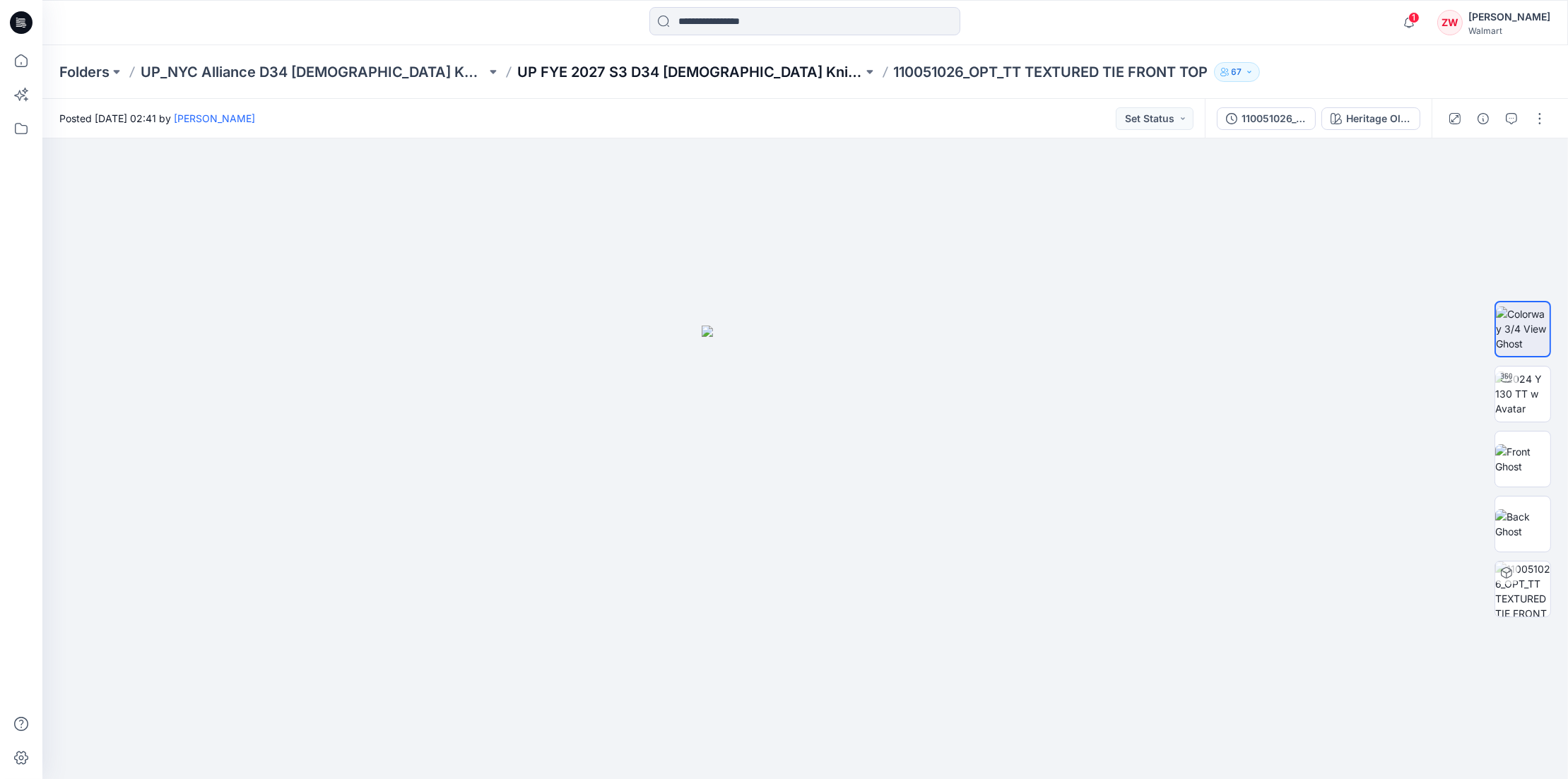
click at [595, 80] on p "UP FYE 2027 S3 D34 [DEMOGRAPHIC_DATA] Knit Tops NYCA" at bounding box center [690, 71] width 346 height 20
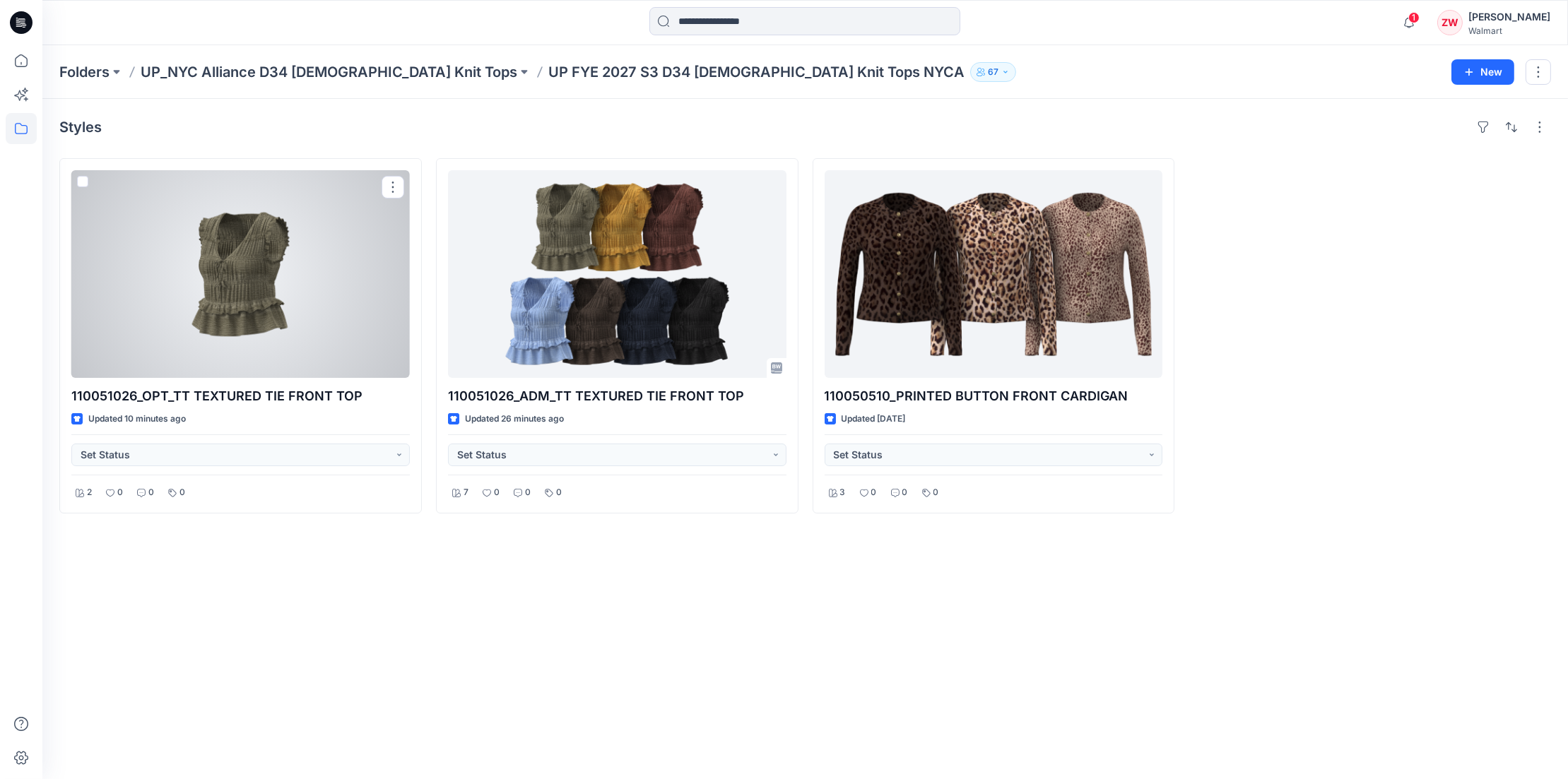
click at [191, 259] on div at bounding box center [241, 274] width 339 height 208
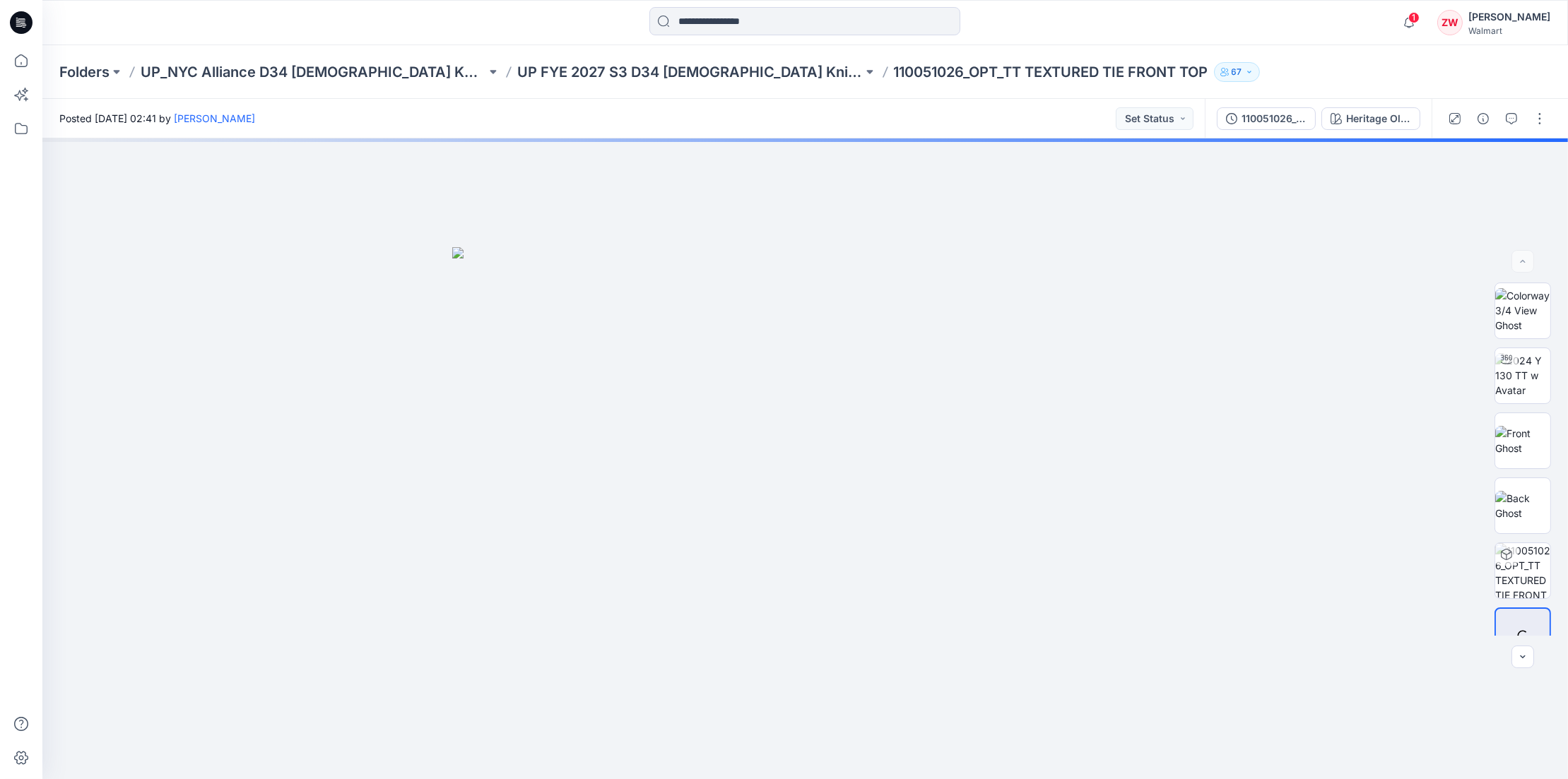
click at [1203, 56] on div "Folders UP_NYC Alliance D34 [DEMOGRAPHIC_DATA] Knit Tops UP FYE 2027 S3 D34 [DE…" at bounding box center [805, 72] width 1526 height 54
click at [1377, 115] on div "Heritage Olive" at bounding box center [1378, 119] width 65 height 16
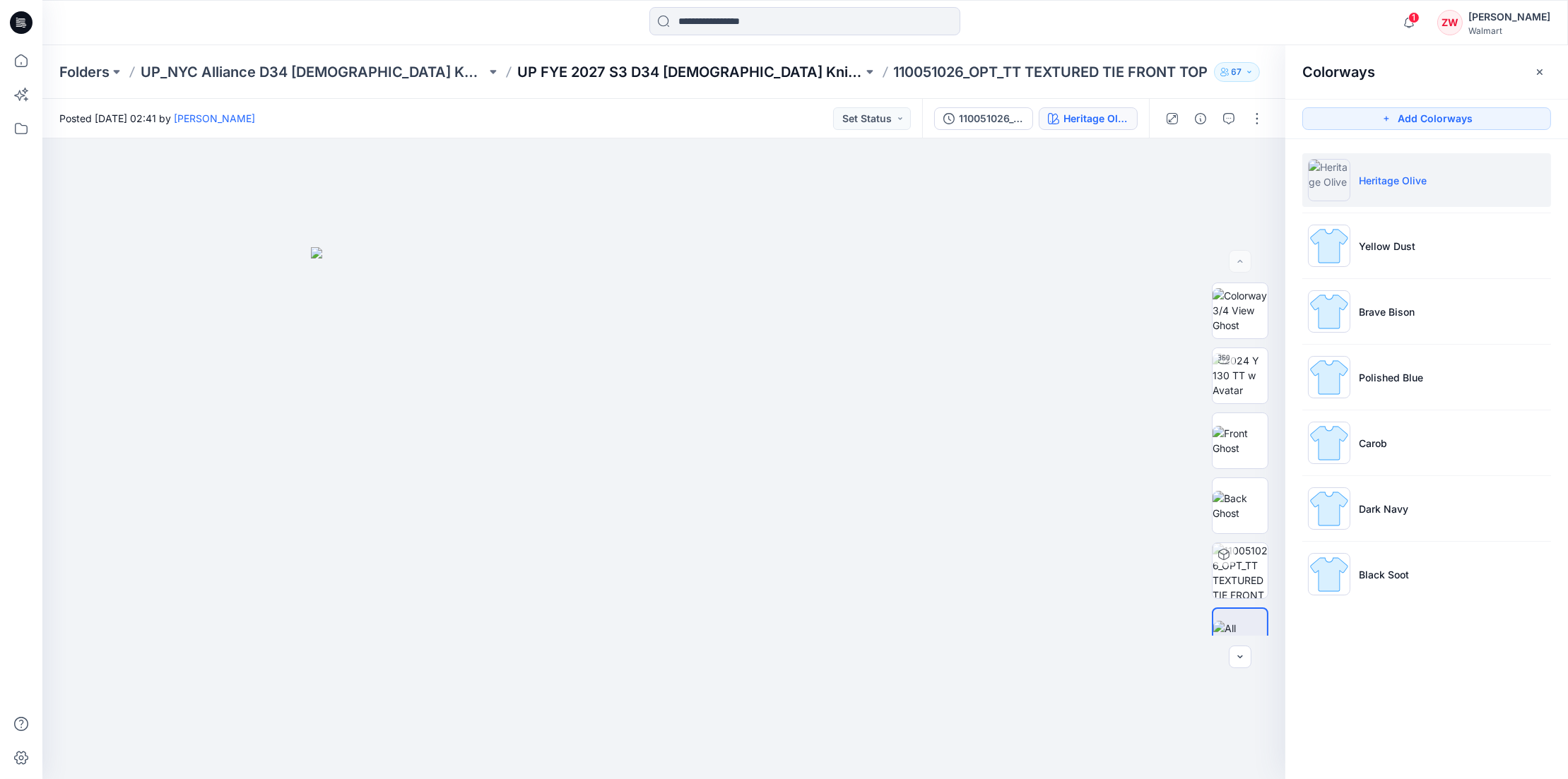
click at [634, 77] on p "UP FYE 2027 S3 D34 [DEMOGRAPHIC_DATA] Knit Tops NYCA" at bounding box center [690, 71] width 346 height 20
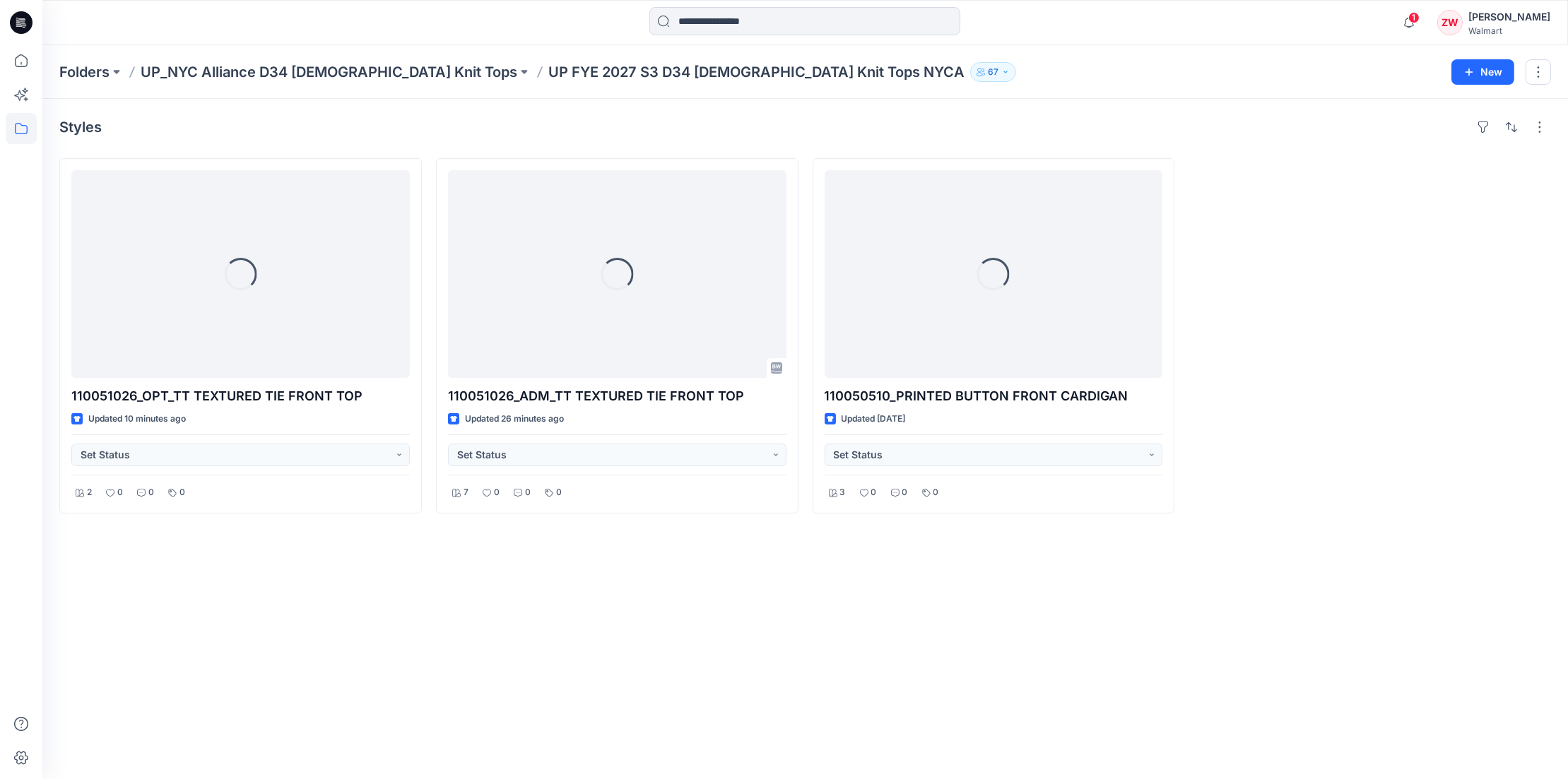
click at [1048, 68] on div "Folders UP_NYC Alliance D34 [DEMOGRAPHIC_DATA] Knit Tops UP FYE 2027 S3 D34 [DE…" at bounding box center [750, 71] width 1381 height 20
